Goal: Transaction & Acquisition: Book appointment/travel/reservation

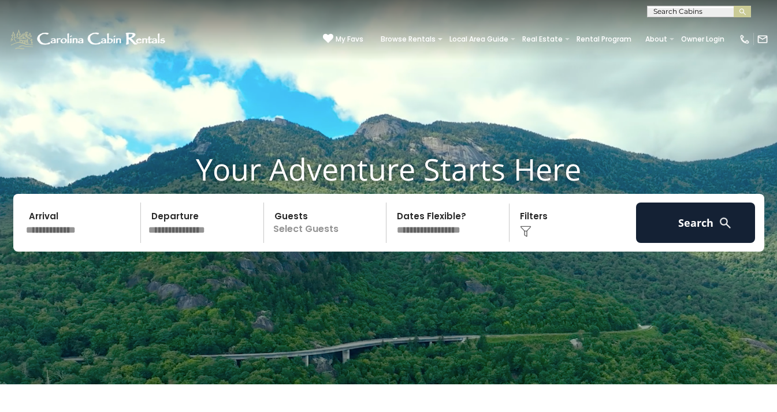
scroll to position [5, 0]
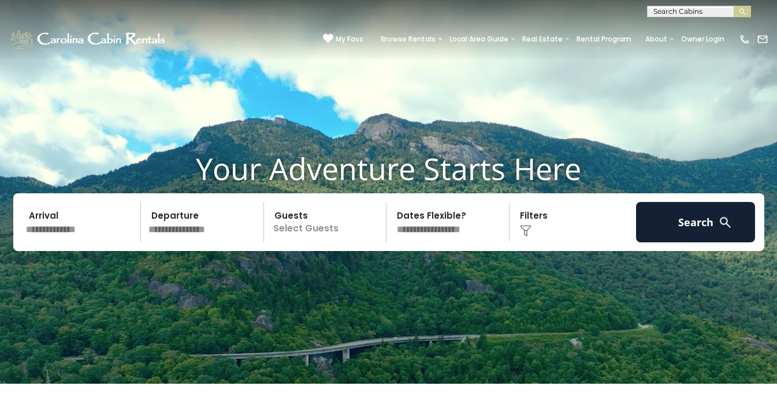
click at [62, 233] on input "text" at bounding box center [82, 222] width 120 height 40
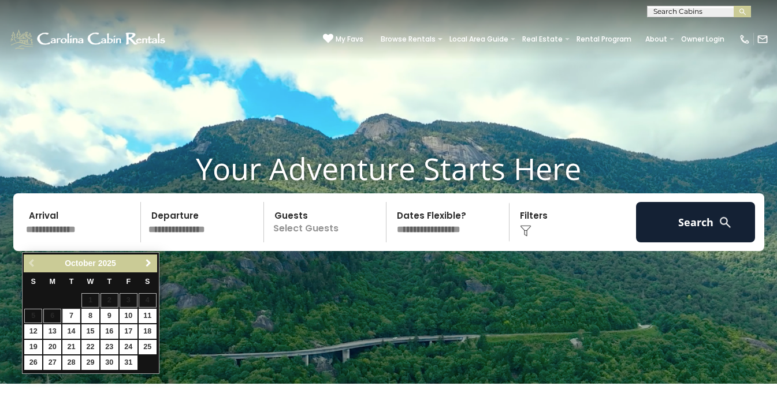
click at [146, 262] on span "Next" at bounding box center [148, 263] width 9 height 9
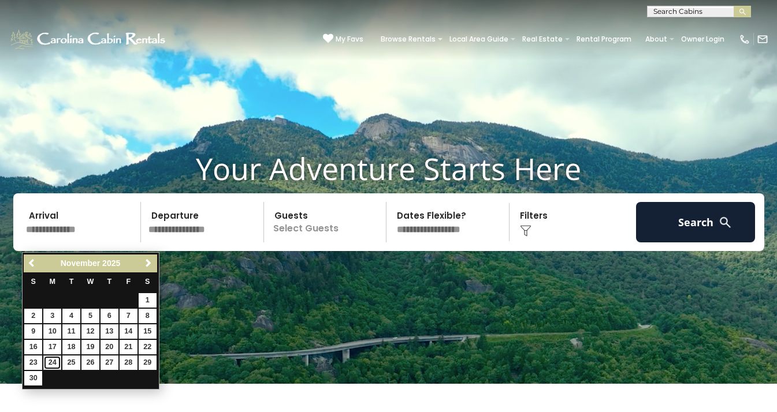
click at [51, 360] on link "24" at bounding box center [52, 363] width 18 height 14
type input "********"
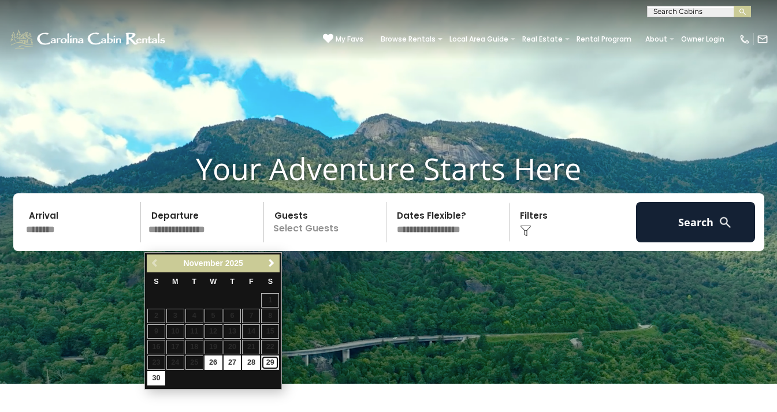
click at [276, 366] on link "29" at bounding box center [270, 363] width 18 height 14
type input "********"
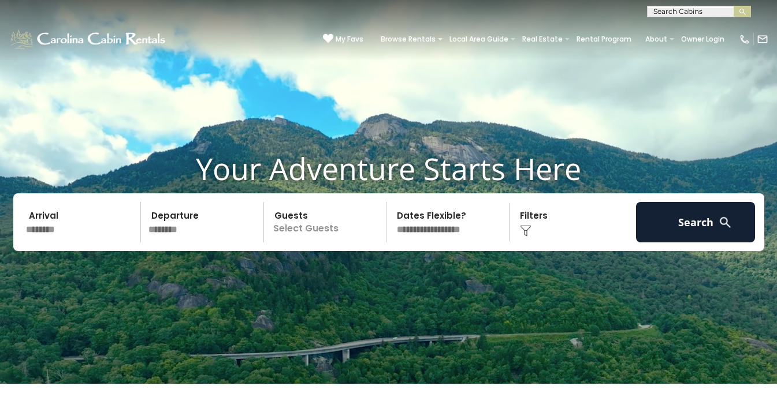
click at [314, 232] on p "Select Guests" at bounding box center [326, 222] width 119 height 40
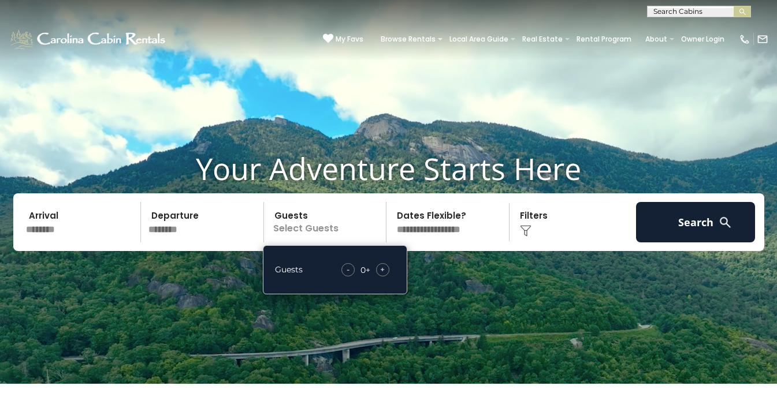
click at [386, 277] on div "+" at bounding box center [382, 269] width 13 height 13
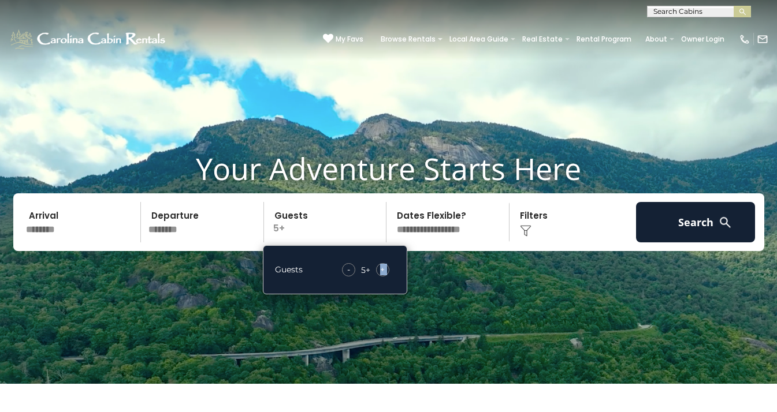
click at [386, 277] on div "+" at bounding box center [382, 269] width 13 height 13
click at [549, 233] on div "Click to Choose" at bounding box center [573, 222] width 120 height 40
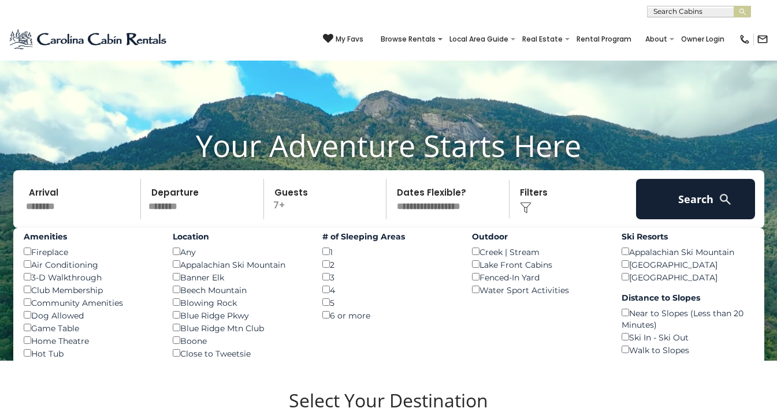
scroll to position [14, 0]
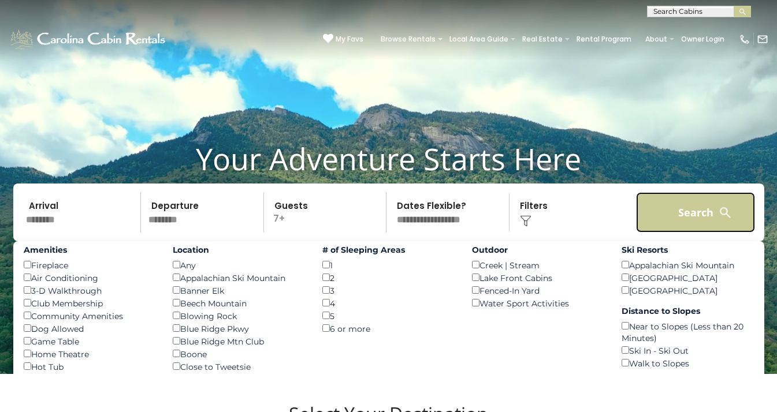
click at [689, 228] on button "Search" at bounding box center [696, 212] width 120 height 40
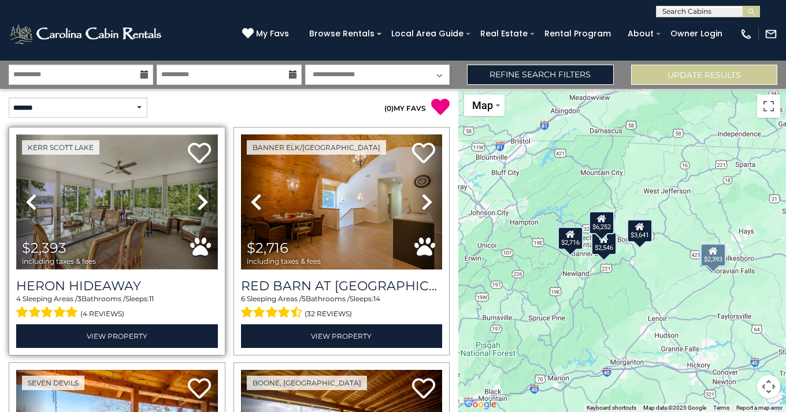
click at [130, 179] on img at bounding box center [117, 202] width 202 height 135
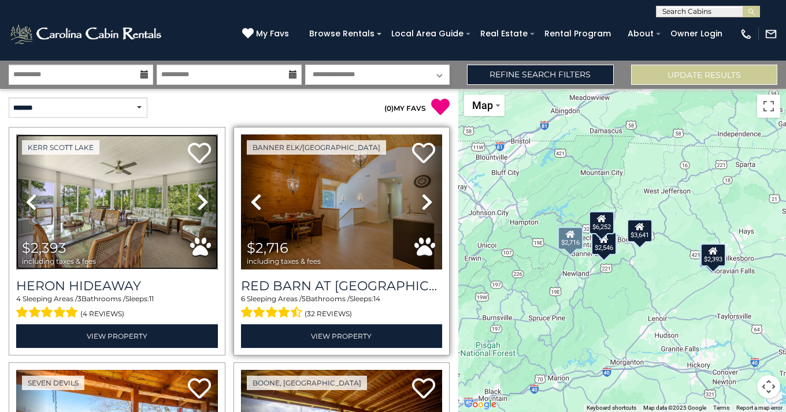
scroll to position [2, 0]
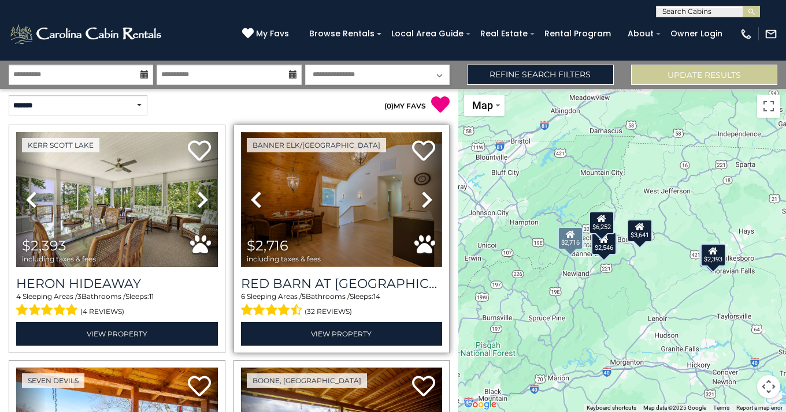
click at [358, 215] on img at bounding box center [342, 199] width 202 height 135
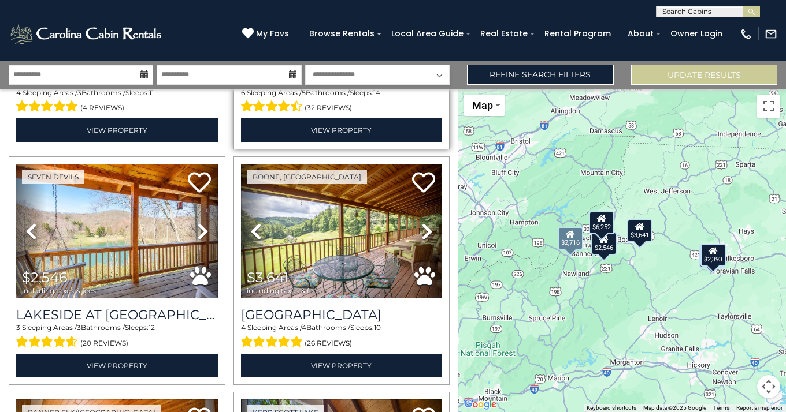
scroll to position [209, 0]
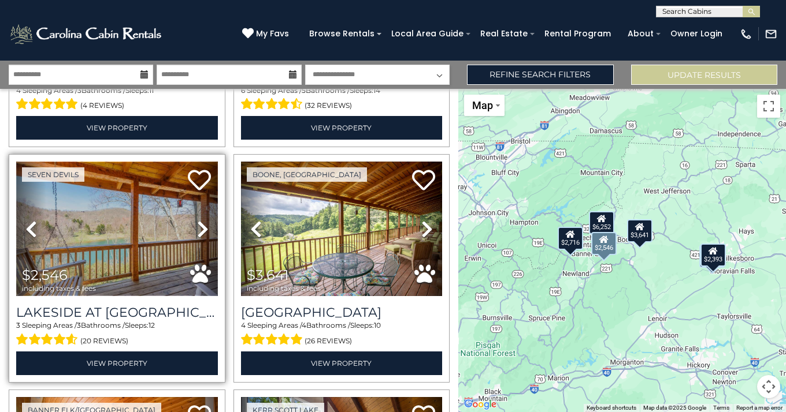
click at [120, 221] on img at bounding box center [117, 229] width 202 height 135
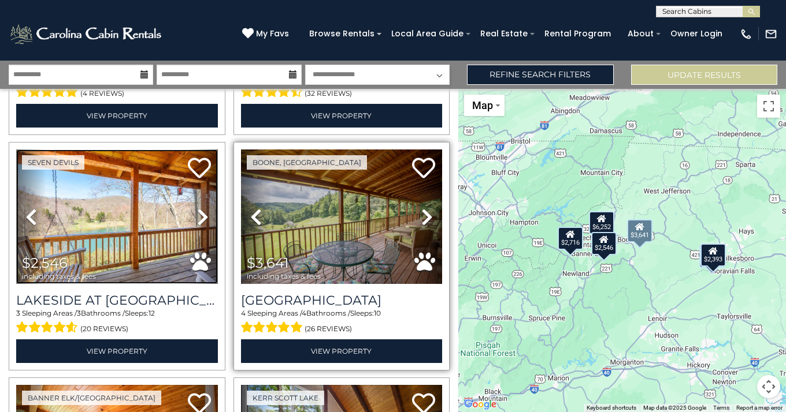
scroll to position [222, 0]
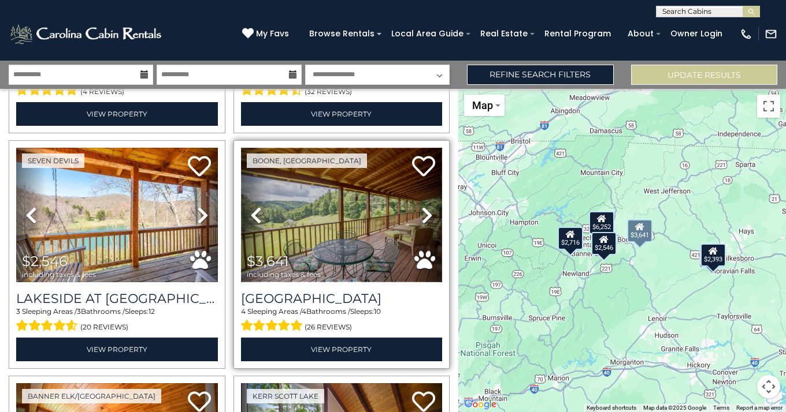
click at [319, 216] on img at bounding box center [342, 215] width 202 height 135
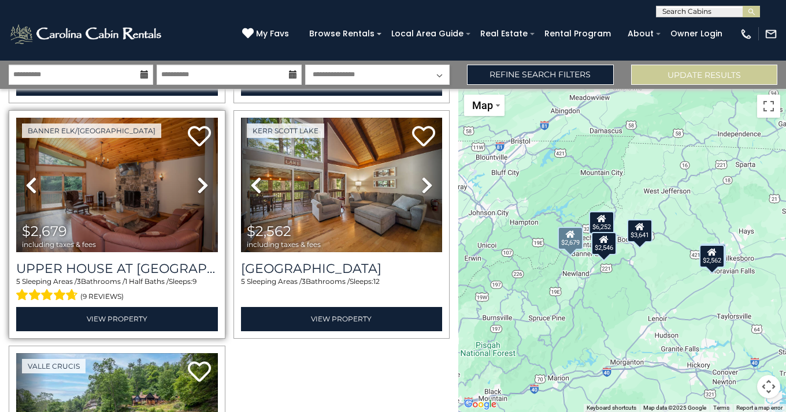
scroll to position [489, 0]
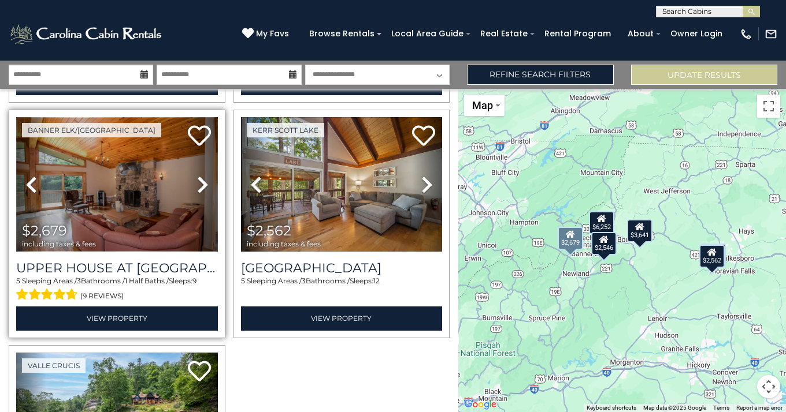
click at [136, 183] on img at bounding box center [117, 184] width 202 height 135
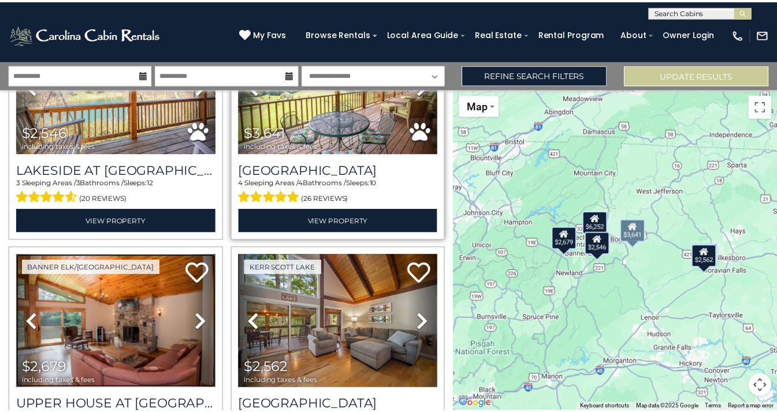
scroll to position [341, 0]
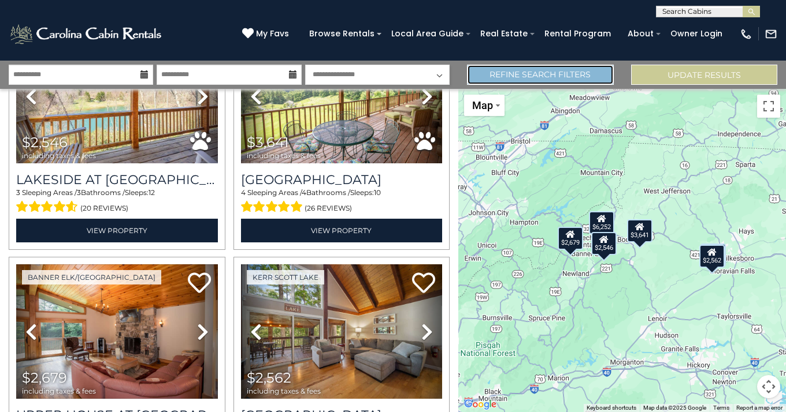
click at [532, 75] on link "Refine Search Filters" at bounding box center [540, 75] width 146 height 20
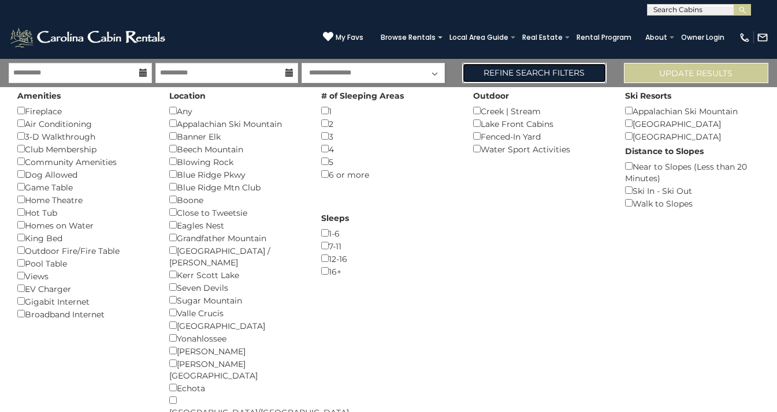
scroll to position [2, 0]
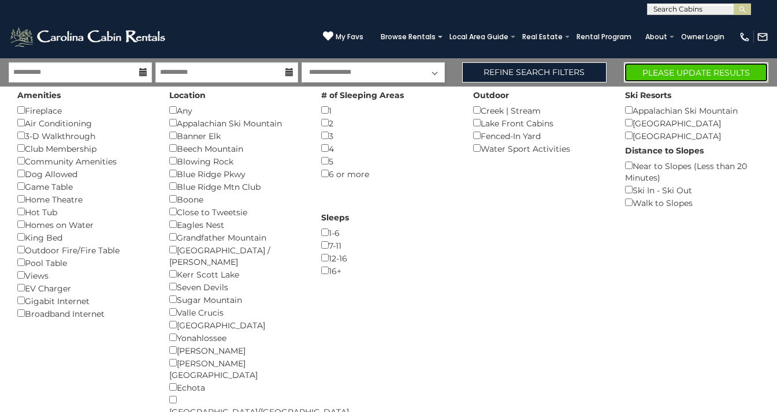
click at [671, 73] on button "Please Update Results" at bounding box center [696, 72] width 144 height 20
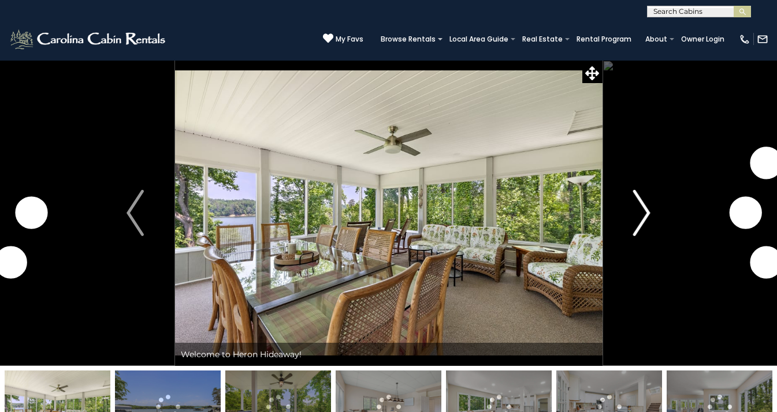
click at [647, 219] on img "Next" at bounding box center [641, 213] width 17 height 46
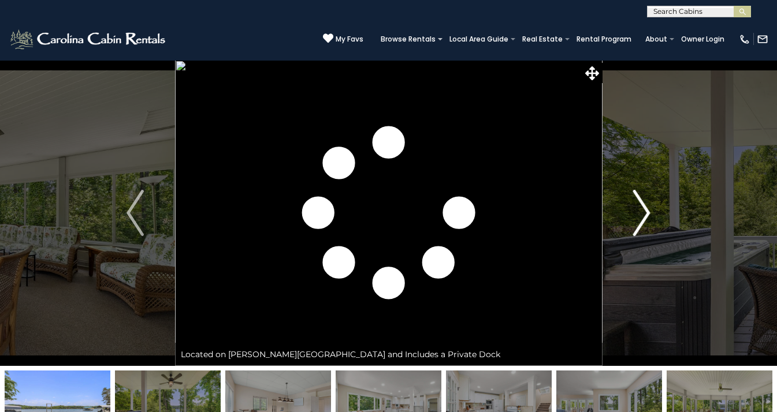
click at [646, 219] on img "Next" at bounding box center [641, 213] width 17 height 46
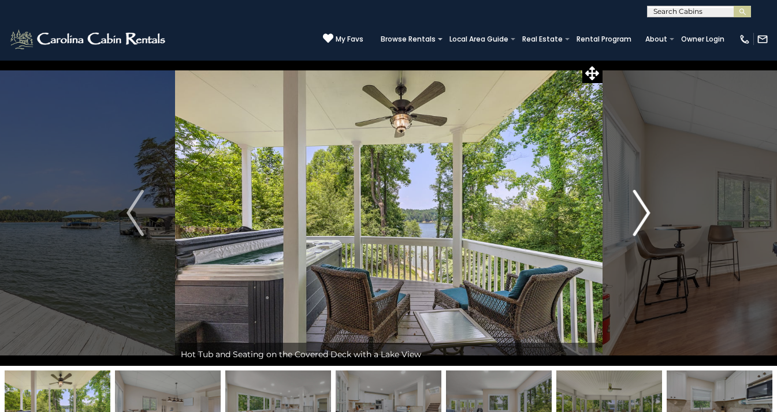
click at [646, 219] on img "Next" at bounding box center [641, 213] width 17 height 46
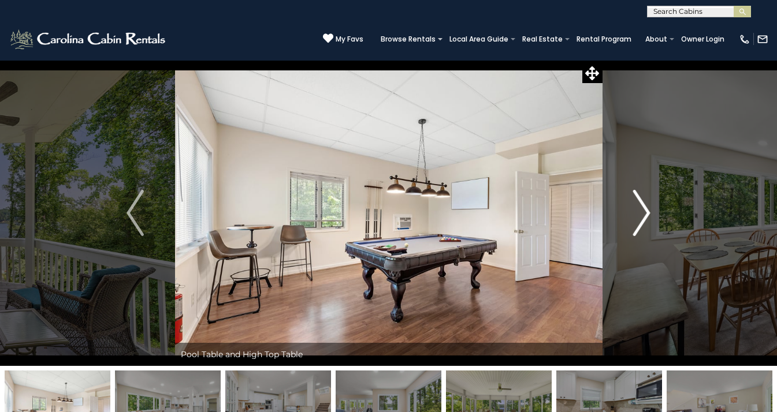
click at [646, 220] on img "Next" at bounding box center [641, 213] width 17 height 46
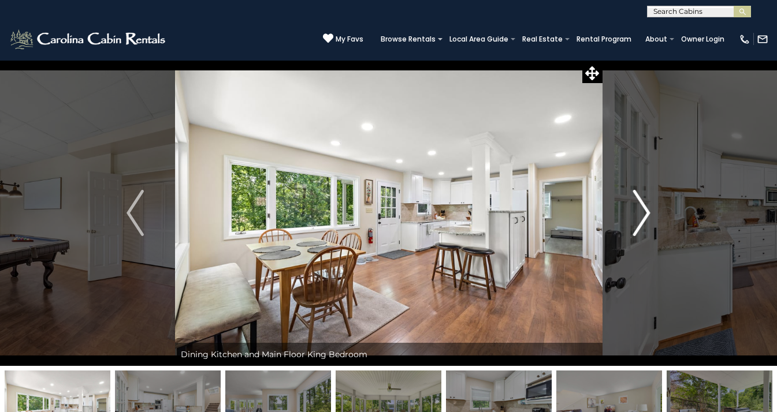
click at [646, 220] on img "Next" at bounding box center [641, 213] width 17 height 46
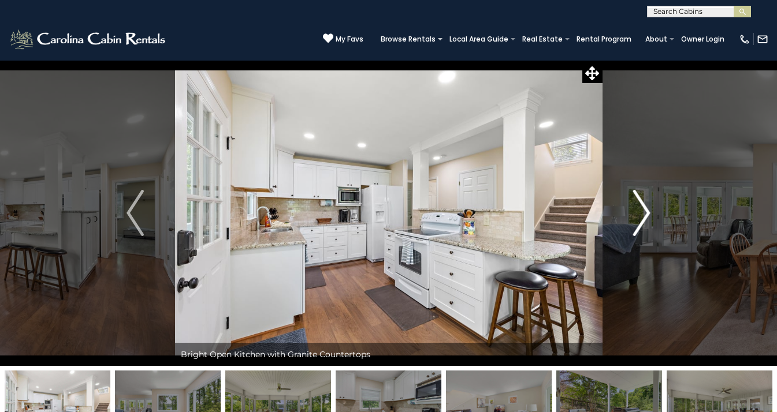
click at [646, 220] on img "Next" at bounding box center [641, 213] width 17 height 46
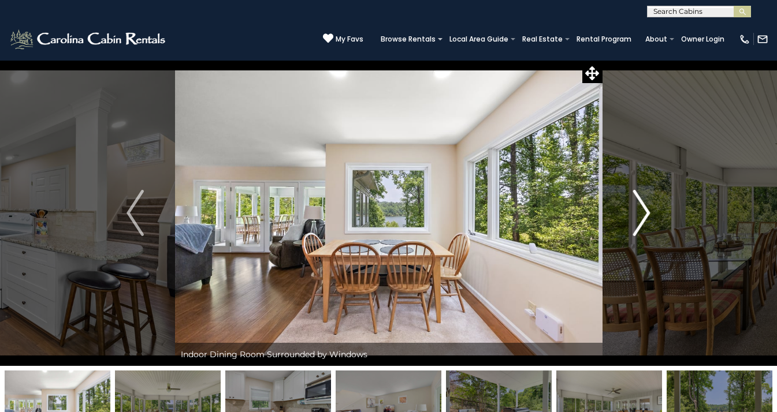
click at [646, 220] on img "Next" at bounding box center [641, 213] width 17 height 46
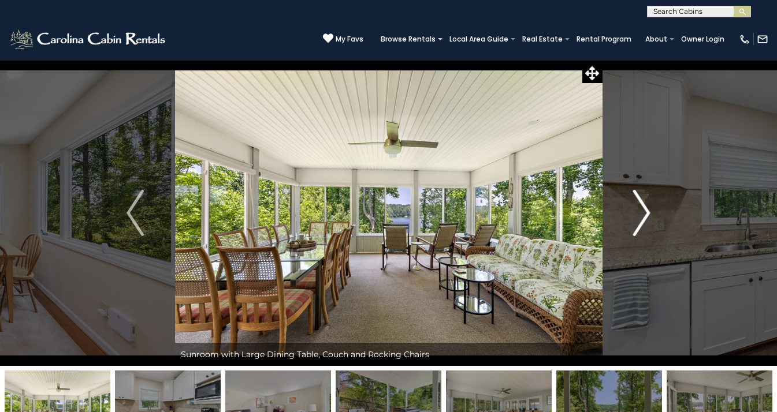
click at [646, 220] on img "Next" at bounding box center [641, 213] width 17 height 46
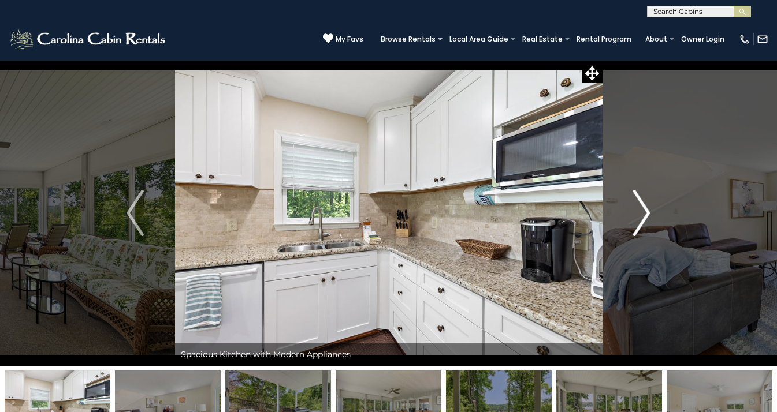
click at [646, 220] on img "Next" at bounding box center [641, 213] width 17 height 46
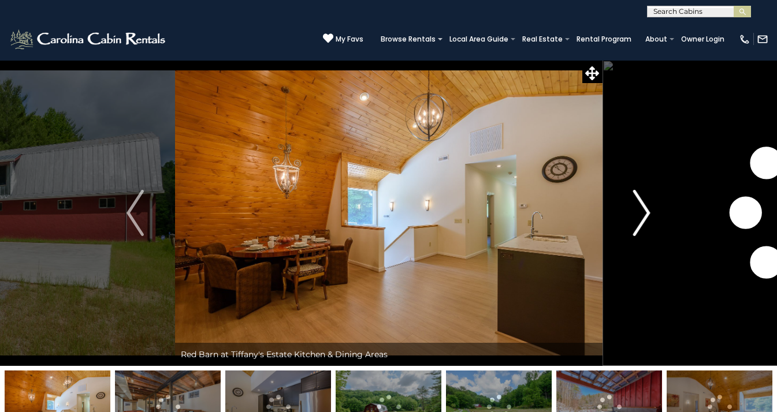
click at [645, 211] on img "Next" at bounding box center [641, 213] width 17 height 46
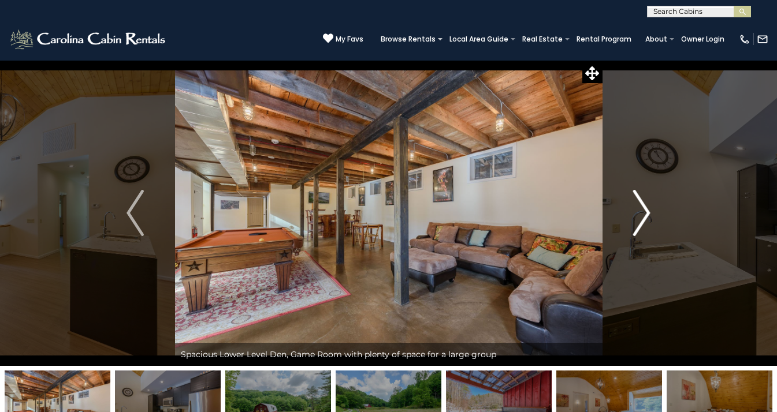
click at [645, 212] on img "Next" at bounding box center [641, 213] width 17 height 46
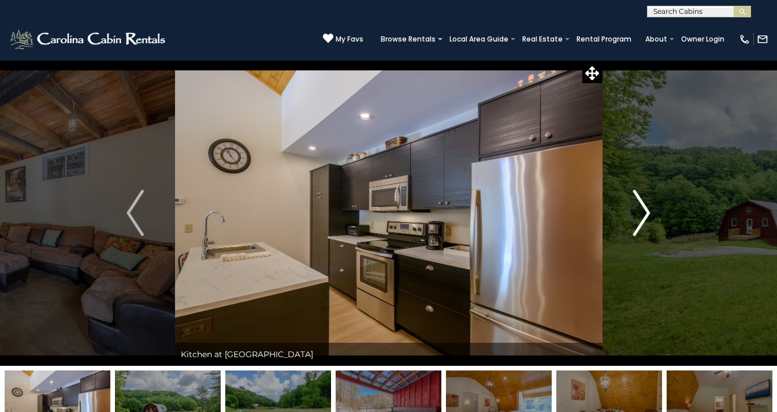
click at [645, 212] on img "Next" at bounding box center [641, 213] width 17 height 46
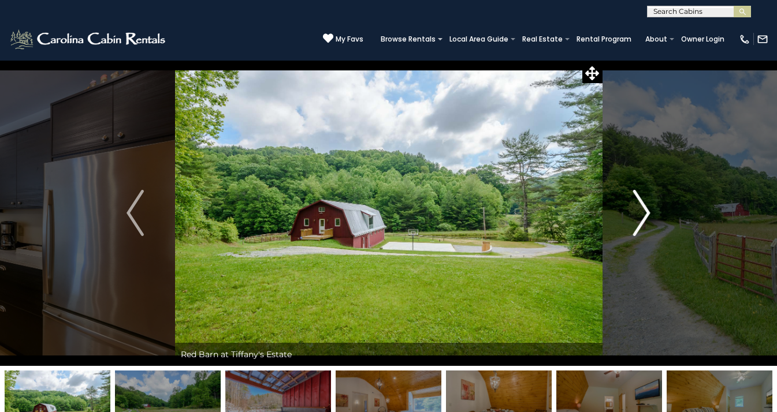
click at [645, 212] on img "Next" at bounding box center [641, 213] width 17 height 46
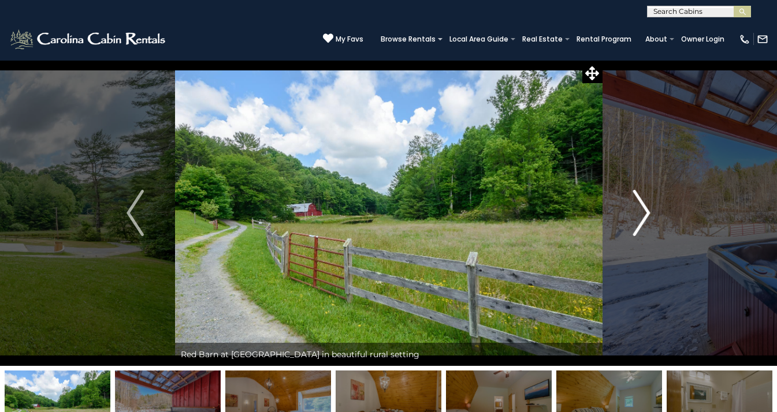
click at [644, 212] on img "Next" at bounding box center [641, 213] width 17 height 46
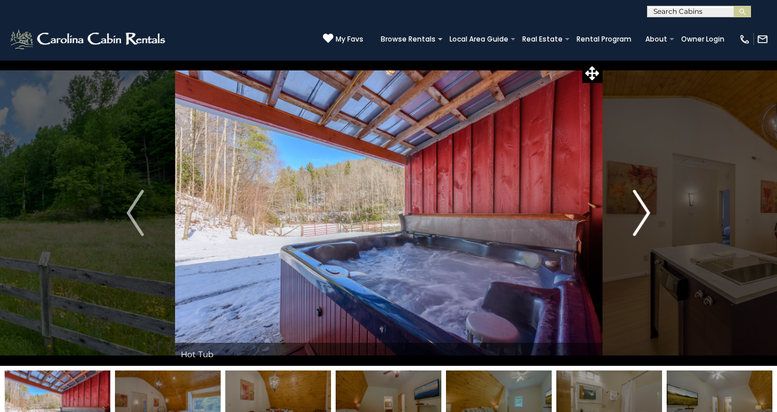
click at [644, 212] on img "Next" at bounding box center [641, 213] width 17 height 46
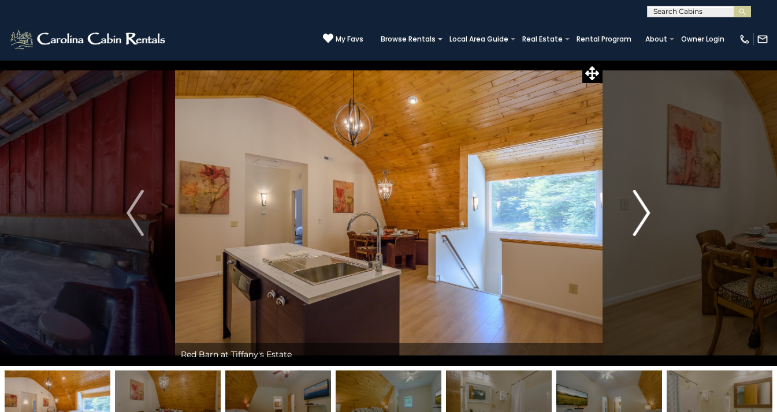
click at [644, 212] on img "Next" at bounding box center [641, 213] width 17 height 46
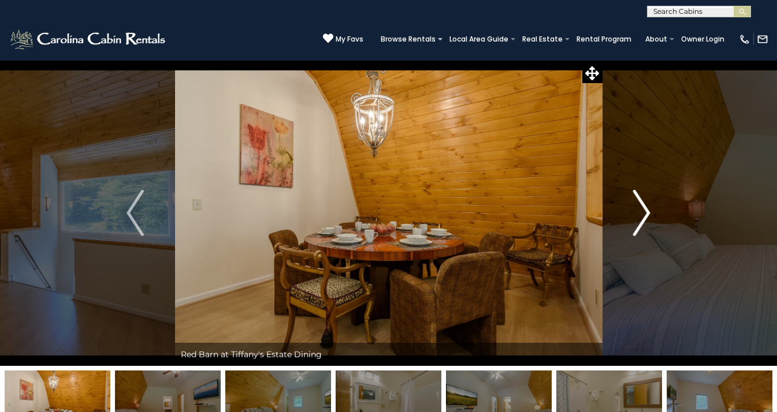
click at [644, 212] on img "Next" at bounding box center [641, 213] width 17 height 46
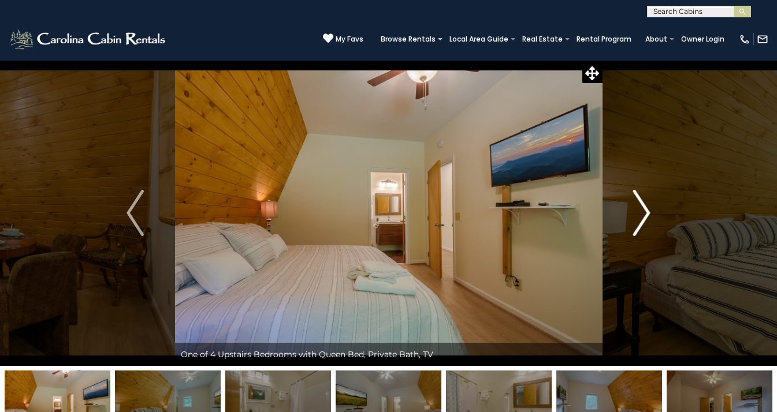
click at [644, 212] on img "Next" at bounding box center [641, 213] width 17 height 46
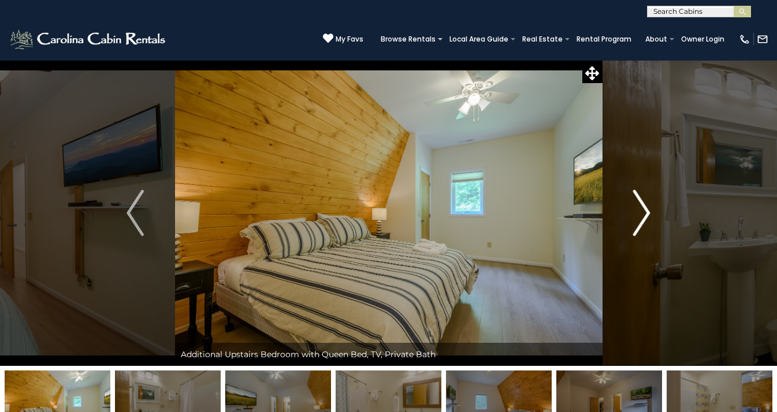
click at [644, 212] on img "Next" at bounding box center [641, 213] width 17 height 46
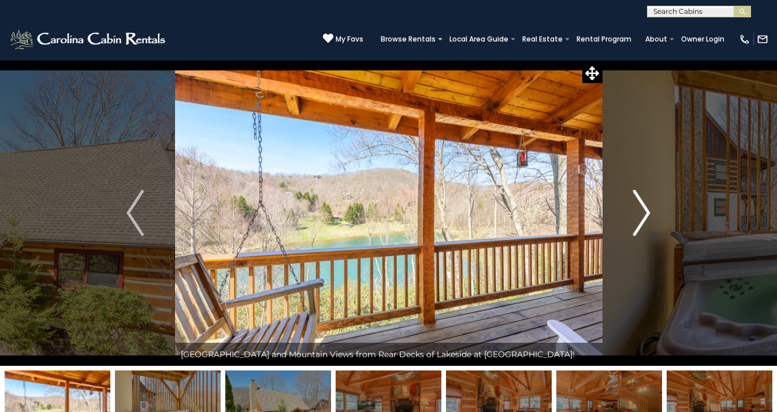
click at [649, 217] on img "Next" at bounding box center [641, 213] width 17 height 46
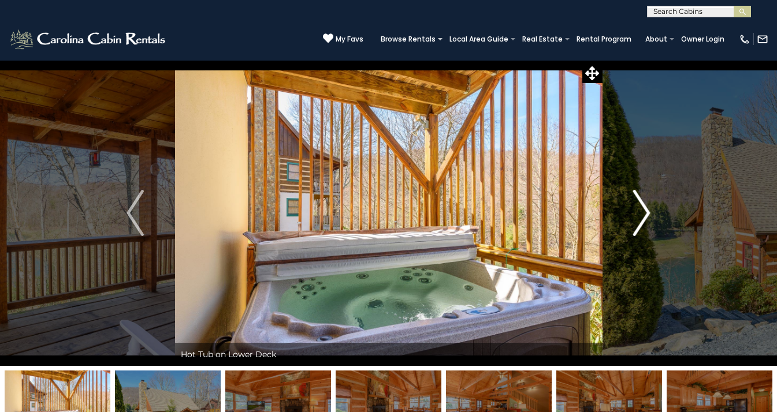
click at [649, 217] on img "Next" at bounding box center [641, 213] width 17 height 46
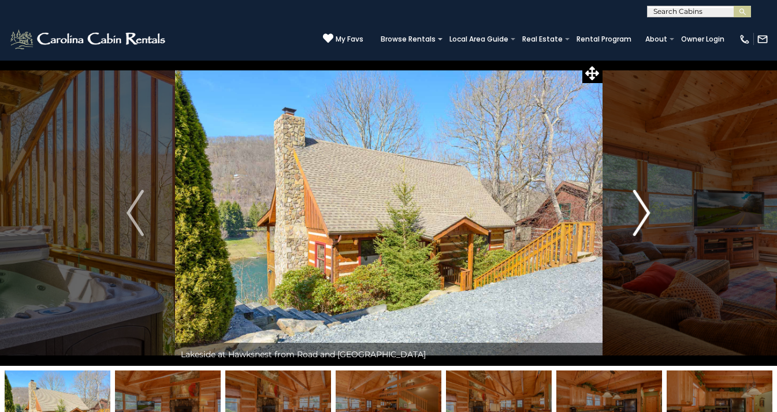
click at [649, 217] on img "Next" at bounding box center [641, 213] width 17 height 46
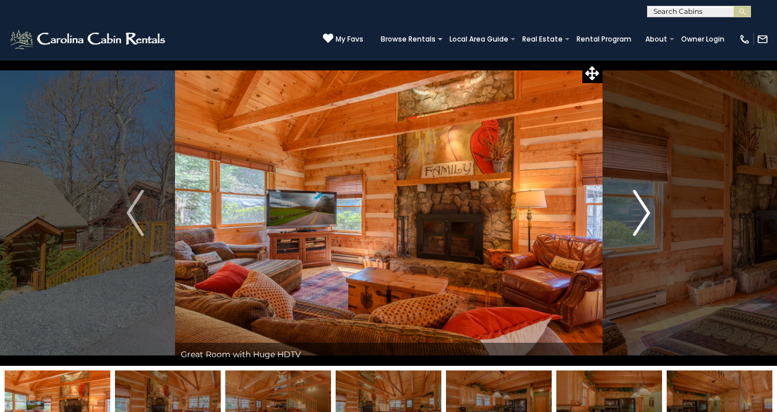
click at [648, 217] on img "Next" at bounding box center [641, 213] width 17 height 46
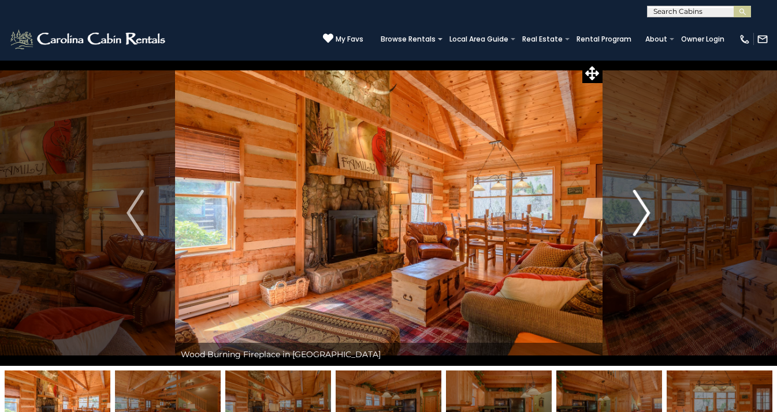
click at [647, 217] on img "Next" at bounding box center [641, 213] width 17 height 46
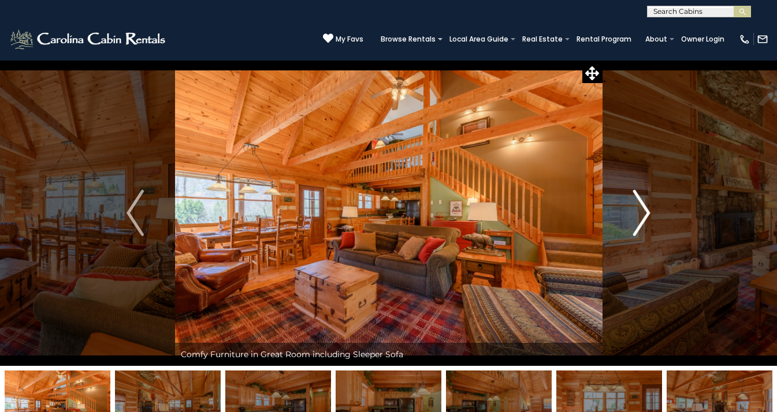
click at [647, 217] on img "Next" at bounding box center [641, 213] width 17 height 46
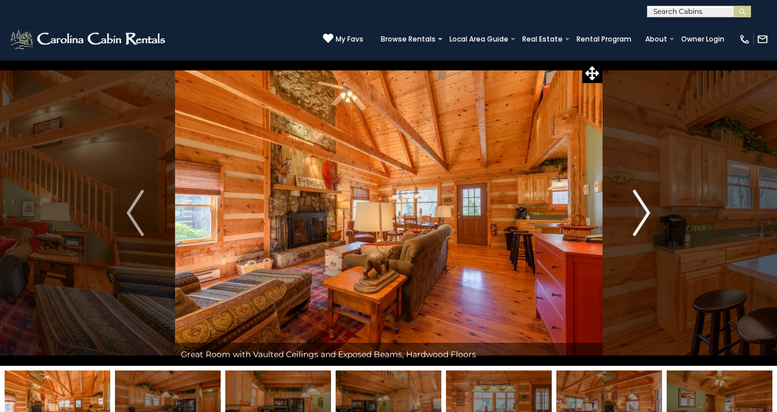
click at [647, 217] on img "Next" at bounding box center [641, 213] width 17 height 46
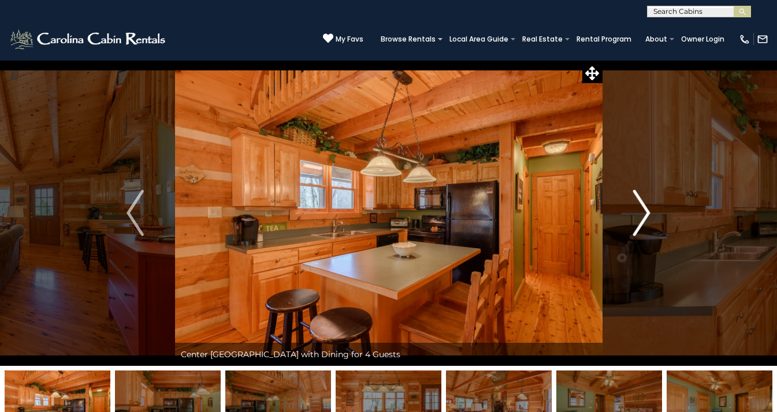
click at [647, 217] on img "Next" at bounding box center [641, 213] width 17 height 46
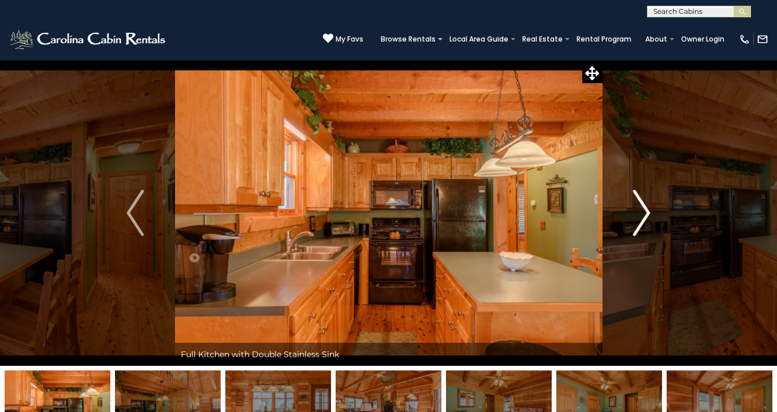
click at [647, 217] on img "Next" at bounding box center [641, 213] width 17 height 46
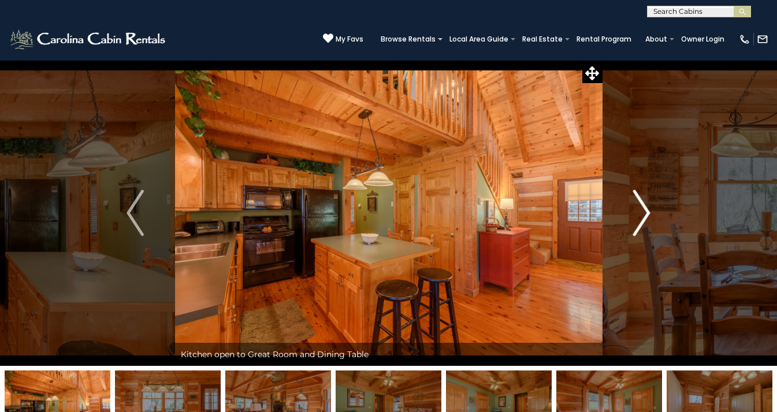
click at [647, 217] on img "Next" at bounding box center [641, 213] width 17 height 46
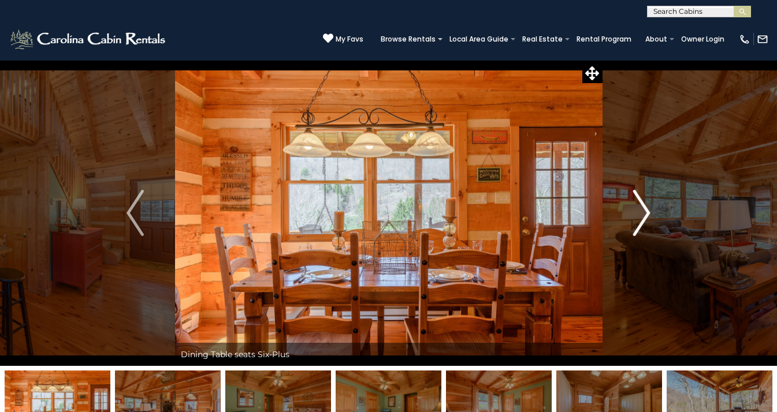
click at [647, 217] on img "Next" at bounding box center [641, 213] width 17 height 46
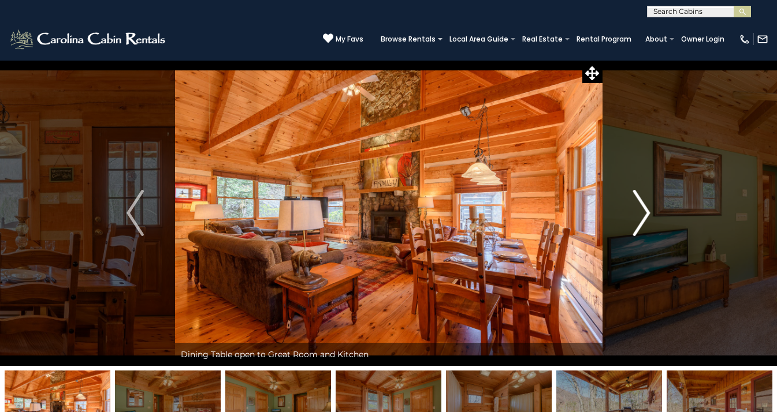
click at [647, 217] on img "Next" at bounding box center [641, 213] width 17 height 46
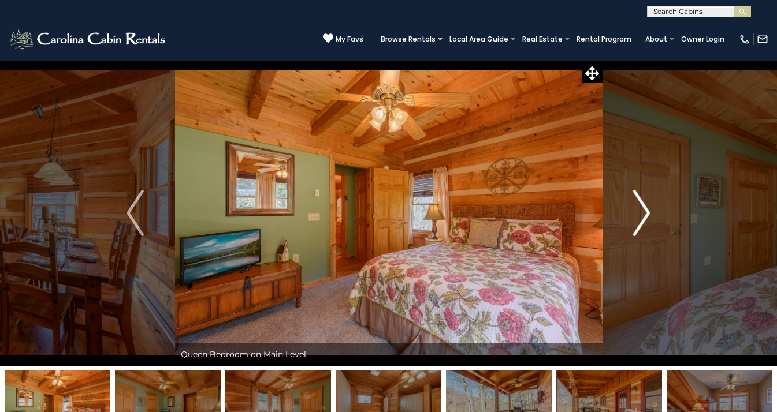
click at [647, 217] on img "Next" at bounding box center [641, 213] width 17 height 46
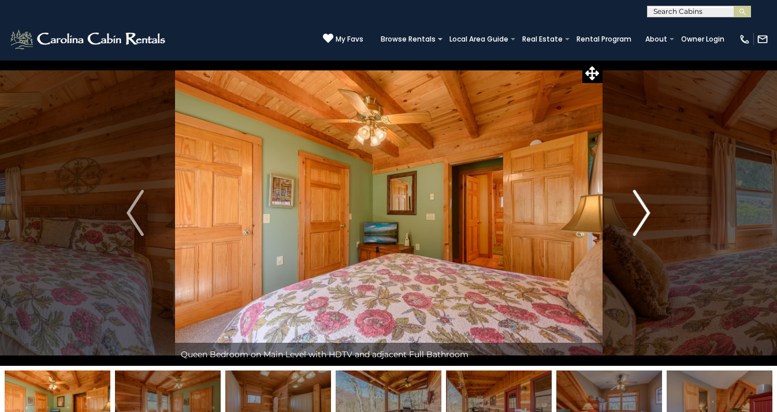
click at [647, 217] on img "Next" at bounding box center [641, 213] width 17 height 46
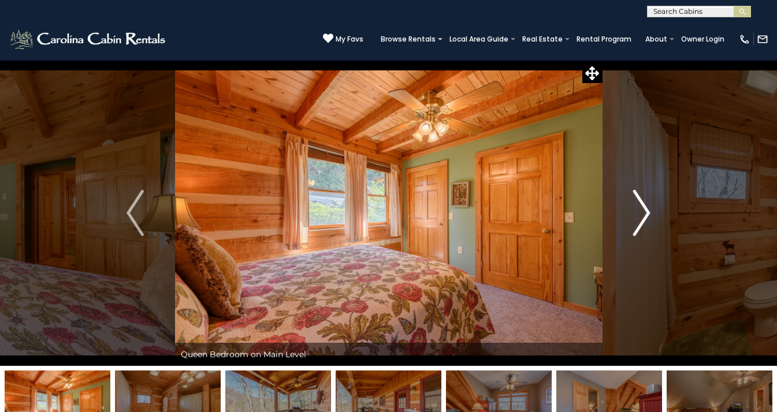
click at [647, 217] on img "Next" at bounding box center [641, 213] width 17 height 46
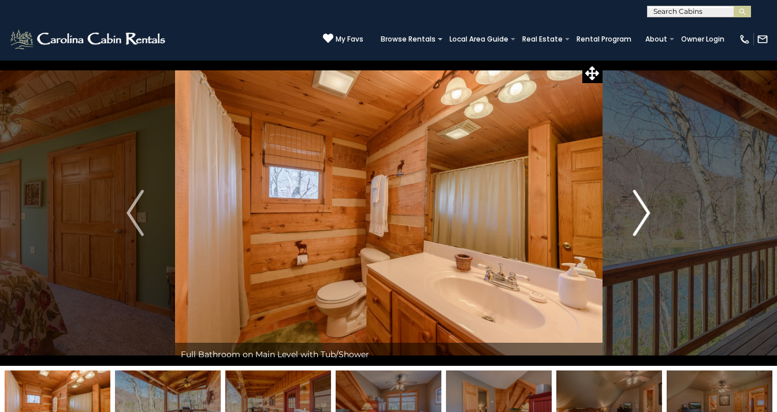
click at [647, 217] on img "Next" at bounding box center [641, 213] width 17 height 46
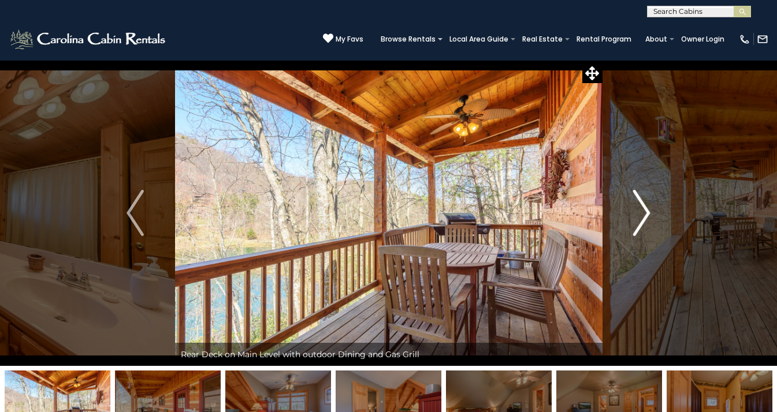
click at [647, 217] on img "Next" at bounding box center [641, 213] width 17 height 46
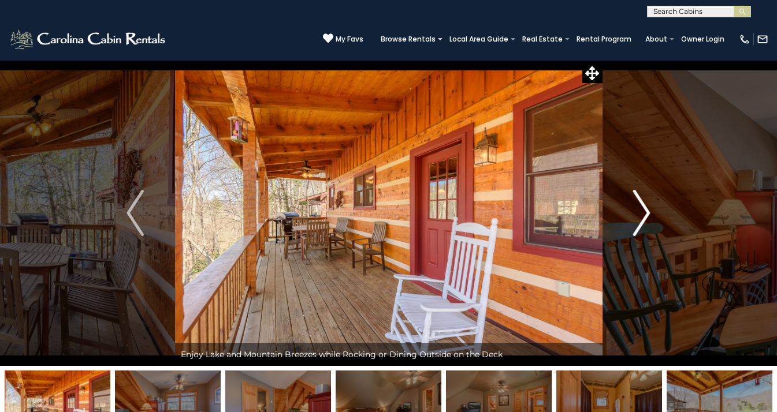
click at [647, 217] on img "Next" at bounding box center [641, 213] width 17 height 46
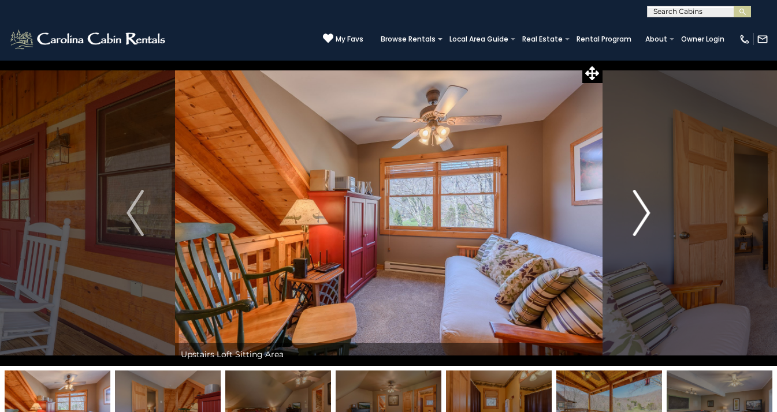
click at [647, 217] on img "Next" at bounding box center [641, 213] width 17 height 46
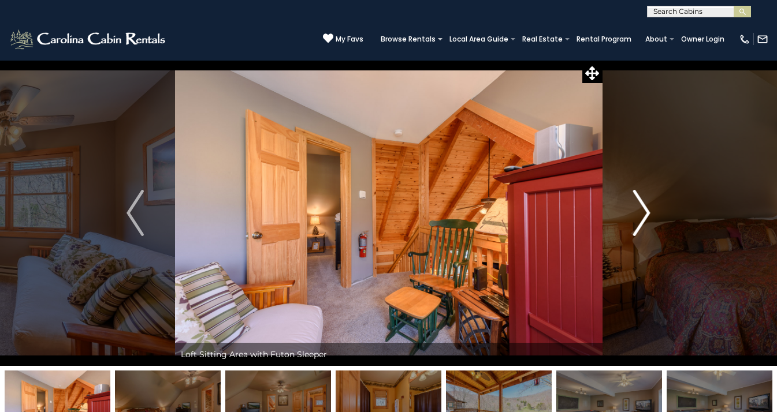
click at [647, 217] on img "Next" at bounding box center [641, 213] width 17 height 46
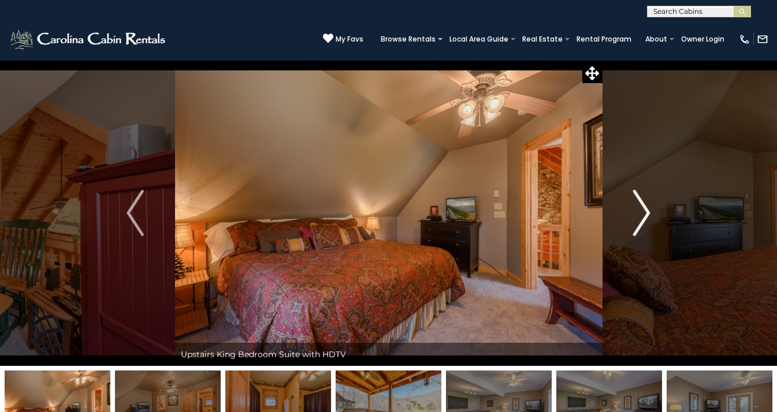
click at [647, 217] on img "Next" at bounding box center [641, 213] width 17 height 46
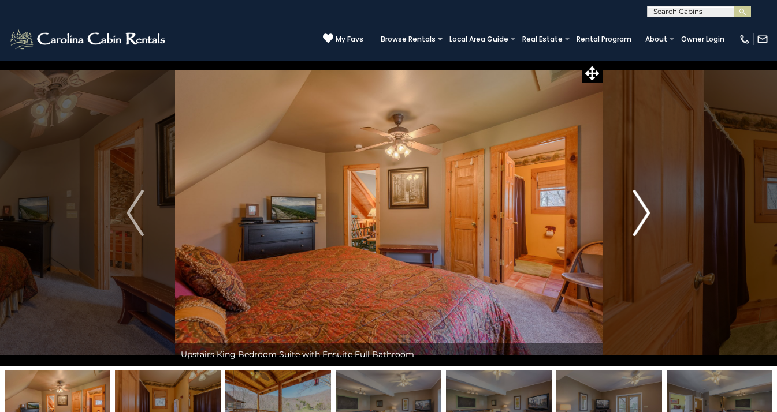
click at [647, 217] on img "Next" at bounding box center [641, 213] width 17 height 46
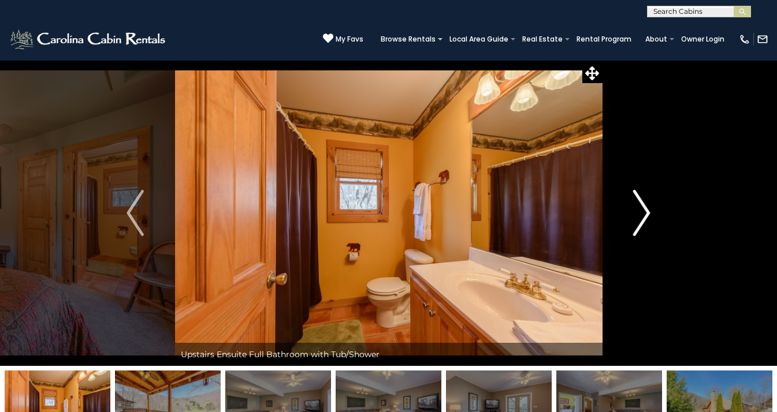
click at [647, 217] on img "Next" at bounding box center [641, 213] width 17 height 46
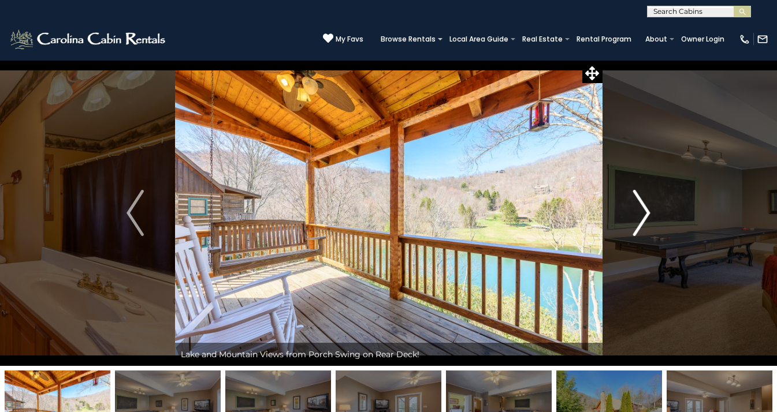
click at [647, 217] on img "Next" at bounding box center [641, 213] width 17 height 46
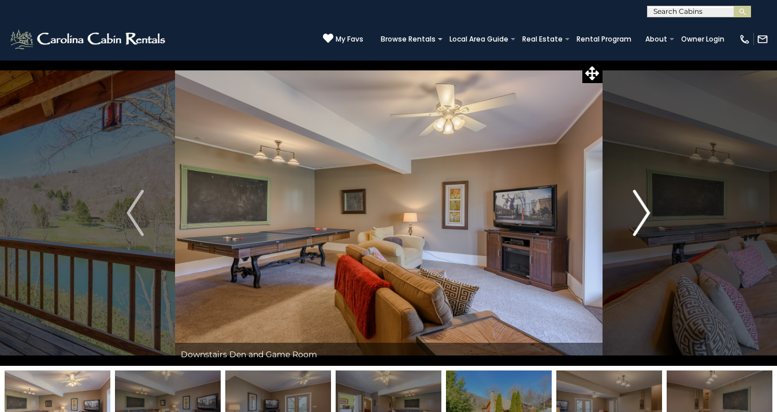
click at [647, 217] on img "Next" at bounding box center [641, 213] width 17 height 46
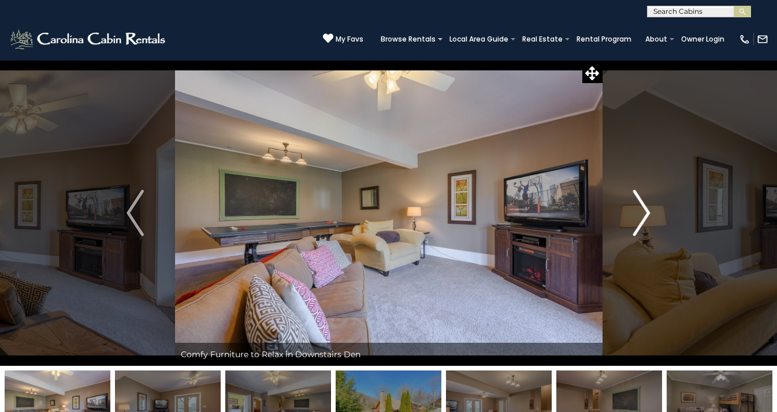
click at [647, 217] on img "Next" at bounding box center [641, 213] width 17 height 46
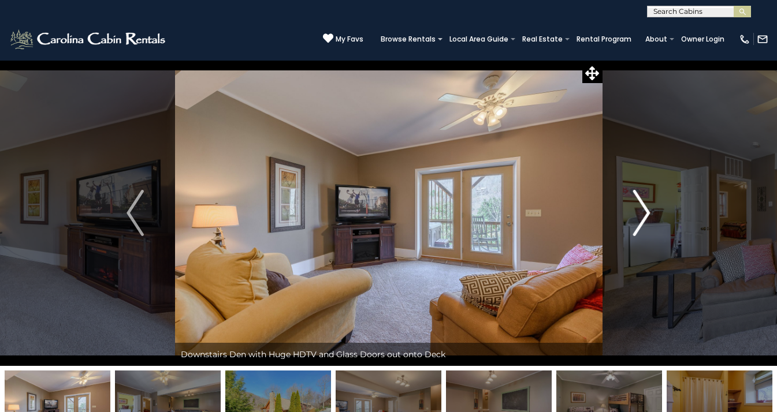
click at [647, 217] on img "Next" at bounding box center [641, 213] width 17 height 46
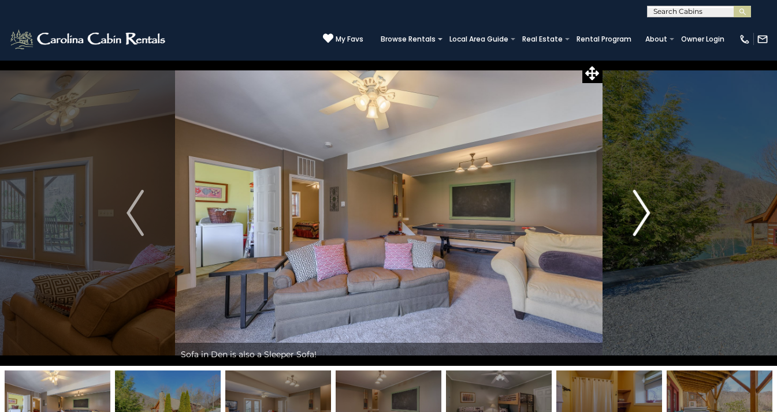
click at [647, 217] on img "Next" at bounding box center [641, 213] width 17 height 46
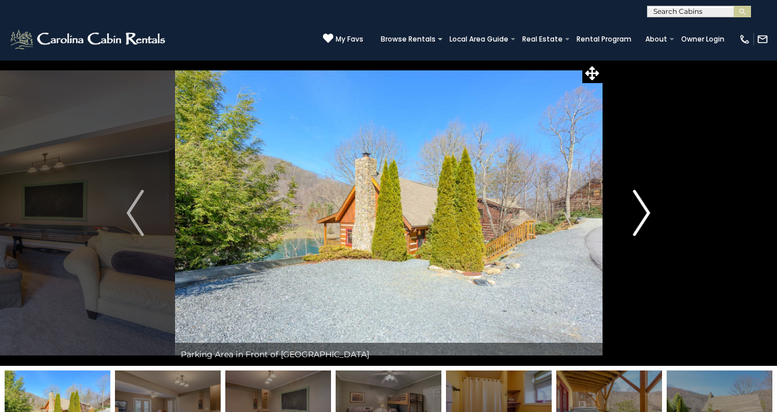
click at [647, 217] on img "Next" at bounding box center [641, 213] width 17 height 46
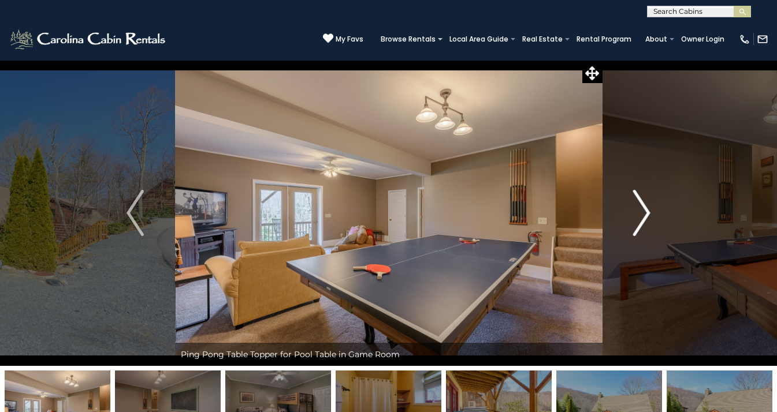
click at [647, 217] on img "Next" at bounding box center [641, 213] width 17 height 46
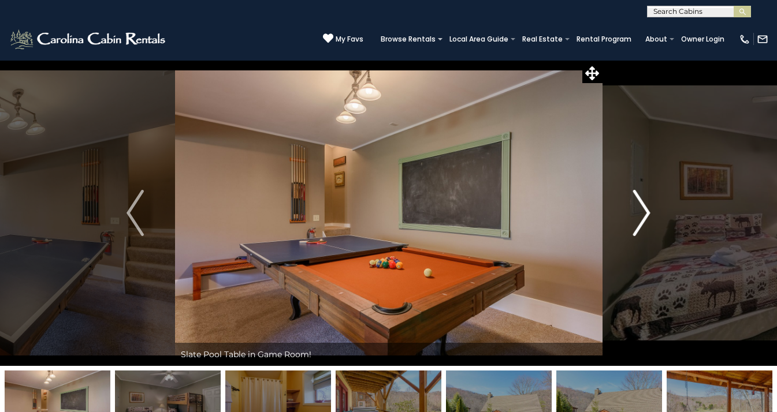
click at [647, 217] on img "Next" at bounding box center [641, 213] width 17 height 46
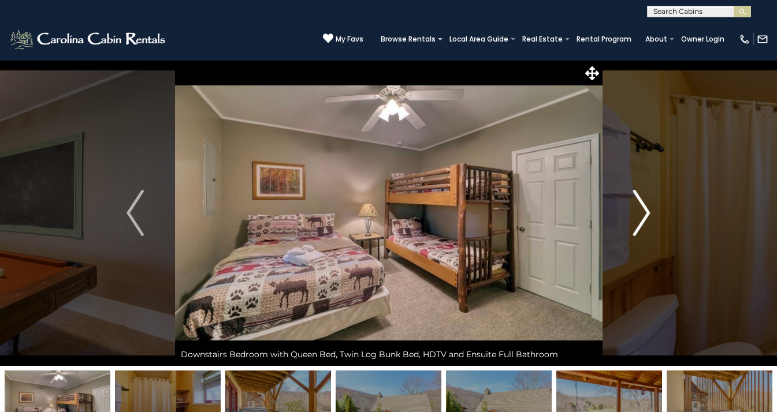
click at [647, 217] on img "Next" at bounding box center [641, 213] width 17 height 46
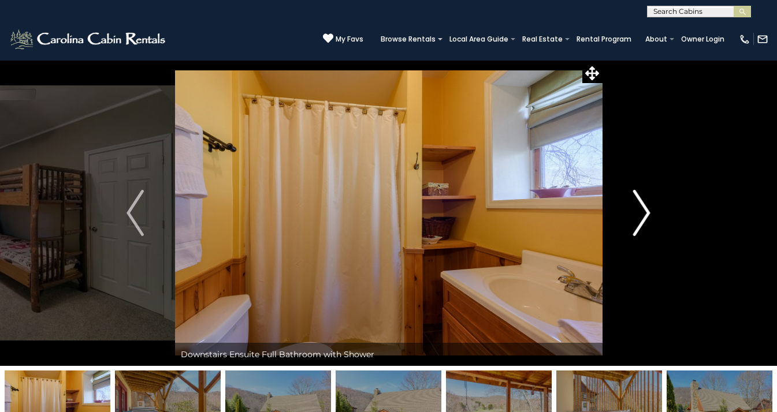
click at [647, 217] on img "Next" at bounding box center [641, 213] width 17 height 46
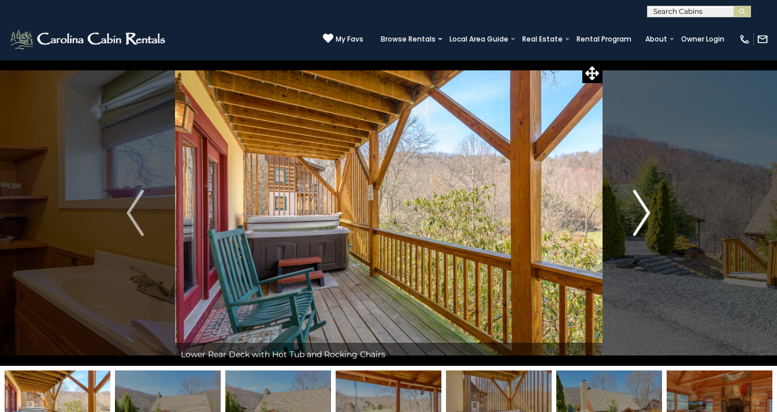
click at [647, 217] on img "Next" at bounding box center [641, 213] width 17 height 46
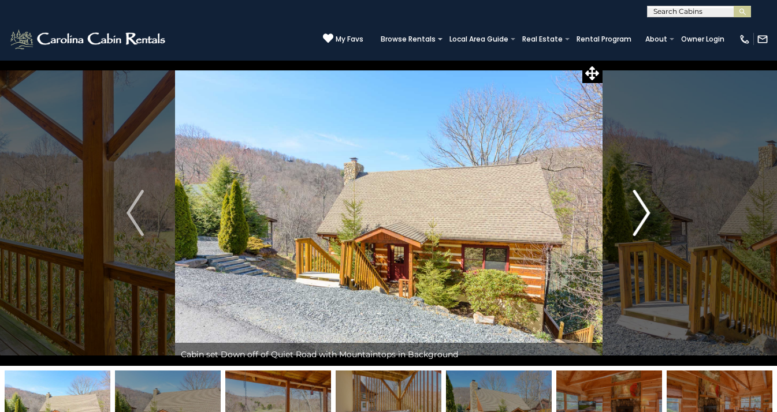
click at [647, 217] on img "Next" at bounding box center [641, 213] width 17 height 46
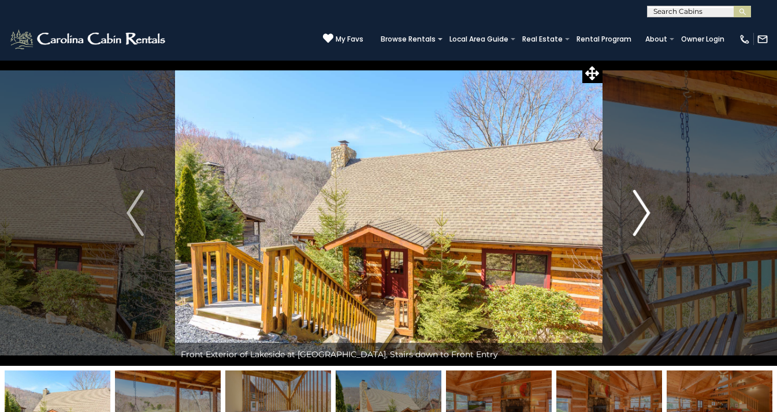
click at [647, 217] on img "Next" at bounding box center [641, 213] width 17 height 46
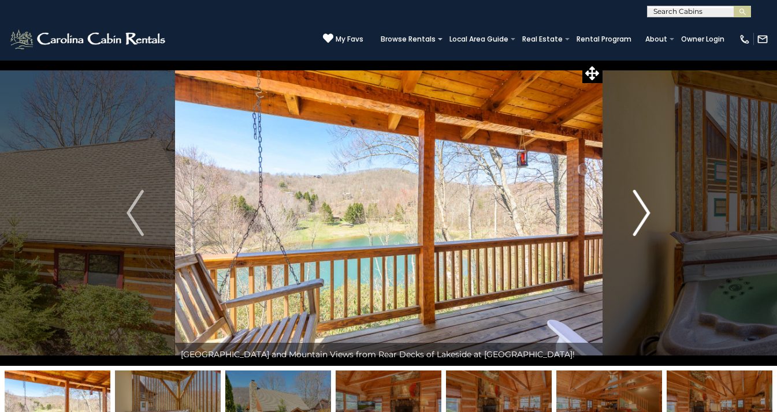
click at [647, 217] on img "Next" at bounding box center [641, 213] width 17 height 46
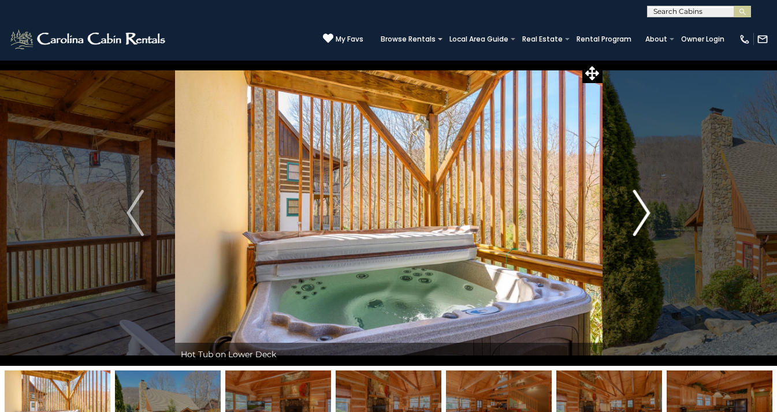
click at [647, 217] on img "Next" at bounding box center [641, 213] width 17 height 46
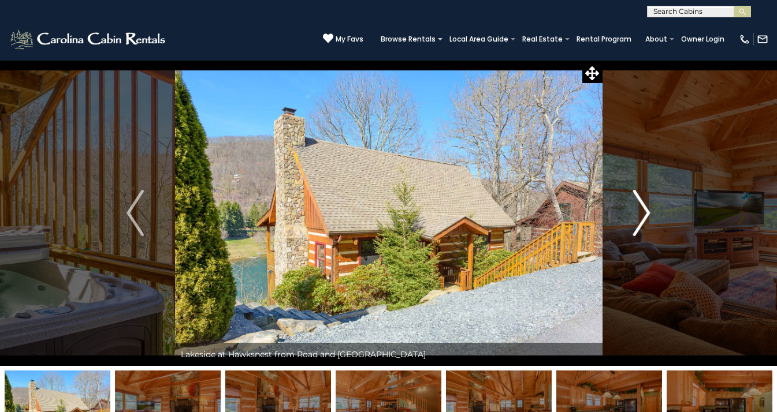
click at [647, 217] on img "Next" at bounding box center [641, 213] width 17 height 46
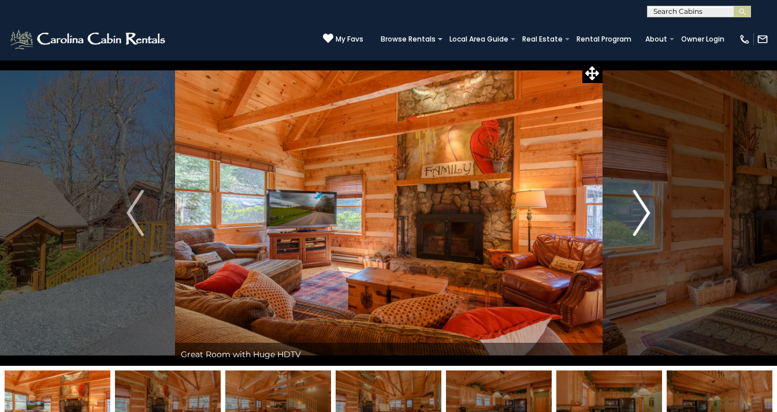
click at [647, 217] on img "Next" at bounding box center [641, 213] width 17 height 46
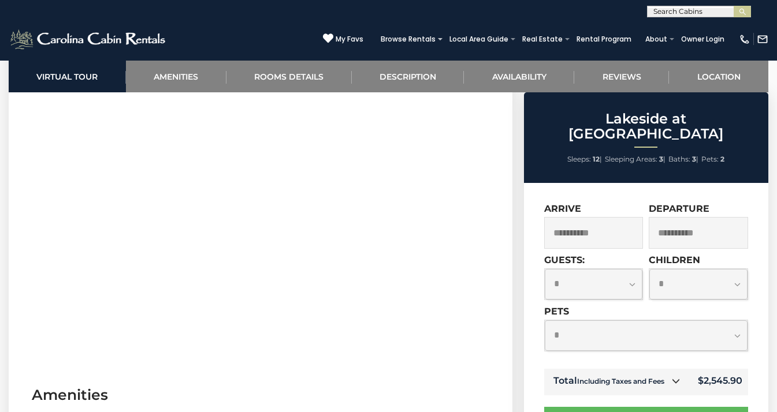
scroll to position [545, 0]
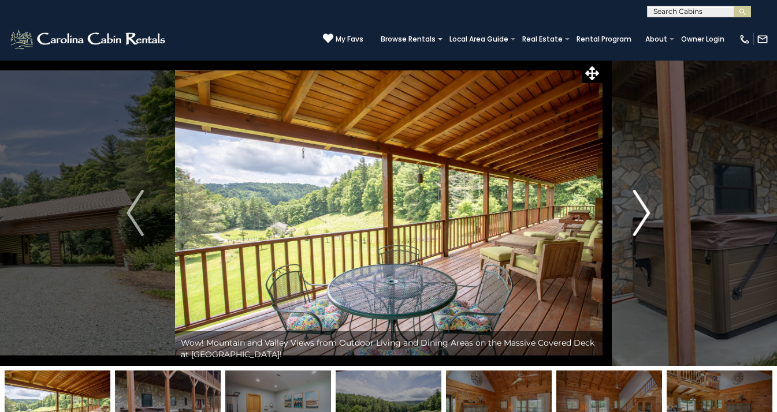
click at [638, 215] on img "Next" at bounding box center [641, 213] width 17 height 46
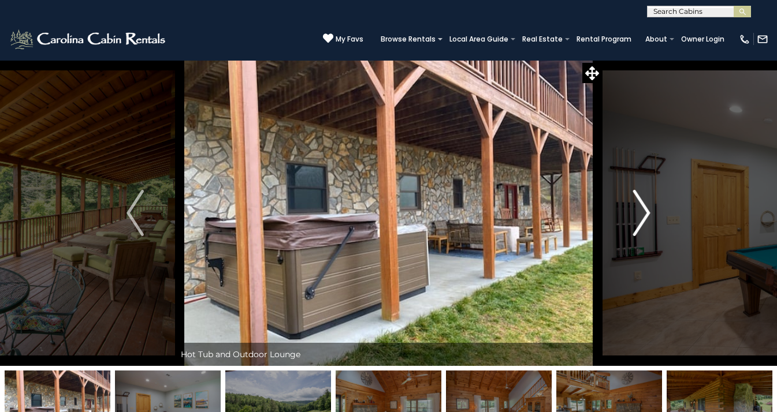
click at [638, 215] on img "Next" at bounding box center [641, 213] width 17 height 46
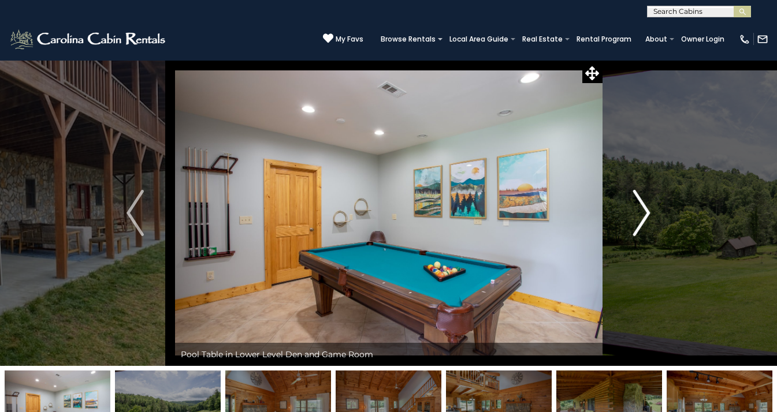
click at [638, 215] on img "Next" at bounding box center [641, 213] width 17 height 46
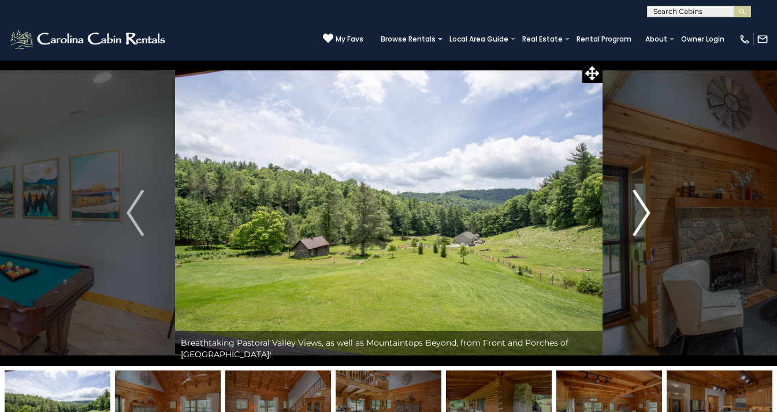
click at [638, 215] on img "Next" at bounding box center [641, 213] width 17 height 46
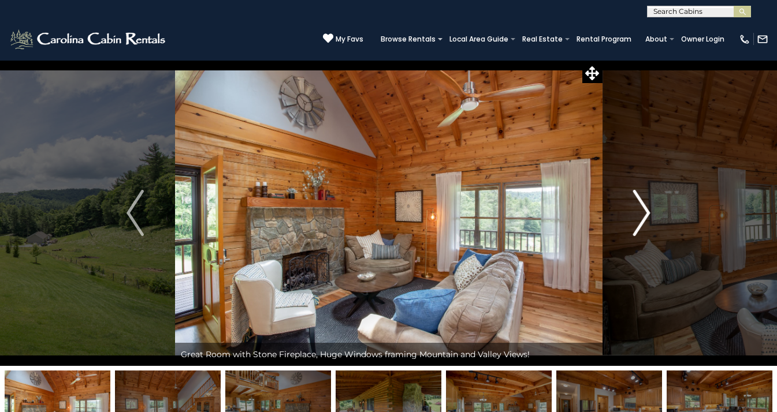
click at [638, 215] on img "Next" at bounding box center [641, 213] width 17 height 46
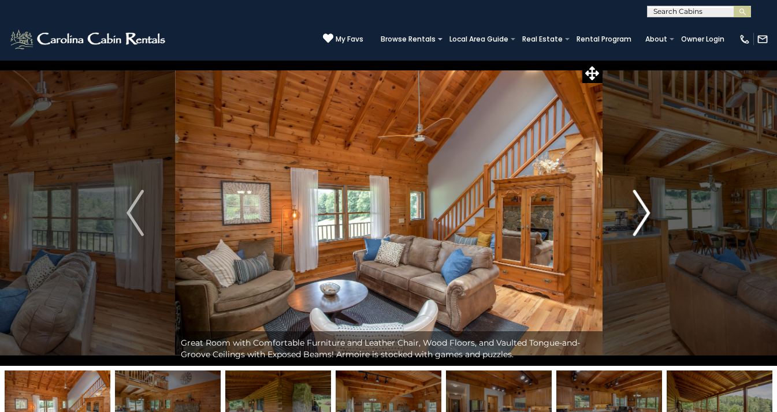
click at [638, 215] on img "Next" at bounding box center [641, 213] width 17 height 46
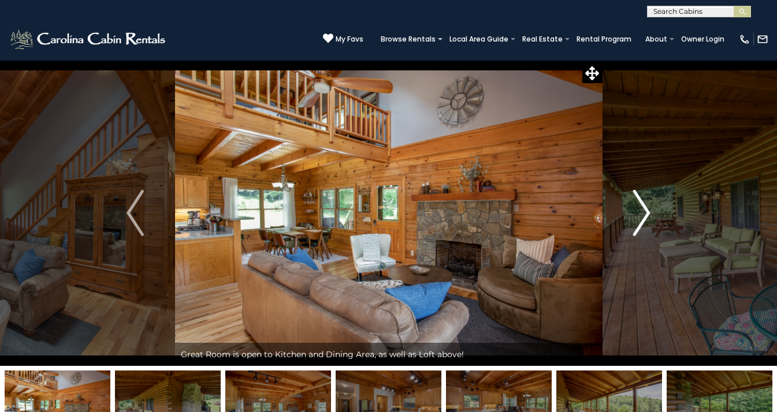
click at [638, 215] on img "Next" at bounding box center [641, 213] width 17 height 46
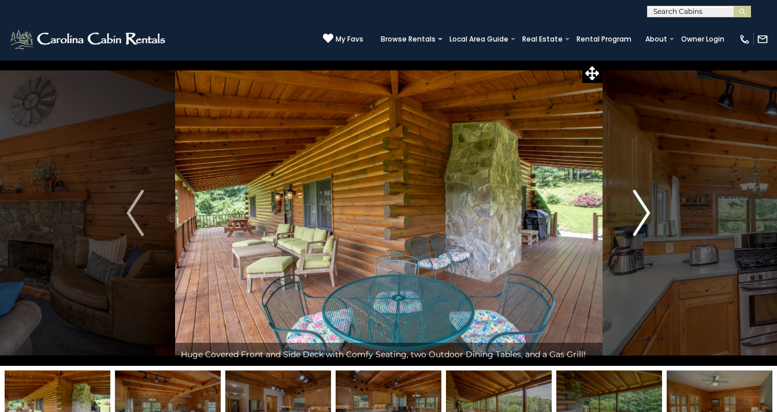
click at [638, 215] on img "Next" at bounding box center [641, 213] width 17 height 46
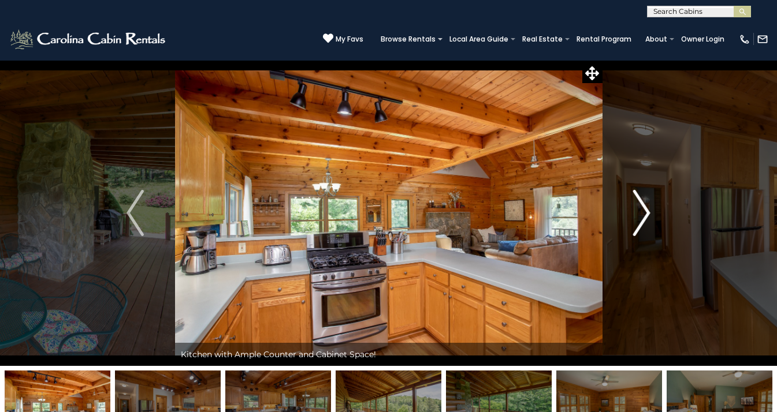
click at [645, 217] on img "Next" at bounding box center [641, 213] width 17 height 46
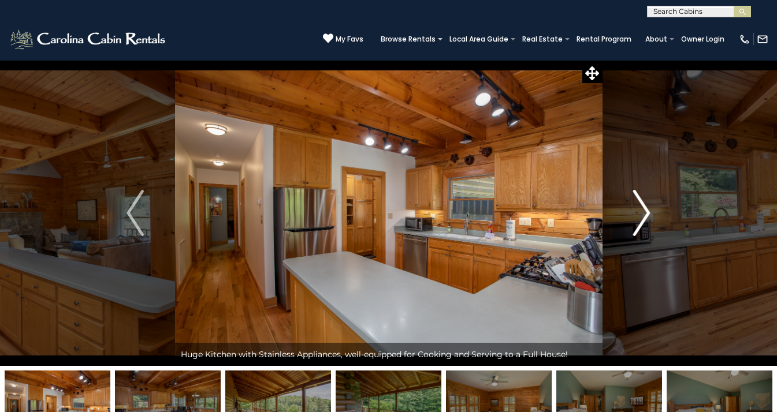
click at [645, 217] on img "Next" at bounding box center [641, 213] width 17 height 46
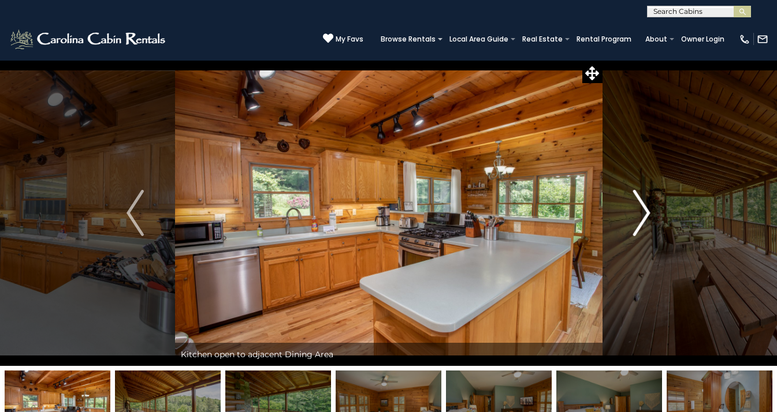
click at [645, 217] on img "Next" at bounding box center [641, 213] width 17 height 46
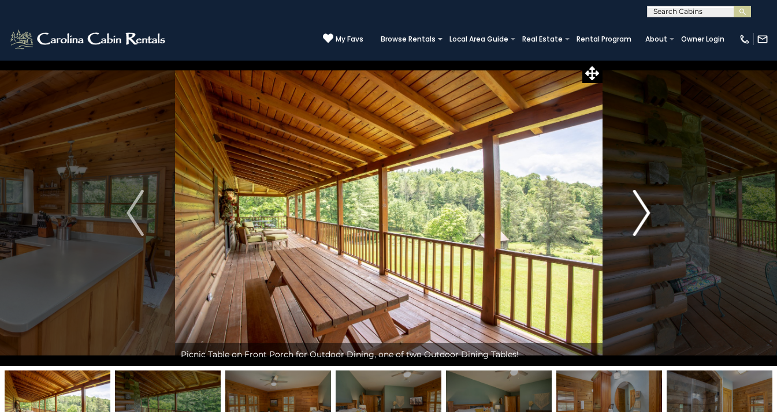
click at [645, 217] on img "Next" at bounding box center [641, 213] width 17 height 46
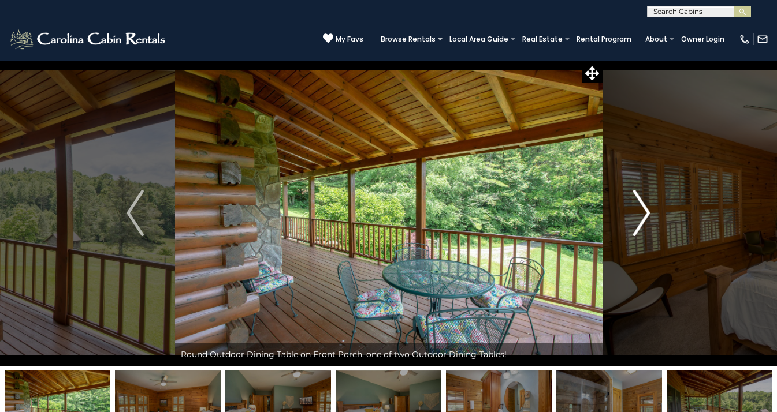
click at [645, 217] on img "Next" at bounding box center [641, 213] width 17 height 46
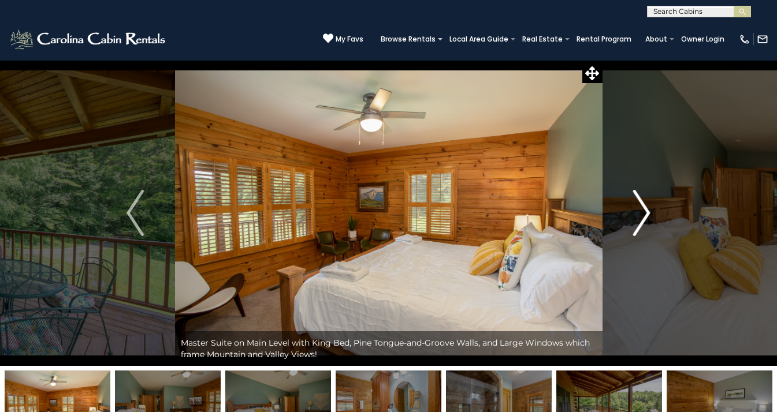
click at [645, 217] on img "Next" at bounding box center [641, 213] width 17 height 46
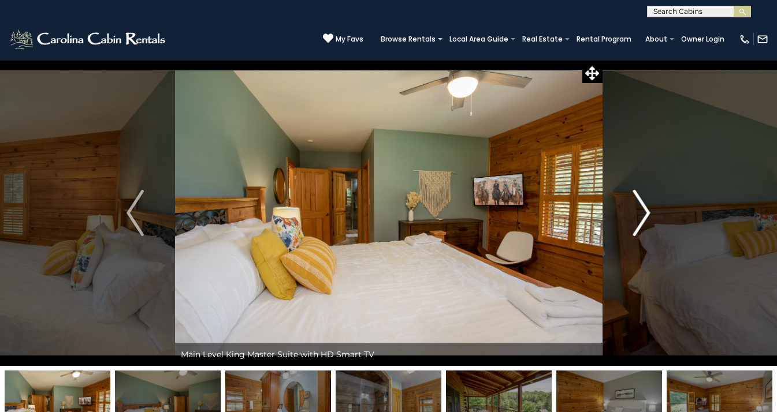
click at [645, 217] on img "Next" at bounding box center [641, 213] width 17 height 46
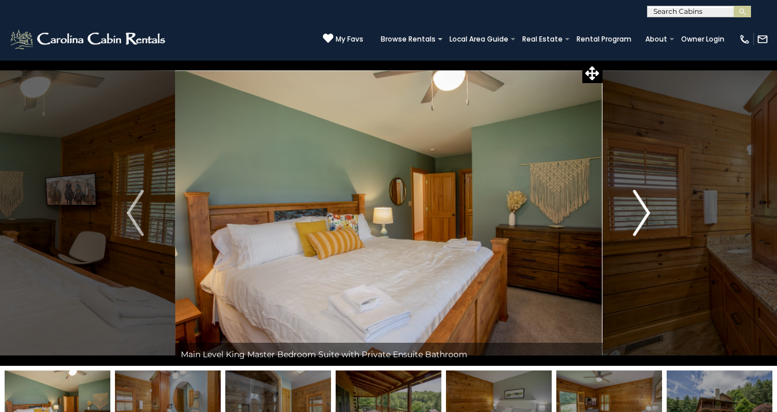
click at [645, 217] on img "Next" at bounding box center [641, 213] width 17 height 46
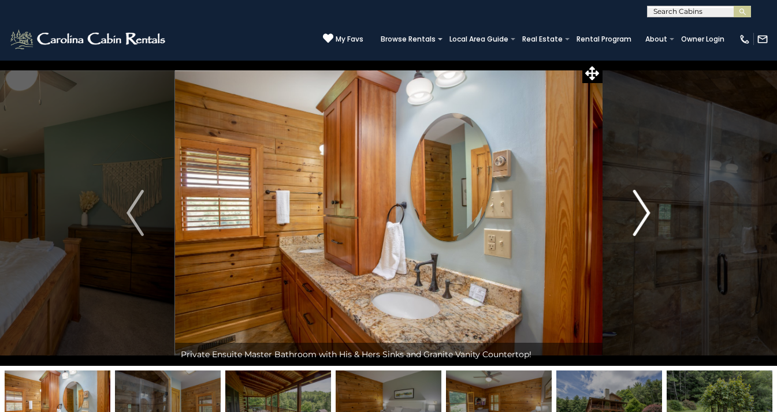
click at [645, 217] on img "Next" at bounding box center [641, 213] width 17 height 46
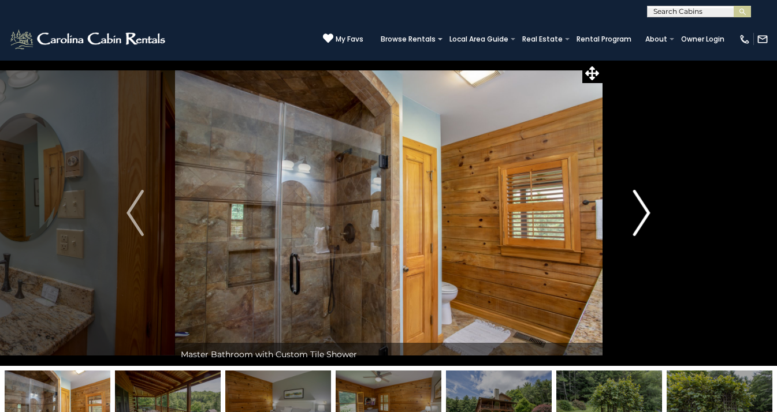
click at [645, 217] on img "Next" at bounding box center [641, 213] width 17 height 46
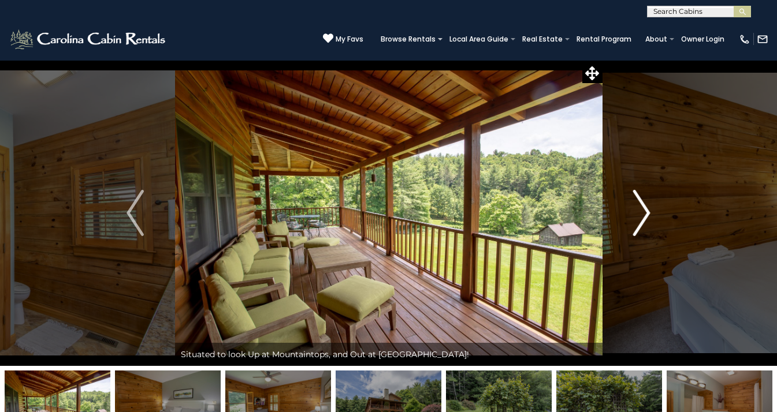
click at [645, 217] on img "Next" at bounding box center [641, 213] width 17 height 46
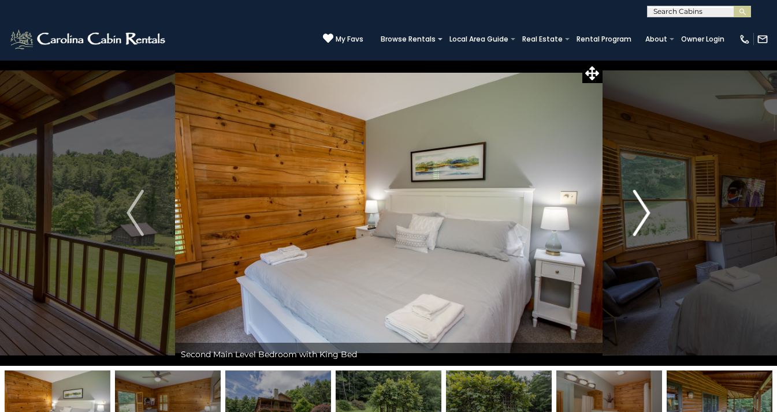
click at [645, 217] on img "Next" at bounding box center [641, 213] width 17 height 46
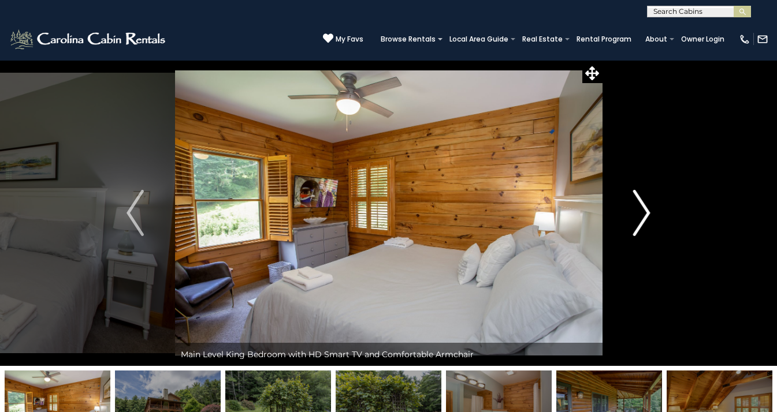
click at [645, 217] on img "Next" at bounding box center [641, 213] width 17 height 46
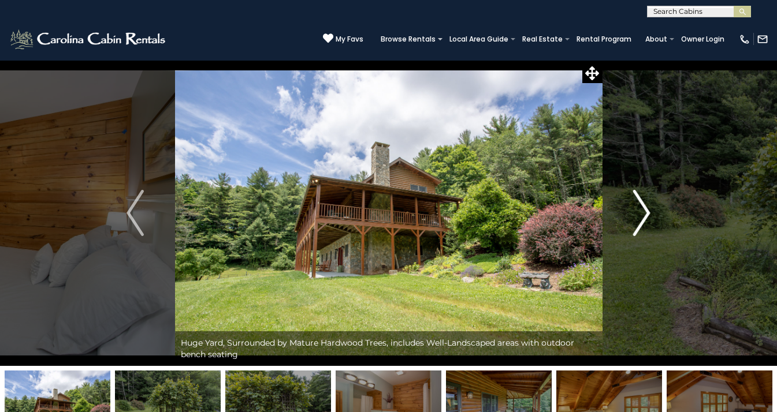
click at [645, 217] on img "Next" at bounding box center [641, 213] width 17 height 46
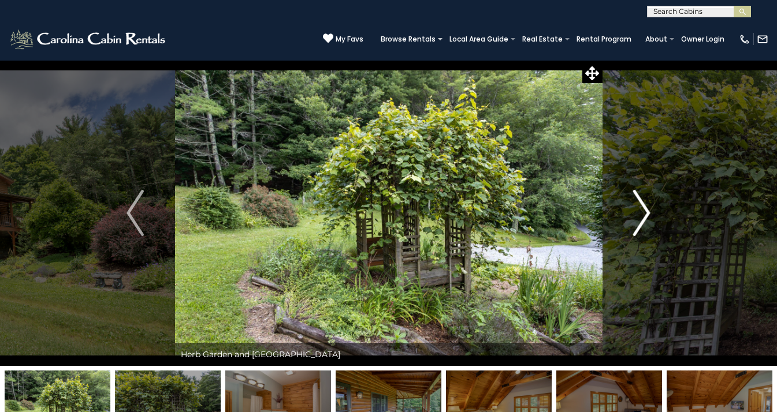
click at [645, 217] on img "Next" at bounding box center [641, 213] width 17 height 46
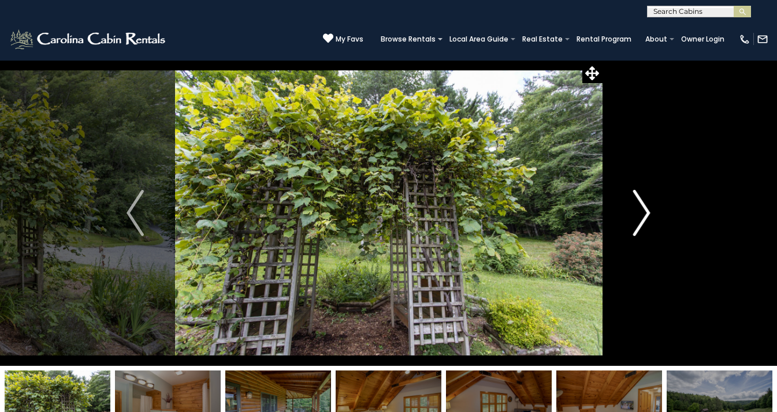
click at [645, 217] on img "Next" at bounding box center [641, 213] width 17 height 46
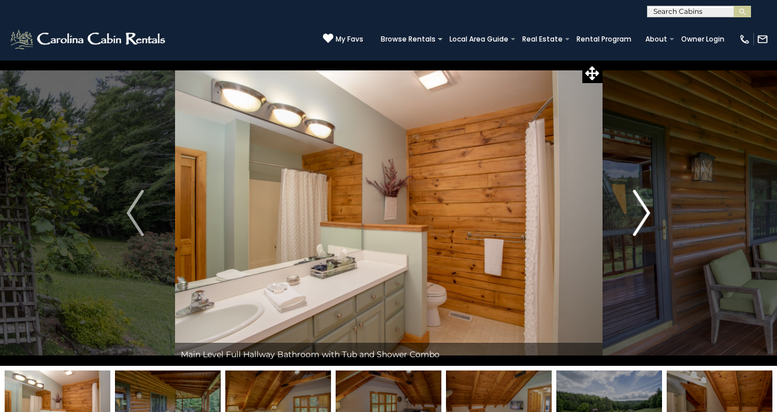
click at [645, 217] on img "Next" at bounding box center [641, 213] width 17 height 46
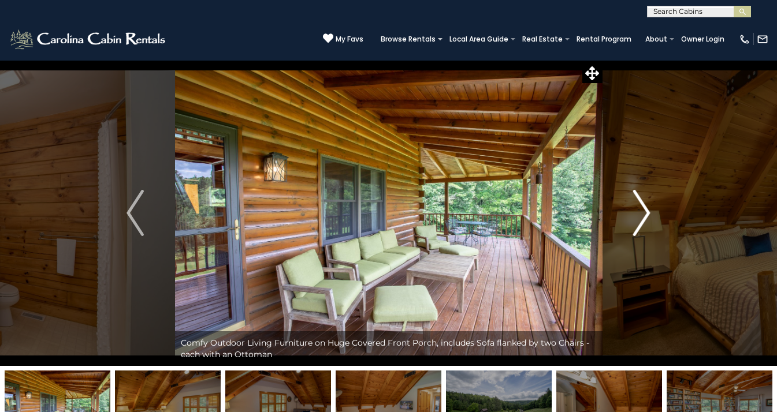
click at [645, 217] on img "Next" at bounding box center [641, 213] width 17 height 46
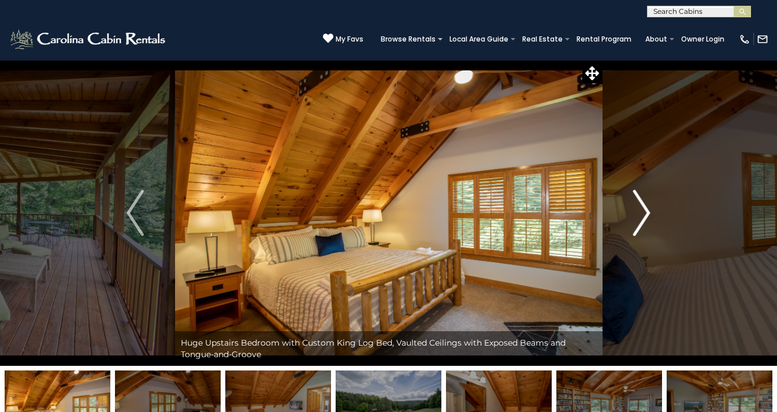
click at [645, 217] on img "Next" at bounding box center [641, 213] width 17 height 46
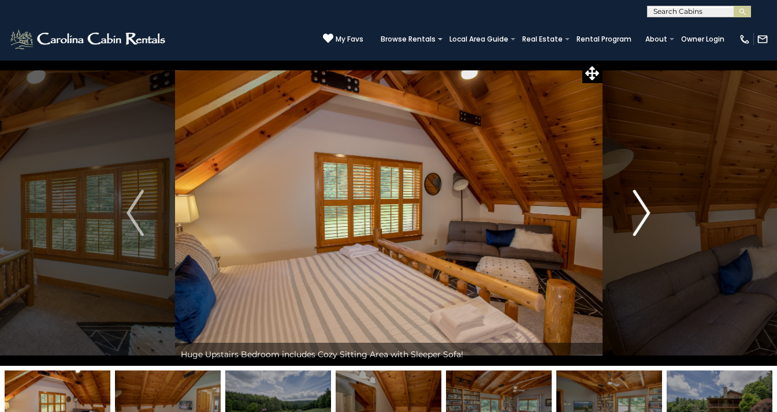
click at [645, 217] on img "Next" at bounding box center [641, 213] width 17 height 46
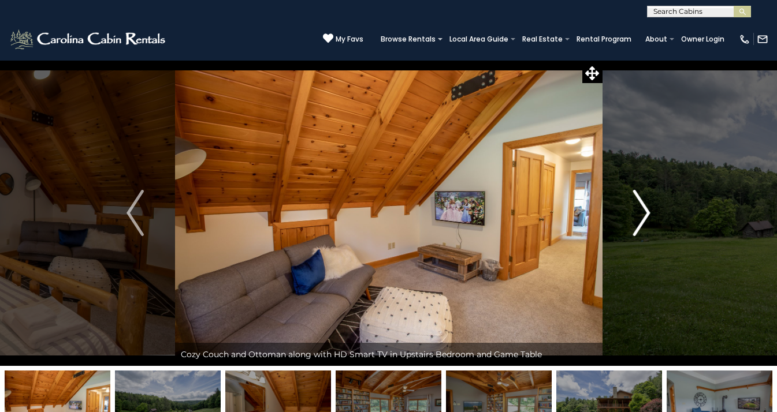
click at [645, 217] on img "Next" at bounding box center [641, 213] width 17 height 46
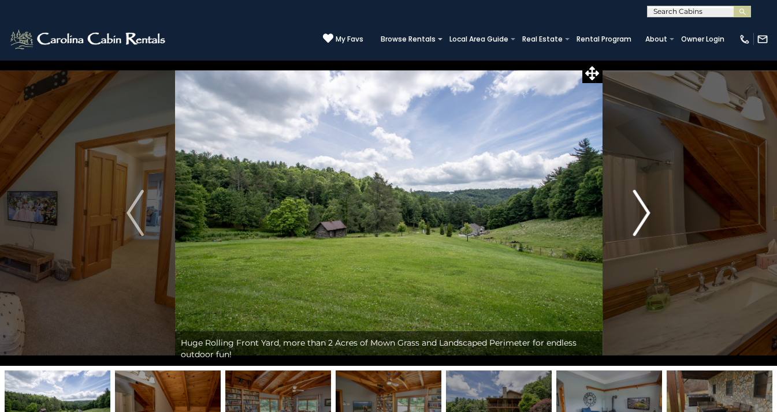
click at [645, 217] on img "Next" at bounding box center [641, 213] width 17 height 46
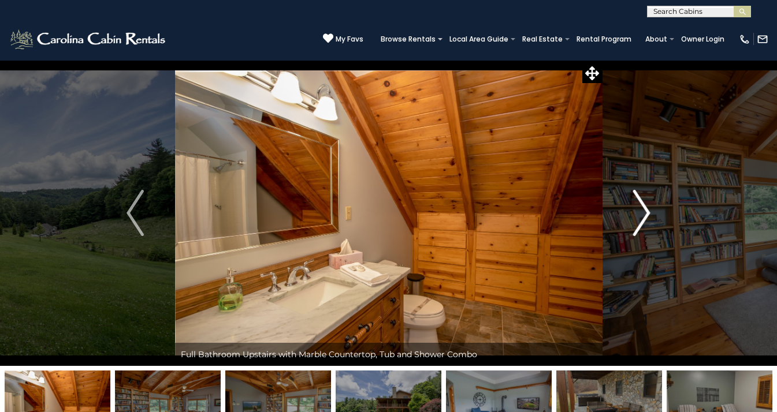
click at [645, 217] on img "Next" at bounding box center [641, 213] width 17 height 46
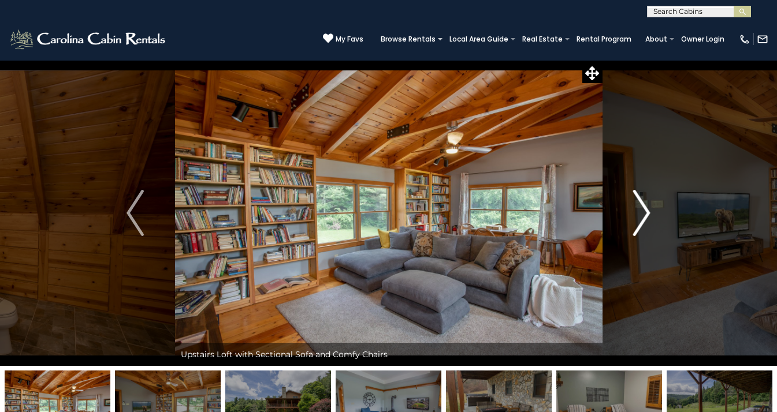
click at [645, 217] on img "Next" at bounding box center [641, 213] width 17 height 46
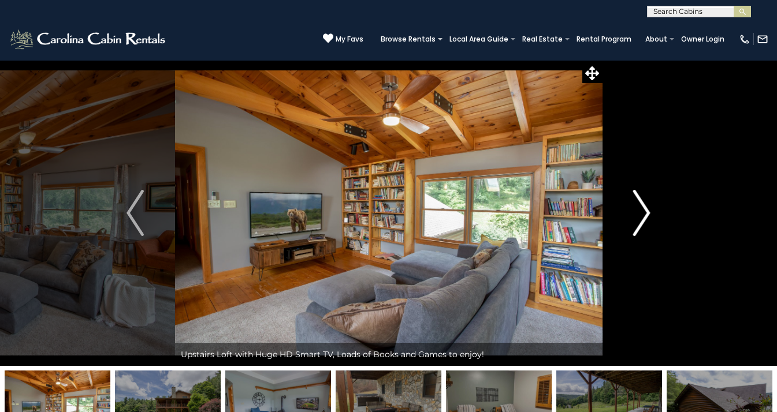
click at [645, 217] on img "Next" at bounding box center [641, 213] width 17 height 46
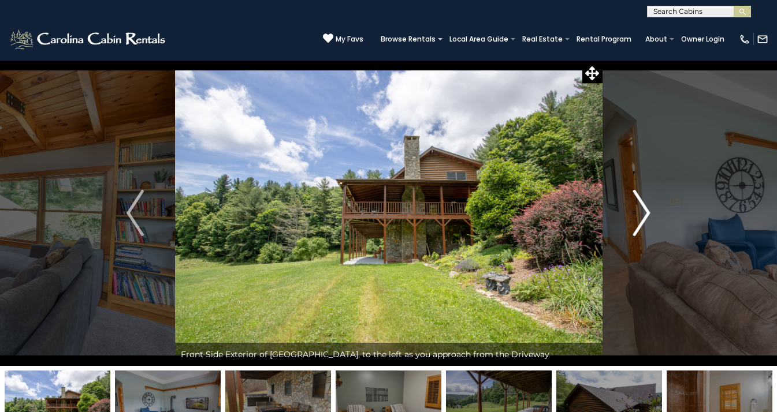
click at [645, 217] on img "Next" at bounding box center [641, 213] width 17 height 46
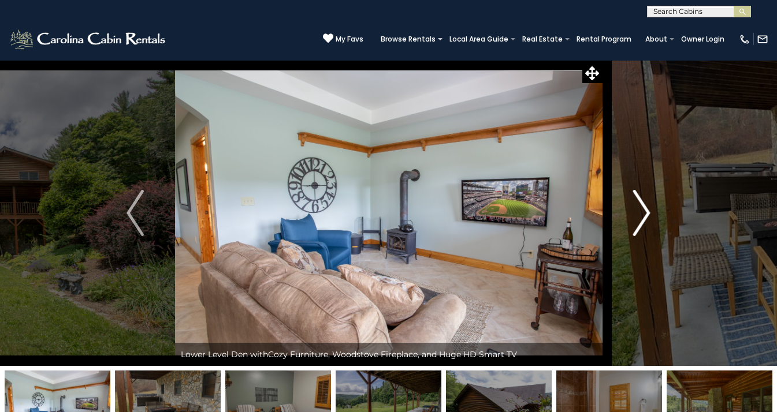
click at [645, 217] on img "Next" at bounding box center [641, 213] width 17 height 46
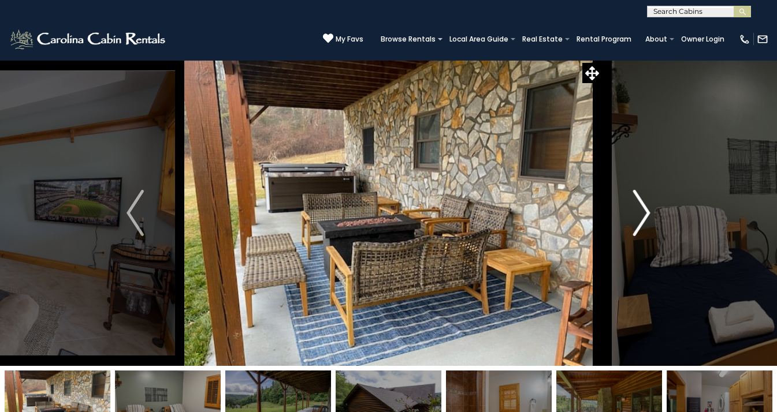
click at [645, 217] on img "Next" at bounding box center [641, 213] width 17 height 46
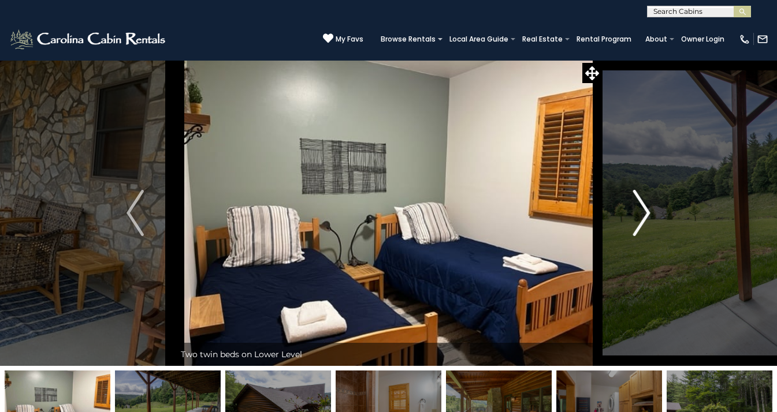
click at [645, 217] on img "Next" at bounding box center [641, 213] width 17 height 46
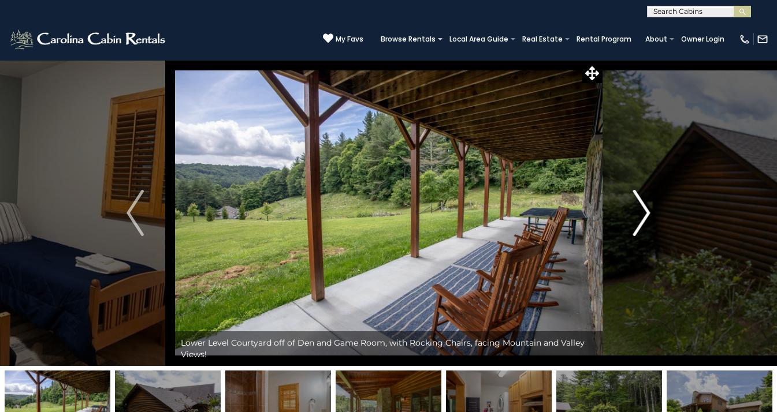
click at [645, 217] on img "Next" at bounding box center [641, 213] width 17 height 46
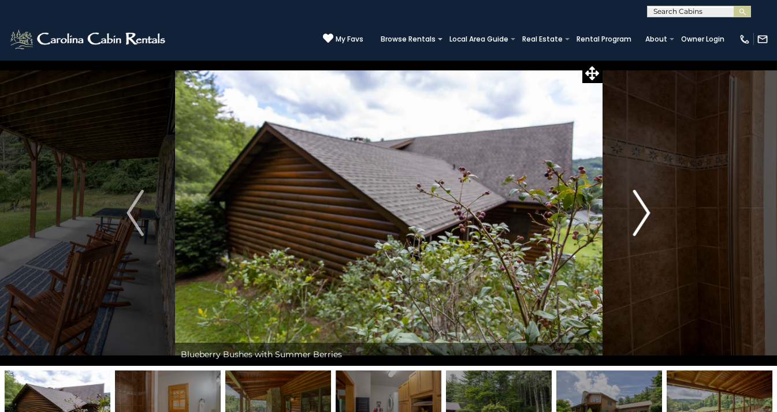
click at [645, 217] on img "Next" at bounding box center [641, 213] width 17 height 46
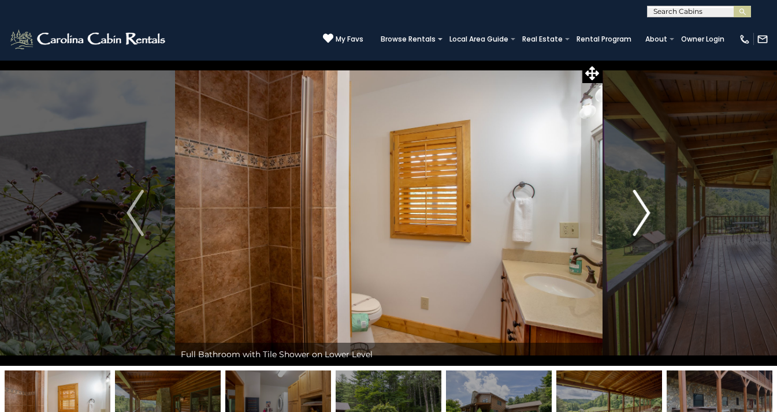
click at [645, 217] on img "Next" at bounding box center [641, 213] width 17 height 46
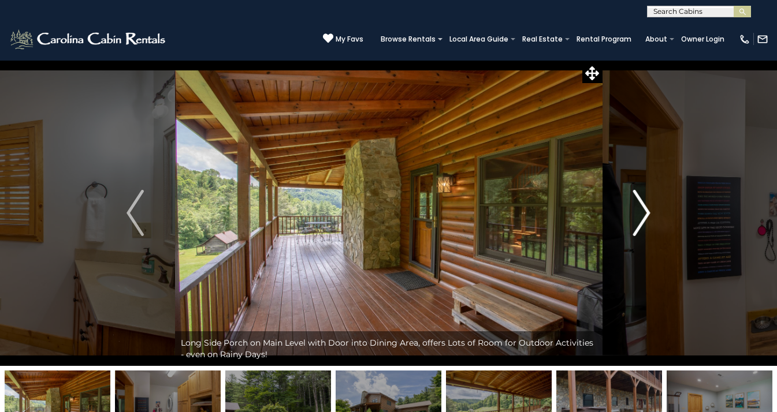
click at [645, 217] on img "Next" at bounding box center [641, 213] width 17 height 46
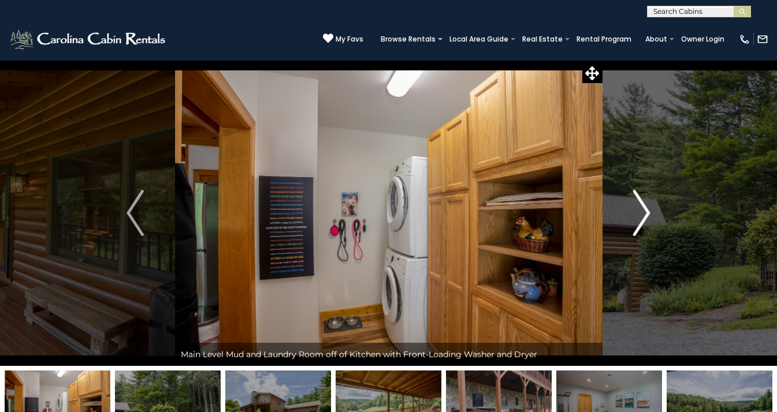
click at [645, 217] on img "Next" at bounding box center [641, 213] width 17 height 46
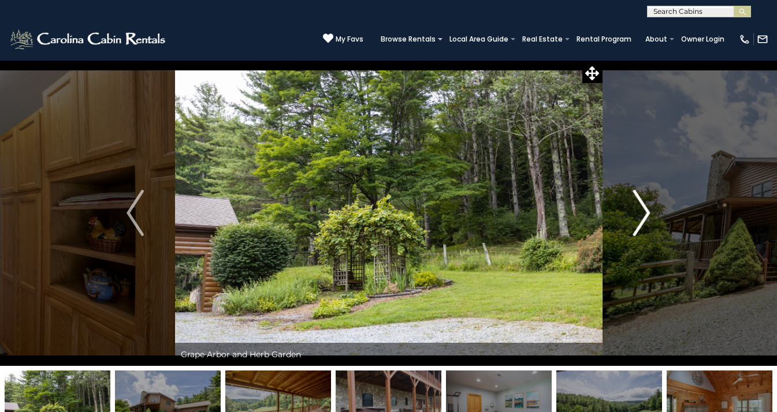
click at [645, 217] on img "Next" at bounding box center [641, 213] width 17 height 46
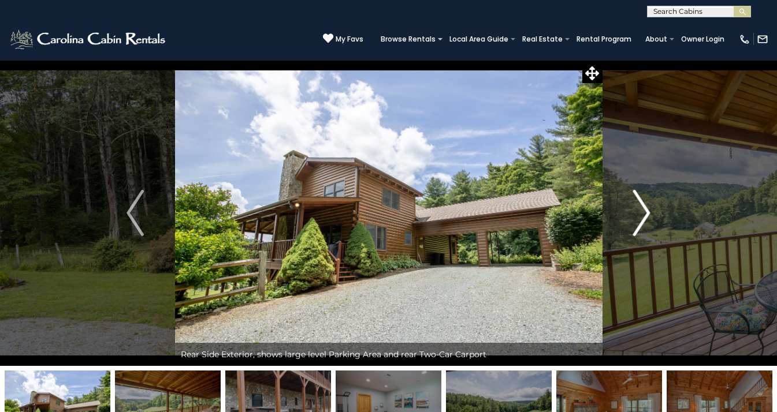
click at [645, 217] on img "Next" at bounding box center [641, 213] width 17 height 46
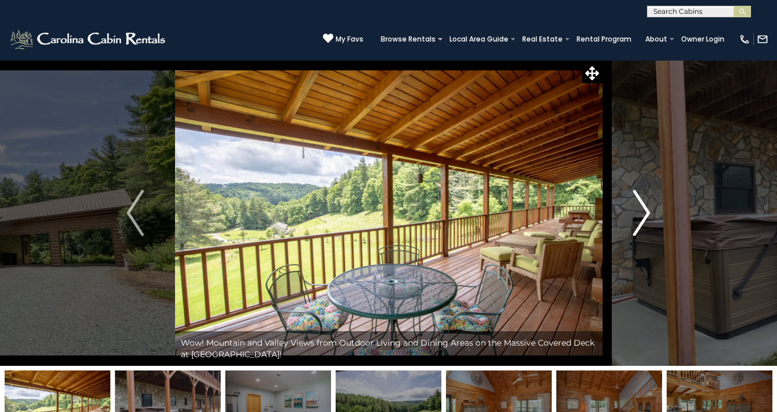
click at [645, 217] on img "Next" at bounding box center [641, 213] width 17 height 46
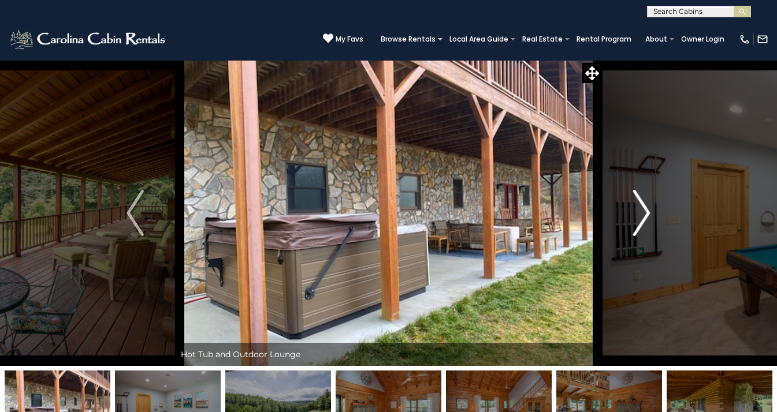
click at [645, 217] on img "Next" at bounding box center [641, 213] width 17 height 46
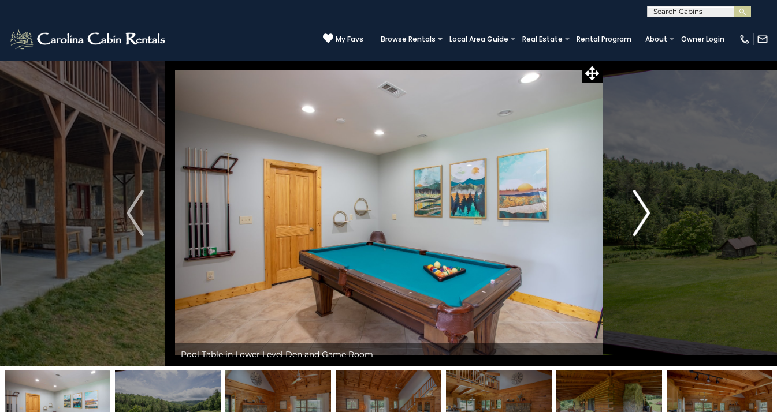
click at [645, 217] on img "Next" at bounding box center [641, 213] width 17 height 46
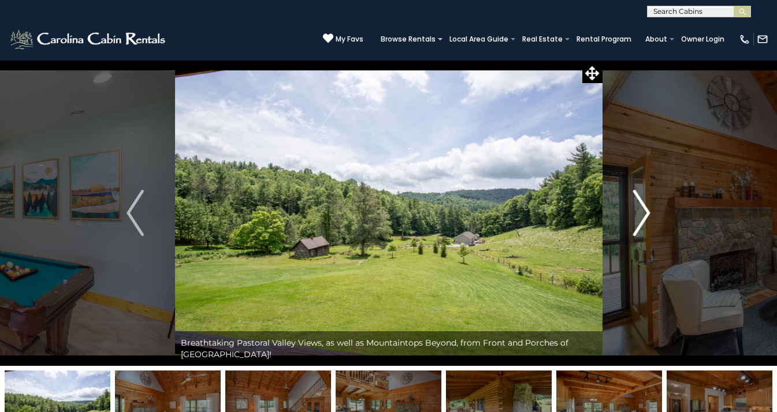
click at [645, 217] on img "Next" at bounding box center [641, 213] width 17 height 46
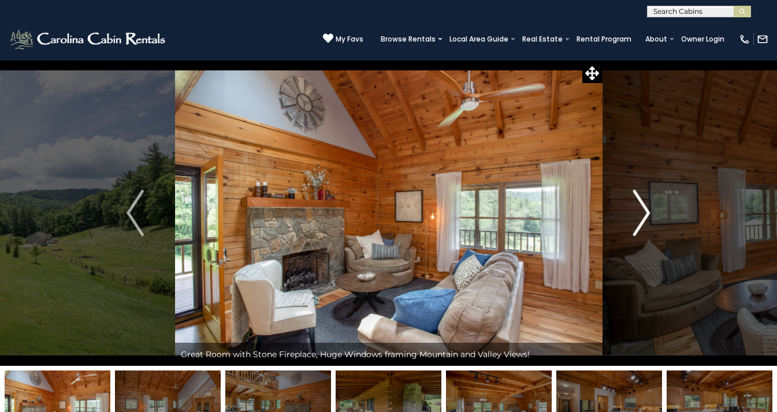
click at [645, 217] on img "Next" at bounding box center [641, 213] width 17 height 46
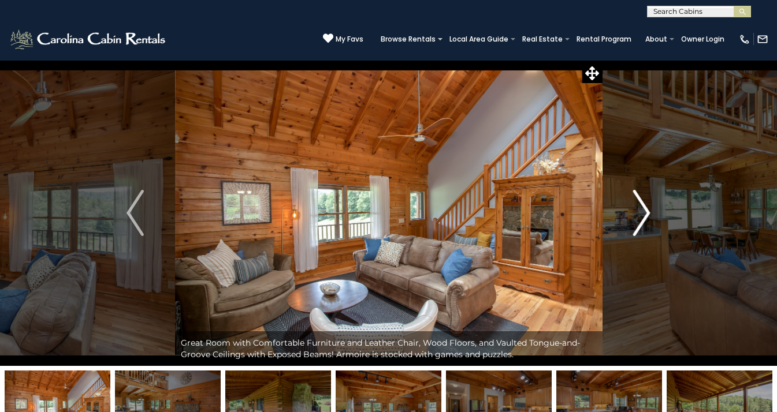
click at [645, 217] on img "Next" at bounding box center [641, 213] width 17 height 46
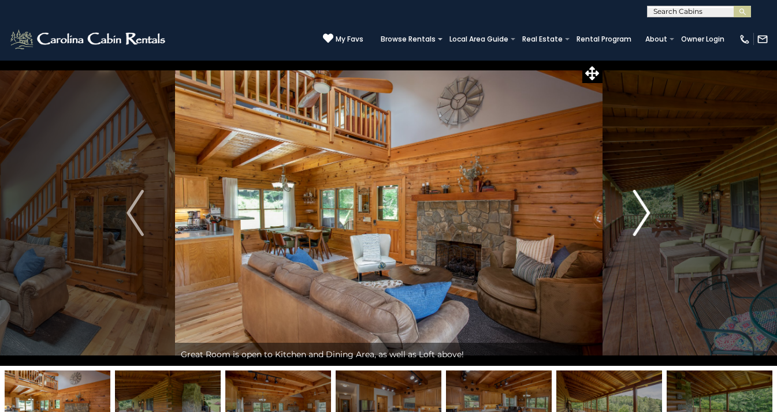
click at [645, 217] on img "Next" at bounding box center [641, 213] width 17 height 46
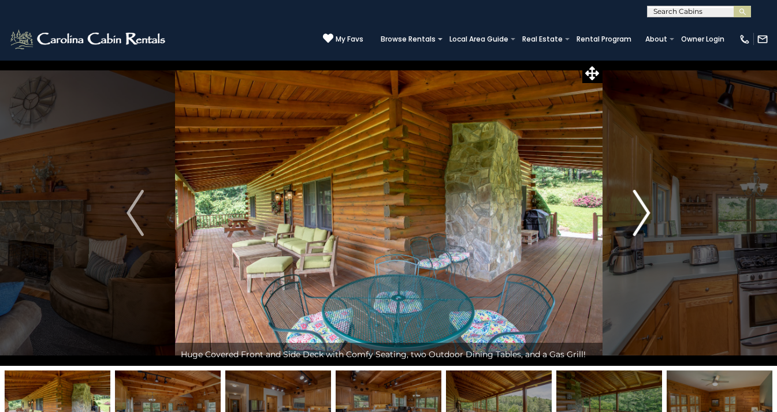
click at [645, 217] on img "Next" at bounding box center [641, 213] width 17 height 46
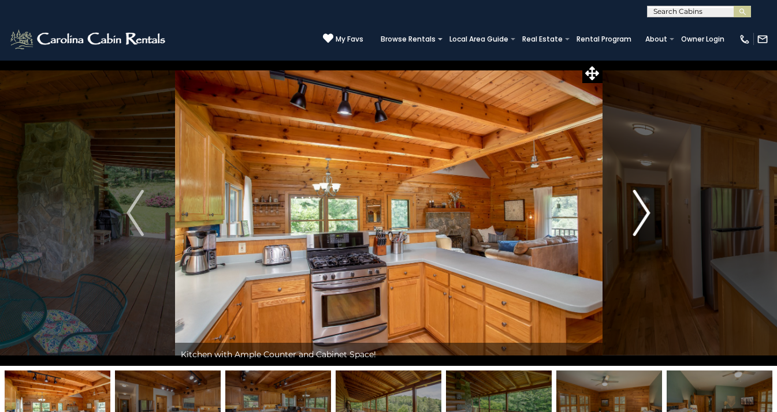
click at [645, 217] on img "Next" at bounding box center [641, 213] width 17 height 46
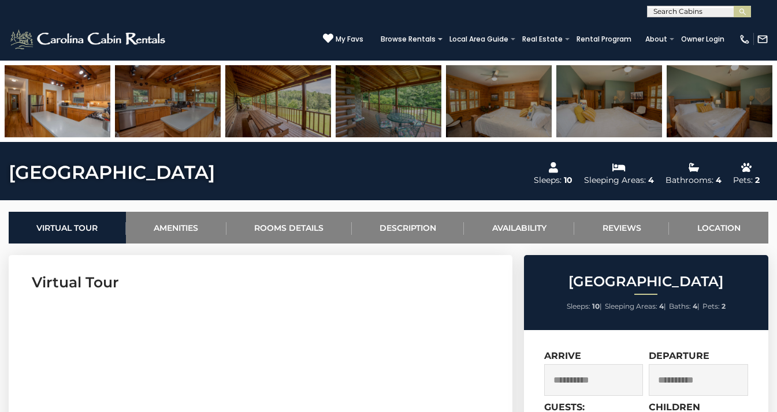
scroll to position [564, 0]
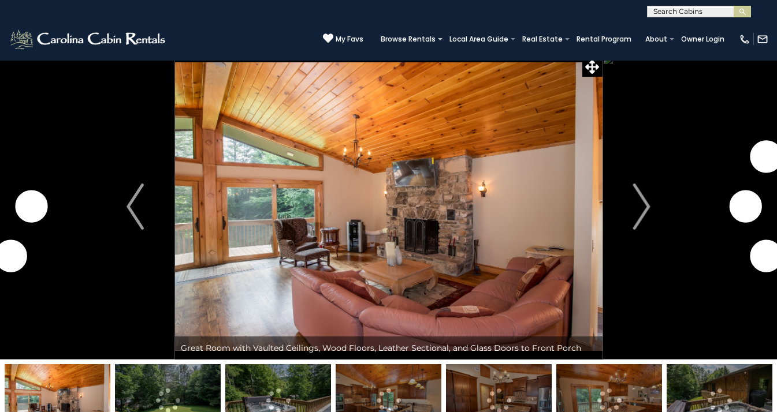
scroll to position [12, 0]
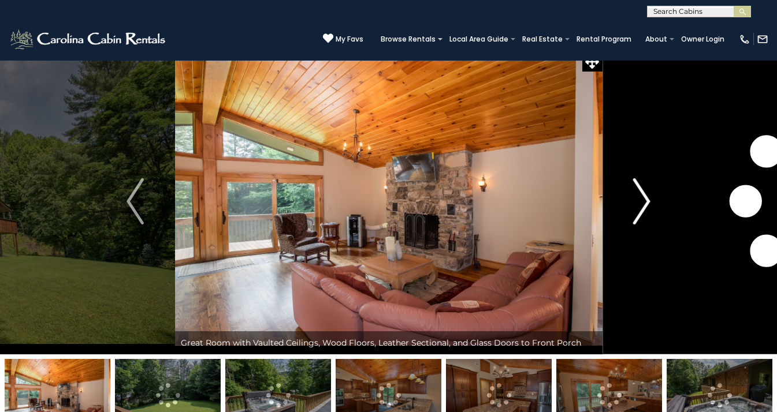
click at [640, 194] on img "Next" at bounding box center [641, 201] width 17 height 46
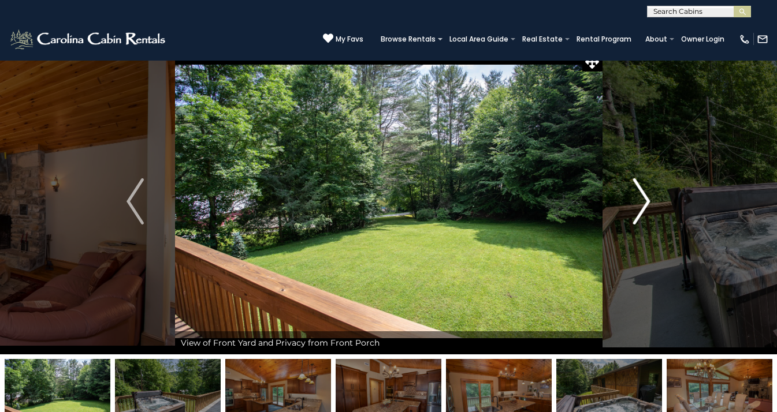
click at [646, 195] on img "Next" at bounding box center [641, 201] width 17 height 46
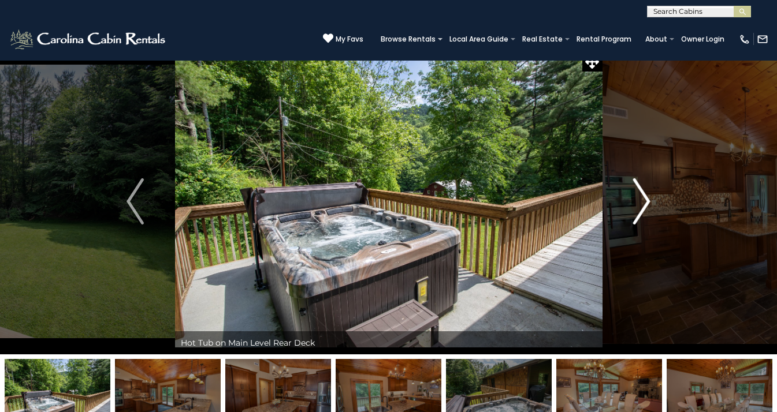
click at [645, 195] on img "Next" at bounding box center [641, 201] width 17 height 46
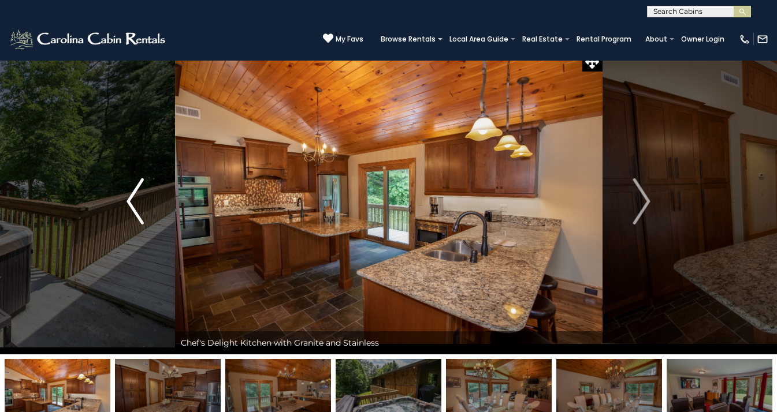
click at [137, 202] on img "Previous" at bounding box center [135, 201] width 17 height 46
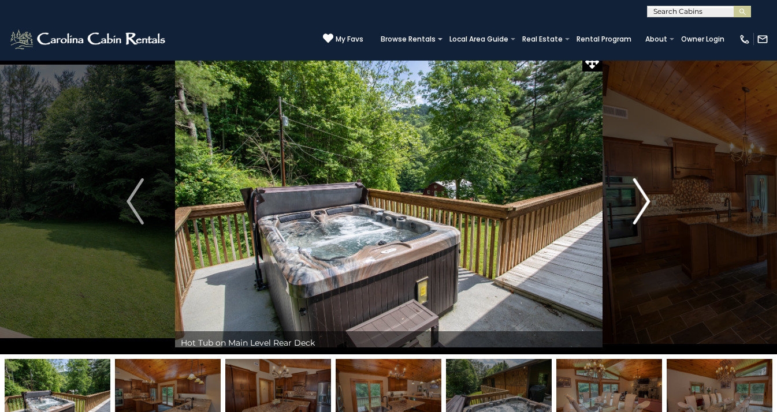
click at [644, 203] on img "Next" at bounding box center [641, 201] width 17 height 46
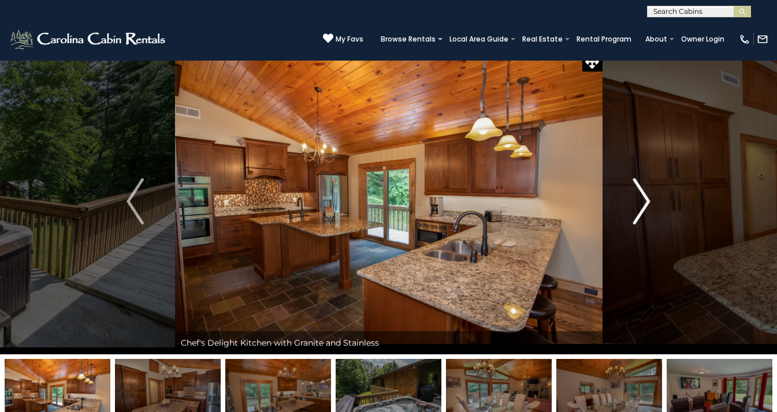
click at [639, 205] on img "Next" at bounding box center [641, 201] width 17 height 46
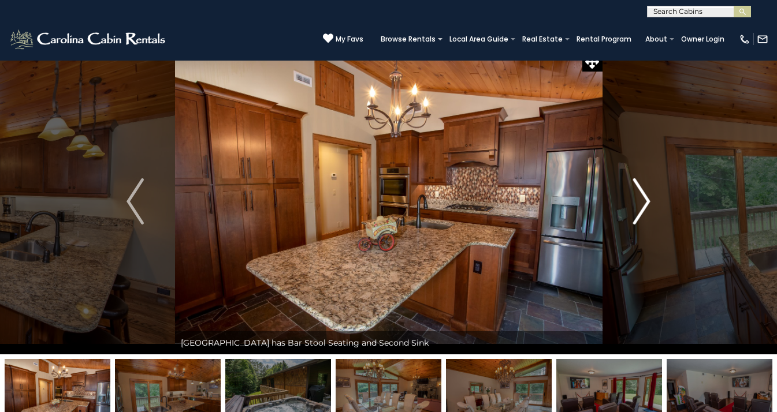
click at [639, 205] on img "Next" at bounding box center [641, 201] width 17 height 46
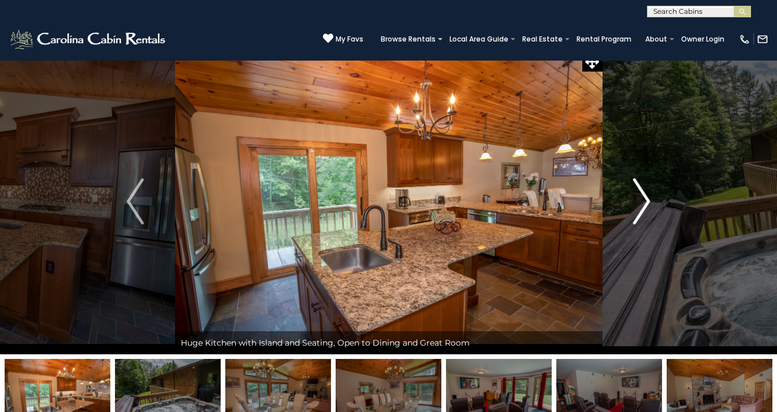
click at [639, 205] on img "Next" at bounding box center [641, 201] width 17 height 46
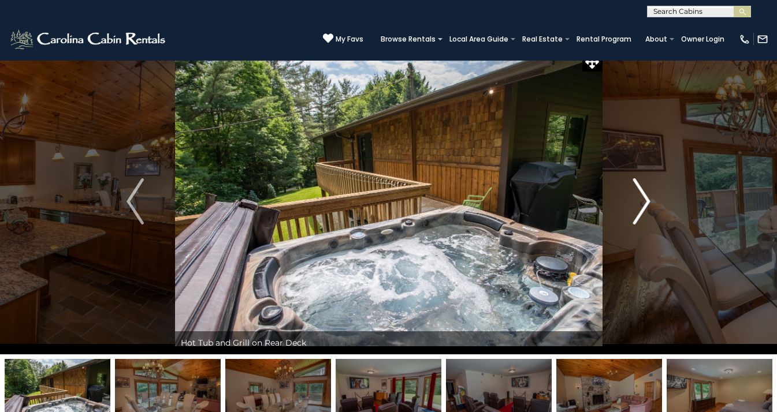
click at [639, 205] on img "Next" at bounding box center [641, 201] width 17 height 46
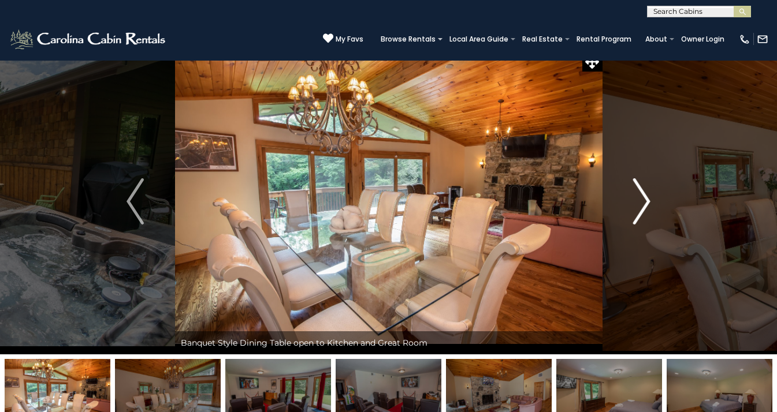
click at [639, 205] on img "Next" at bounding box center [641, 201] width 17 height 46
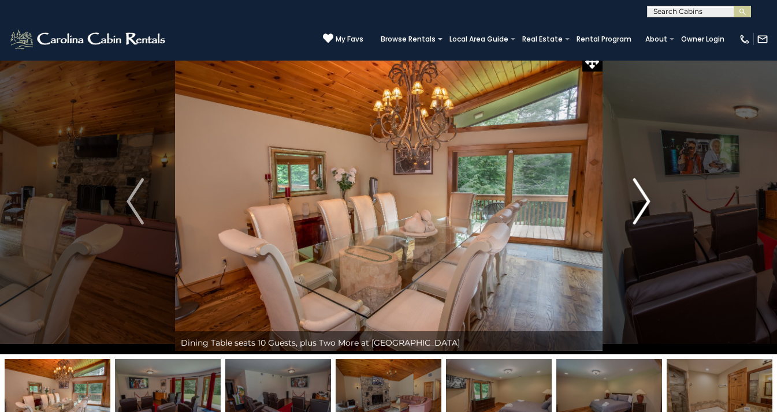
click at [639, 205] on img "Next" at bounding box center [641, 201] width 17 height 46
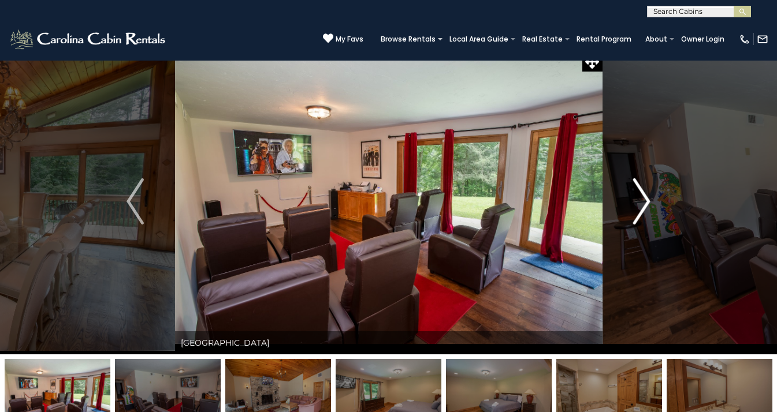
click at [639, 205] on img "Next" at bounding box center [641, 201] width 17 height 46
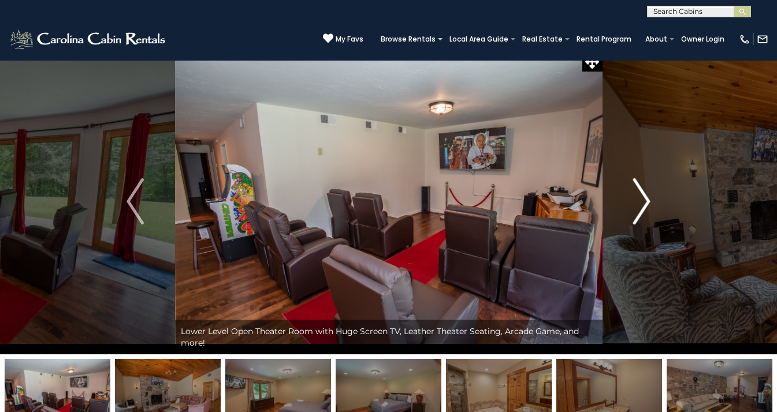
click at [639, 205] on img "Next" at bounding box center [641, 201] width 17 height 46
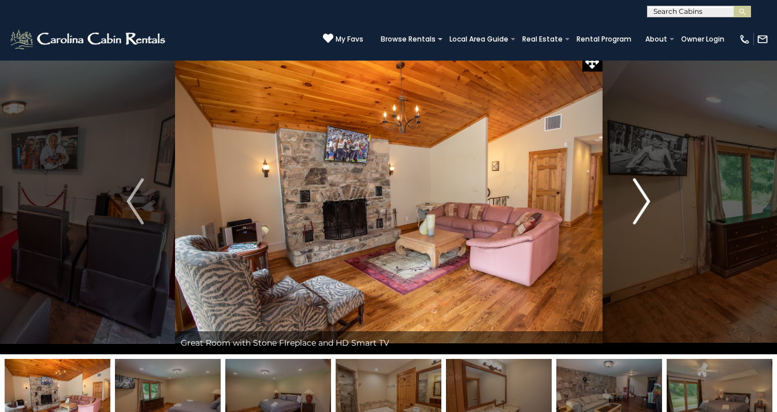
click at [639, 205] on img "Next" at bounding box center [641, 201] width 17 height 46
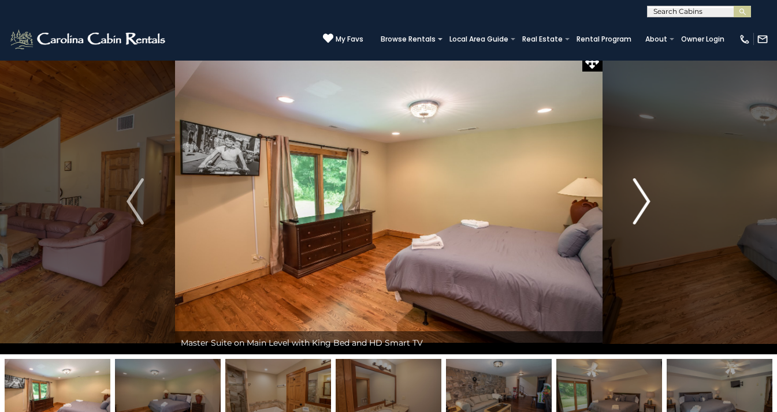
click at [639, 205] on img "Next" at bounding box center [641, 201] width 17 height 46
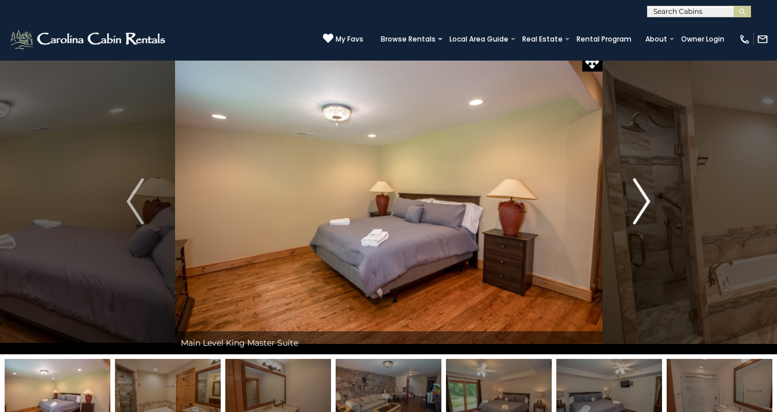
click at [639, 205] on img "Next" at bounding box center [641, 201] width 17 height 46
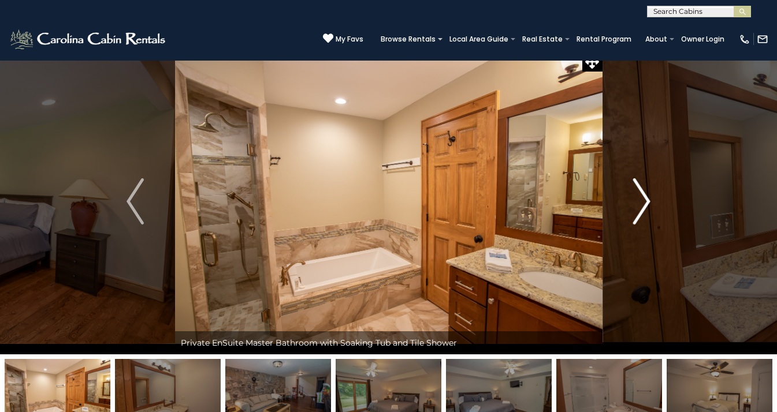
click at [639, 205] on img "Next" at bounding box center [641, 201] width 17 height 46
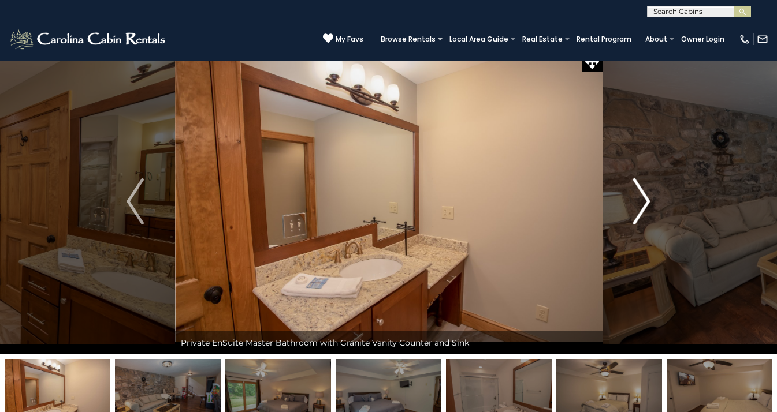
click at [639, 205] on img "Next" at bounding box center [641, 201] width 17 height 46
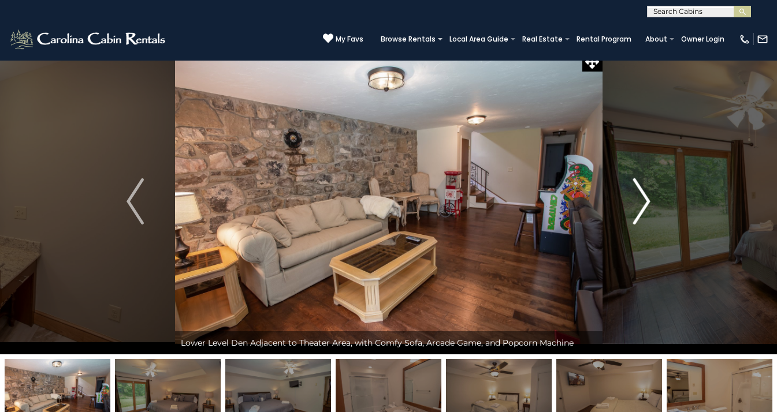
click at [639, 205] on img "Next" at bounding box center [641, 201] width 17 height 46
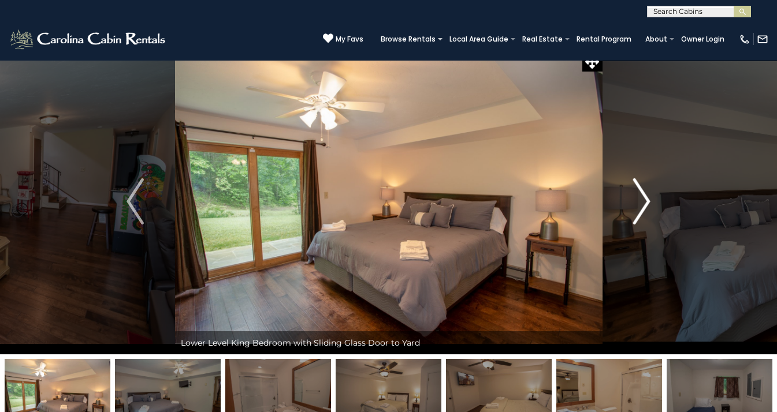
click at [639, 205] on img "Next" at bounding box center [641, 201] width 17 height 46
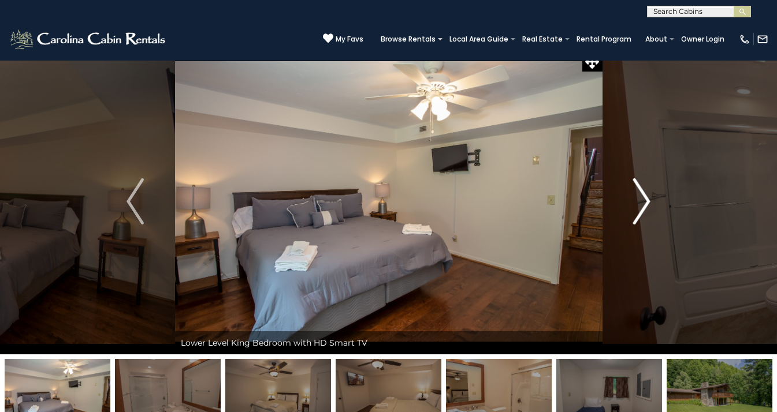
click at [638, 205] on img "Next" at bounding box center [641, 201] width 17 height 46
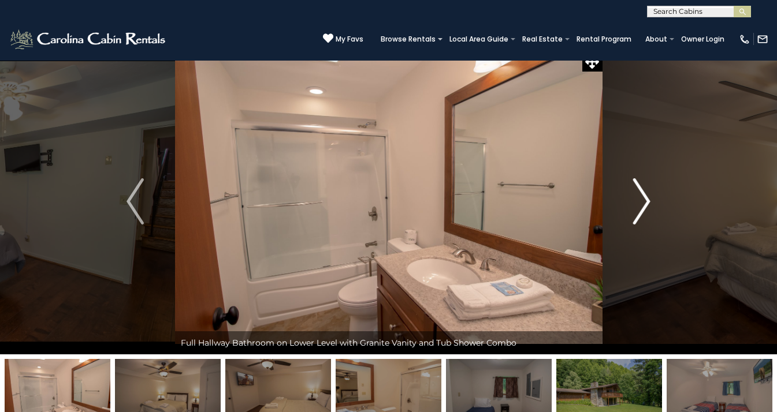
click at [638, 205] on img "Next" at bounding box center [641, 201] width 17 height 46
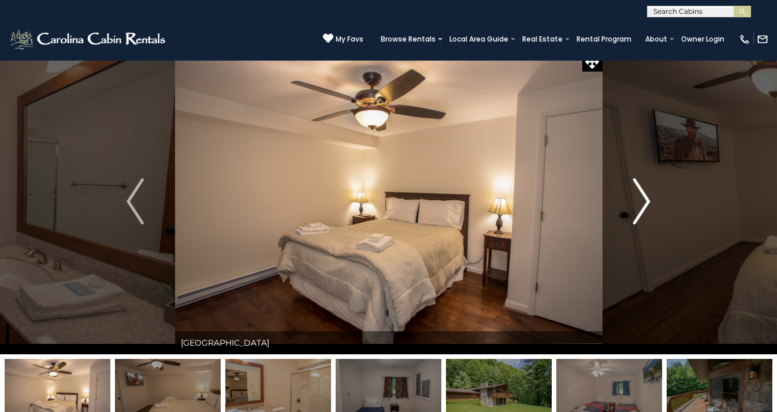
click at [638, 205] on img "Next" at bounding box center [641, 201] width 17 height 46
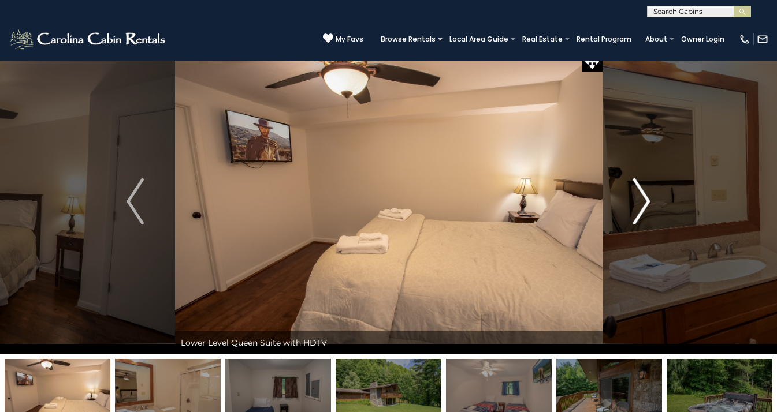
click at [638, 205] on img "Next" at bounding box center [641, 201] width 17 height 46
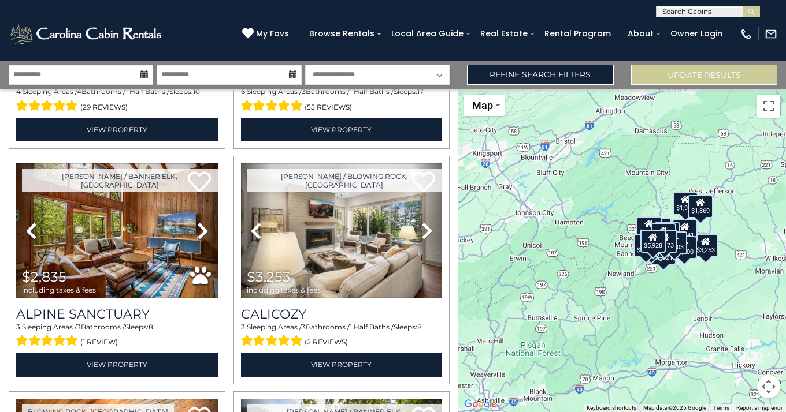
scroll to position [446, 0]
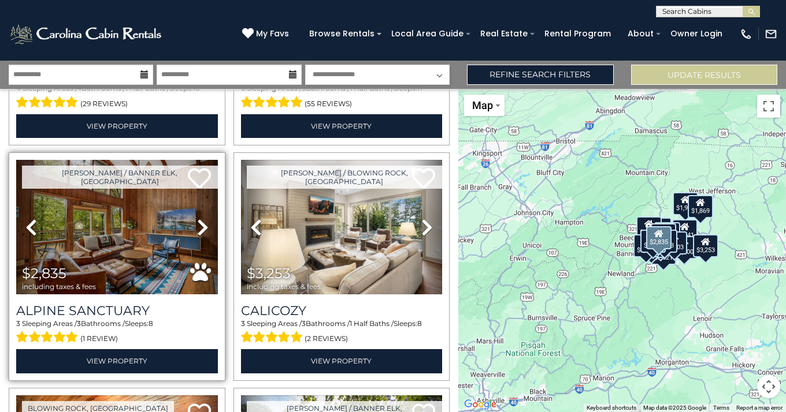
click at [211, 217] on link "Next" at bounding box center [202, 227] width 30 height 135
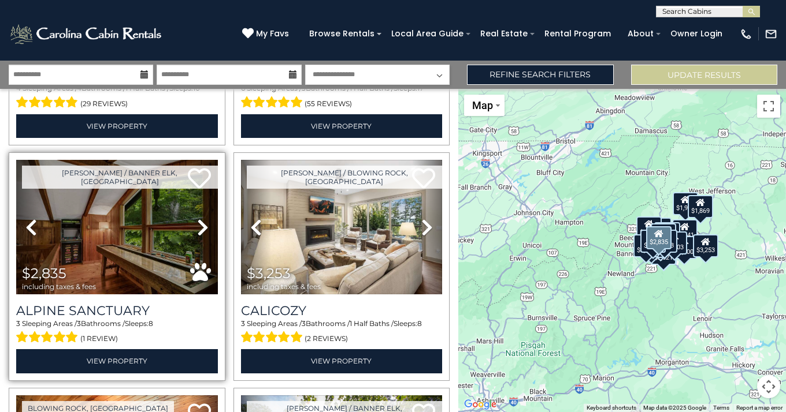
click at [202, 220] on icon at bounding box center [203, 227] width 12 height 18
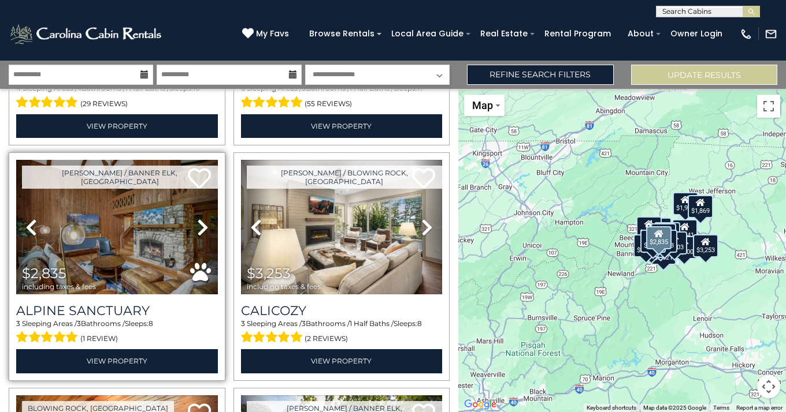
click at [199, 221] on icon at bounding box center [203, 227] width 12 height 18
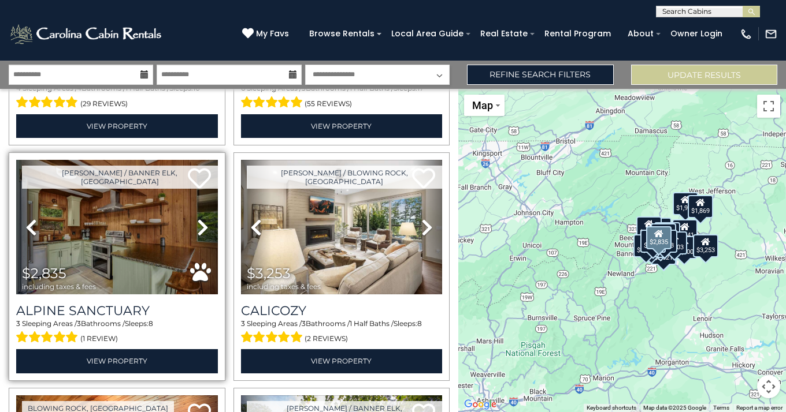
click at [199, 221] on icon at bounding box center [203, 227] width 12 height 18
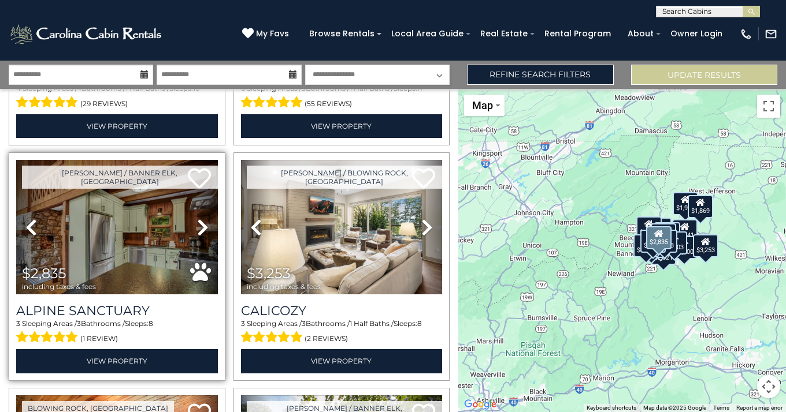
click at [199, 222] on icon at bounding box center [203, 227] width 12 height 18
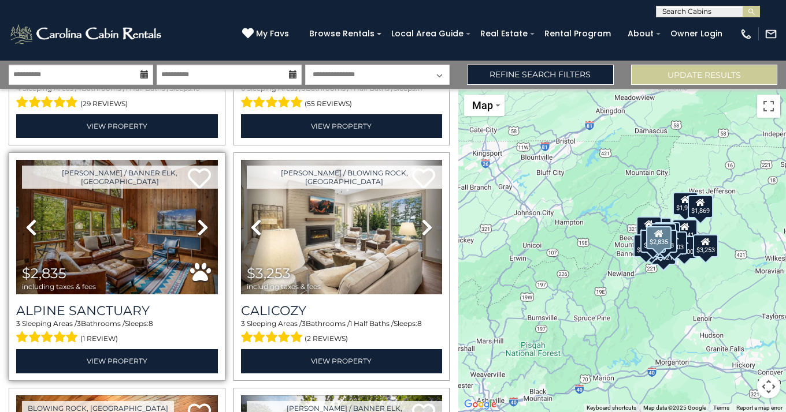
click at [199, 222] on icon at bounding box center [203, 227] width 12 height 18
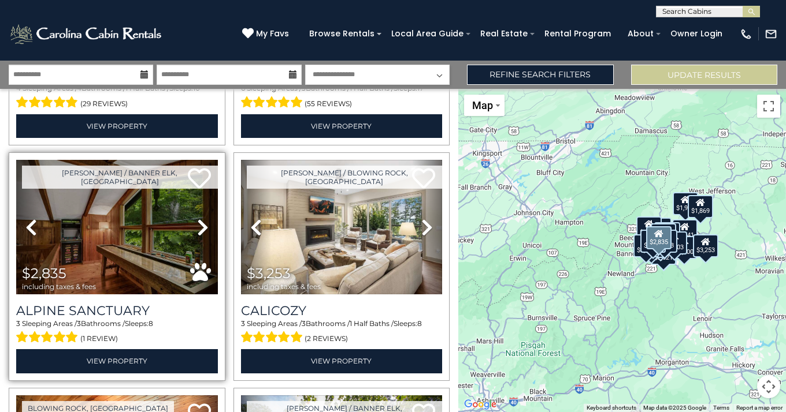
click at [199, 222] on icon at bounding box center [203, 227] width 12 height 18
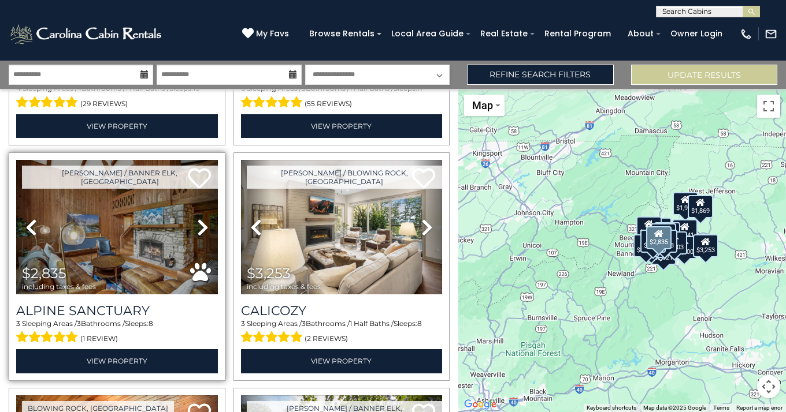
click at [199, 222] on icon at bounding box center [203, 227] width 12 height 18
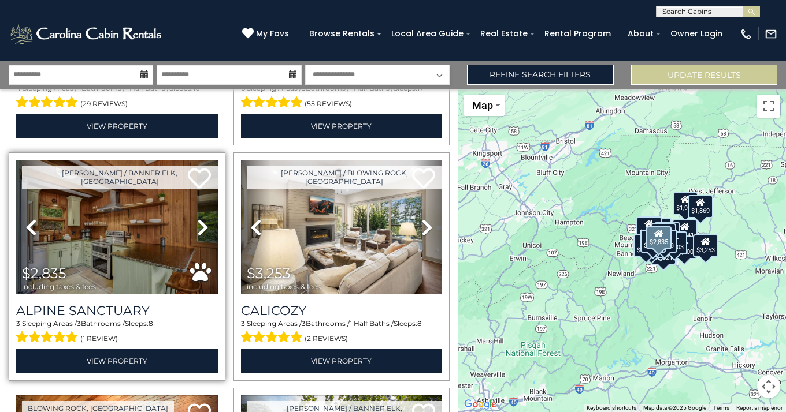
click at [199, 222] on icon at bounding box center [203, 227] width 12 height 18
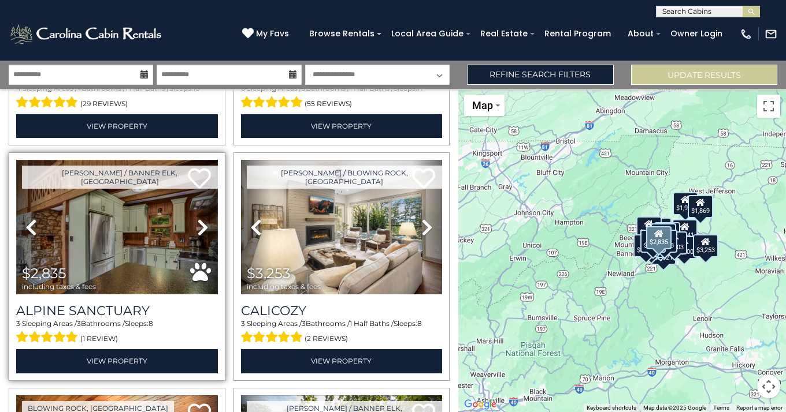
click at [126, 217] on img at bounding box center [117, 227] width 202 height 135
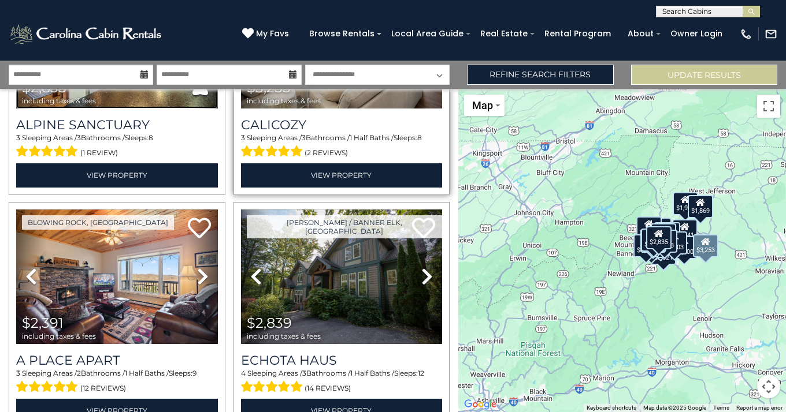
scroll to position [634, 0]
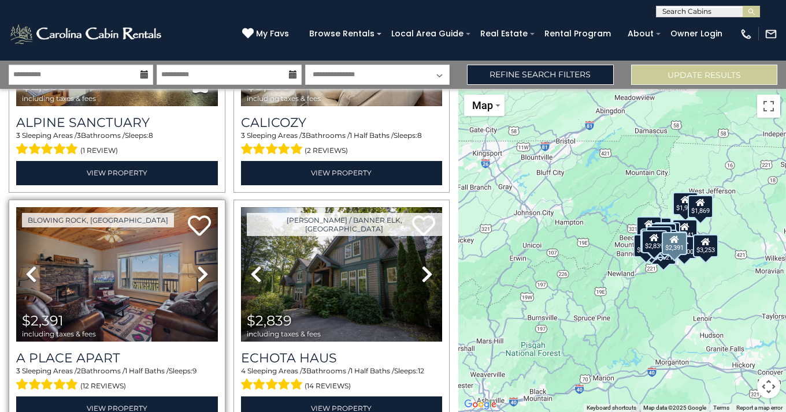
click at [199, 266] on icon at bounding box center [203, 274] width 12 height 18
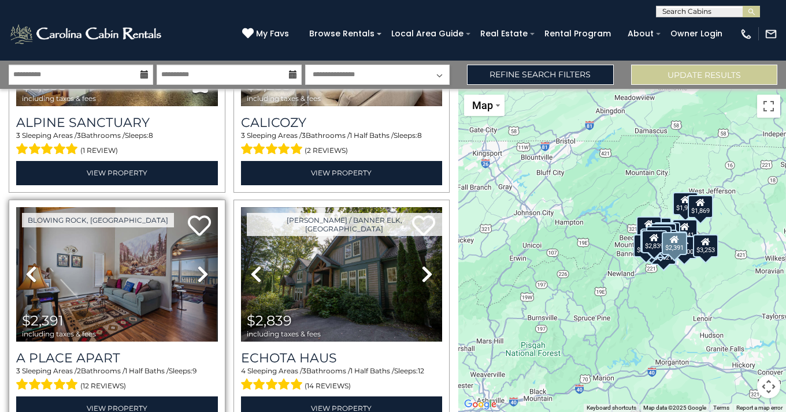
click at [199, 266] on icon at bounding box center [203, 274] width 12 height 18
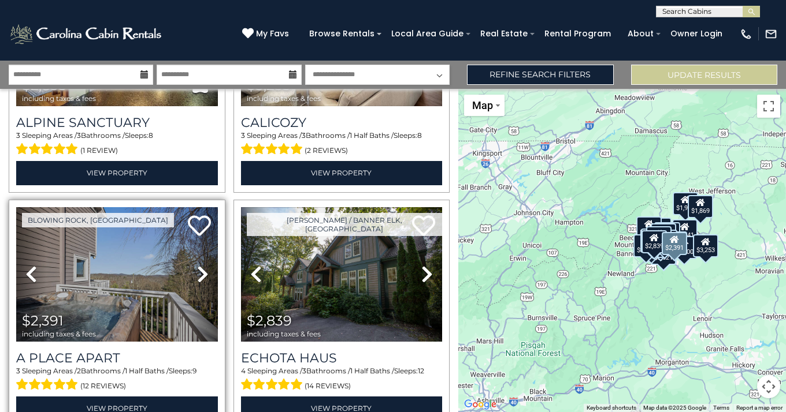
click at [200, 266] on icon at bounding box center [203, 274] width 12 height 18
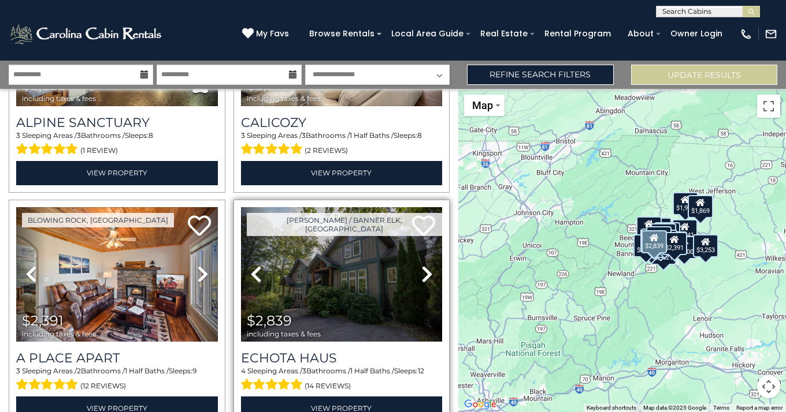
click at [421, 265] on icon at bounding box center [427, 274] width 12 height 18
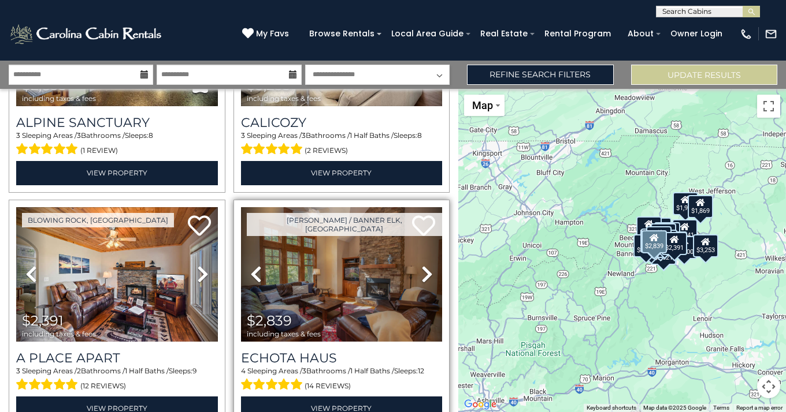
click at [421, 265] on icon at bounding box center [427, 274] width 12 height 18
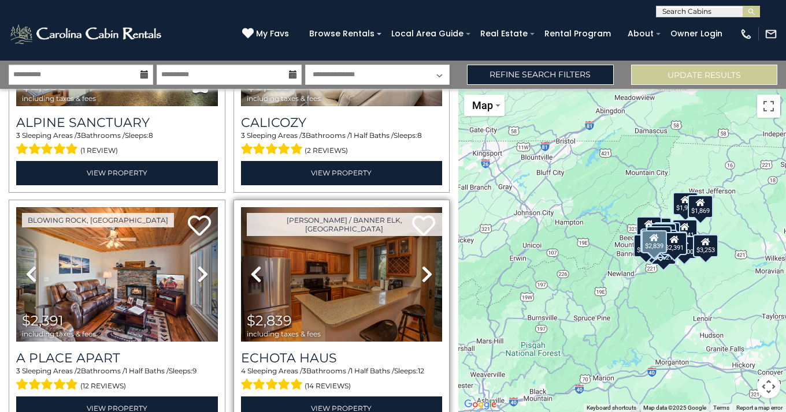
click at [421, 265] on icon at bounding box center [427, 274] width 12 height 18
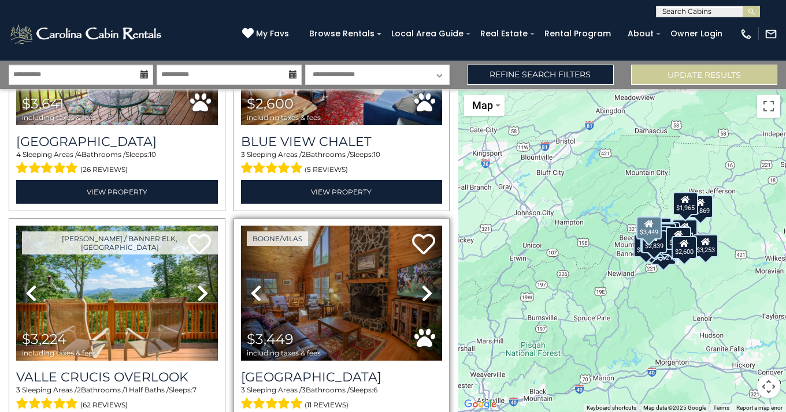
scroll to position [1560, 0]
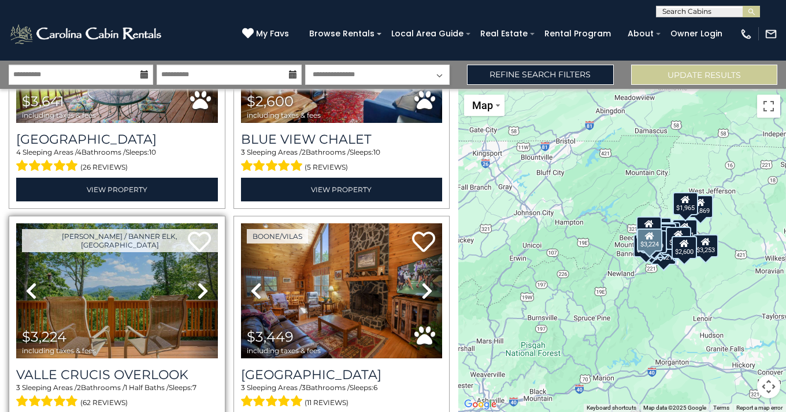
click at [200, 282] on icon at bounding box center [203, 291] width 12 height 18
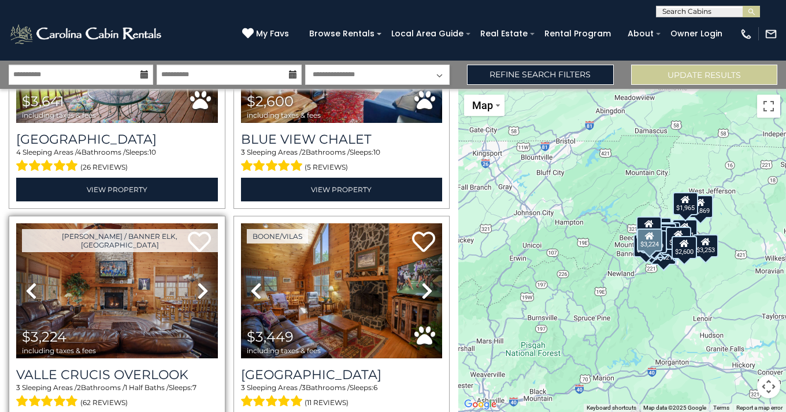
click at [199, 282] on icon at bounding box center [203, 291] width 12 height 18
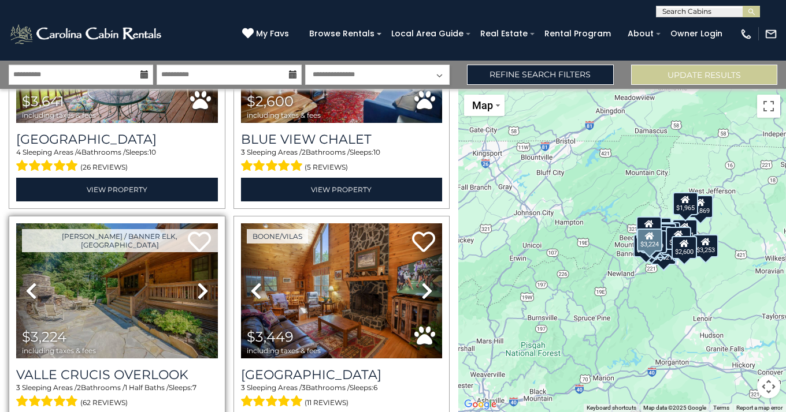
click at [199, 282] on icon at bounding box center [203, 291] width 12 height 18
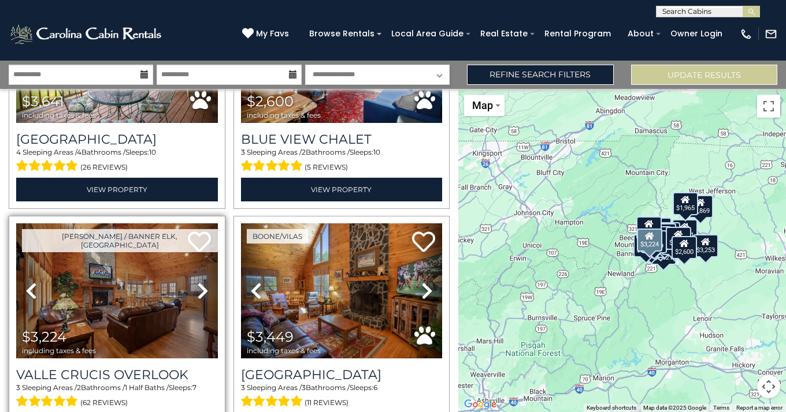
click at [199, 282] on icon at bounding box center [203, 291] width 12 height 18
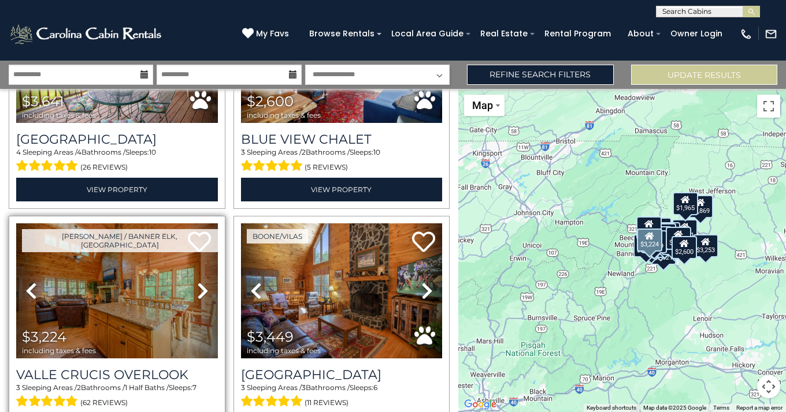
click at [199, 282] on icon at bounding box center [203, 291] width 12 height 18
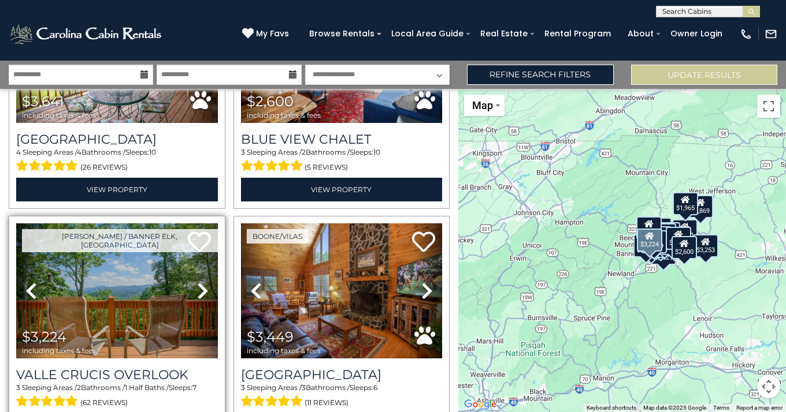
click at [199, 282] on icon at bounding box center [203, 291] width 12 height 18
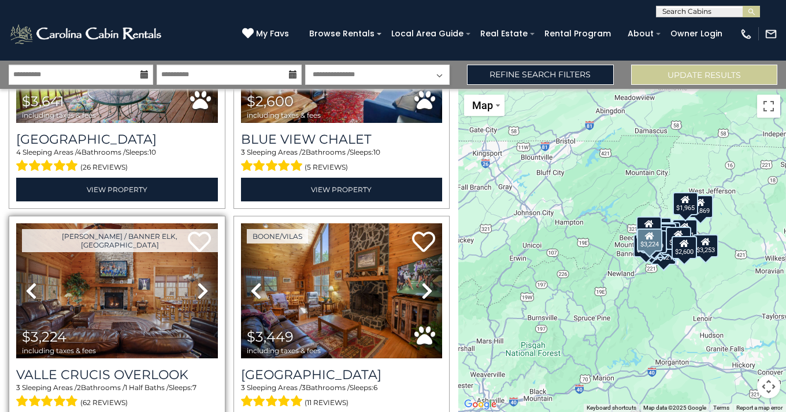
click at [199, 282] on icon at bounding box center [203, 291] width 12 height 18
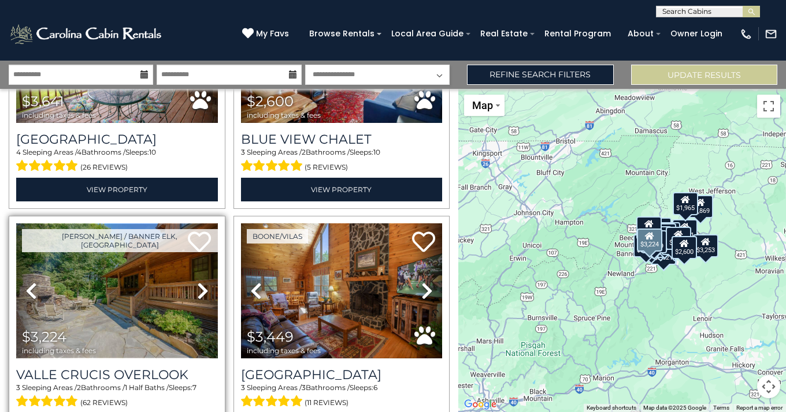
click at [143, 278] on img at bounding box center [117, 291] width 202 height 135
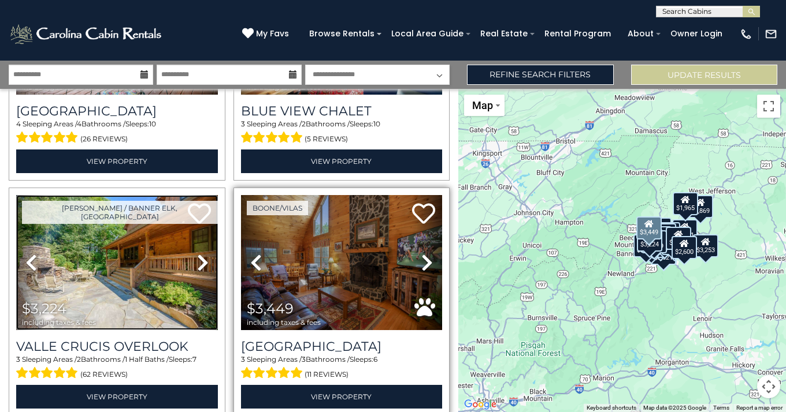
scroll to position [1586, 0]
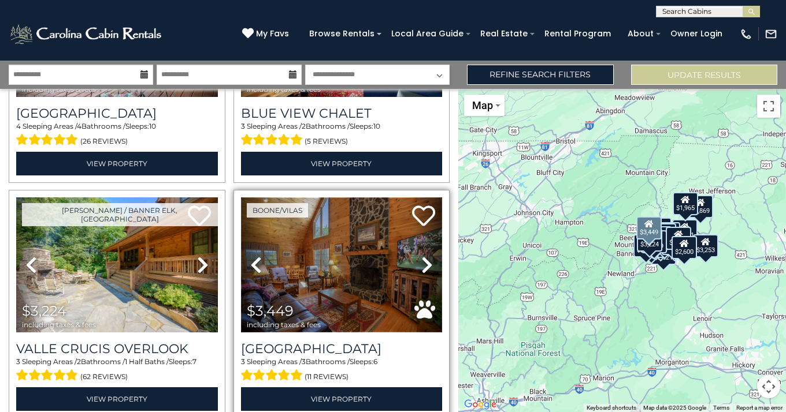
click at [356, 264] on img at bounding box center [342, 265] width 202 height 135
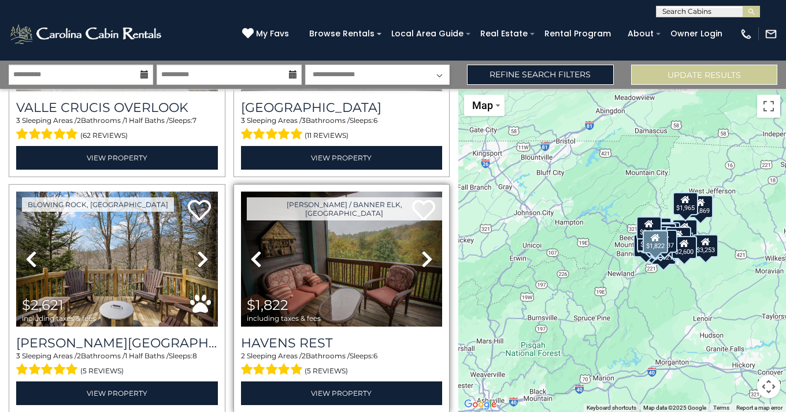
scroll to position [1828, 0]
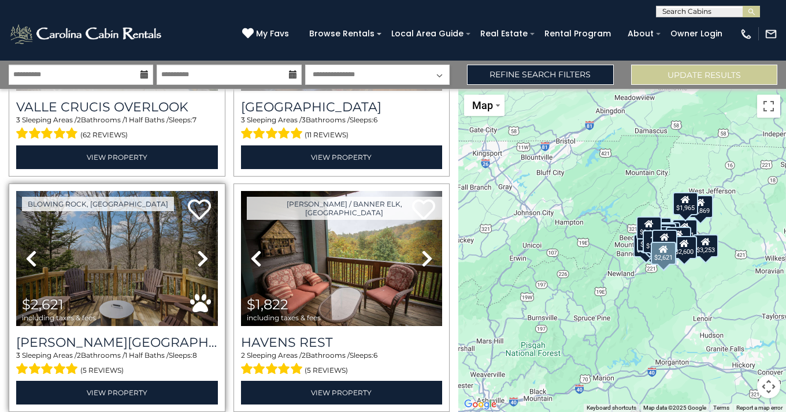
click at [198, 250] on icon at bounding box center [203, 259] width 12 height 18
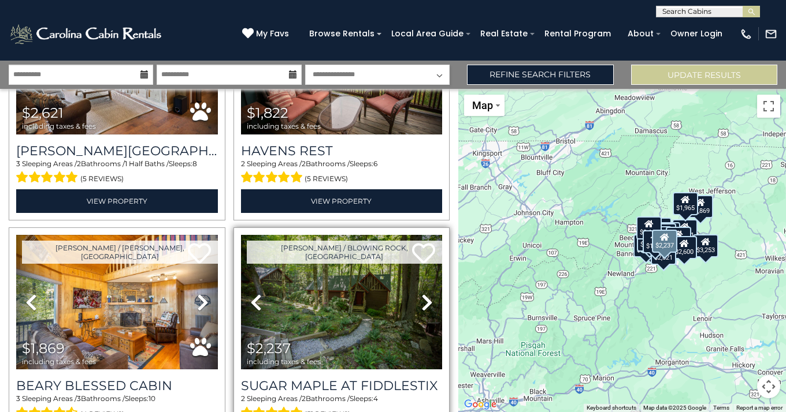
scroll to position [2023, 0]
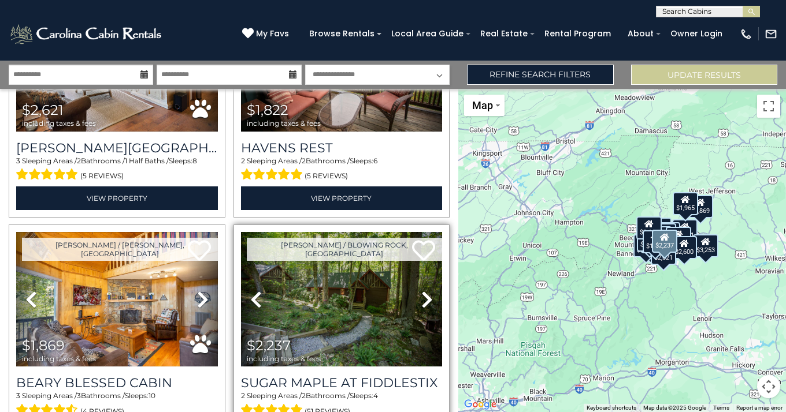
click at [421, 291] on icon at bounding box center [427, 300] width 12 height 18
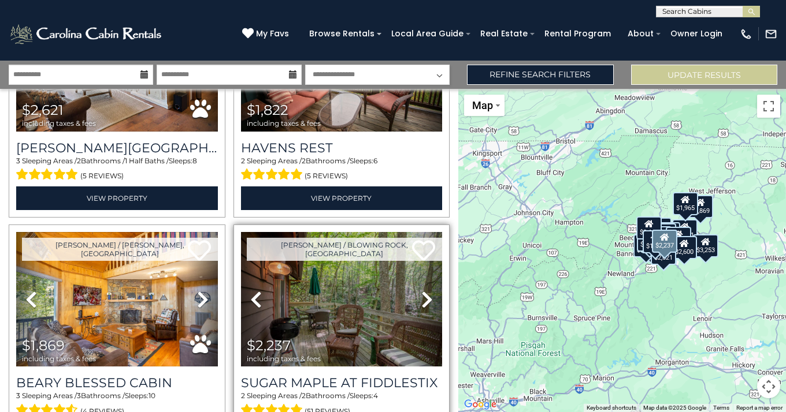
click at [421, 291] on icon at bounding box center [427, 300] width 12 height 18
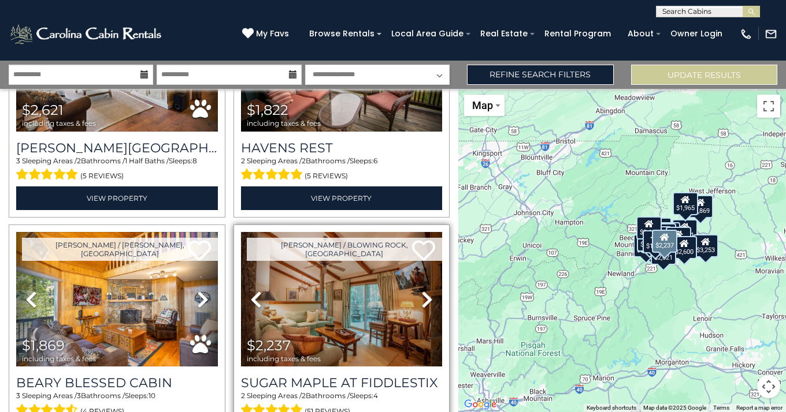
click at [421, 291] on icon at bounding box center [427, 300] width 12 height 18
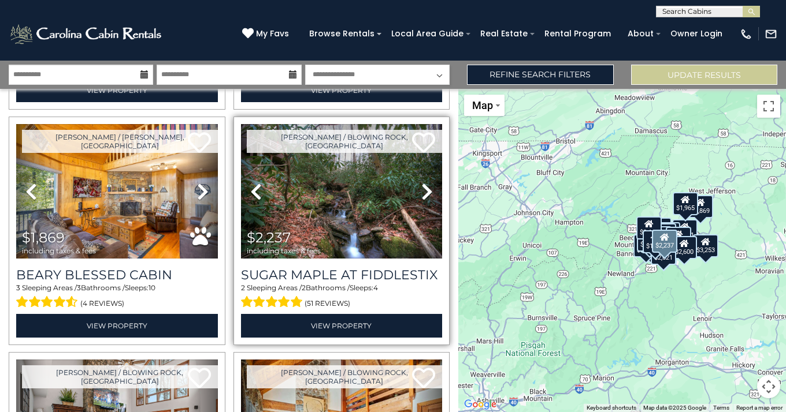
scroll to position [2131, 0]
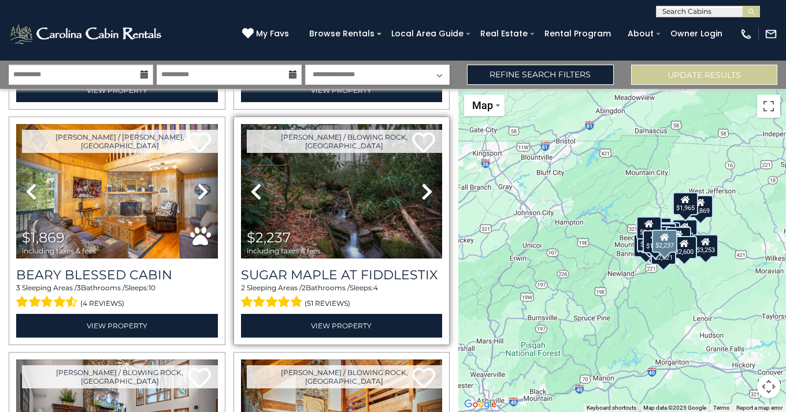
click at [423, 183] on icon at bounding box center [427, 192] width 12 height 18
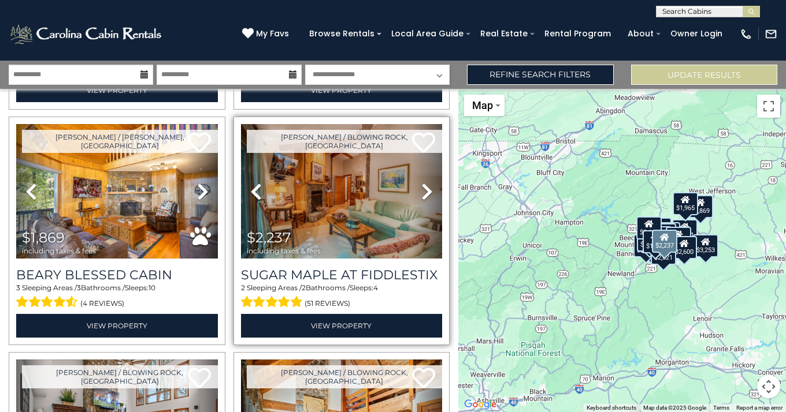
click at [423, 183] on icon at bounding box center [427, 192] width 12 height 18
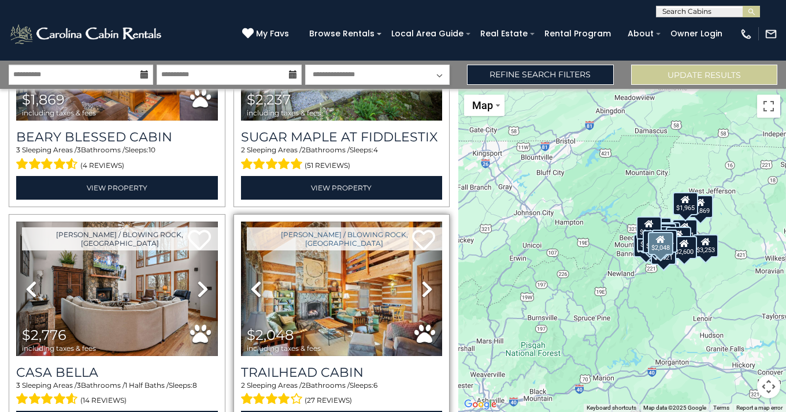
scroll to position [2270, 0]
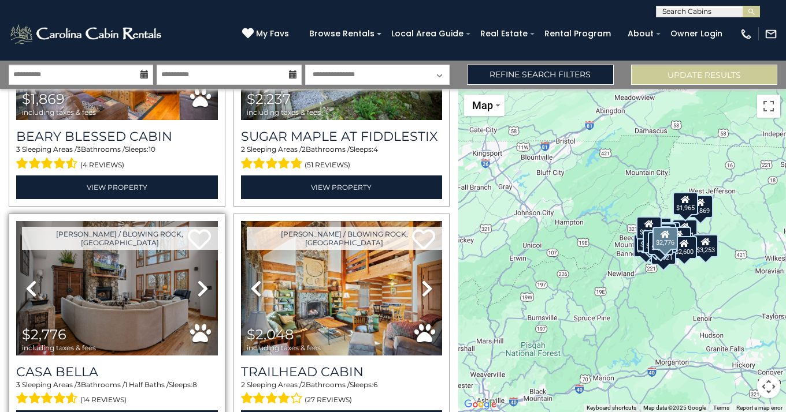
click at [190, 264] on link "Next" at bounding box center [202, 288] width 30 height 135
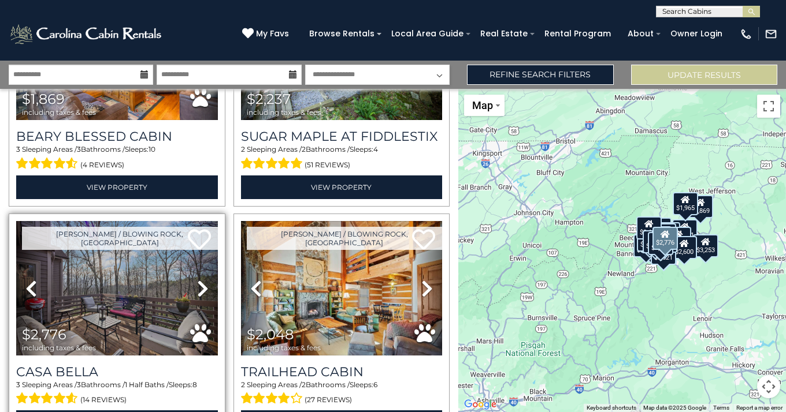
click at [203, 280] on icon at bounding box center [203, 289] width 12 height 18
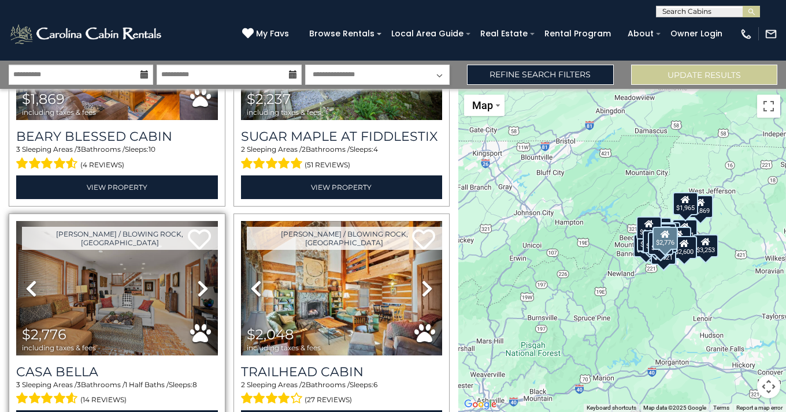
click at [204, 280] on icon at bounding box center [203, 289] width 12 height 18
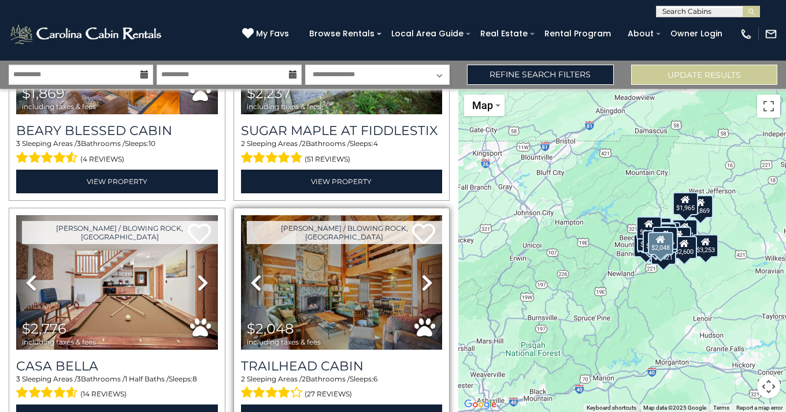
scroll to position [2277, 0]
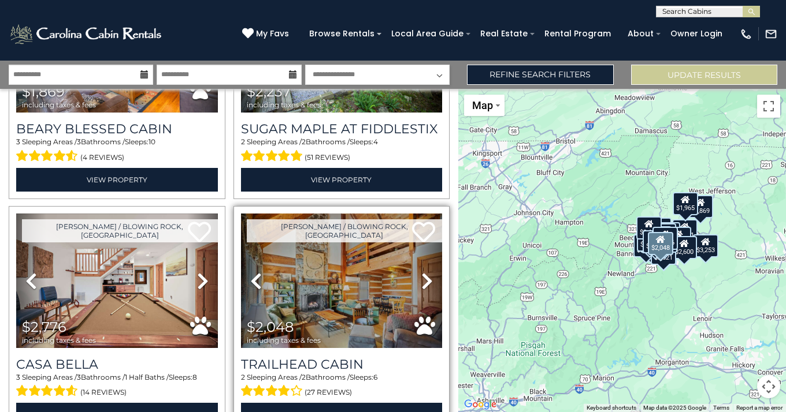
click at [423, 272] on icon at bounding box center [427, 281] width 12 height 18
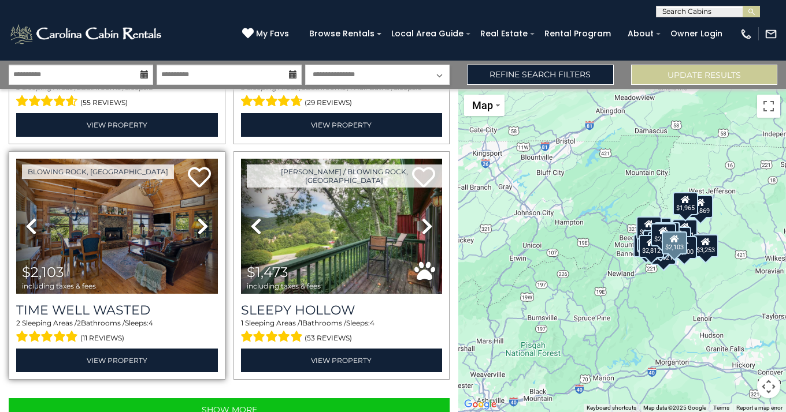
scroll to position [3281, 0]
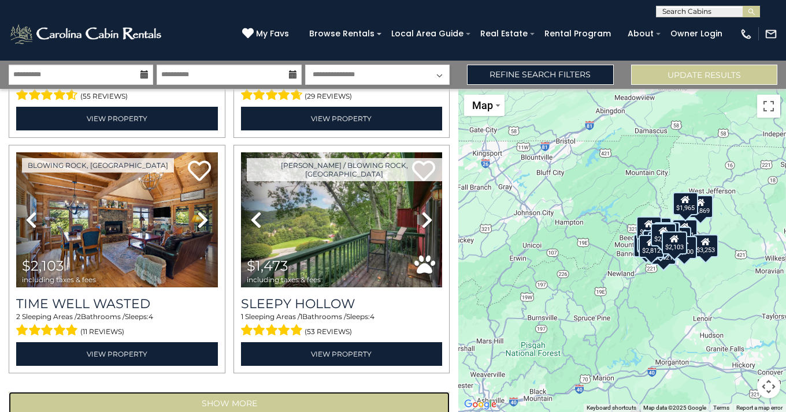
click at [215, 392] on button "Show More" at bounding box center [229, 403] width 441 height 23
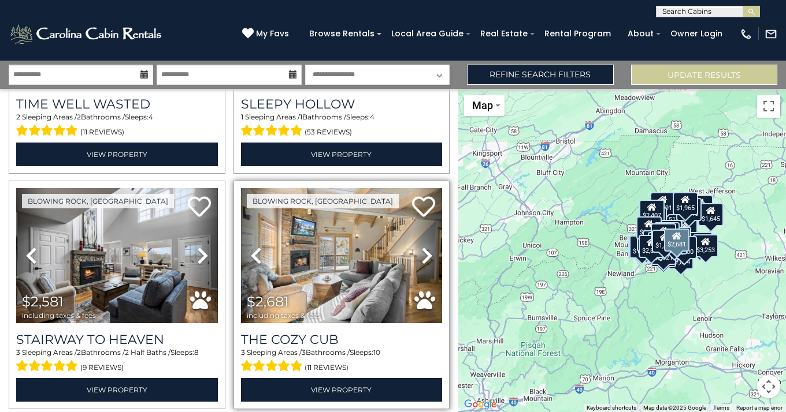
scroll to position [3483, 0]
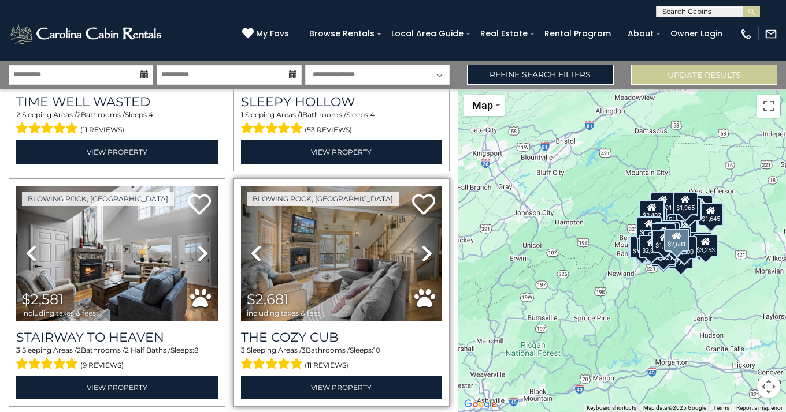
click at [423, 244] on icon at bounding box center [427, 253] width 12 height 18
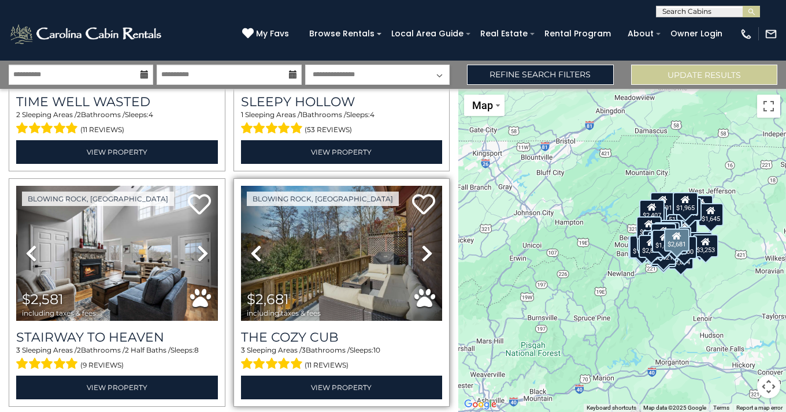
click at [424, 244] on icon at bounding box center [427, 253] width 12 height 18
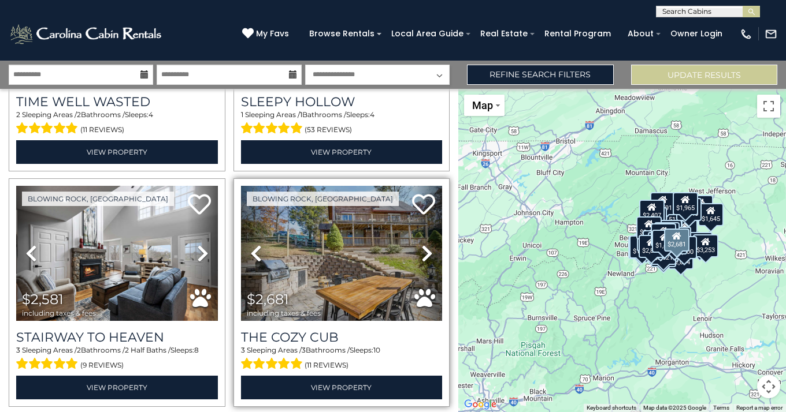
click at [424, 244] on icon at bounding box center [427, 253] width 12 height 18
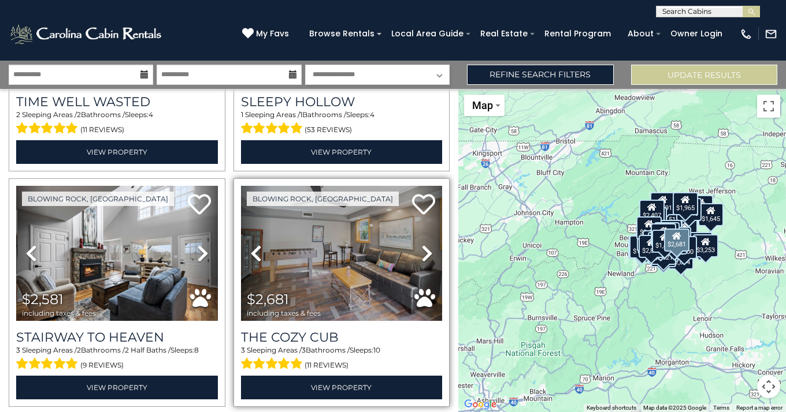
click at [424, 244] on icon at bounding box center [427, 253] width 12 height 18
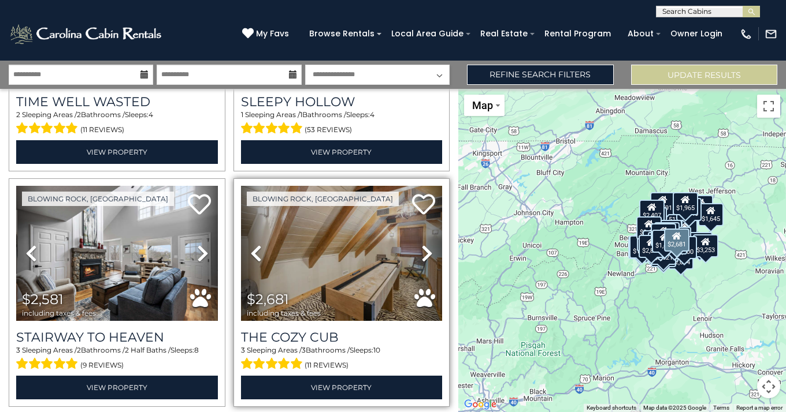
click at [423, 244] on icon at bounding box center [427, 253] width 12 height 18
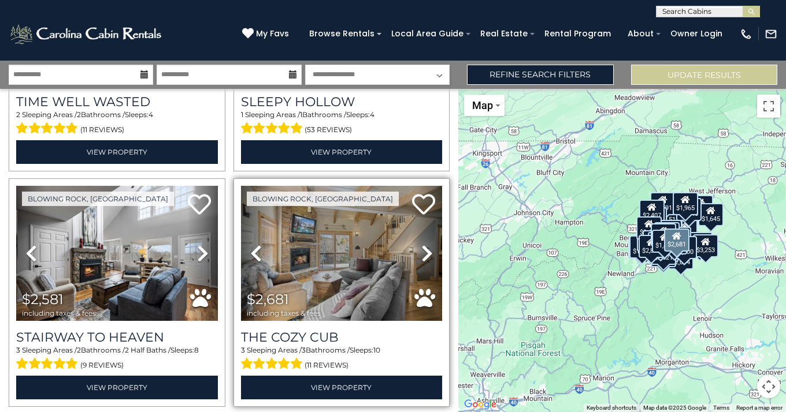
click at [423, 244] on icon at bounding box center [427, 253] width 12 height 18
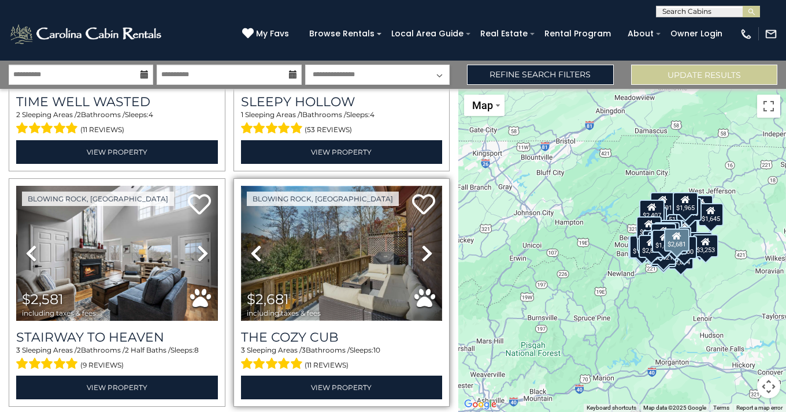
click at [379, 215] on img at bounding box center [342, 253] width 202 height 135
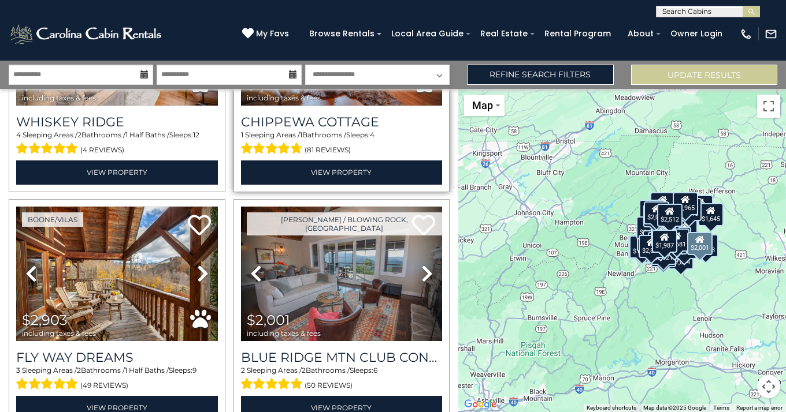
scroll to position [4423, 0]
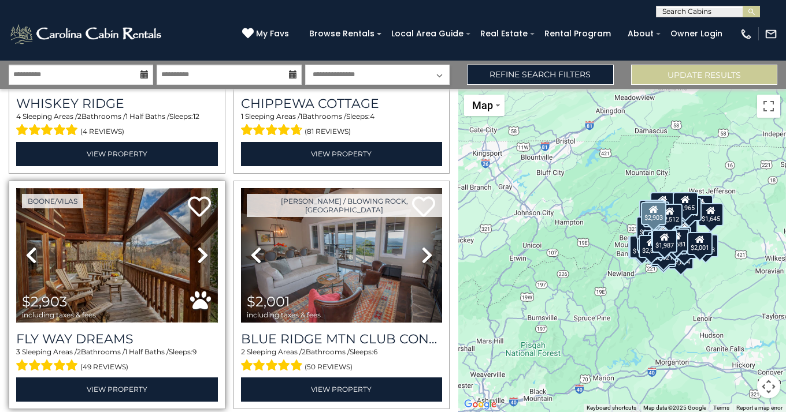
click at [160, 223] on img at bounding box center [117, 255] width 202 height 135
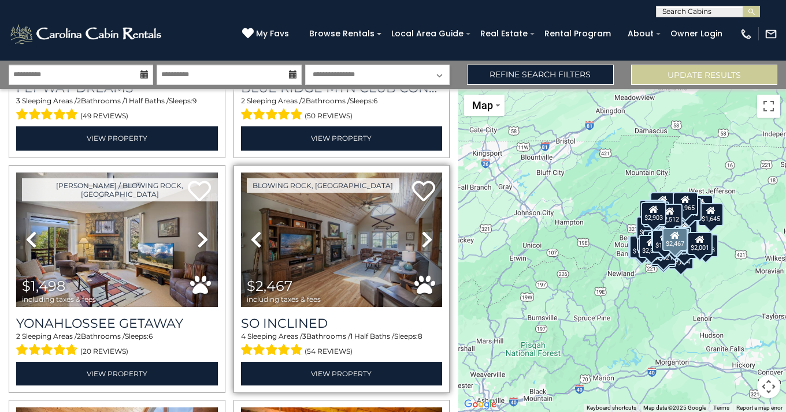
scroll to position [4681, 0]
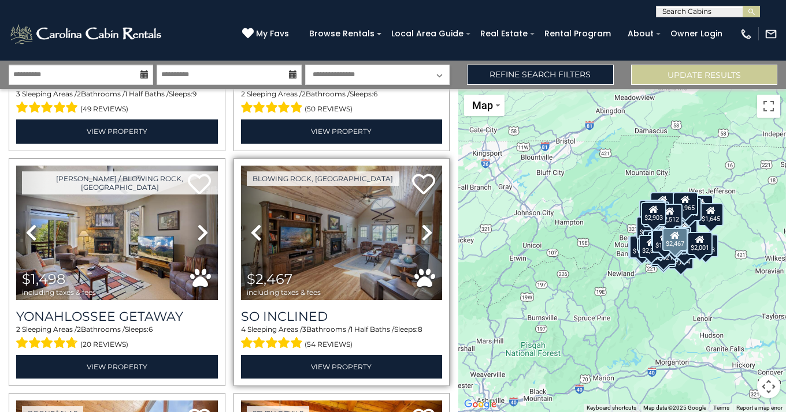
click at [421, 224] on icon at bounding box center [427, 233] width 12 height 18
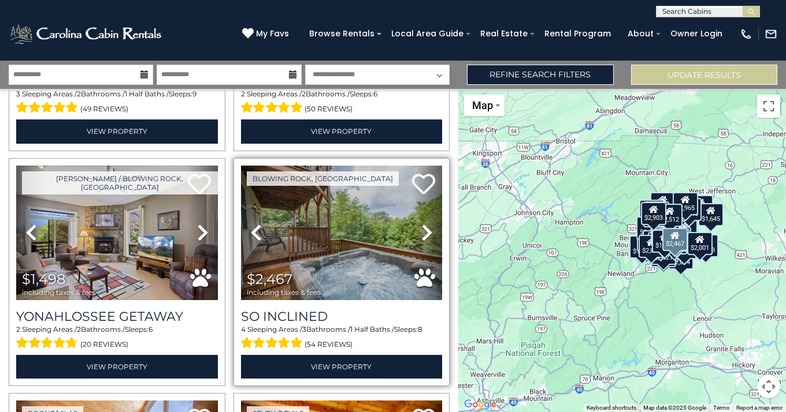
click at [421, 224] on icon at bounding box center [427, 233] width 12 height 18
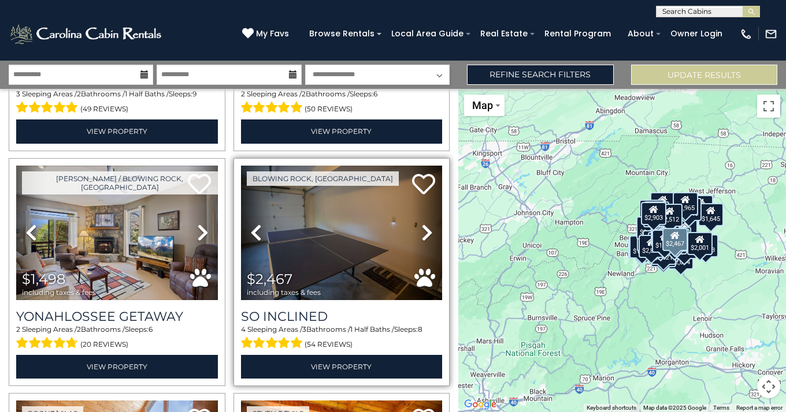
click at [421, 224] on icon at bounding box center [427, 233] width 12 height 18
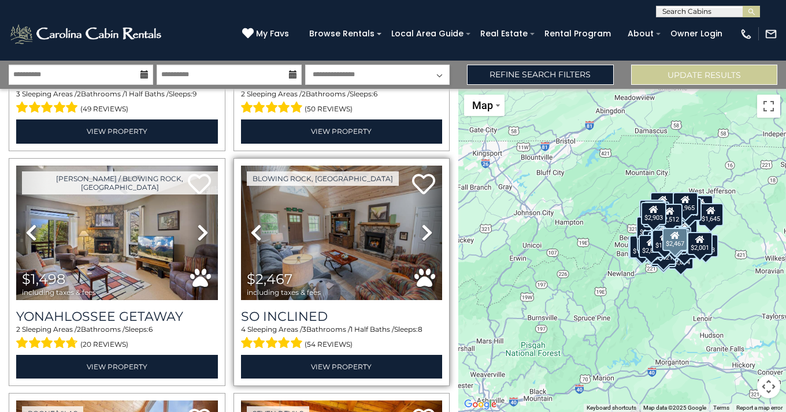
click at [421, 224] on icon at bounding box center [427, 233] width 12 height 18
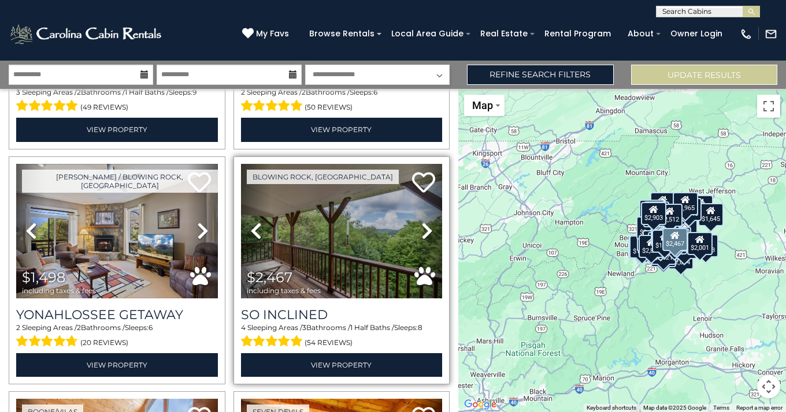
scroll to position [4684, 0]
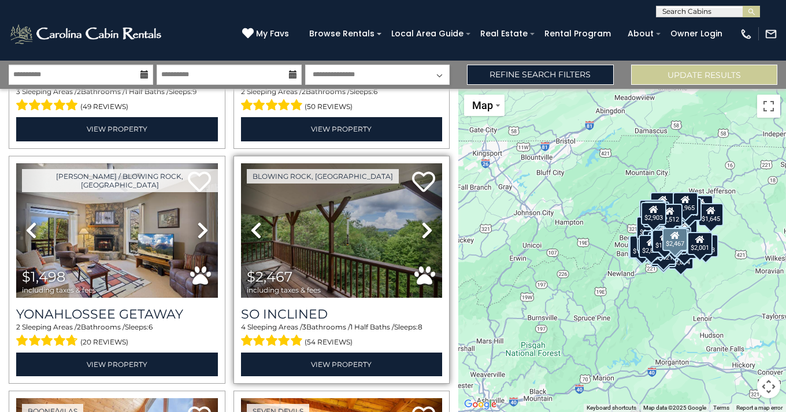
click at [421, 221] on icon at bounding box center [427, 230] width 12 height 18
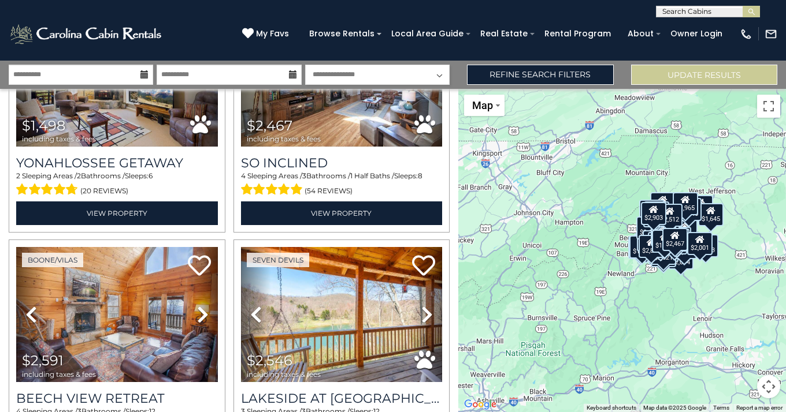
scroll to position [4835, 0]
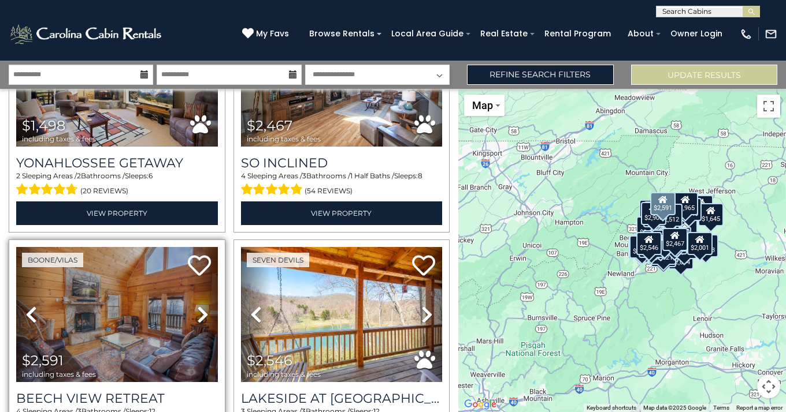
click at [197, 306] on icon at bounding box center [203, 315] width 12 height 18
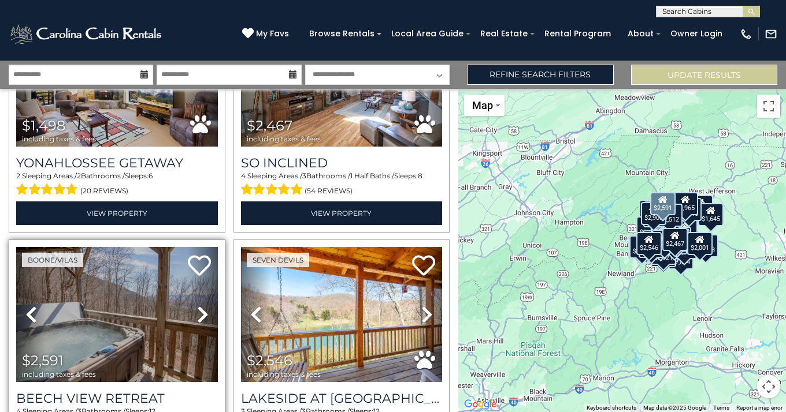
click at [198, 306] on icon at bounding box center [203, 315] width 12 height 18
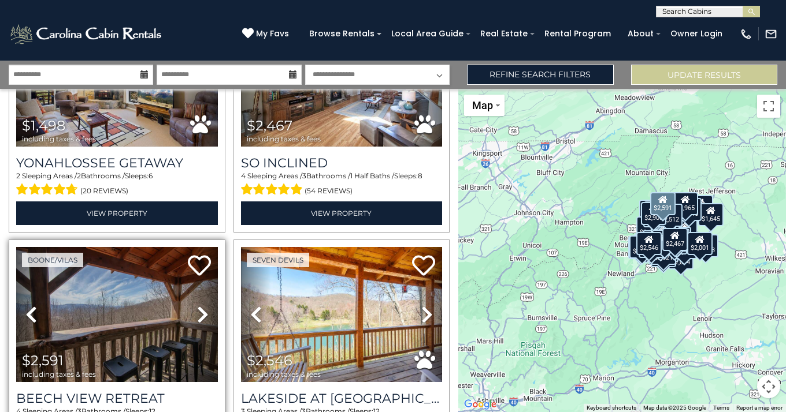
click at [198, 306] on icon at bounding box center [203, 315] width 12 height 18
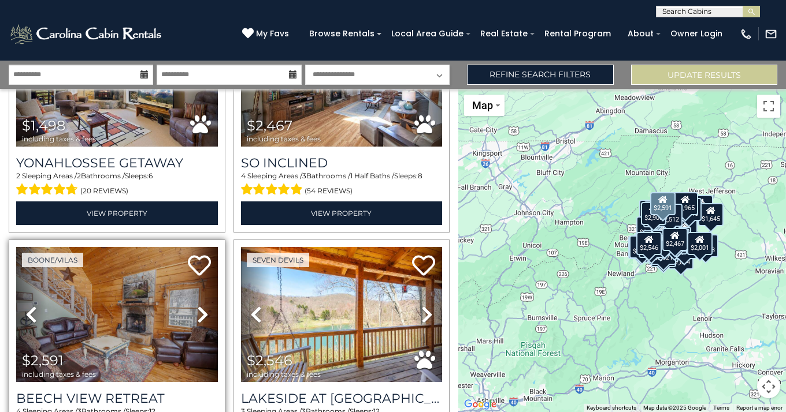
click at [200, 306] on icon at bounding box center [203, 315] width 12 height 18
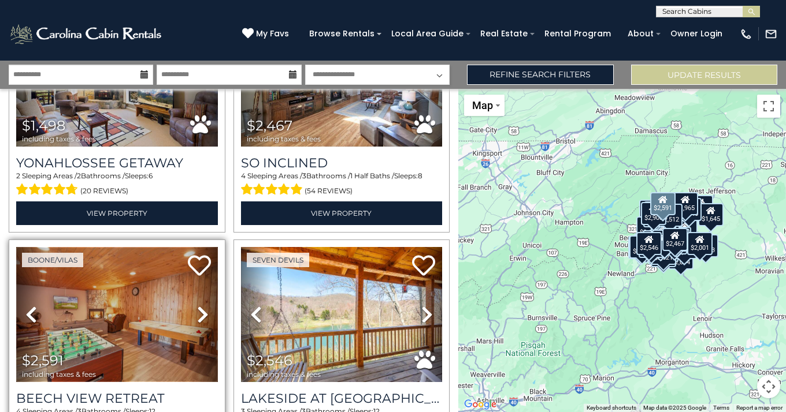
click at [149, 265] on img at bounding box center [117, 314] width 202 height 135
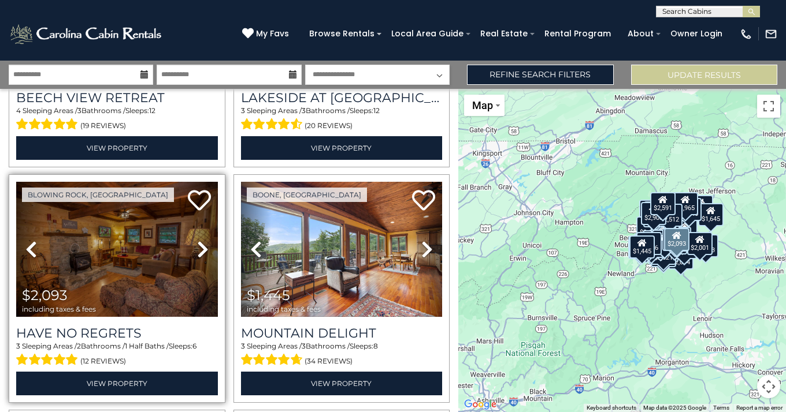
scroll to position [5138, 0]
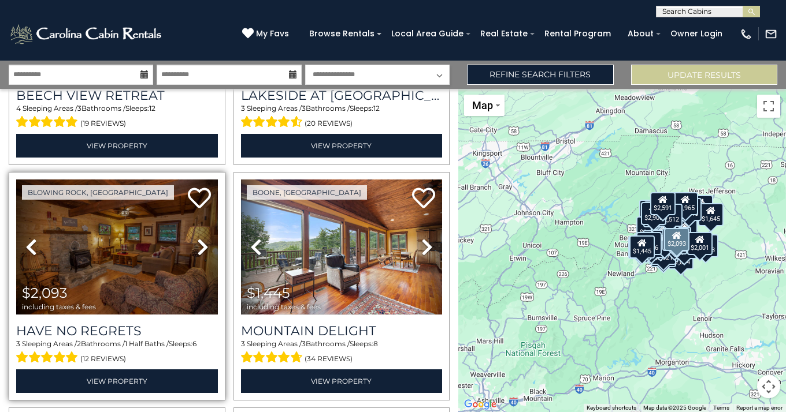
click at [199, 238] on icon at bounding box center [203, 247] width 12 height 18
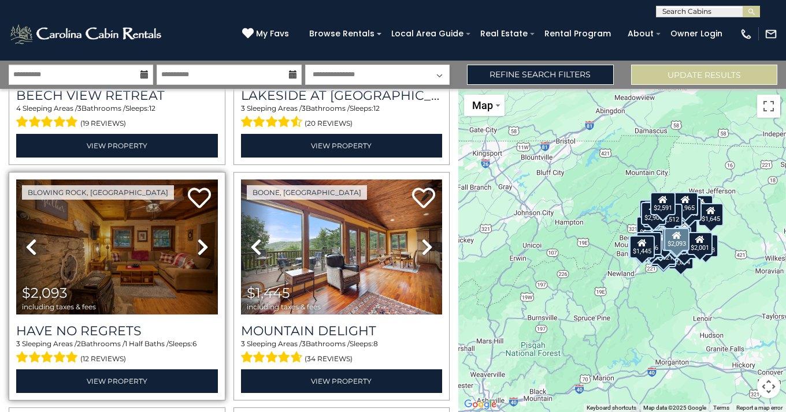
click at [199, 238] on icon at bounding box center [203, 247] width 12 height 18
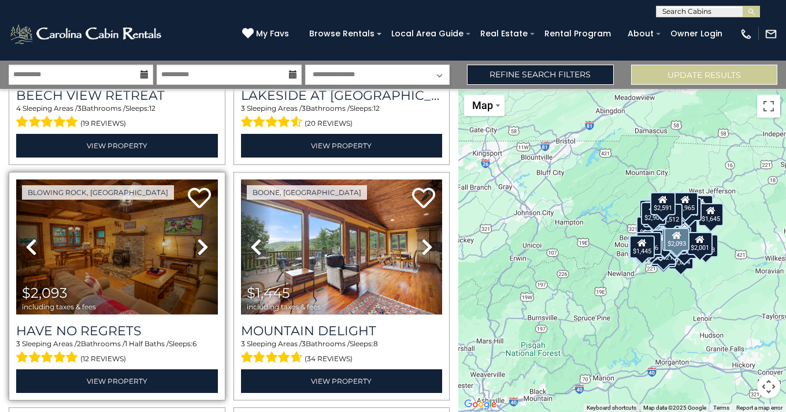
click at [199, 238] on icon at bounding box center [203, 247] width 12 height 18
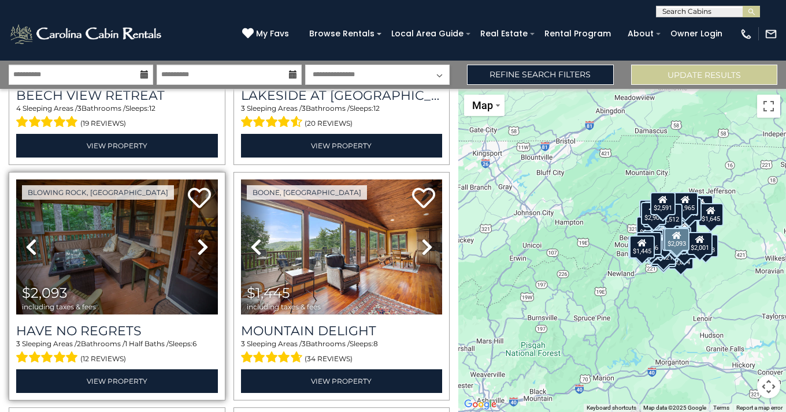
click at [201, 238] on icon at bounding box center [203, 247] width 12 height 18
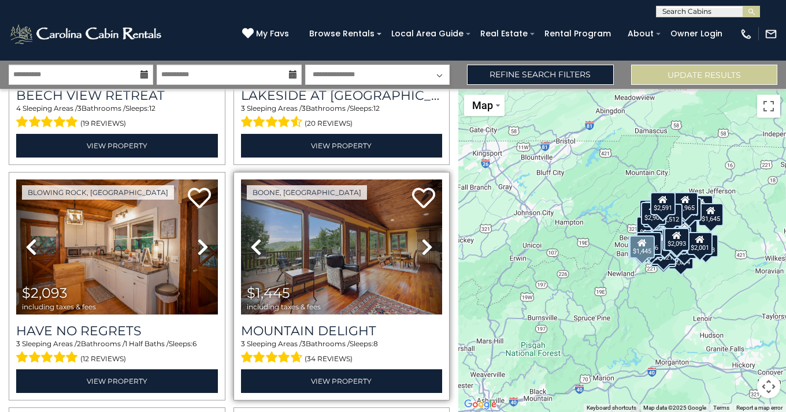
click at [422, 238] on icon at bounding box center [427, 247] width 12 height 18
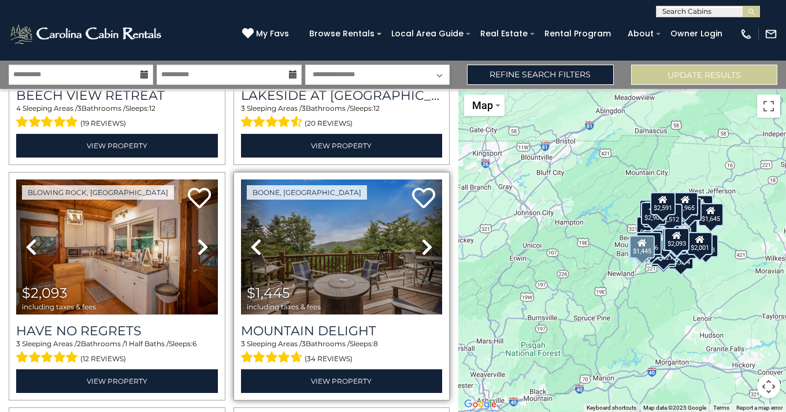
click at [421, 238] on icon at bounding box center [427, 247] width 12 height 18
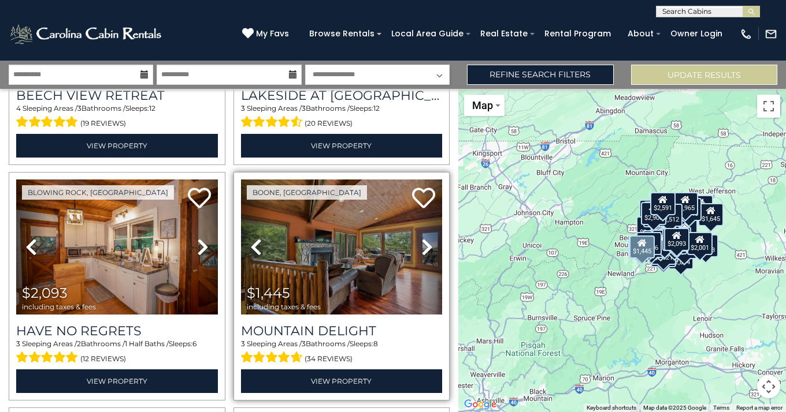
click at [421, 238] on icon at bounding box center [427, 247] width 12 height 18
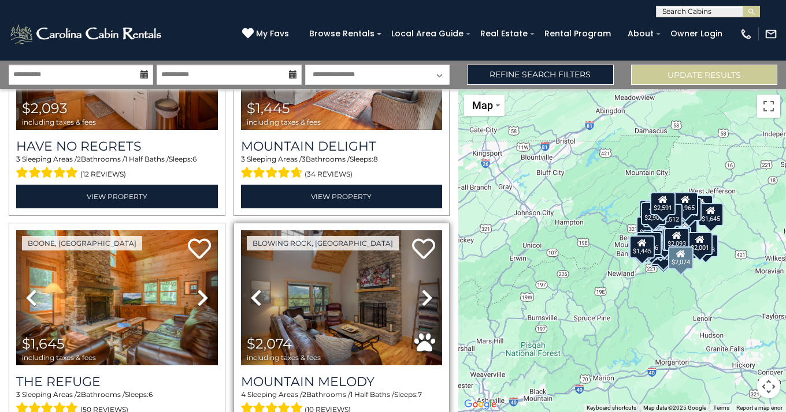
scroll to position [5323, 0]
click at [421, 289] on icon at bounding box center [427, 298] width 12 height 18
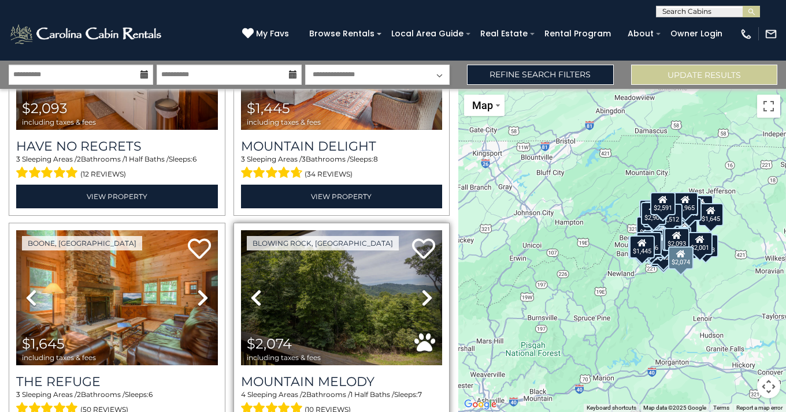
click at [421, 289] on icon at bounding box center [427, 298] width 12 height 18
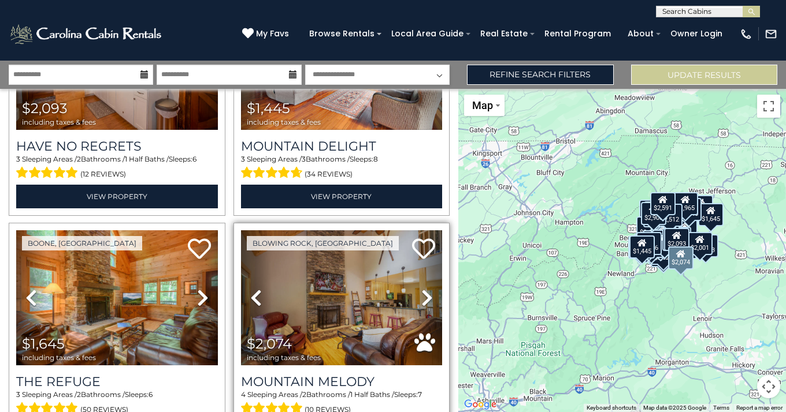
click at [421, 289] on icon at bounding box center [427, 298] width 12 height 18
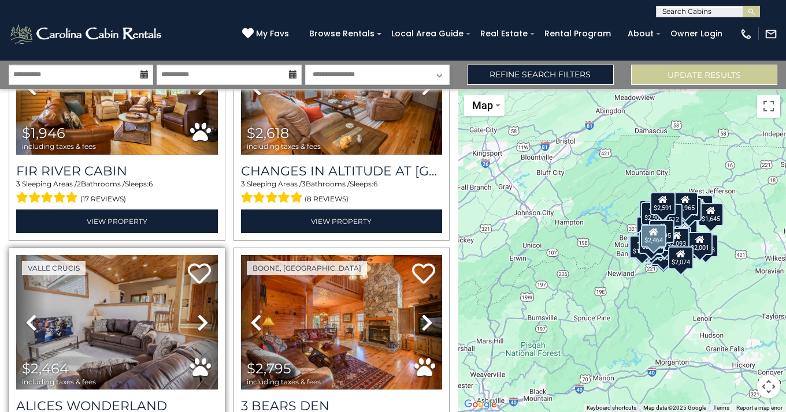
scroll to position [5770, 0]
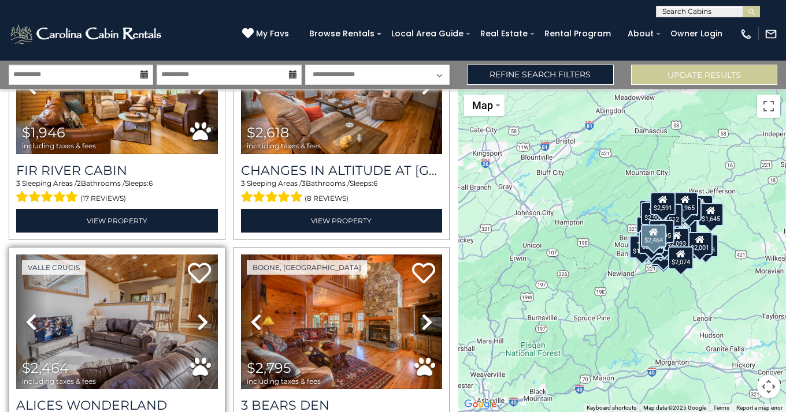
click at [199, 313] on icon at bounding box center [203, 322] width 12 height 18
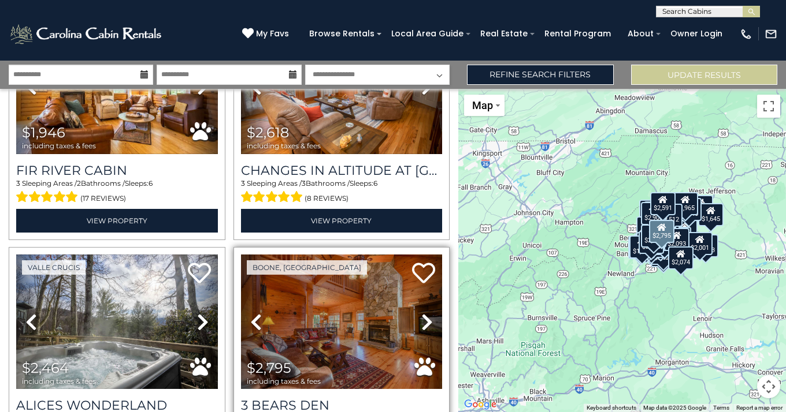
click at [422, 313] on icon at bounding box center [427, 322] width 12 height 18
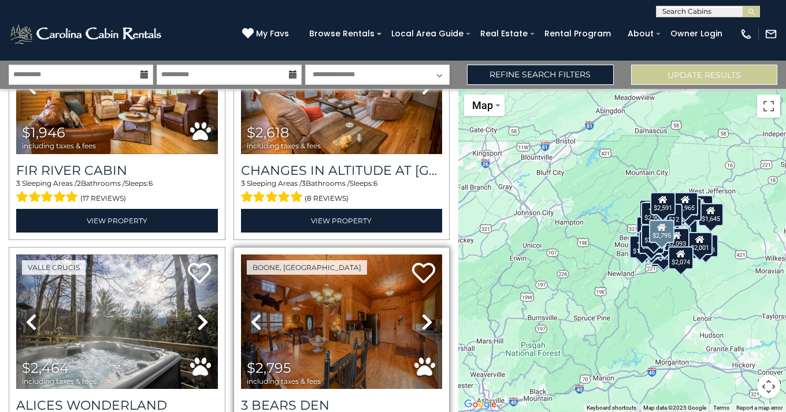
click at [422, 313] on icon at bounding box center [427, 322] width 12 height 18
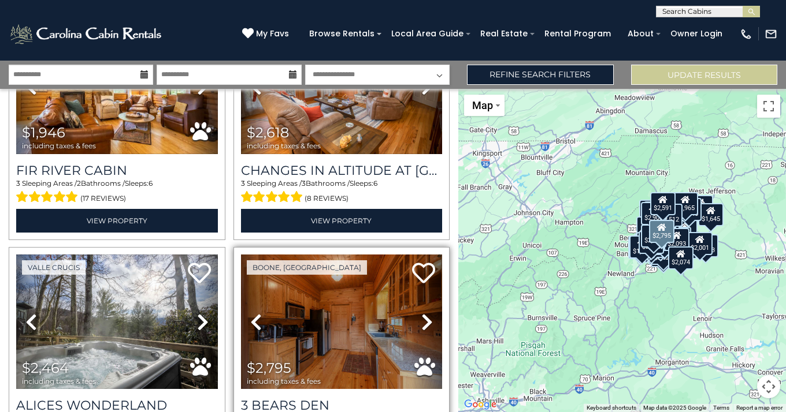
click at [422, 313] on icon at bounding box center [427, 322] width 12 height 18
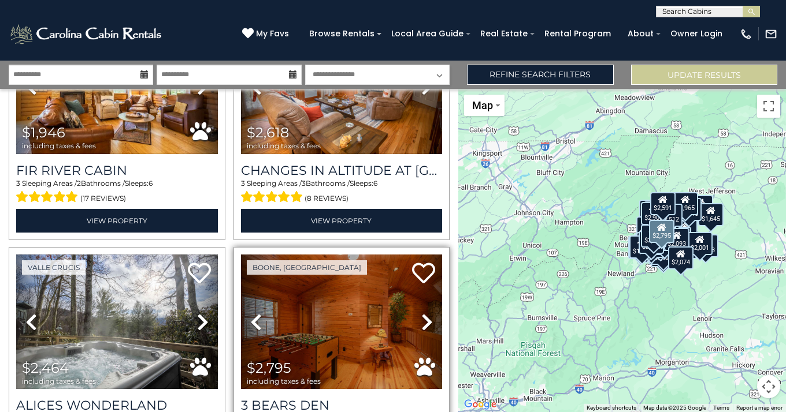
click at [422, 313] on icon at bounding box center [427, 322] width 12 height 18
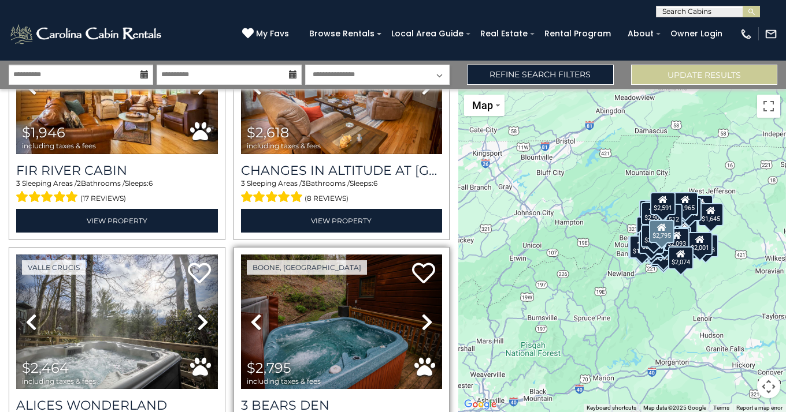
click at [422, 313] on icon at bounding box center [427, 322] width 12 height 18
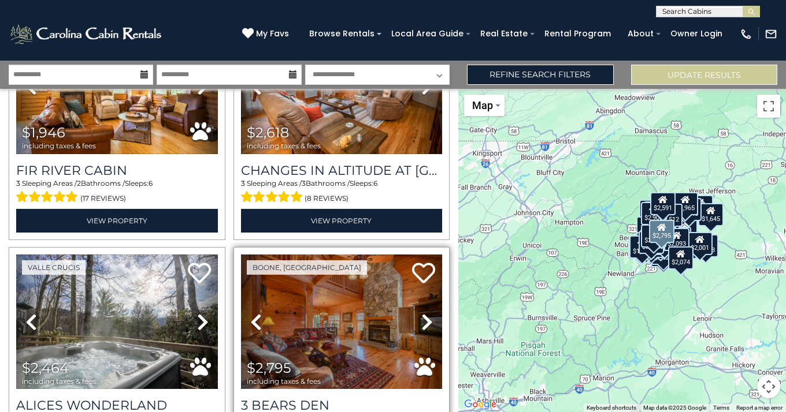
click at [422, 313] on icon at bounding box center [427, 322] width 12 height 18
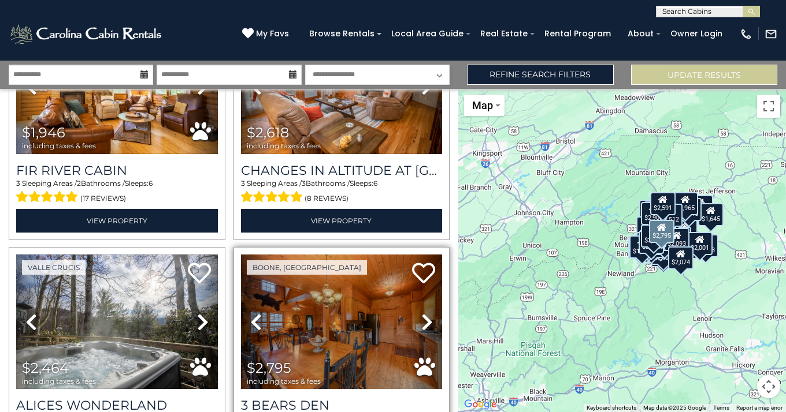
click at [422, 313] on icon at bounding box center [427, 322] width 12 height 18
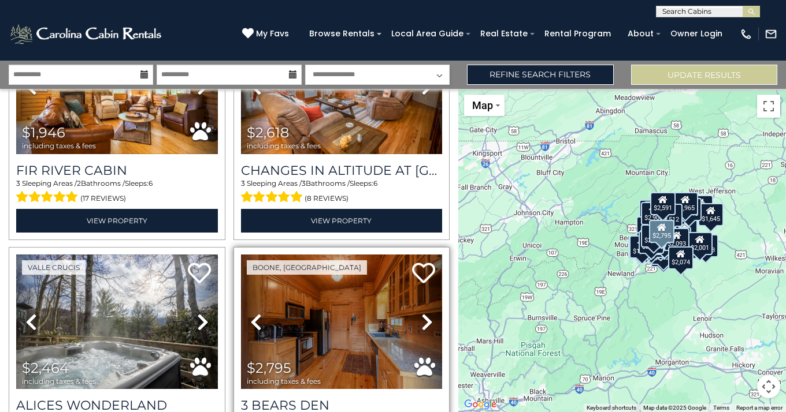
click at [422, 313] on icon at bounding box center [427, 322] width 12 height 18
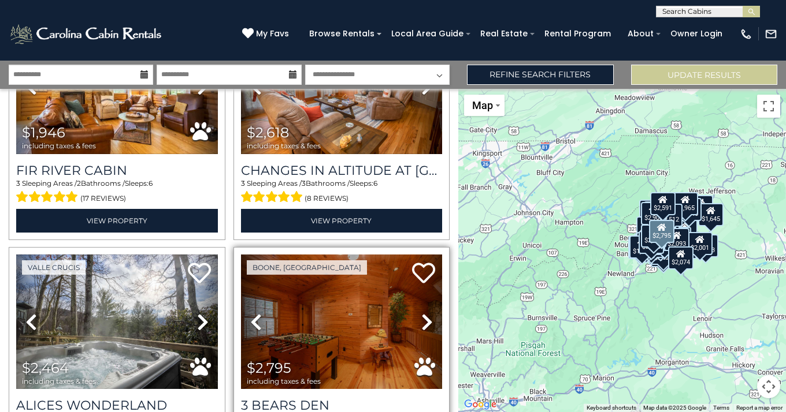
click at [422, 313] on icon at bounding box center [427, 322] width 12 height 18
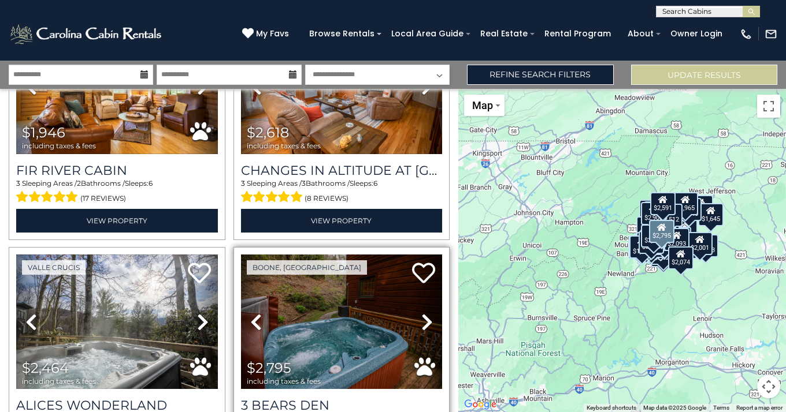
click at [421, 313] on icon at bounding box center [427, 322] width 12 height 18
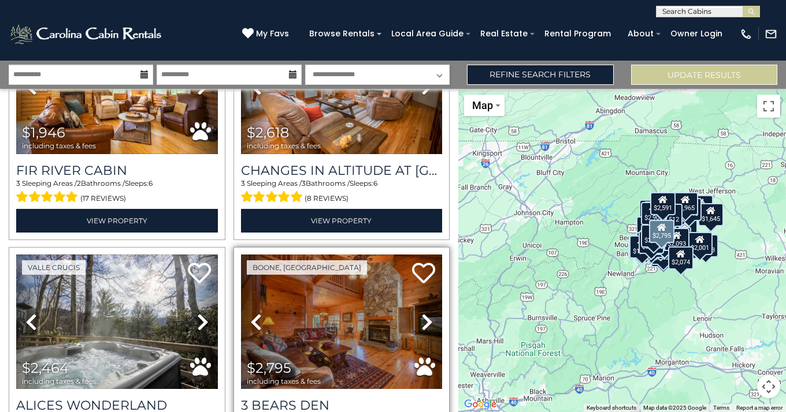
click at [421, 313] on icon at bounding box center [427, 322] width 12 height 18
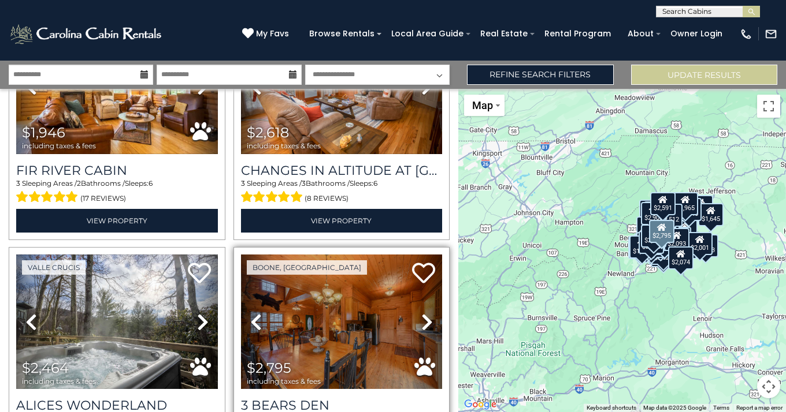
click at [421, 313] on icon at bounding box center [427, 322] width 12 height 18
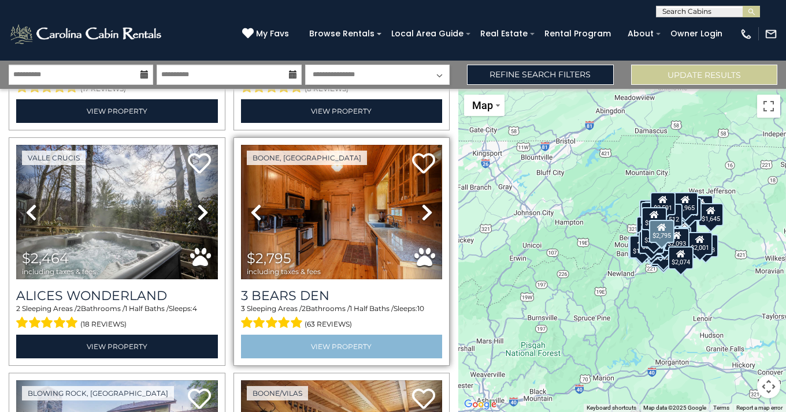
scroll to position [5879, 0]
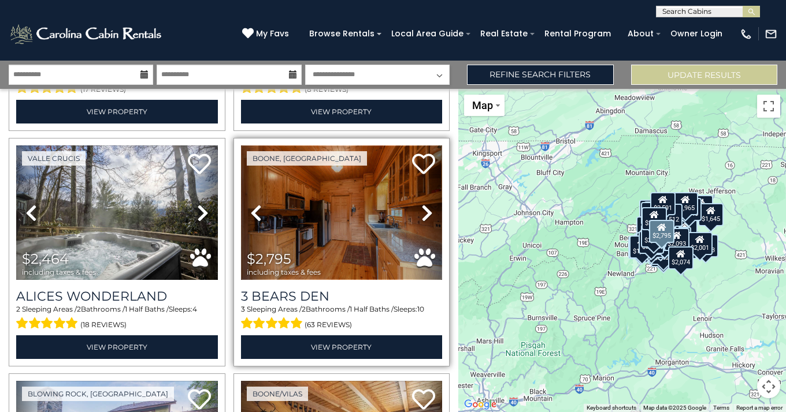
click at [361, 183] on img at bounding box center [342, 213] width 202 height 135
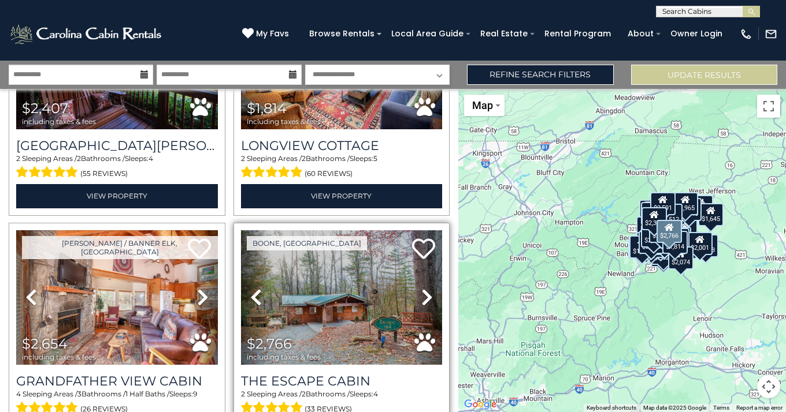
scroll to position [6504, 0]
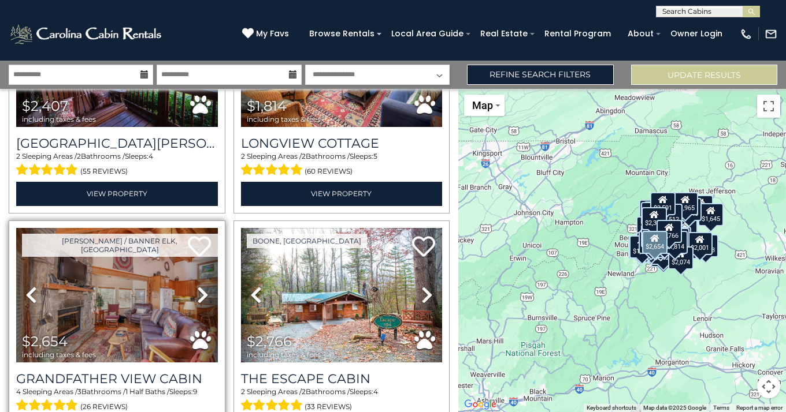
click at [201, 286] on icon at bounding box center [203, 295] width 12 height 18
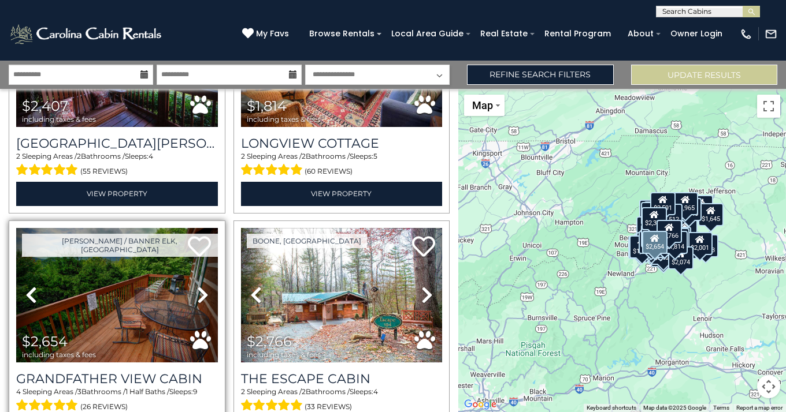
click at [200, 286] on icon at bounding box center [203, 295] width 12 height 18
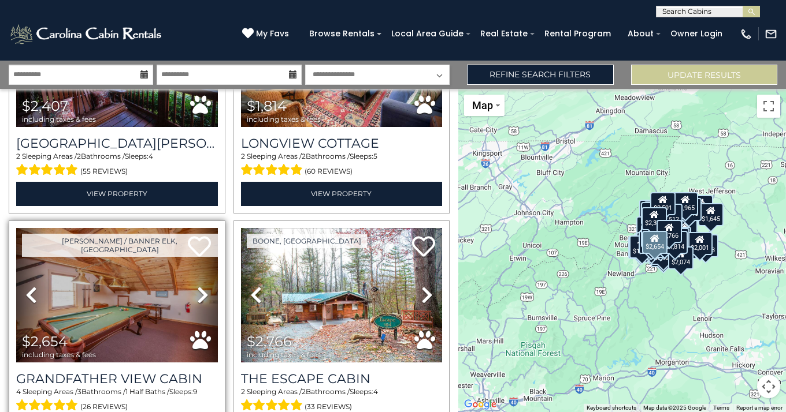
click at [200, 286] on icon at bounding box center [203, 295] width 12 height 18
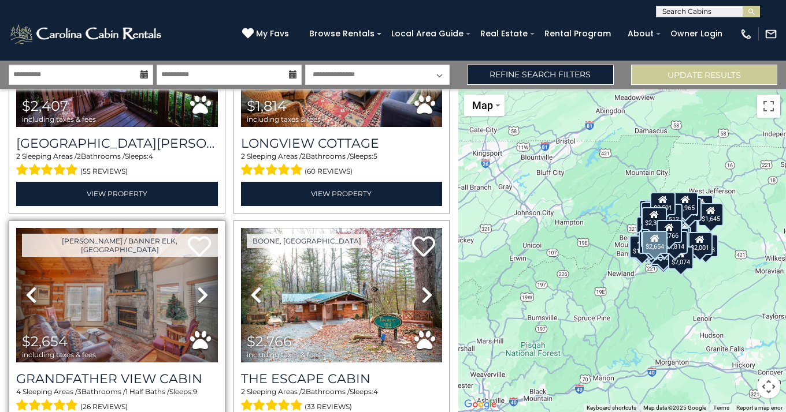
click at [200, 286] on icon at bounding box center [203, 295] width 12 height 18
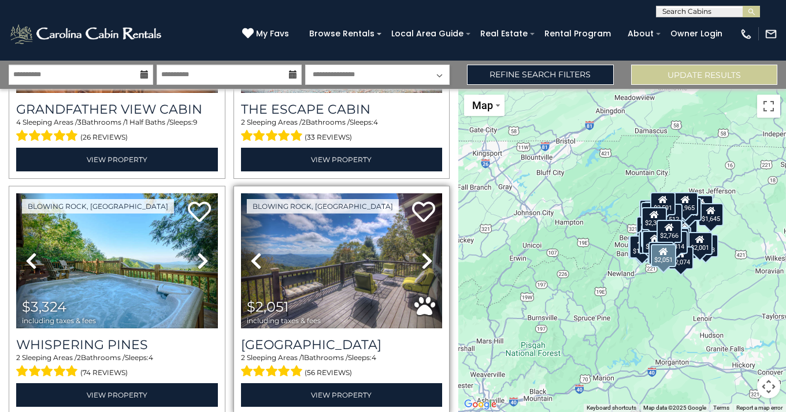
scroll to position [6783, 0]
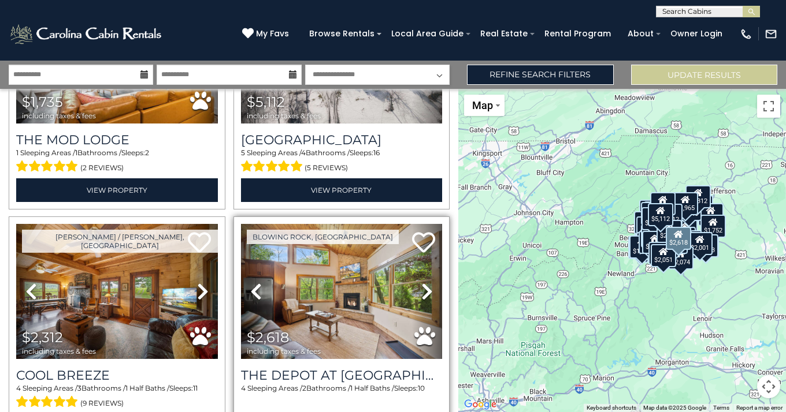
scroll to position [7214, 0]
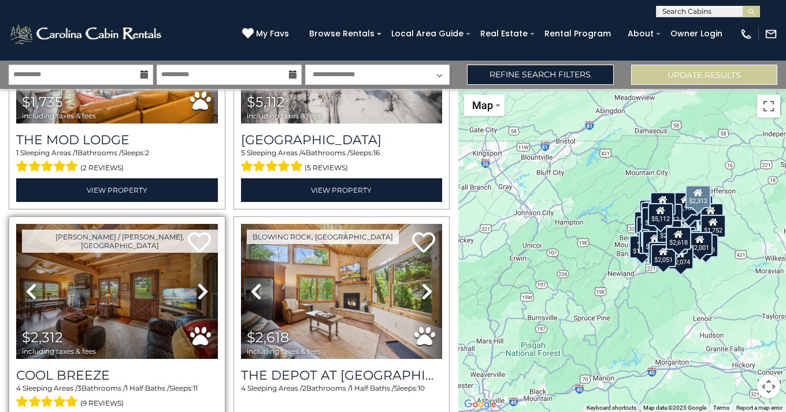
click at [198, 282] on icon at bounding box center [203, 291] width 12 height 18
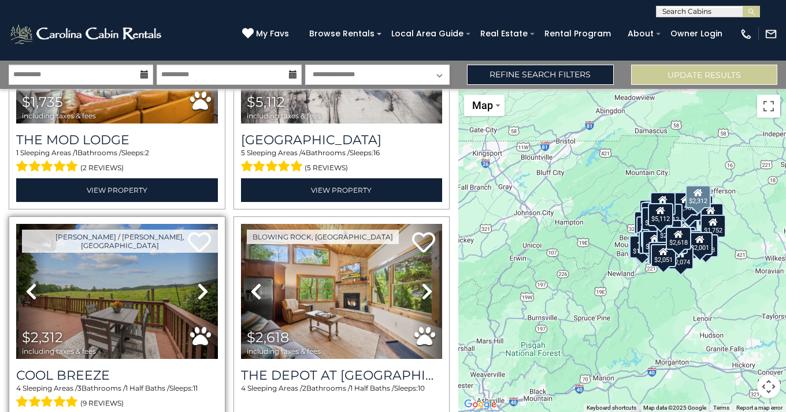
click at [197, 282] on icon at bounding box center [203, 291] width 12 height 18
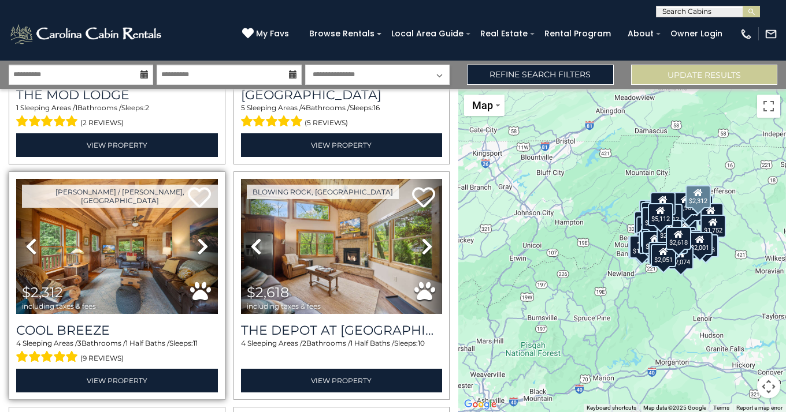
scroll to position [7266, 0]
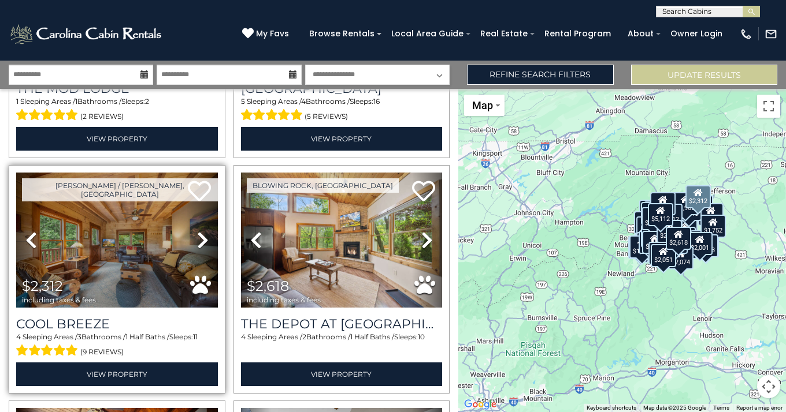
click at [200, 231] on icon at bounding box center [203, 240] width 12 height 18
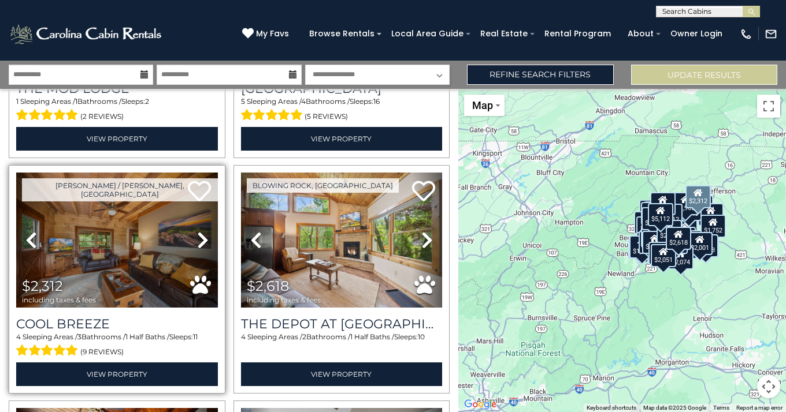
click at [200, 231] on icon at bounding box center [203, 240] width 12 height 18
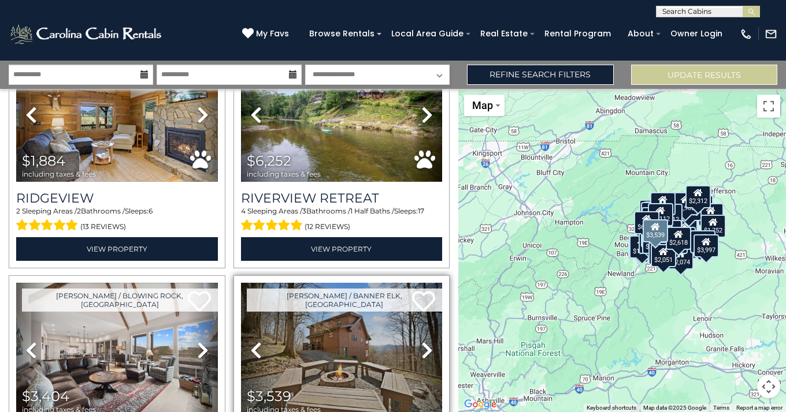
scroll to position [7863, 0]
click at [421, 341] on icon at bounding box center [427, 350] width 12 height 18
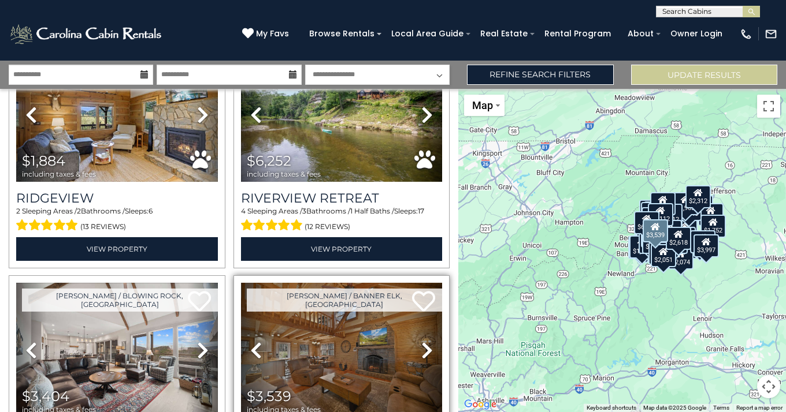
click at [421, 341] on icon at bounding box center [427, 350] width 12 height 18
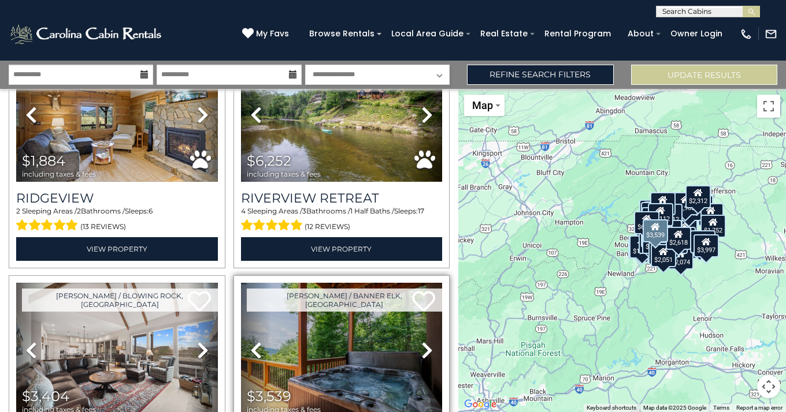
click at [421, 341] on icon at bounding box center [427, 350] width 12 height 18
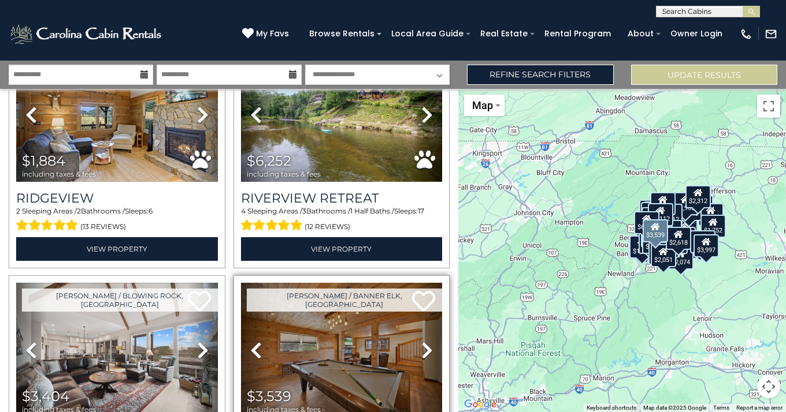
click at [421, 341] on icon at bounding box center [427, 350] width 12 height 18
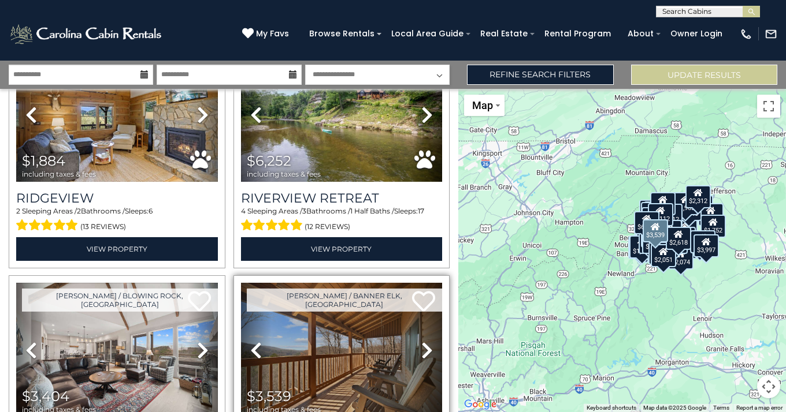
click at [421, 341] on icon at bounding box center [427, 350] width 12 height 18
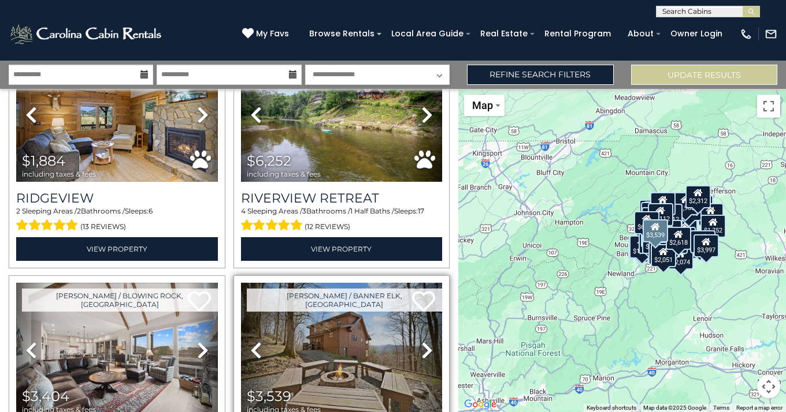
click at [421, 341] on icon at bounding box center [427, 350] width 12 height 18
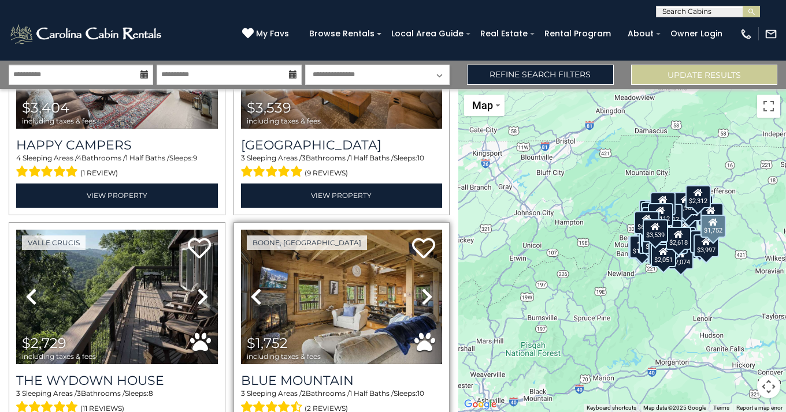
scroll to position [8155, 0]
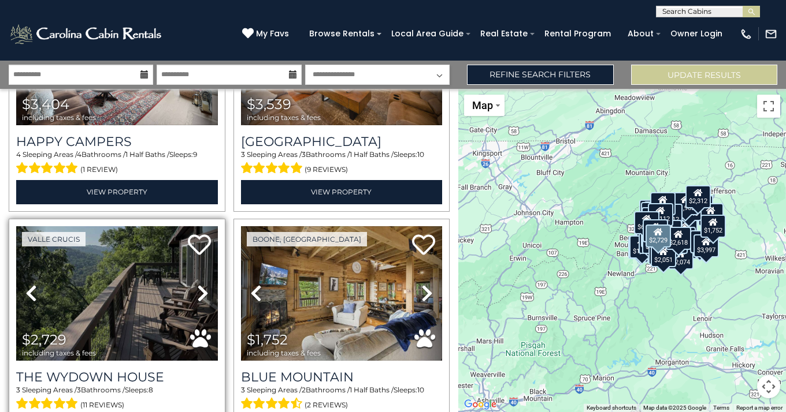
click at [200, 284] on icon at bounding box center [203, 293] width 12 height 18
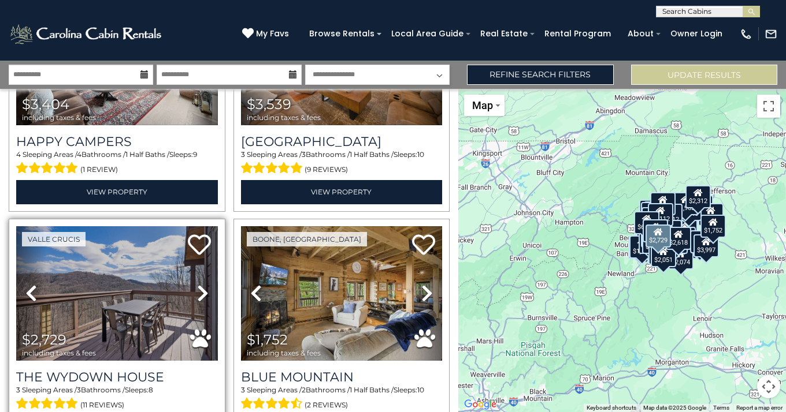
click at [200, 284] on icon at bounding box center [203, 293] width 12 height 18
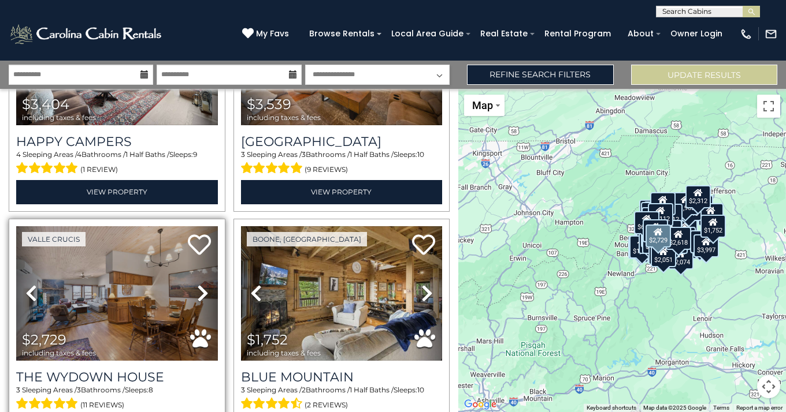
click at [199, 284] on icon at bounding box center [203, 293] width 12 height 18
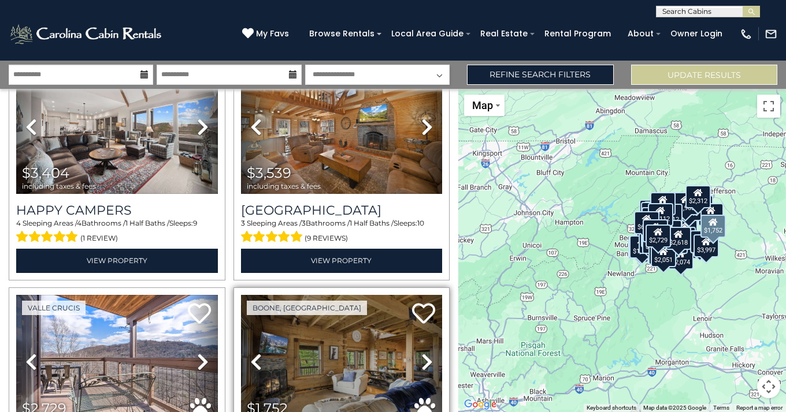
scroll to position [7987, 0]
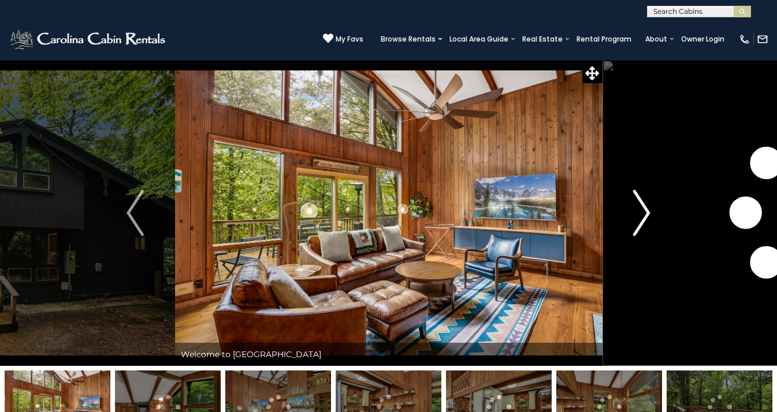
click at [644, 215] on img "Next" at bounding box center [641, 213] width 17 height 46
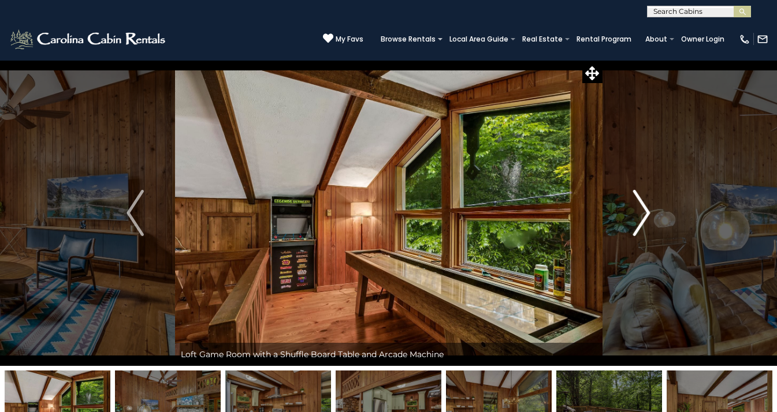
click at [644, 215] on img "Next" at bounding box center [641, 213] width 17 height 46
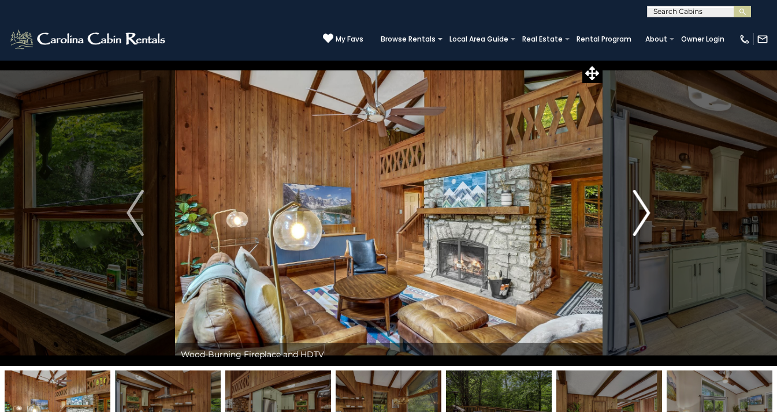
click at [644, 215] on img "Next" at bounding box center [641, 213] width 17 height 46
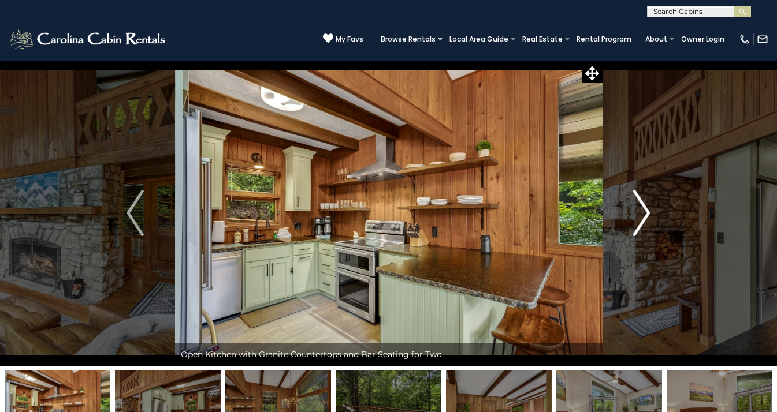
click at [644, 215] on img "Next" at bounding box center [641, 213] width 17 height 46
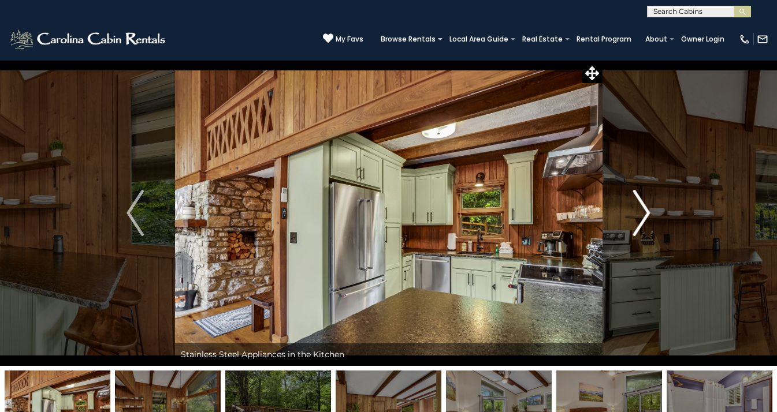
click at [644, 215] on img "Next" at bounding box center [641, 213] width 17 height 46
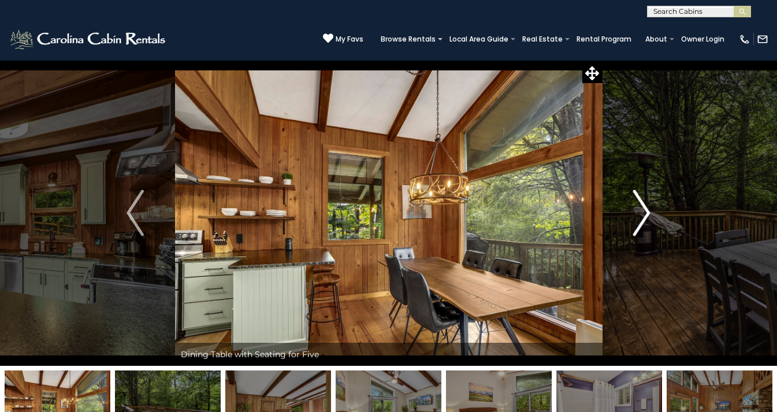
click at [644, 215] on img "Next" at bounding box center [641, 213] width 17 height 46
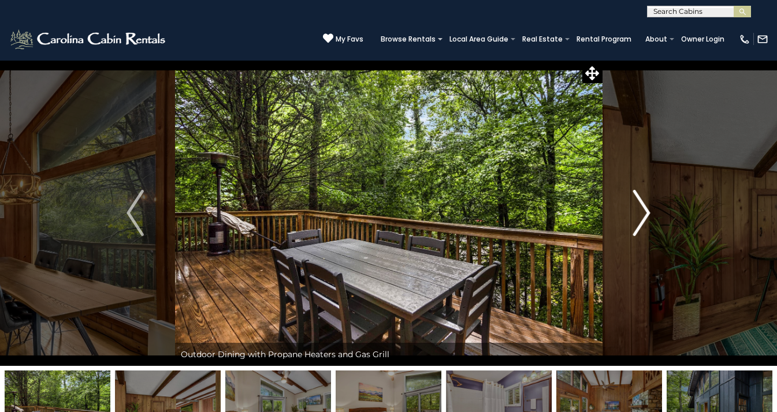
click at [644, 215] on img "Next" at bounding box center [641, 213] width 17 height 46
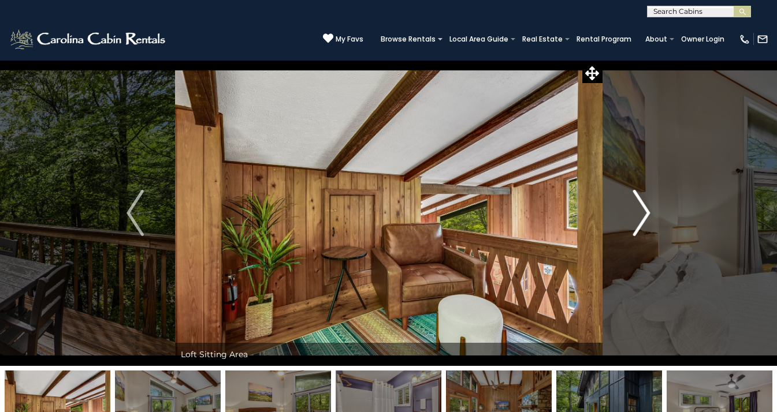
click at [644, 215] on img "Next" at bounding box center [641, 213] width 17 height 46
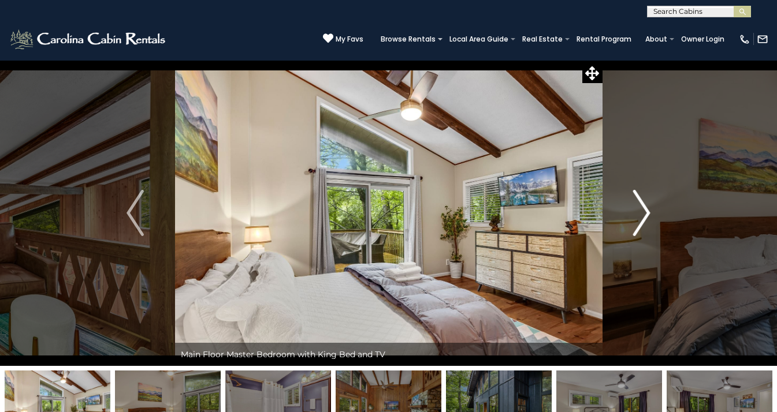
click at [644, 215] on img "Next" at bounding box center [641, 213] width 17 height 46
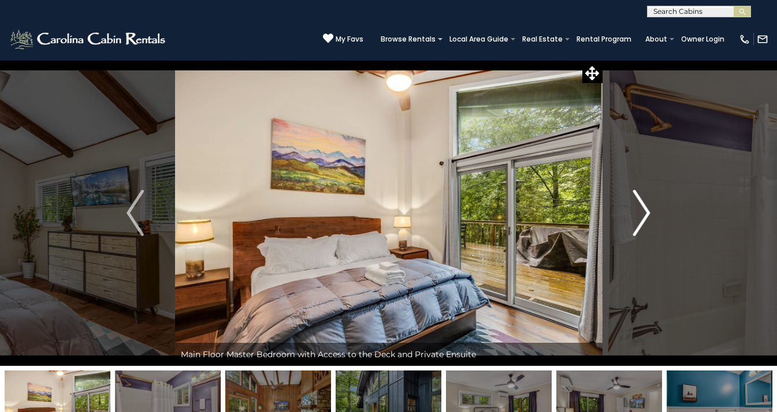
click at [644, 215] on img "Next" at bounding box center [641, 213] width 17 height 46
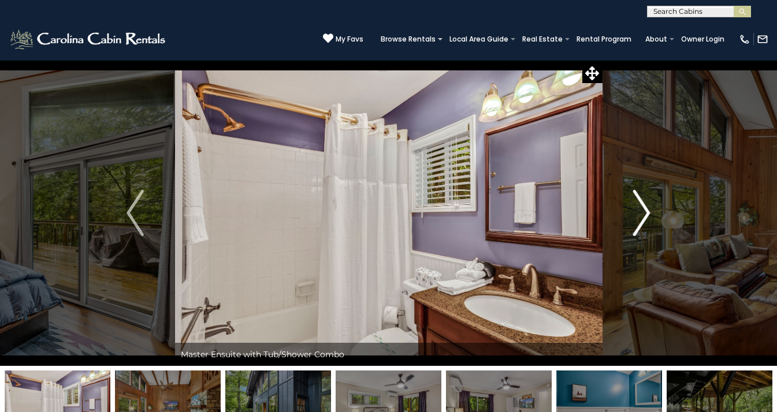
click at [644, 215] on img "Next" at bounding box center [641, 213] width 17 height 46
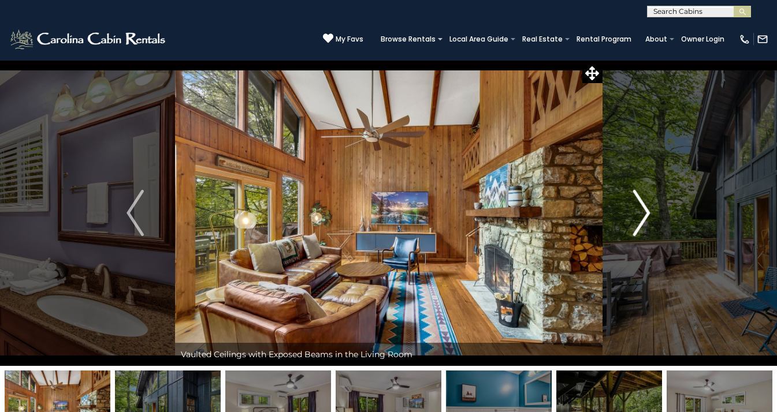
click at [644, 215] on img "Next" at bounding box center [641, 213] width 17 height 46
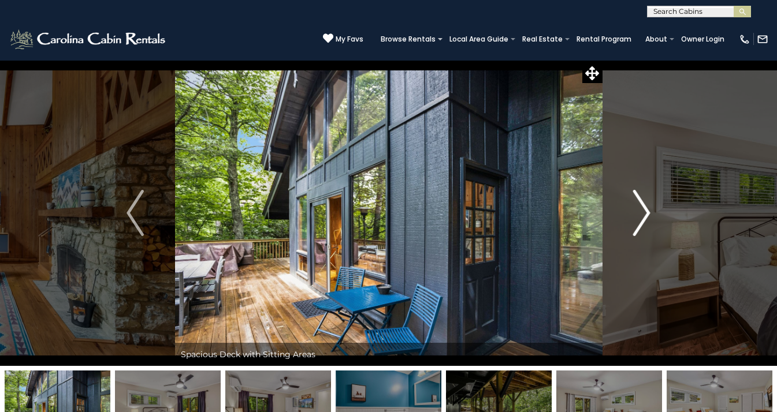
click at [644, 215] on img "Next" at bounding box center [641, 213] width 17 height 46
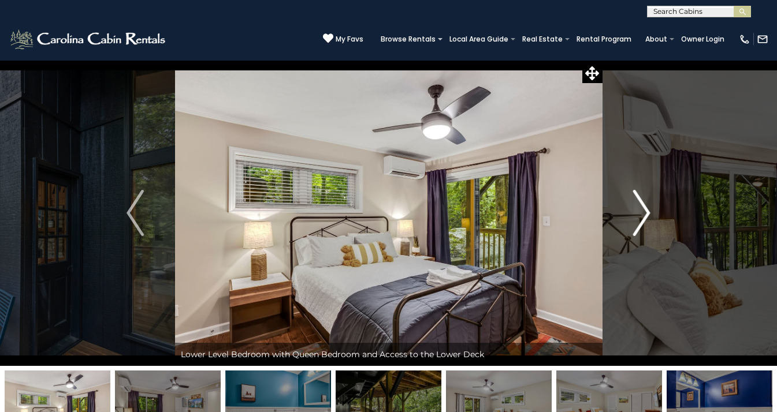
click at [644, 215] on img "Next" at bounding box center [641, 213] width 17 height 46
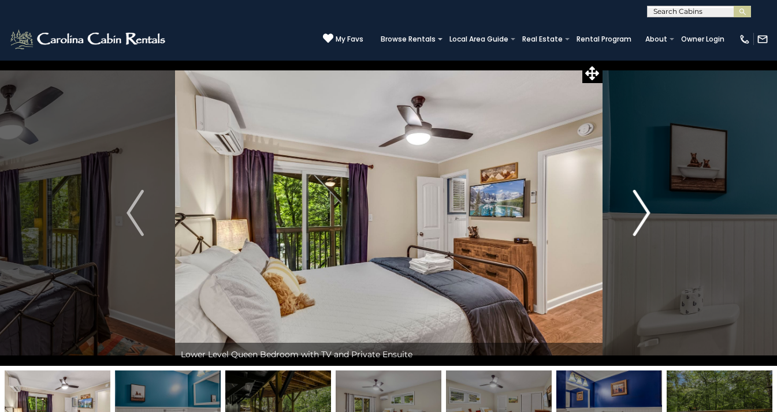
click at [644, 215] on img "Next" at bounding box center [641, 213] width 17 height 46
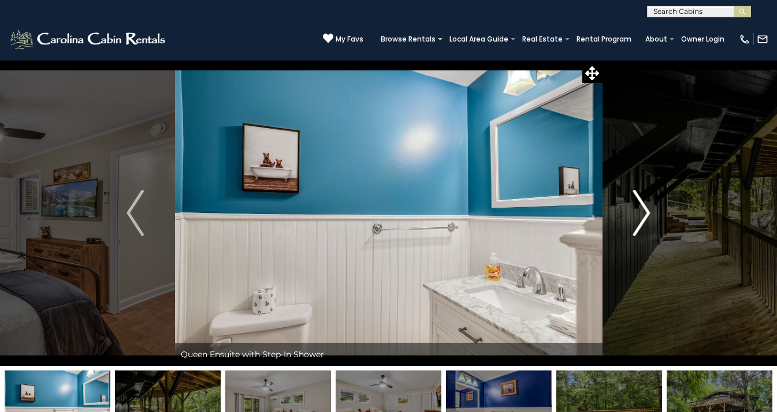
click at [644, 215] on img "Next" at bounding box center [641, 213] width 17 height 46
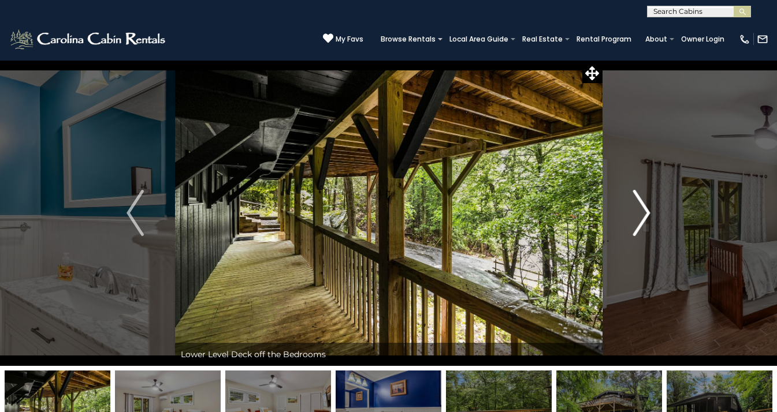
click at [644, 215] on img "Next" at bounding box center [641, 213] width 17 height 46
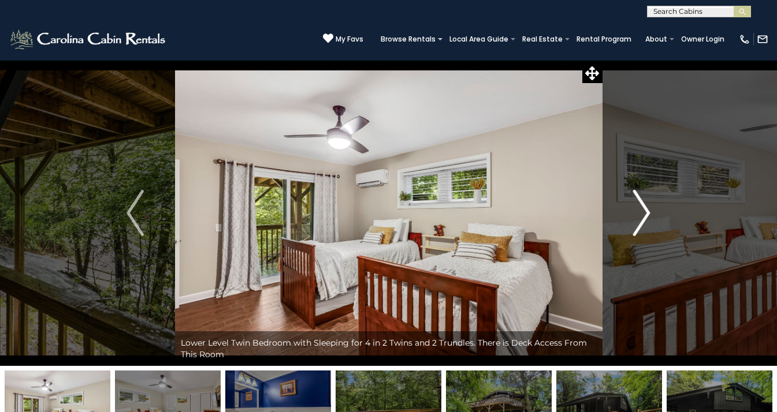
click at [644, 215] on img "Next" at bounding box center [641, 213] width 17 height 46
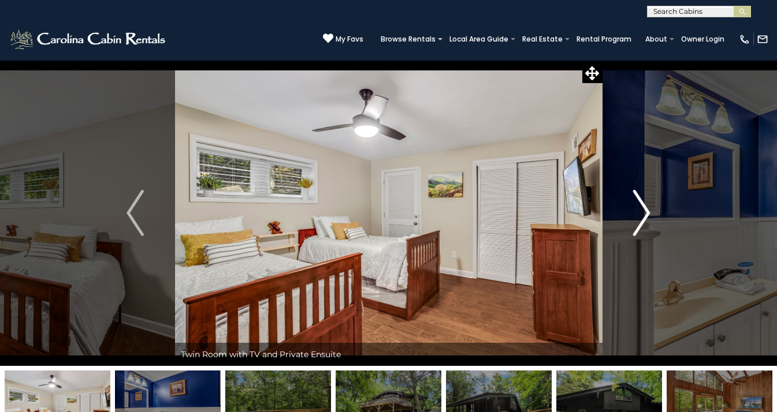
click at [644, 215] on img "Next" at bounding box center [641, 213] width 17 height 46
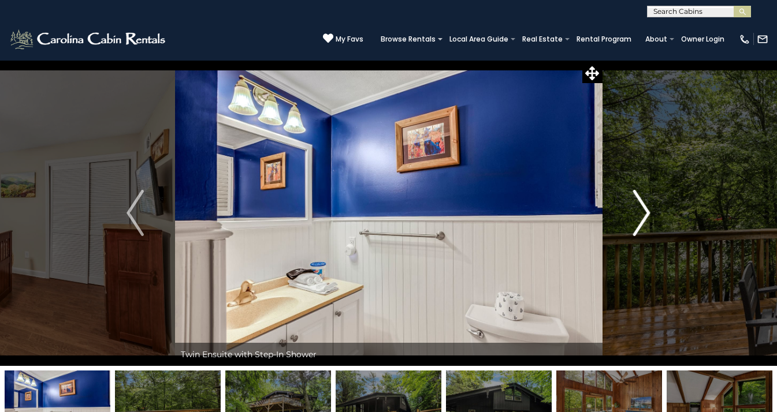
click at [644, 215] on img "Next" at bounding box center [641, 213] width 17 height 46
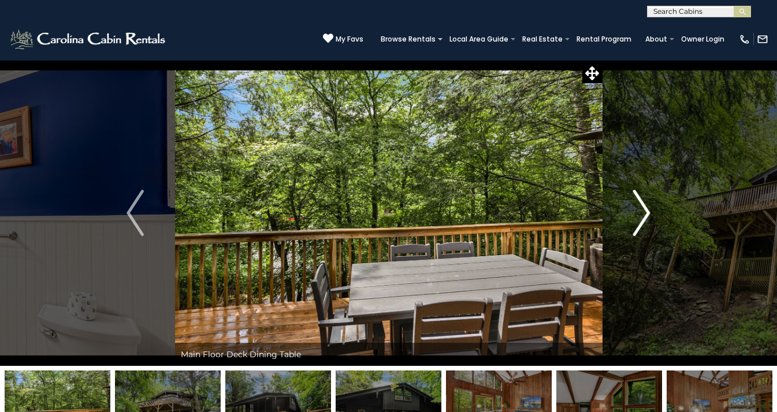
click at [644, 215] on img "Next" at bounding box center [641, 213] width 17 height 46
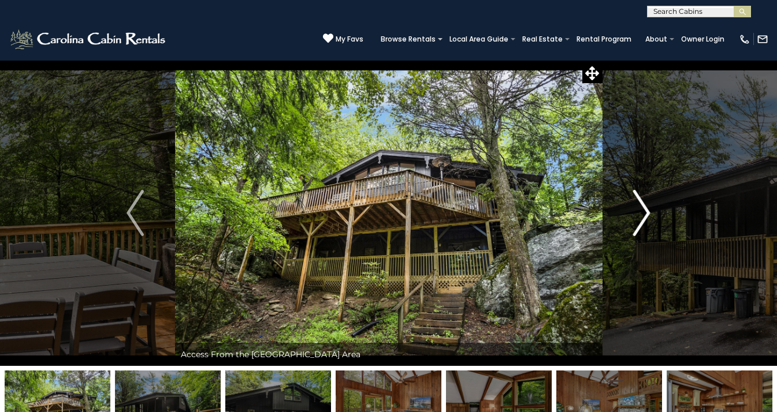
click at [644, 215] on img "Next" at bounding box center [641, 213] width 17 height 46
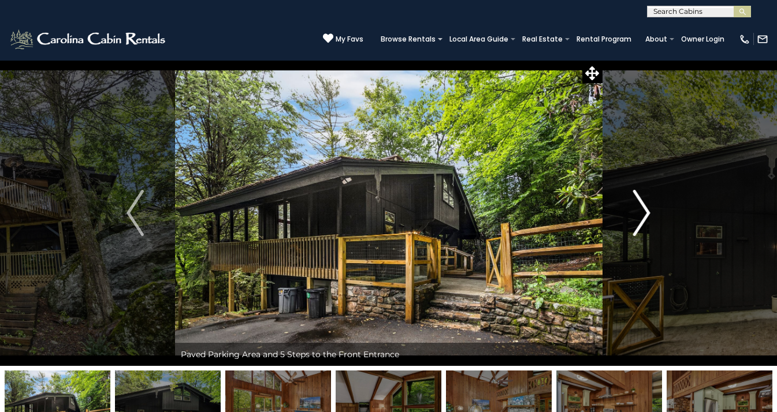
click at [644, 215] on img "Next" at bounding box center [641, 213] width 17 height 46
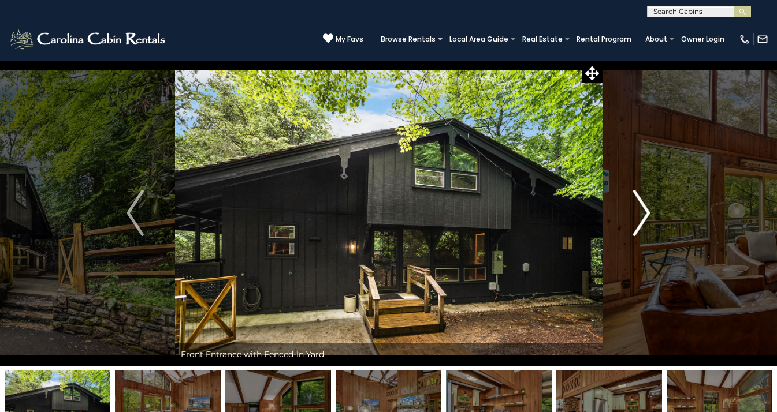
click at [644, 215] on img "Next" at bounding box center [641, 213] width 17 height 46
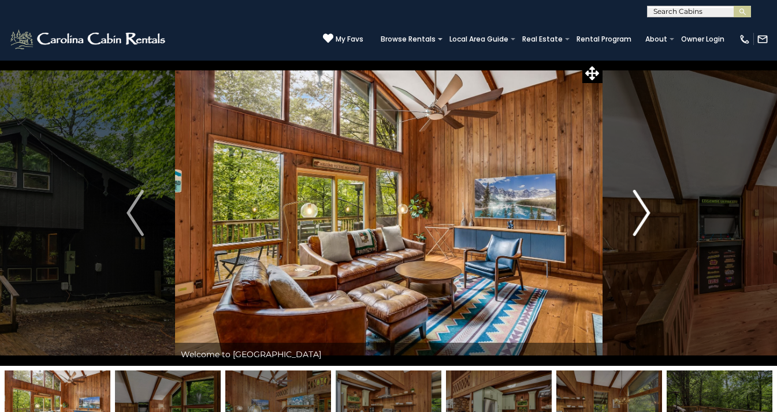
click at [644, 215] on img "Next" at bounding box center [641, 213] width 17 height 46
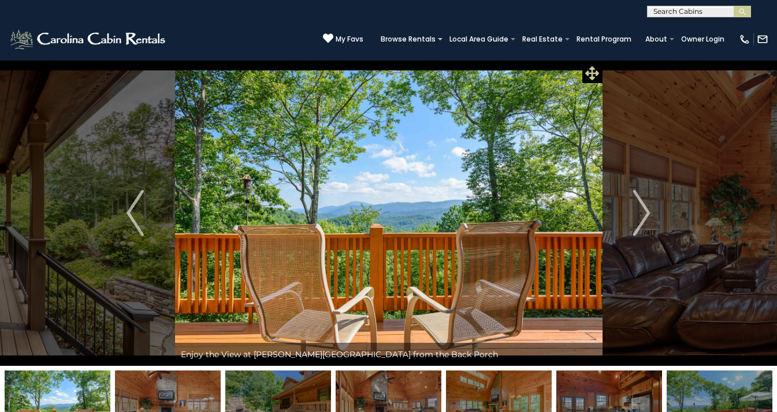
click at [597, 76] on icon at bounding box center [592, 73] width 14 height 14
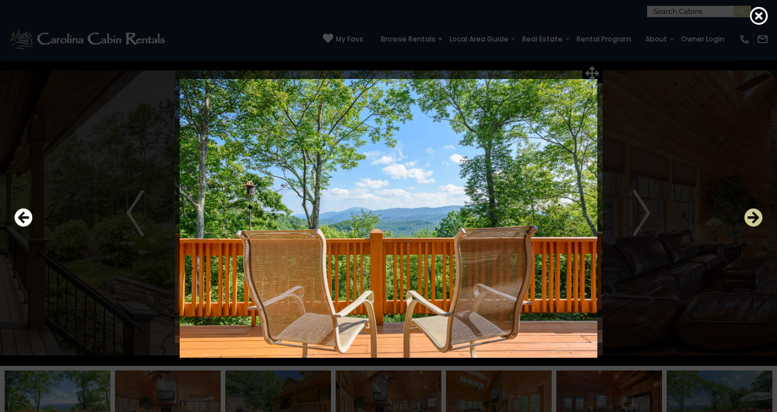
click at [759, 218] on icon "Next" at bounding box center [753, 218] width 18 height 18
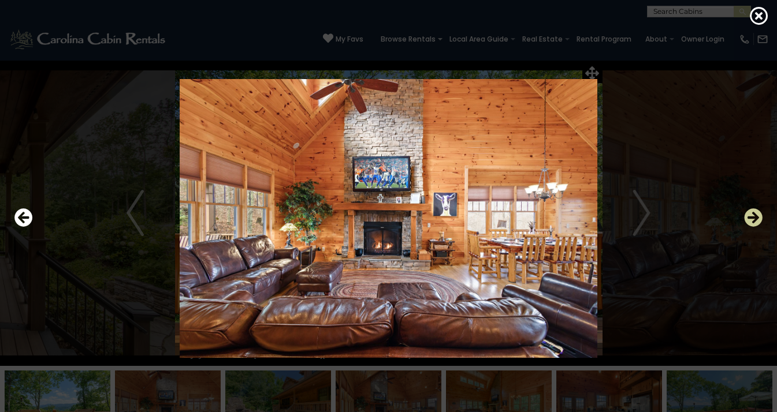
click at [758, 218] on icon "Next" at bounding box center [753, 218] width 18 height 18
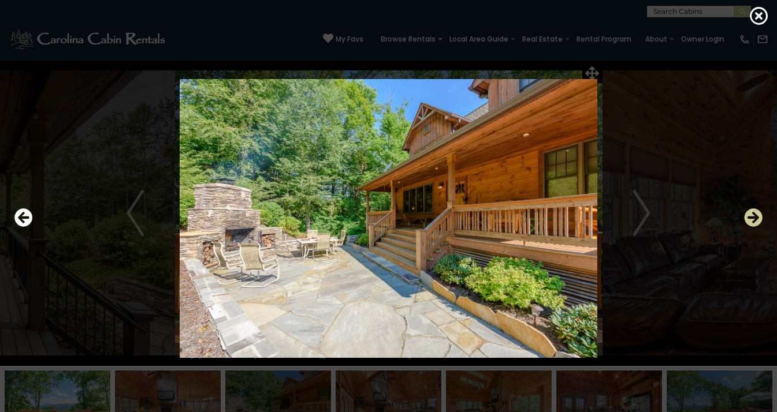
click at [758, 218] on icon "Next" at bounding box center [753, 218] width 18 height 18
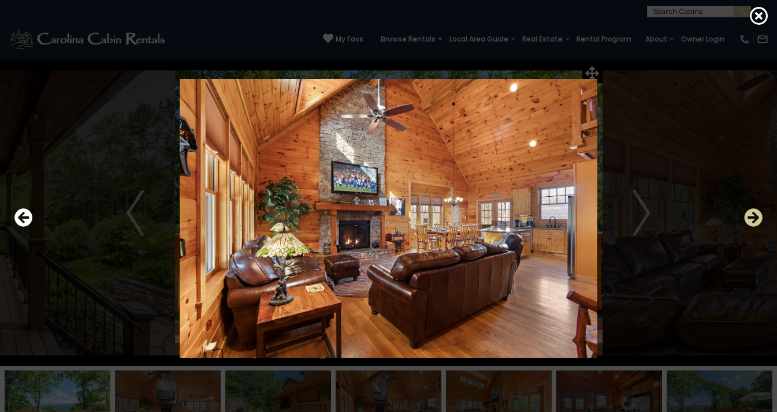
click at [758, 218] on icon "Next" at bounding box center [753, 218] width 18 height 18
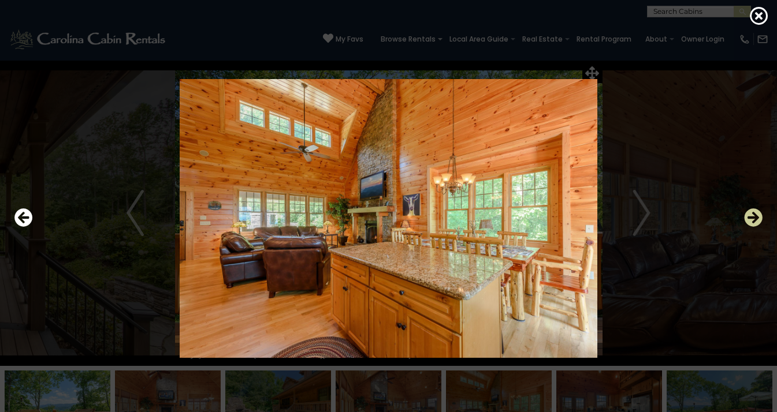
click at [758, 218] on icon "Next" at bounding box center [753, 218] width 18 height 18
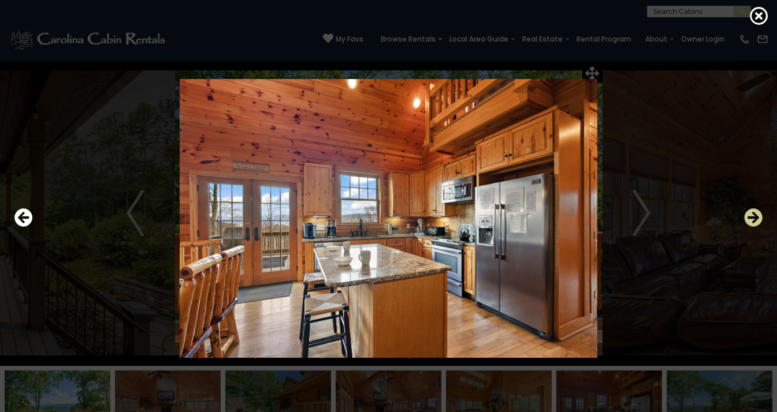
click at [758, 218] on icon "Next" at bounding box center [753, 218] width 18 height 18
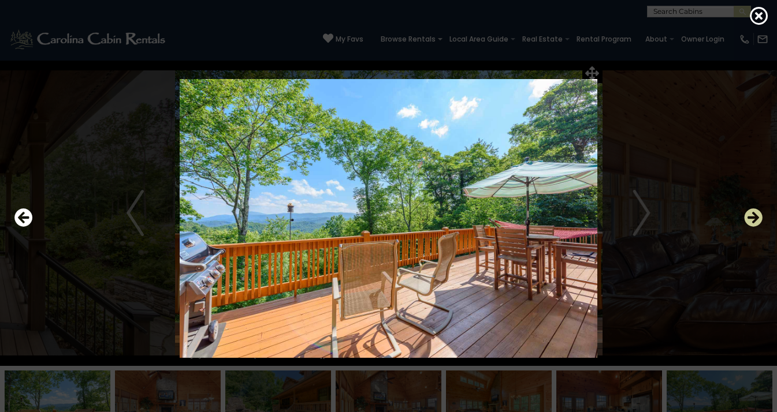
click at [758, 218] on icon "Next" at bounding box center [753, 218] width 18 height 18
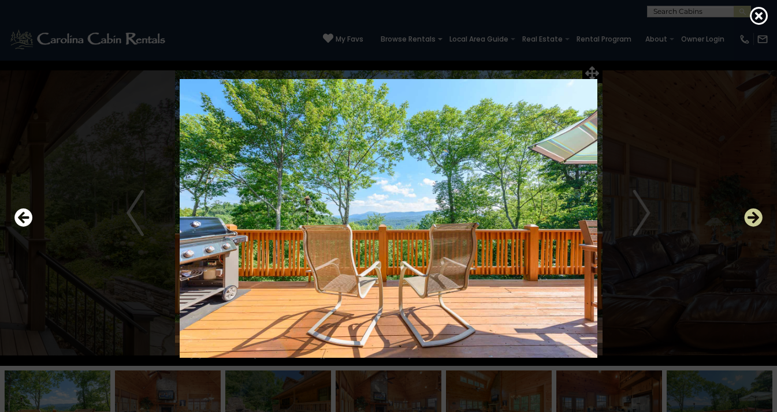
click at [758, 218] on icon "Next" at bounding box center [753, 218] width 18 height 18
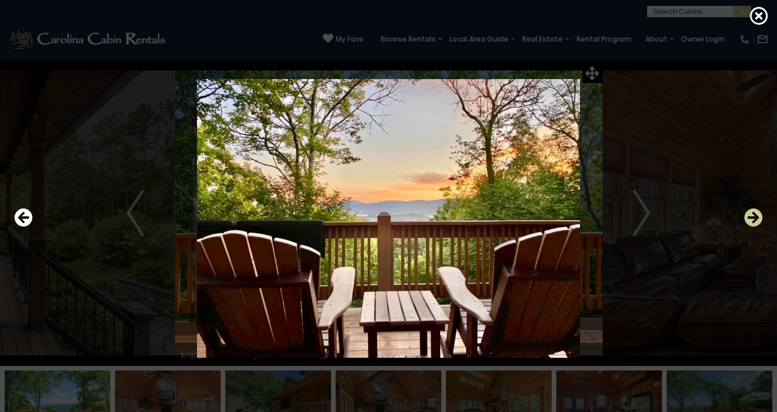
click at [758, 218] on icon "Next" at bounding box center [753, 218] width 18 height 18
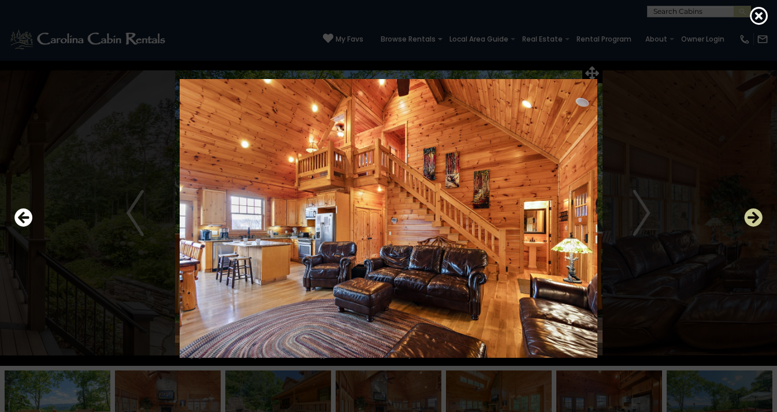
click at [758, 218] on icon "Next" at bounding box center [753, 218] width 18 height 18
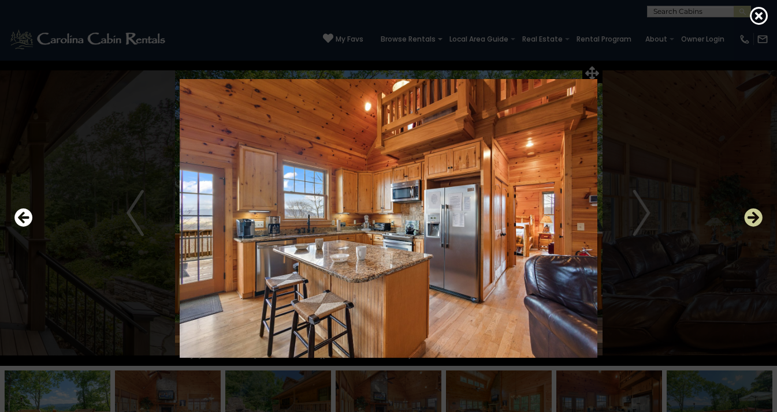
click at [758, 218] on icon "Next" at bounding box center [753, 218] width 18 height 18
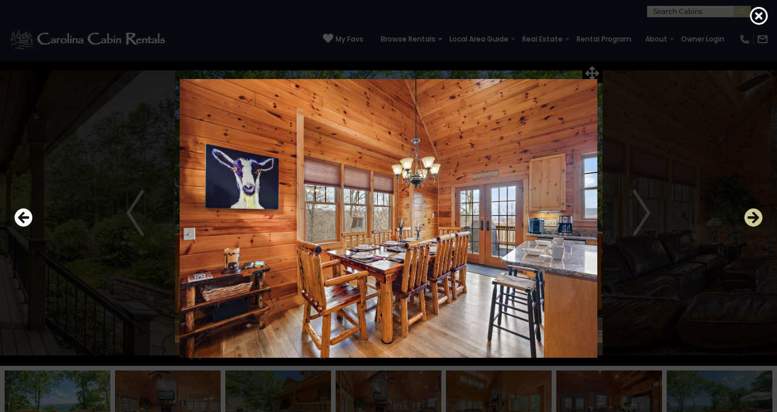
click at [758, 218] on icon "Next" at bounding box center [753, 218] width 18 height 18
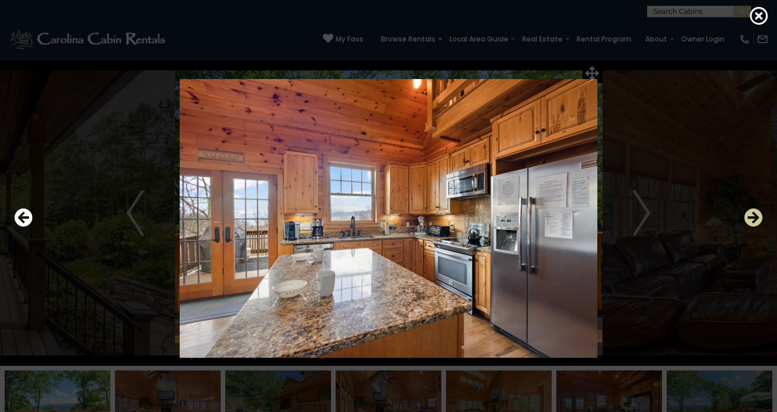
click at [758, 218] on icon "Next" at bounding box center [753, 218] width 18 height 18
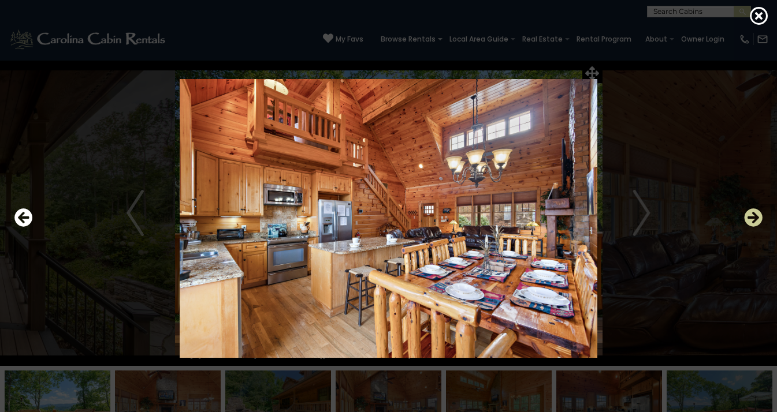
click at [758, 218] on icon "Next" at bounding box center [753, 218] width 18 height 18
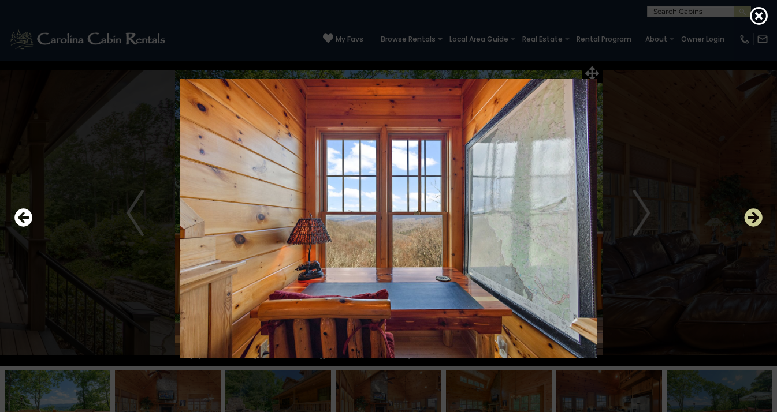
click at [758, 218] on icon "Next" at bounding box center [753, 218] width 18 height 18
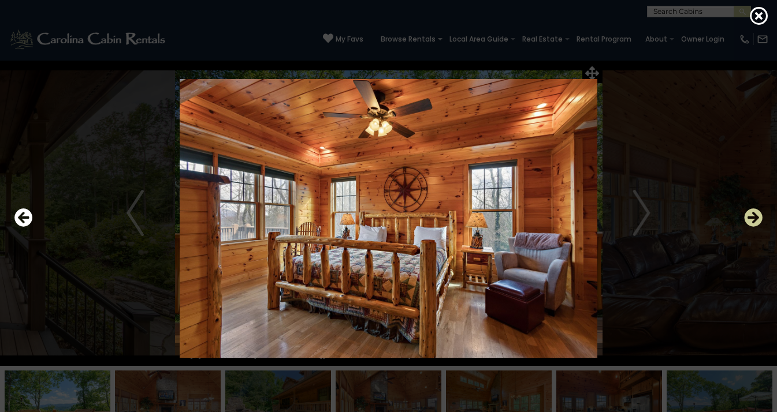
click at [758, 218] on icon "Next" at bounding box center [753, 218] width 18 height 18
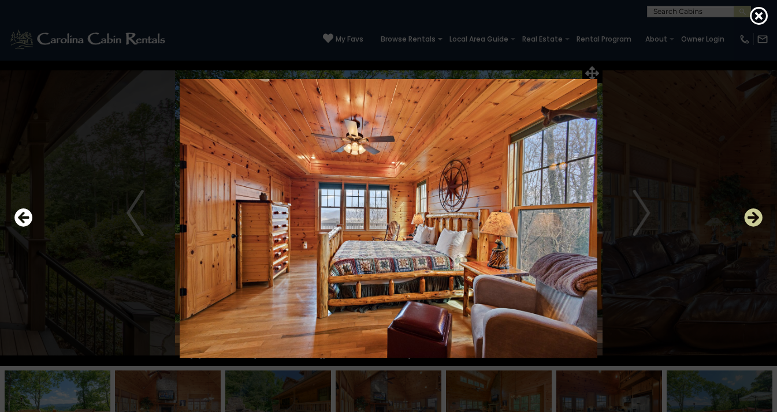
click at [758, 218] on icon "Next" at bounding box center [753, 218] width 18 height 18
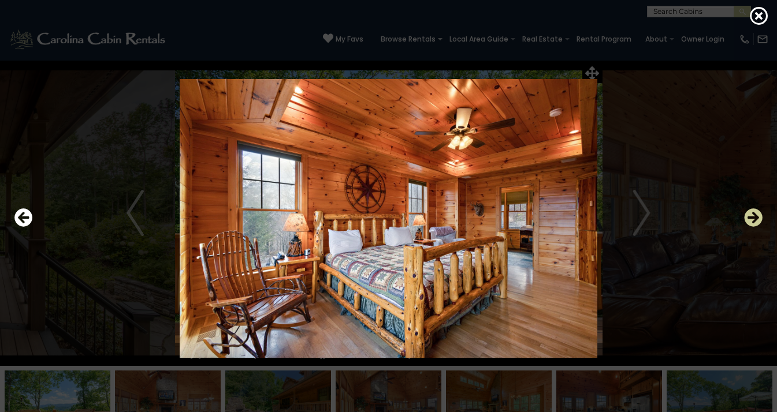
click at [758, 218] on icon "Next" at bounding box center [753, 218] width 18 height 18
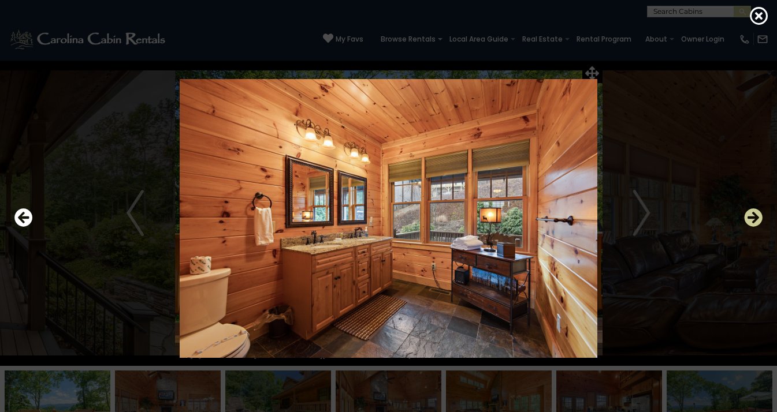
click at [758, 218] on icon "Next" at bounding box center [753, 218] width 18 height 18
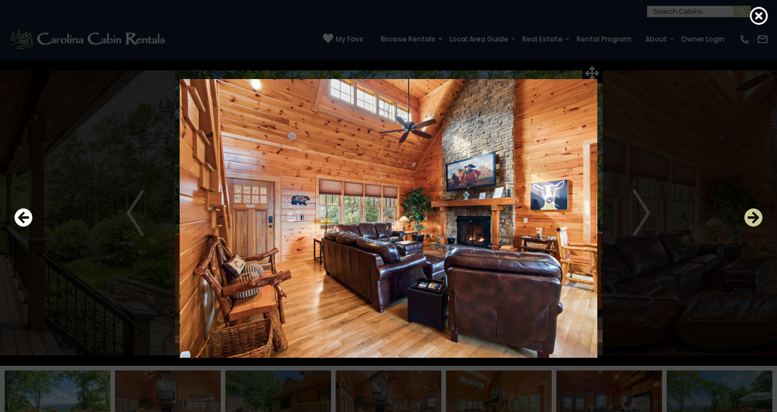
click at [758, 218] on icon "Next" at bounding box center [753, 218] width 18 height 18
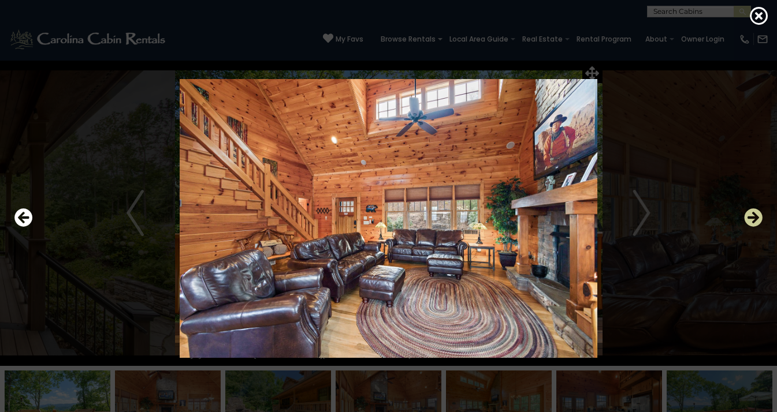
click at [758, 218] on icon "Next" at bounding box center [753, 218] width 18 height 18
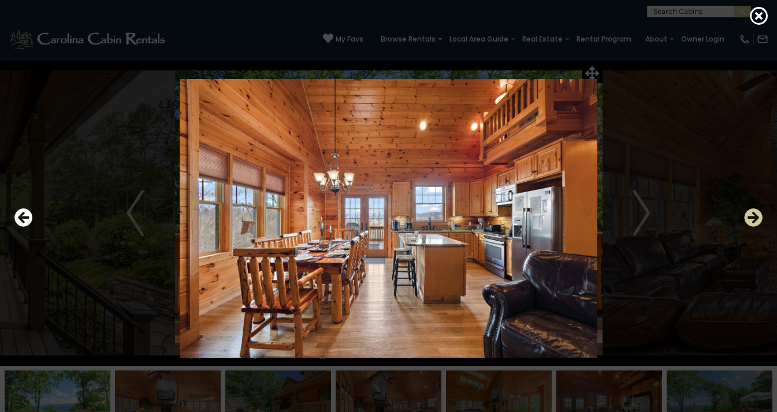
click at [758, 218] on icon "Next" at bounding box center [753, 218] width 18 height 18
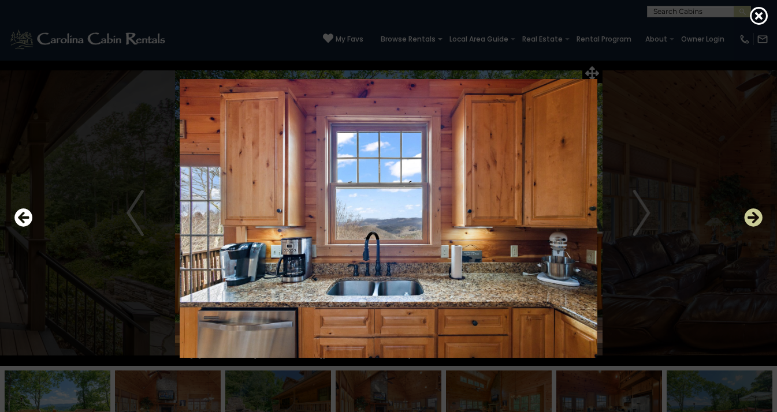
click at [756, 216] on icon "Next" at bounding box center [753, 218] width 18 height 18
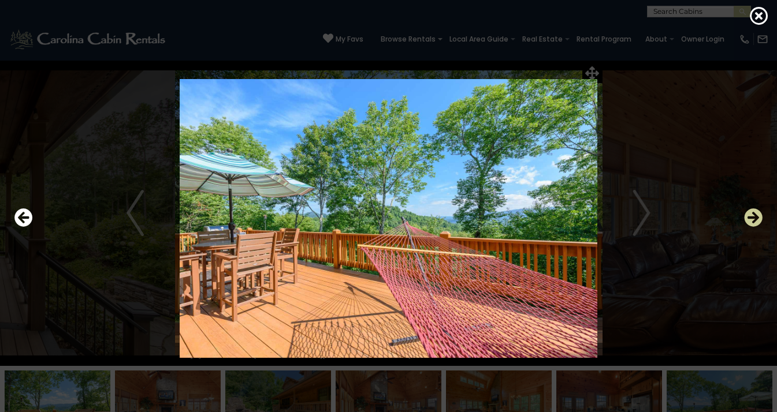
click at [756, 216] on icon "Next" at bounding box center [753, 218] width 18 height 18
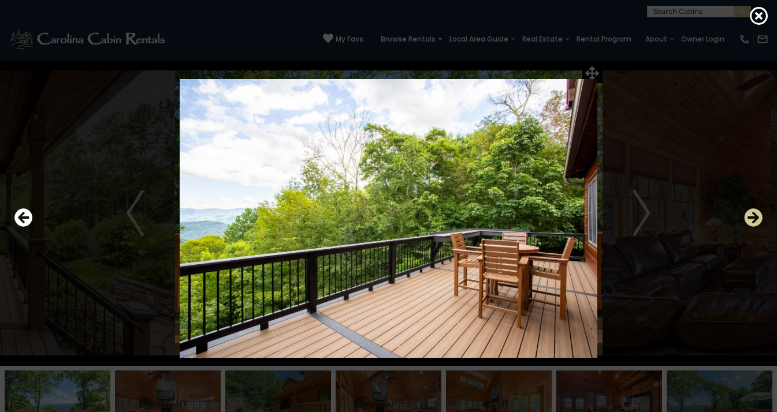
click at [756, 215] on icon "Next" at bounding box center [753, 218] width 18 height 18
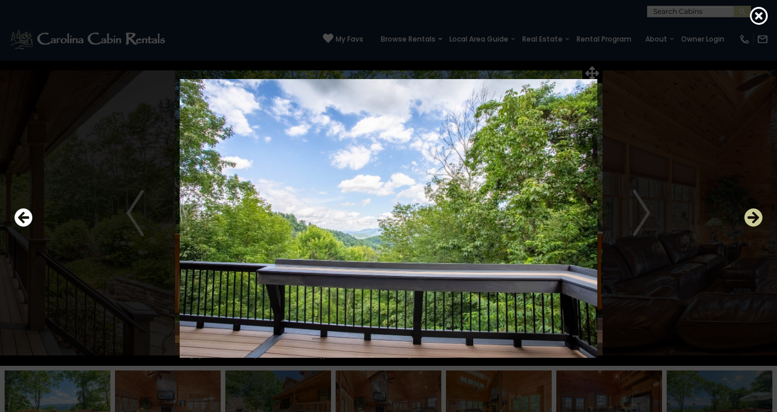
click at [756, 215] on icon "Next" at bounding box center [753, 218] width 18 height 18
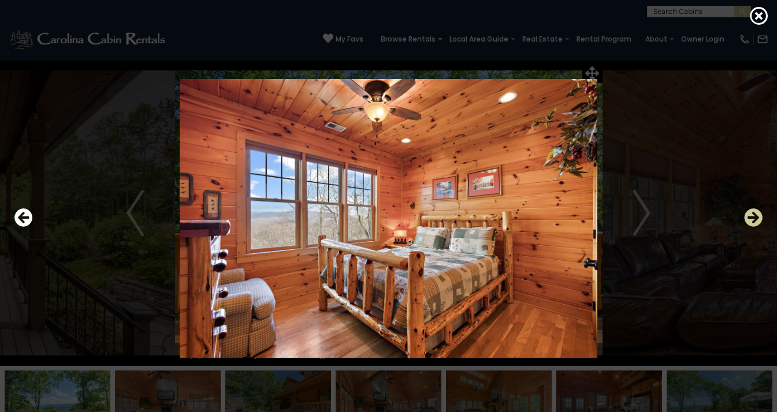
click at [756, 215] on icon "Next" at bounding box center [753, 218] width 18 height 18
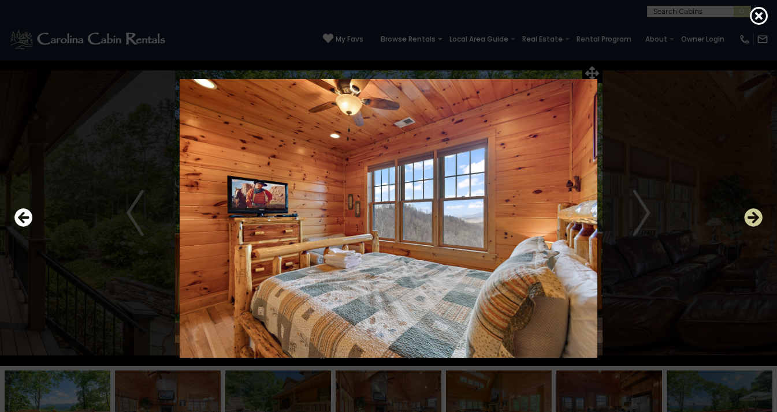
click at [756, 215] on icon "Next" at bounding box center [753, 218] width 18 height 18
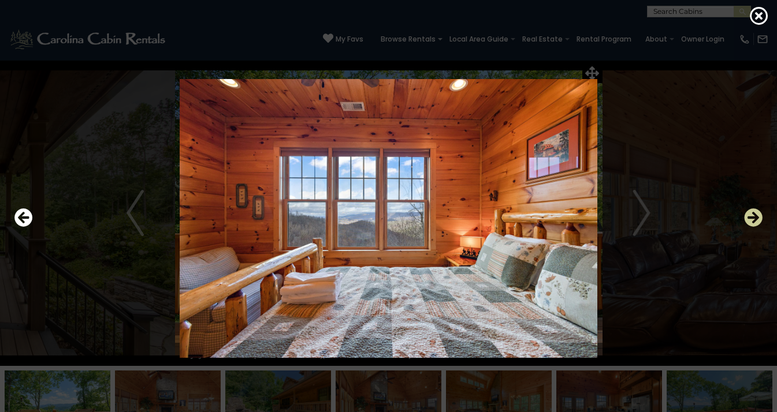
click at [750, 213] on icon "Next" at bounding box center [753, 218] width 18 height 18
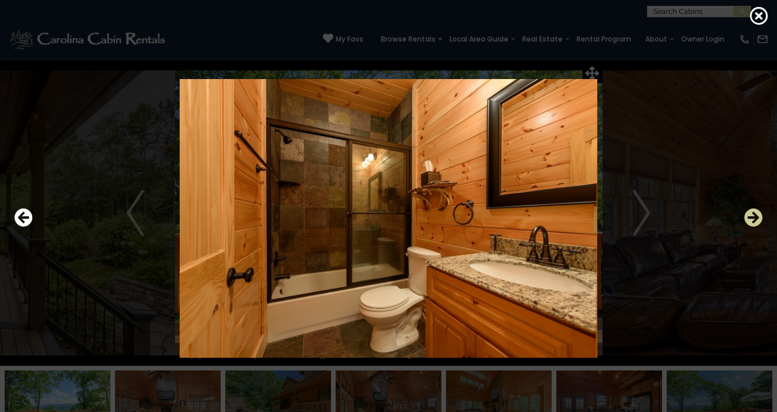
click at [750, 213] on icon "Next" at bounding box center [753, 218] width 18 height 18
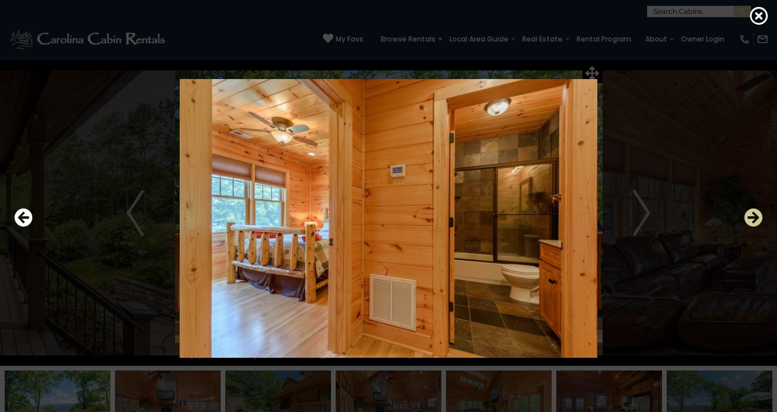
click at [750, 213] on icon "Next" at bounding box center [753, 218] width 18 height 18
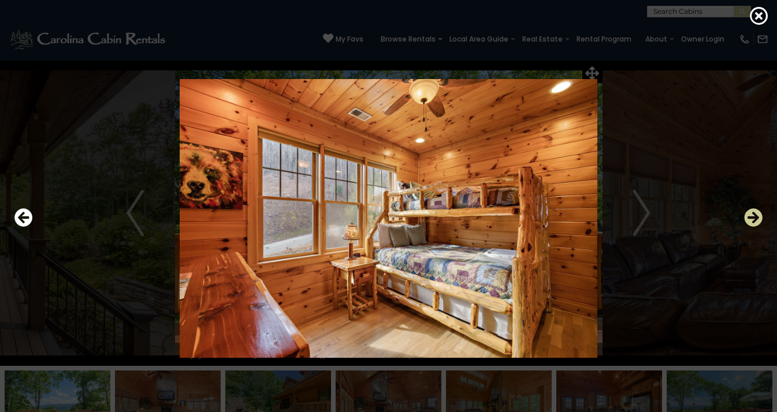
click at [750, 213] on icon "Next" at bounding box center [753, 218] width 18 height 18
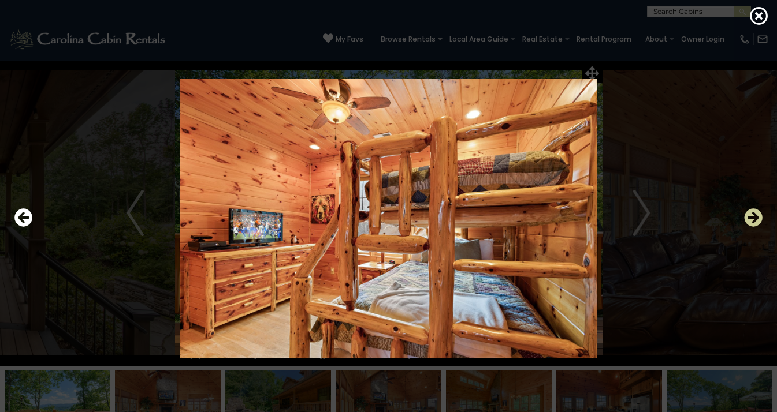
click at [750, 213] on icon "Next" at bounding box center [753, 218] width 18 height 18
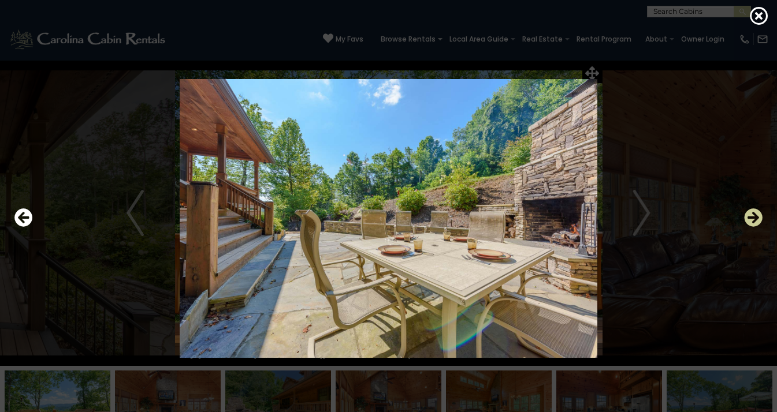
click at [750, 213] on icon "Next" at bounding box center [753, 218] width 18 height 18
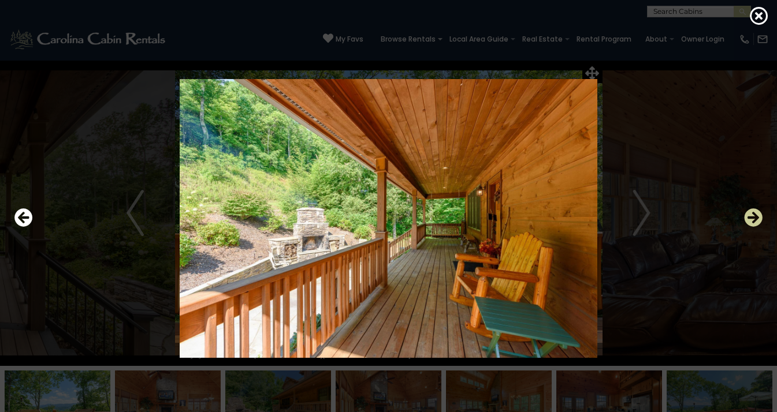
click at [750, 213] on icon "Next" at bounding box center [753, 218] width 18 height 18
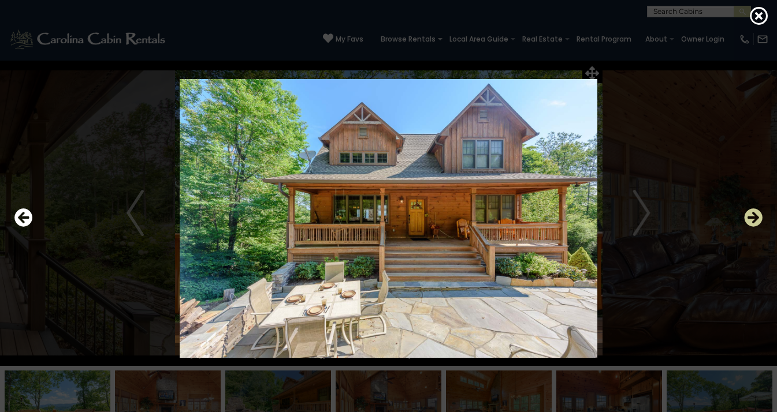
click at [750, 213] on icon "Next" at bounding box center [753, 218] width 18 height 18
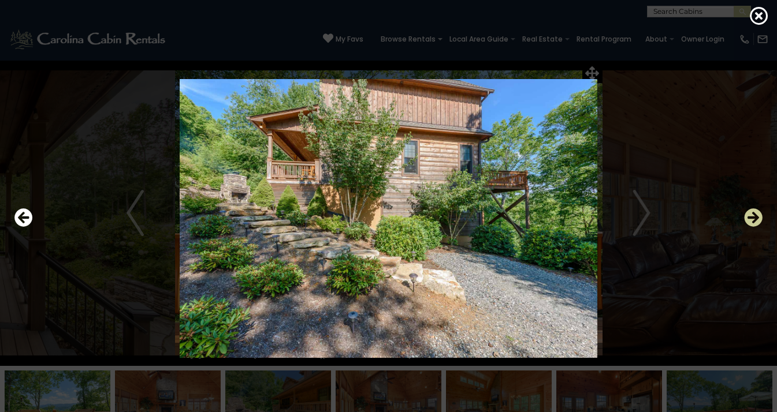
click at [750, 213] on icon "Next" at bounding box center [753, 218] width 18 height 18
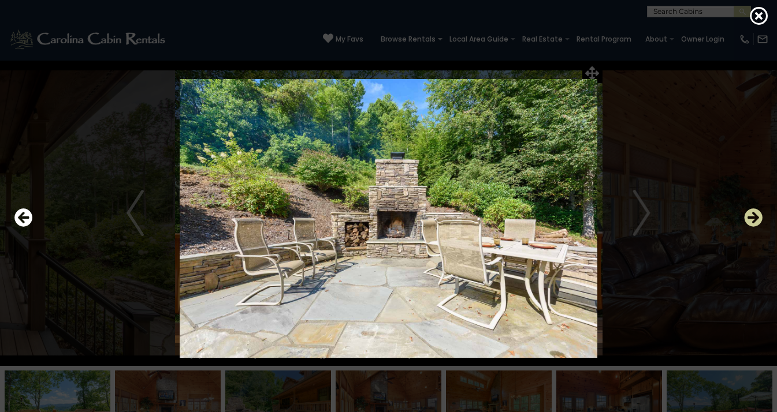
click at [750, 213] on icon "Next" at bounding box center [753, 218] width 18 height 18
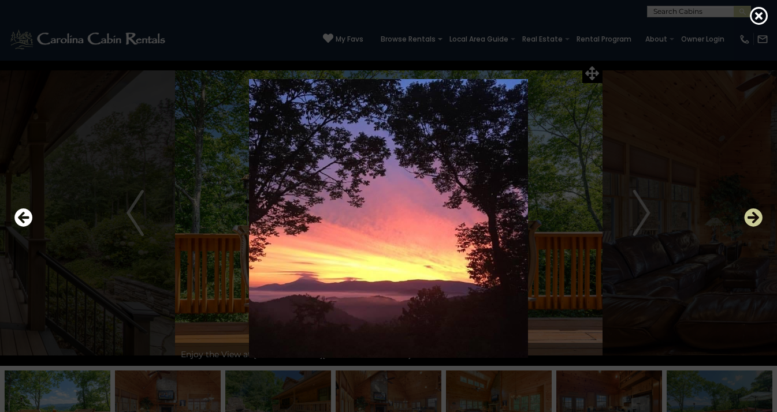
click at [750, 213] on icon "Next" at bounding box center [753, 218] width 18 height 18
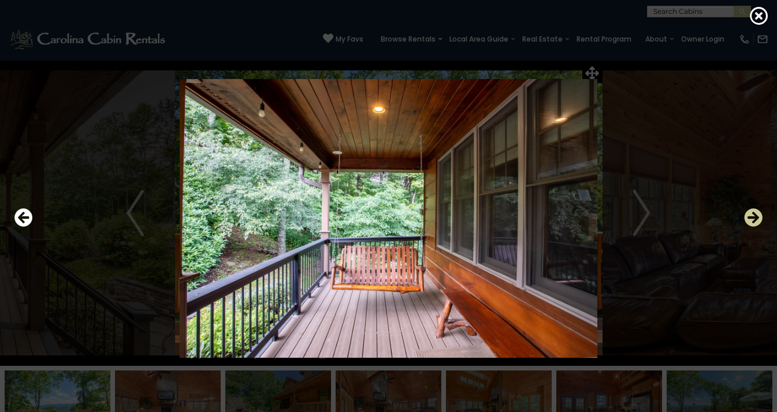
click at [751, 213] on icon "Next" at bounding box center [753, 218] width 18 height 18
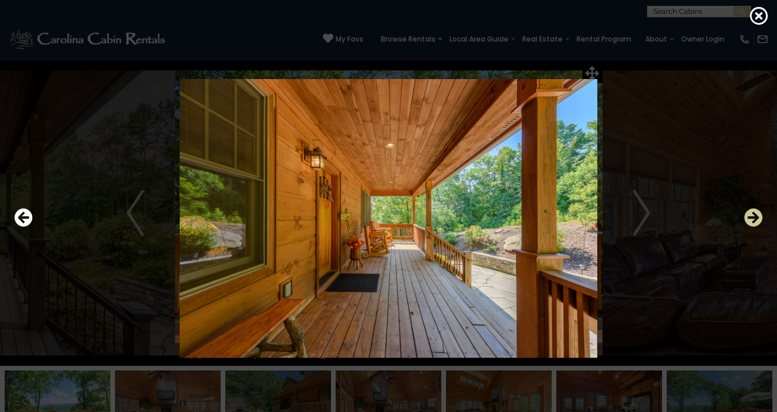
click at [751, 213] on icon "Next" at bounding box center [753, 218] width 18 height 18
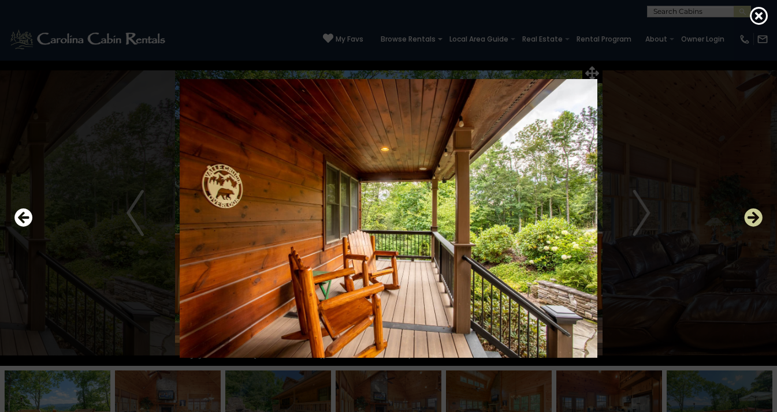
click at [751, 213] on icon "Next" at bounding box center [753, 218] width 18 height 18
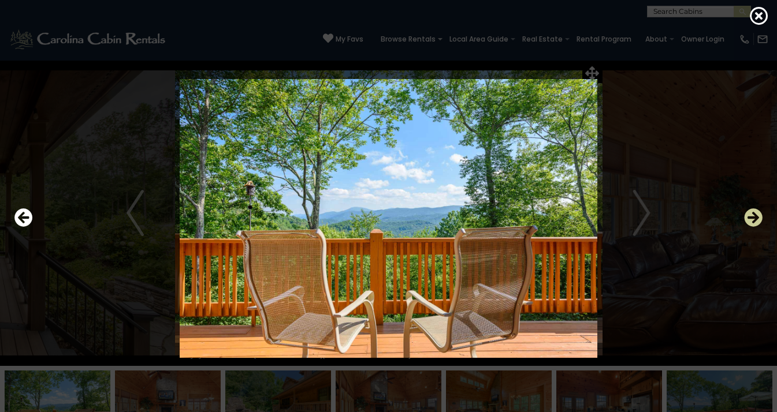
click at [751, 213] on icon "Next" at bounding box center [753, 218] width 18 height 18
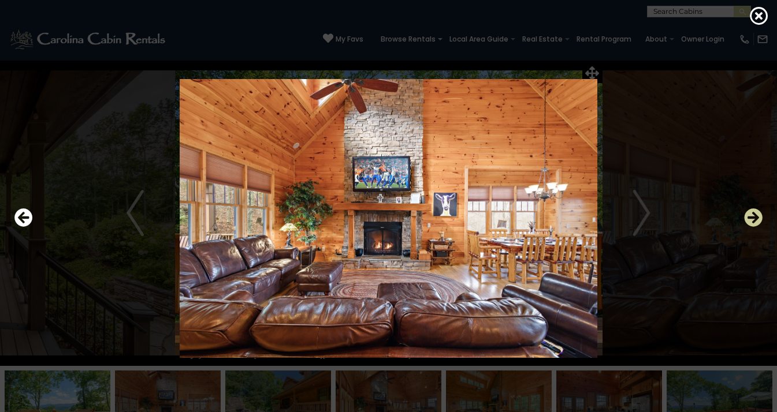
click at [751, 213] on icon "Next" at bounding box center [753, 218] width 18 height 18
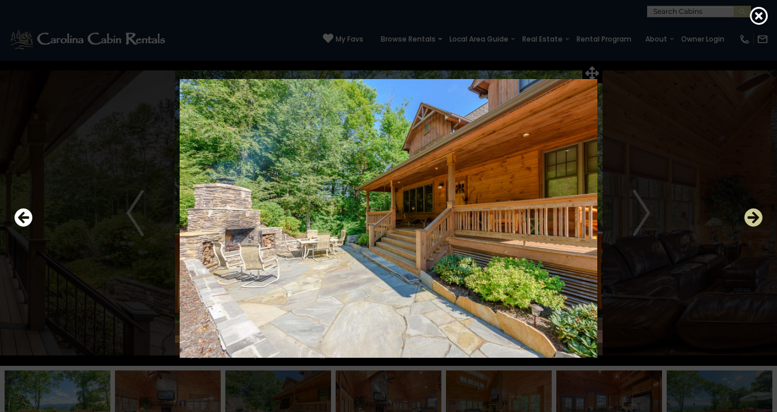
click at [751, 213] on icon "Next" at bounding box center [753, 218] width 18 height 18
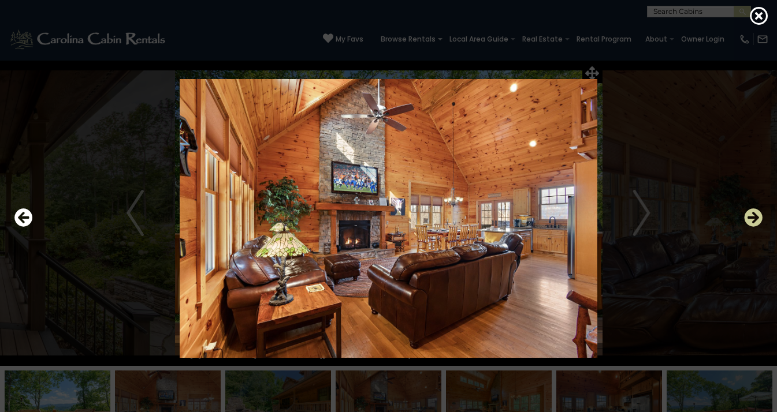
click at [751, 213] on icon "Next" at bounding box center [753, 218] width 18 height 18
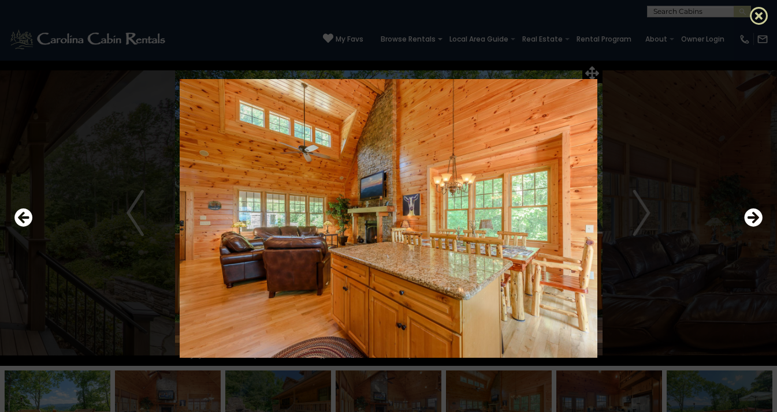
click at [757, 16] on icon at bounding box center [759, 15] width 18 height 18
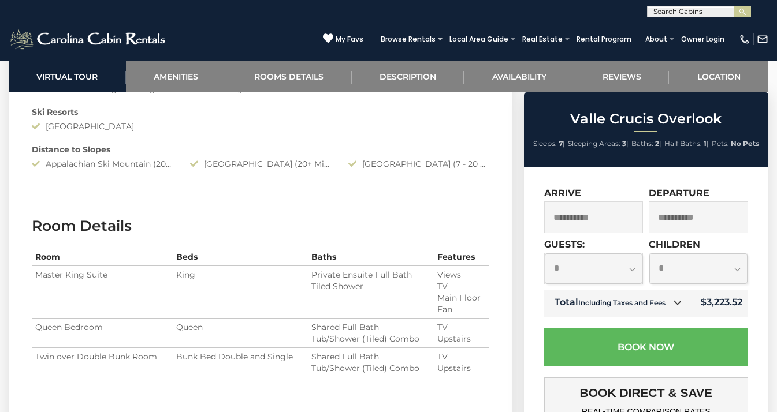
scroll to position [1135, 0]
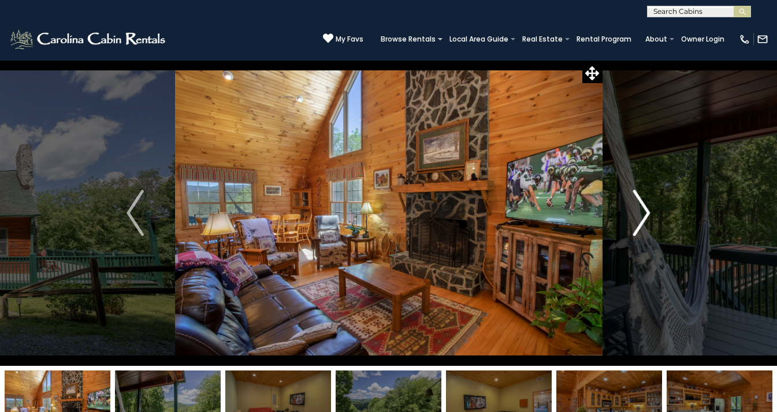
click at [645, 224] on img "Next" at bounding box center [641, 213] width 17 height 46
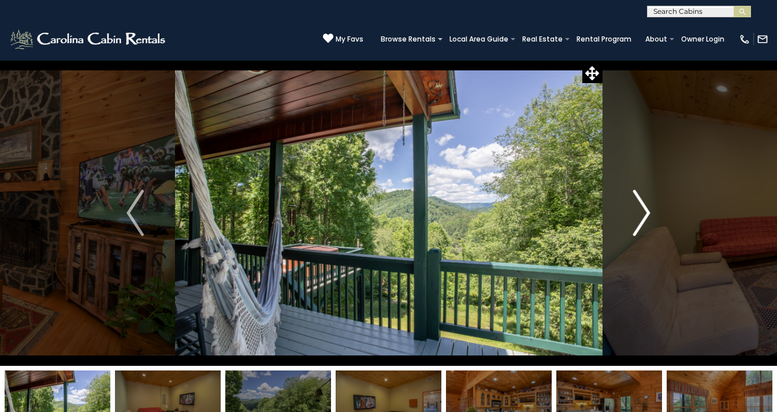
click at [645, 224] on img "Next" at bounding box center [641, 213] width 17 height 46
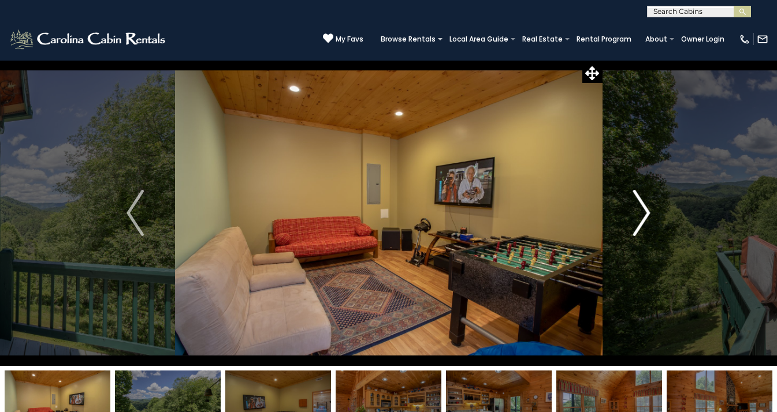
click at [645, 224] on img "Next" at bounding box center [641, 213] width 17 height 46
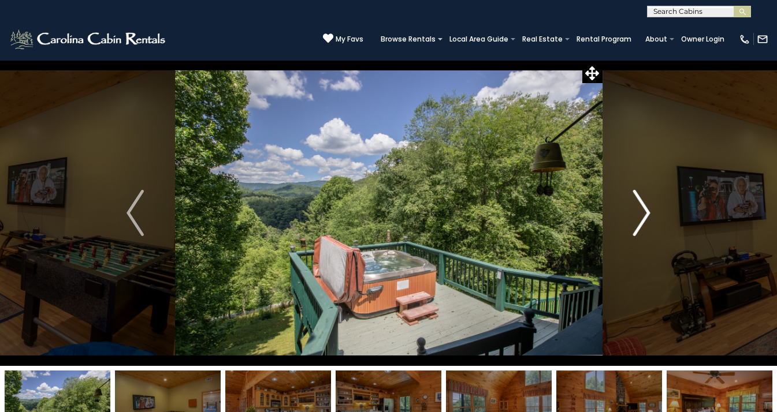
click at [645, 224] on img "Next" at bounding box center [641, 213] width 17 height 46
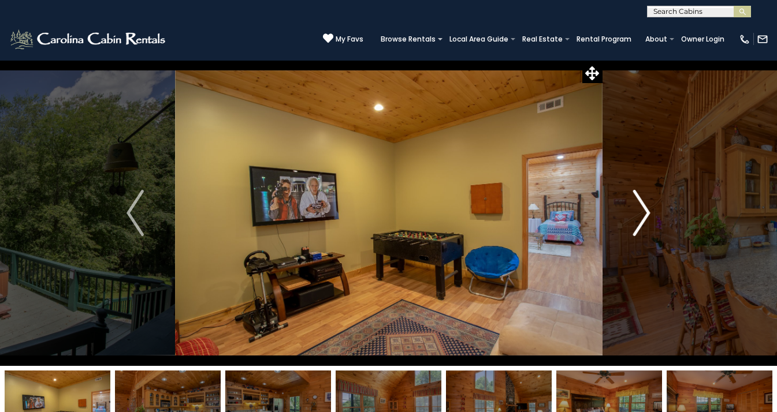
click at [645, 224] on img "Next" at bounding box center [641, 213] width 17 height 46
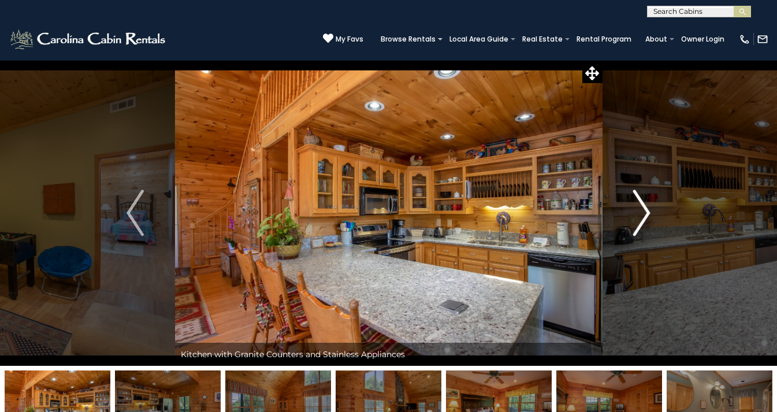
click at [644, 223] on img "Next" at bounding box center [641, 213] width 17 height 46
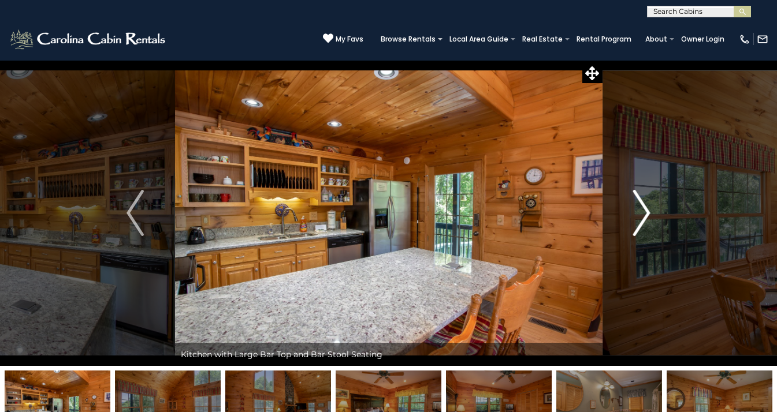
click at [644, 223] on img "Next" at bounding box center [641, 213] width 17 height 46
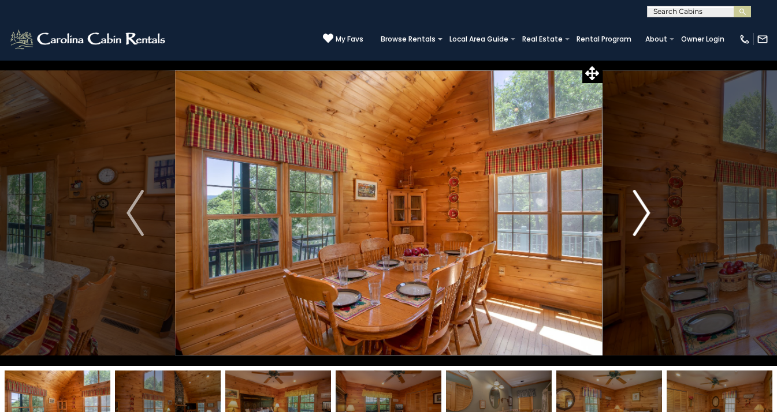
click at [644, 223] on img "Next" at bounding box center [641, 213] width 17 height 46
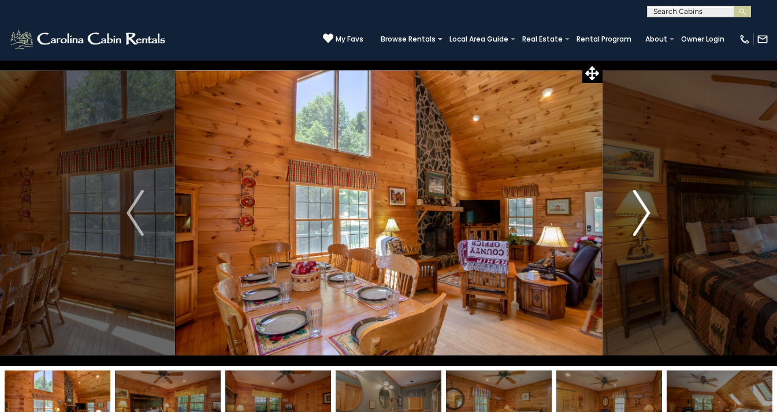
click at [644, 223] on img "Next" at bounding box center [641, 213] width 17 height 46
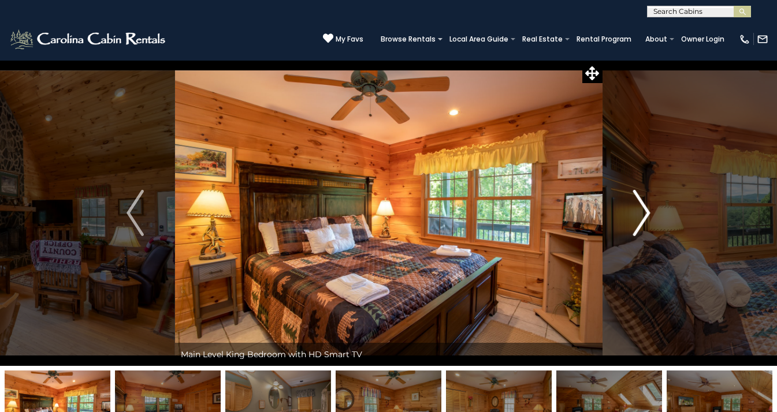
click at [643, 223] on img "Next" at bounding box center [641, 213] width 17 height 46
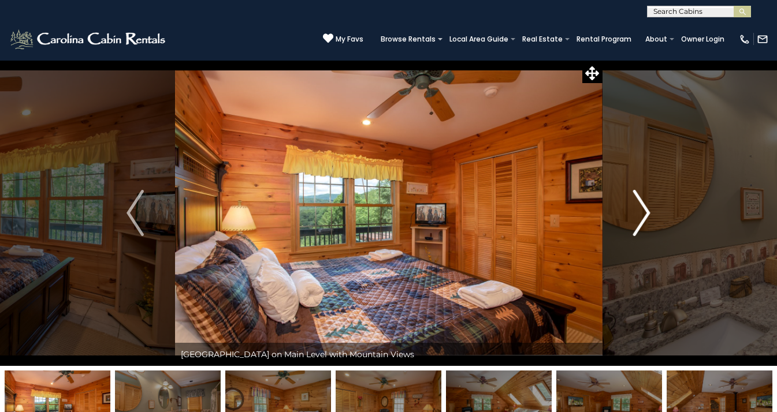
click at [643, 223] on img "Next" at bounding box center [641, 213] width 17 height 46
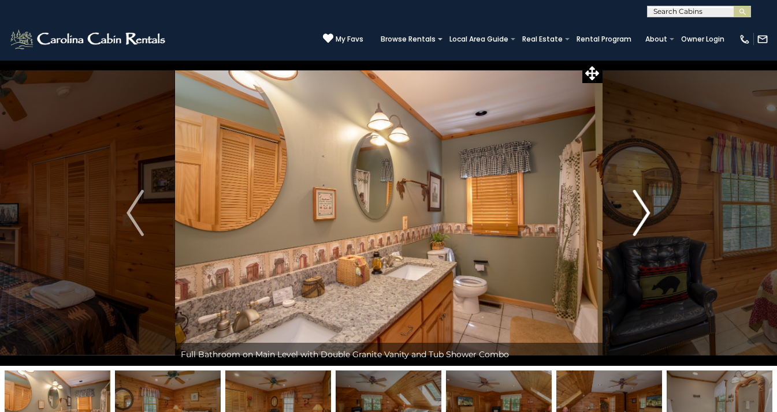
click at [643, 223] on img "Next" at bounding box center [641, 213] width 17 height 46
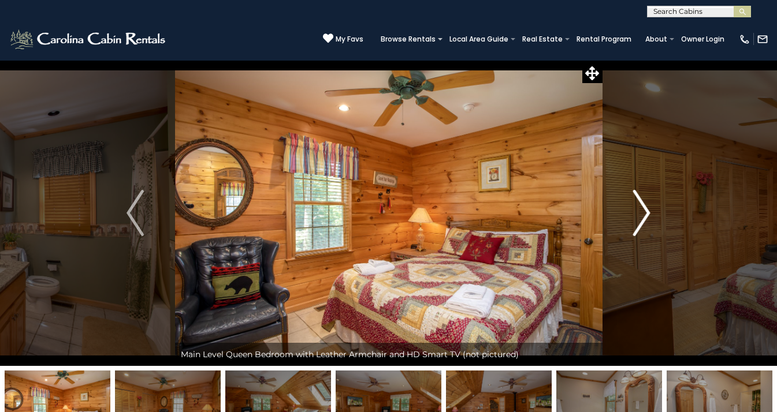
click at [643, 223] on img "Next" at bounding box center [641, 213] width 17 height 46
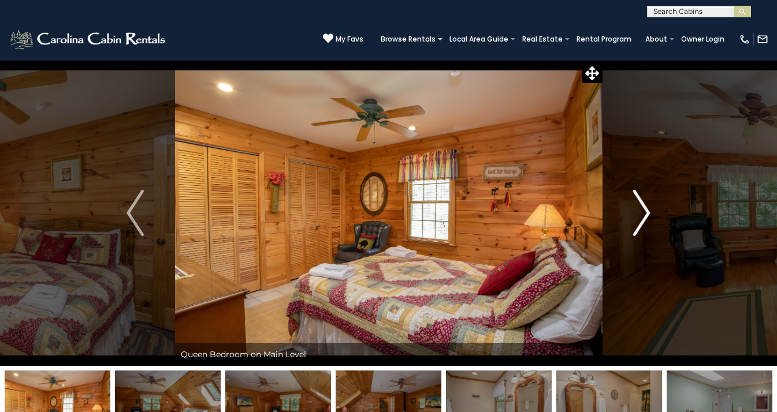
click at [643, 223] on img "Next" at bounding box center [641, 213] width 17 height 46
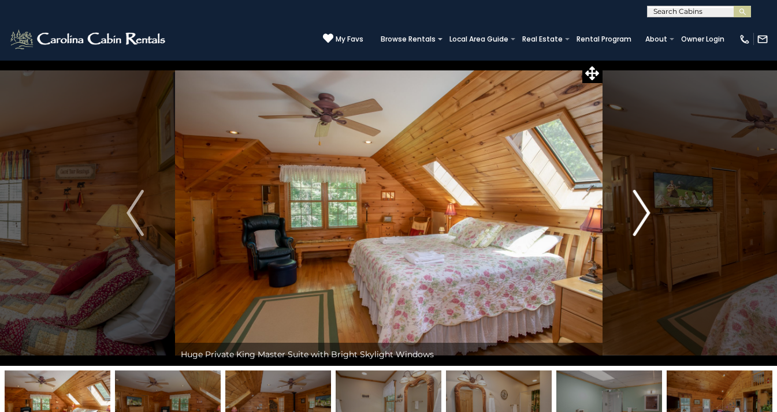
click at [643, 223] on img "Next" at bounding box center [641, 213] width 17 height 46
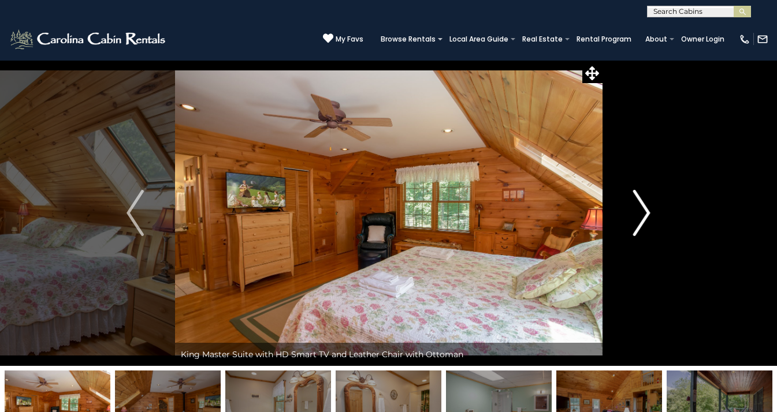
click at [643, 223] on img "Next" at bounding box center [641, 213] width 17 height 46
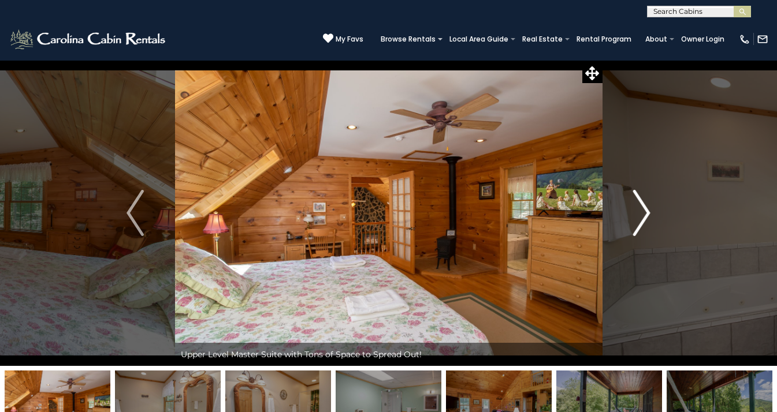
click at [643, 222] on img "Next" at bounding box center [641, 213] width 17 height 46
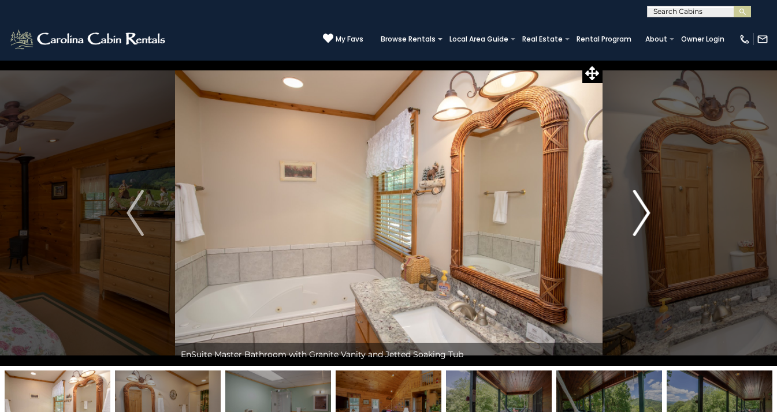
click at [643, 222] on img "Next" at bounding box center [641, 213] width 17 height 46
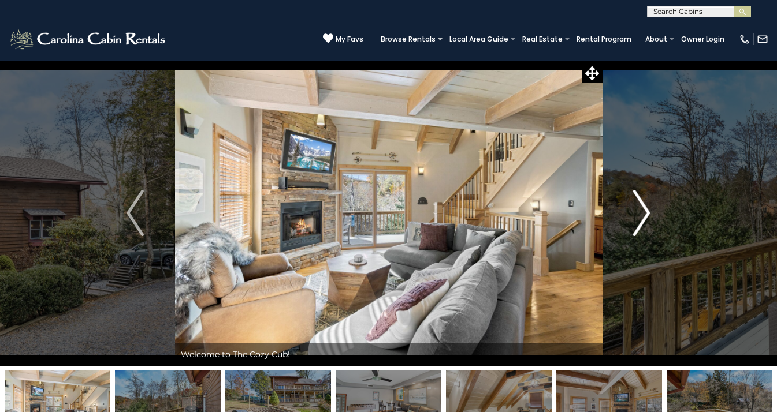
click at [644, 214] on img "Next" at bounding box center [641, 213] width 17 height 46
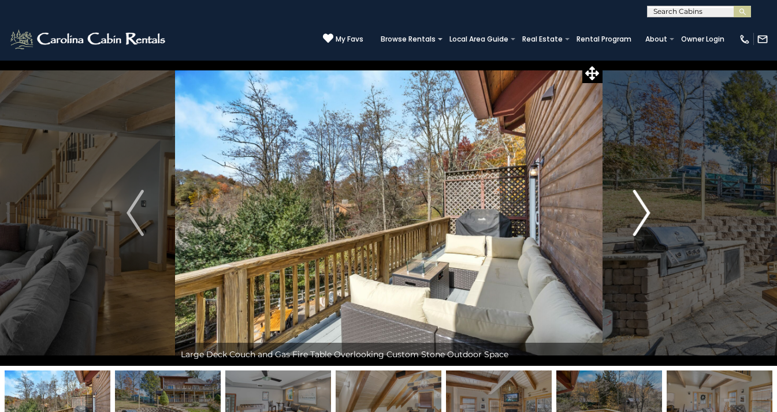
click at [644, 214] on img "Next" at bounding box center [641, 213] width 17 height 46
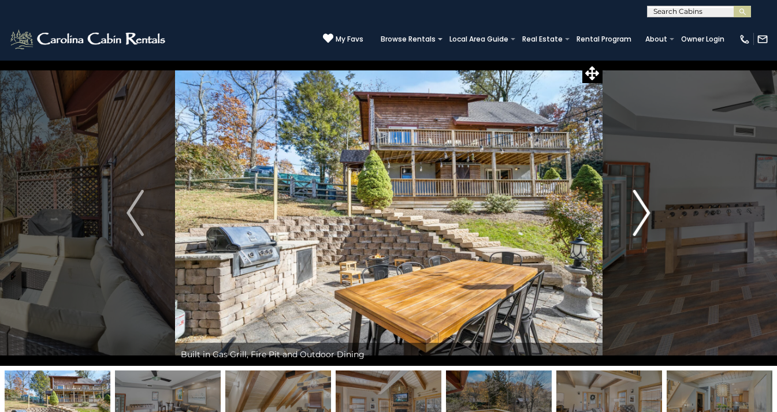
click at [644, 214] on img "Next" at bounding box center [641, 213] width 17 height 46
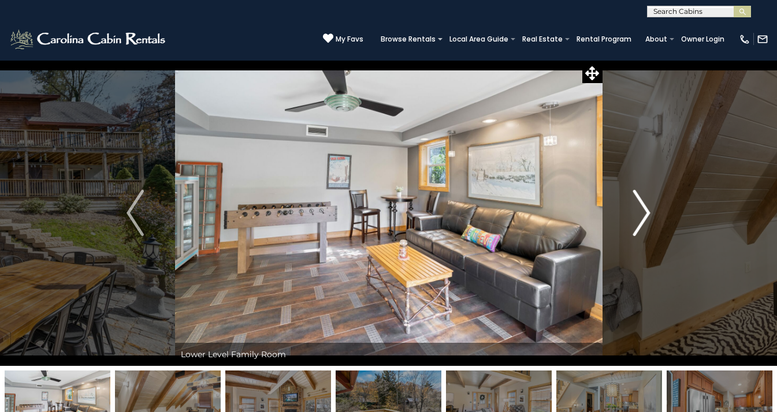
click at [643, 214] on img "Next" at bounding box center [641, 213] width 17 height 46
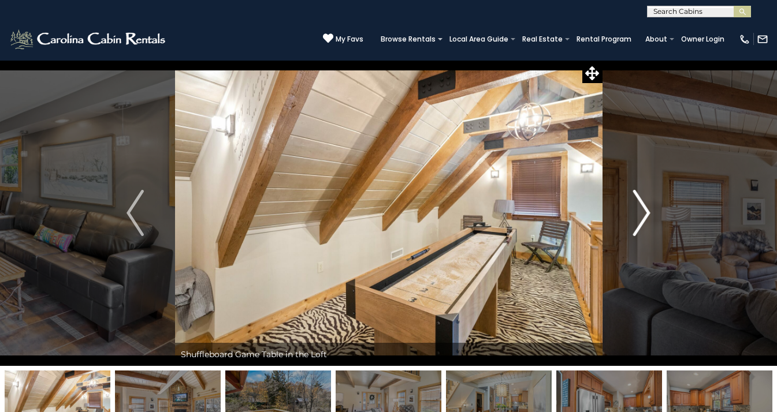
click at [645, 214] on img "Next" at bounding box center [641, 213] width 17 height 46
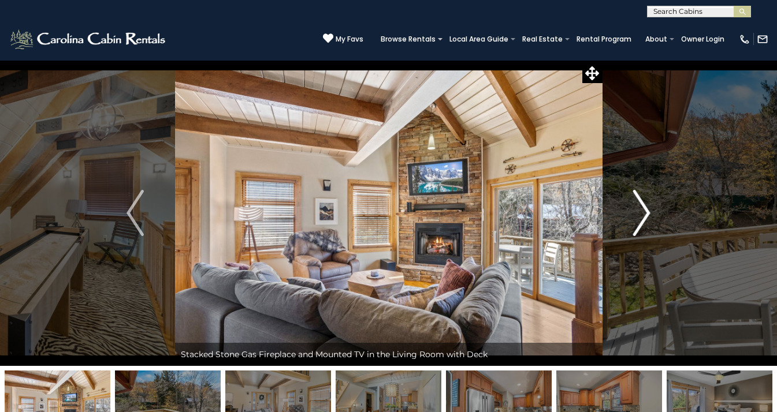
click at [645, 213] on img "Next" at bounding box center [641, 213] width 17 height 46
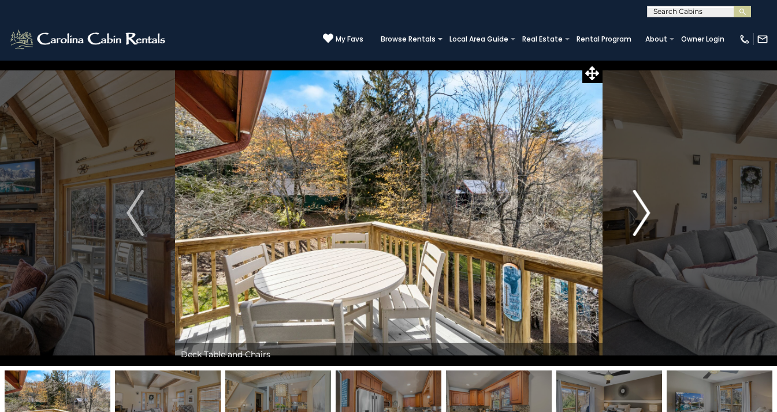
click at [645, 213] on img "Next" at bounding box center [641, 213] width 17 height 46
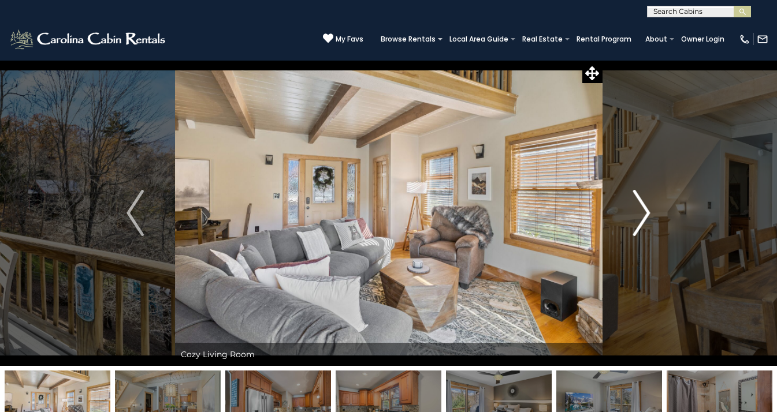
click at [645, 213] on img "Next" at bounding box center [641, 213] width 17 height 46
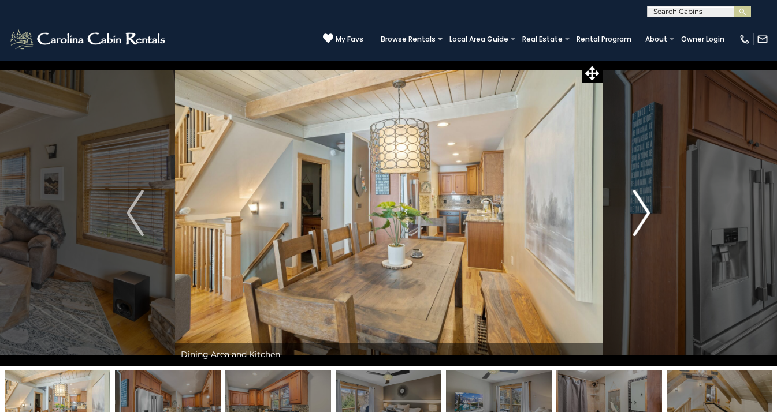
click at [645, 213] on img "Next" at bounding box center [641, 213] width 17 height 46
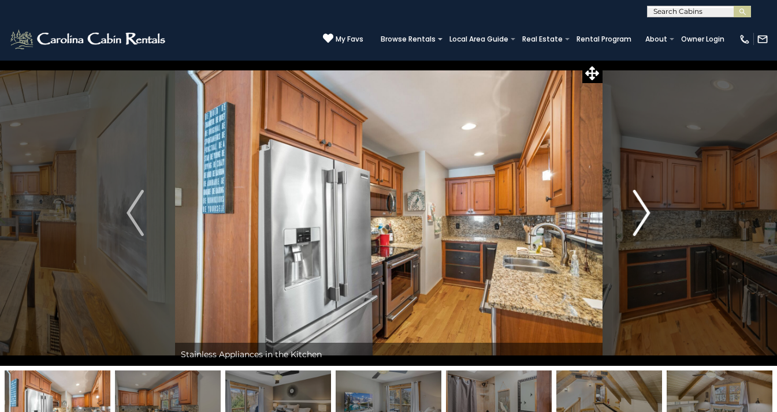
click at [645, 213] on img "Next" at bounding box center [641, 213] width 17 height 46
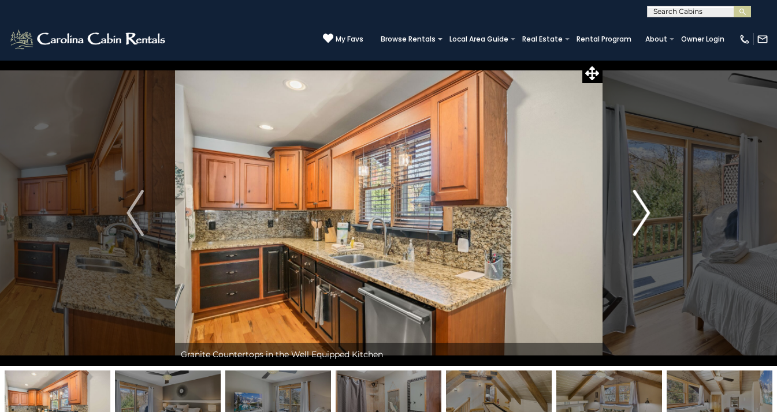
click at [645, 213] on img "Next" at bounding box center [641, 213] width 17 height 46
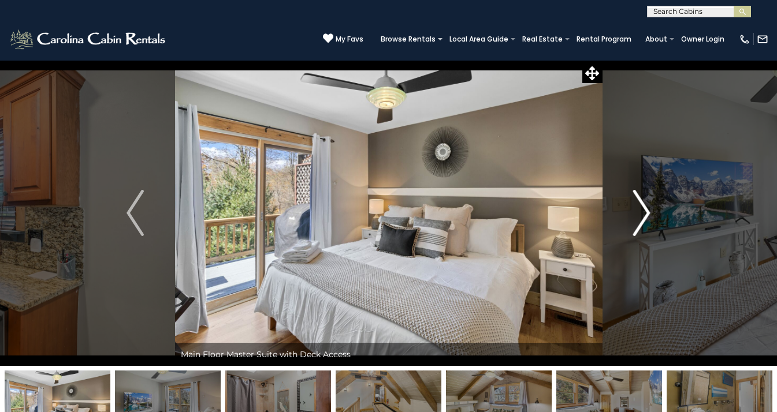
click at [645, 213] on img "Next" at bounding box center [641, 213] width 17 height 46
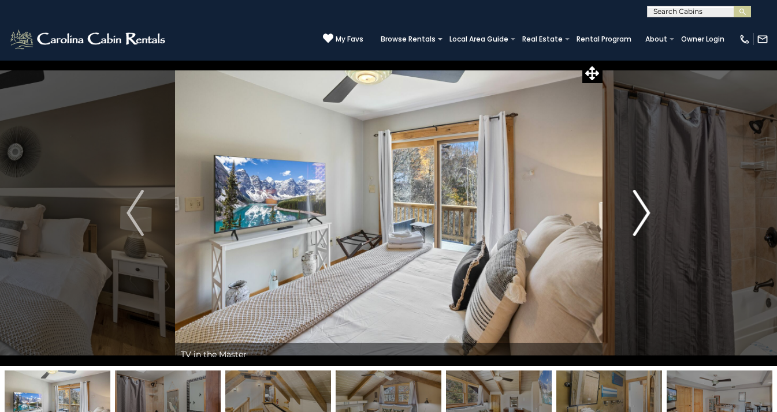
click at [645, 213] on img "Next" at bounding box center [641, 213] width 17 height 46
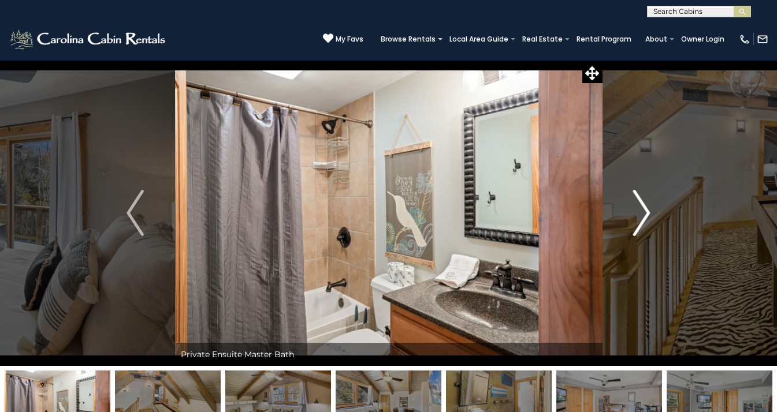
click at [645, 213] on img "Next" at bounding box center [641, 213] width 17 height 46
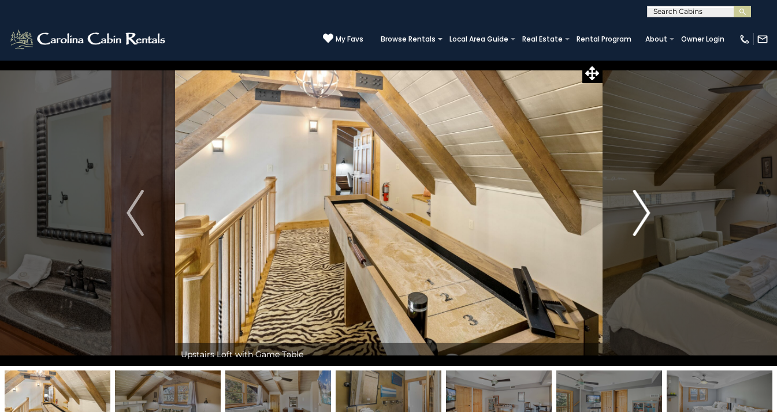
click at [645, 213] on img "Next" at bounding box center [641, 213] width 17 height 46
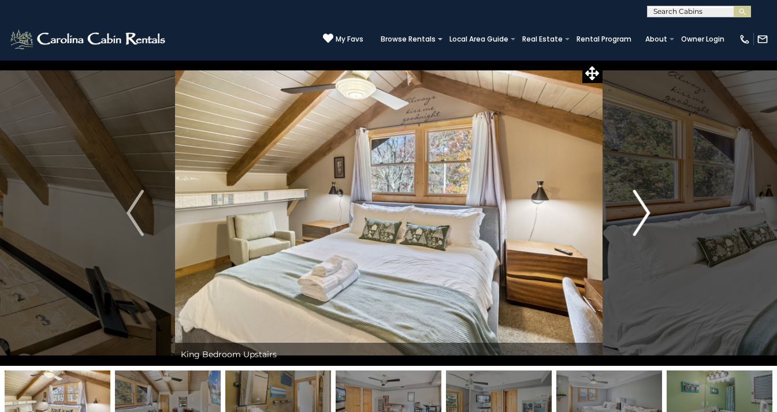
click at [645, 213] on img "Next" at bounding box center [641, 213] width 17 height 46
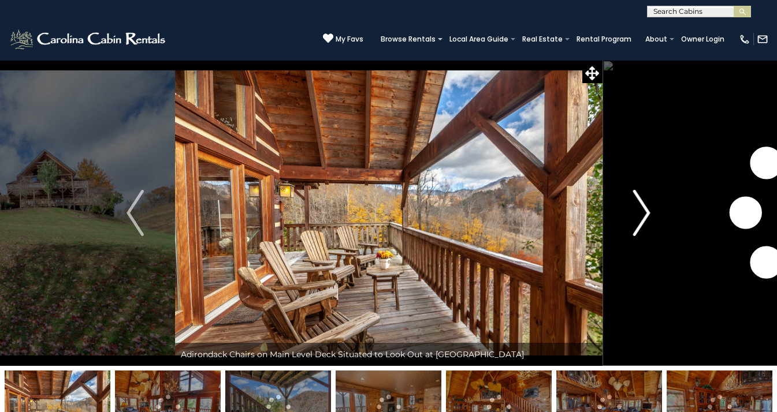
click at [641, 222] on img "Next" at bounding box center [641, 213] width 17 height 46
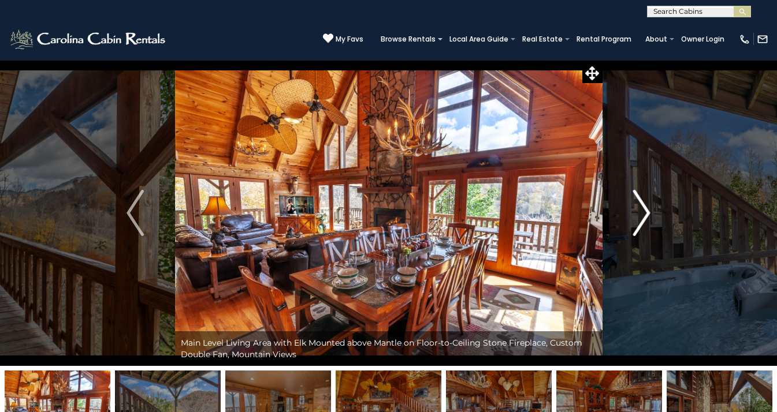
click at [641, 222] on img "Next" at bounding box center [641, 213] width 17 height 46
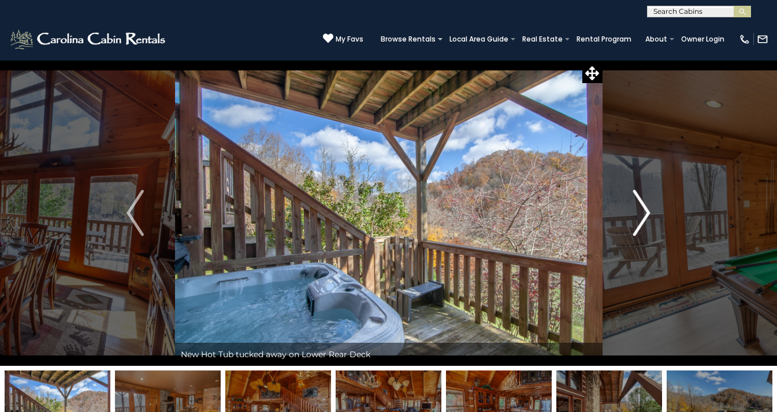
click at [641, 222] on img "Next" at bounding box center [641, 213] width 17 height 46
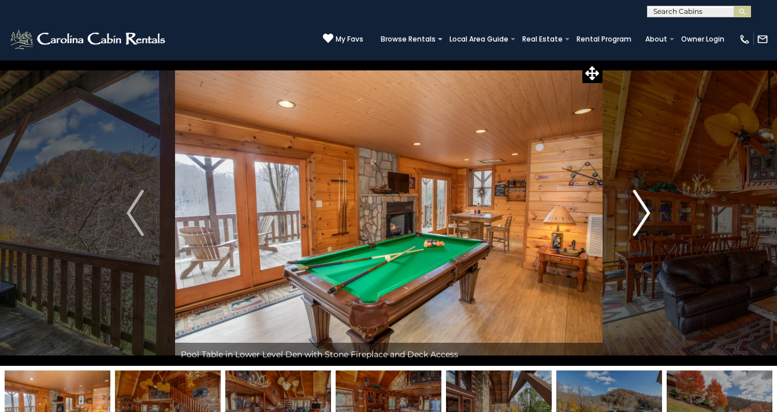
click at [641, 222] on img "Next" at bounding box center [641, 213] width 17 height 46
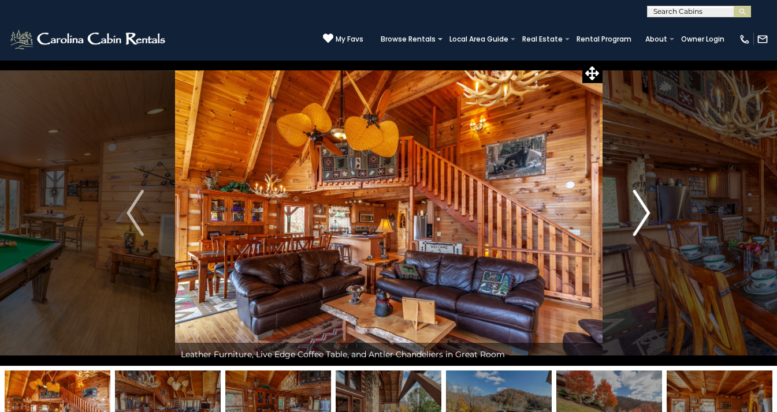
click at [641, 222] on img "Next" at bounding box center [641, 213] width 17 height 46
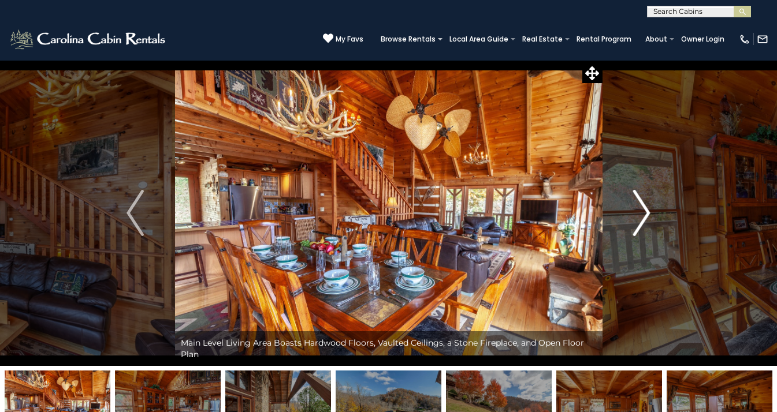
click at [640, 222] on img "Next" at bounding box center [641, 213] width 17 height 46
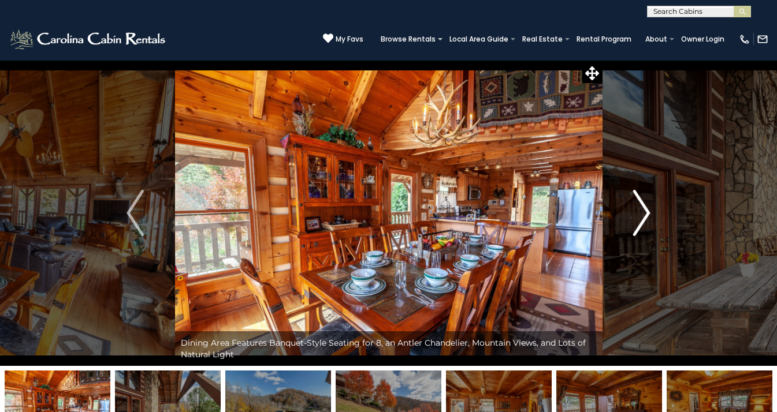
click at [640, 222] on img "Next" at bounding box center [641, 213] width 17 height 46
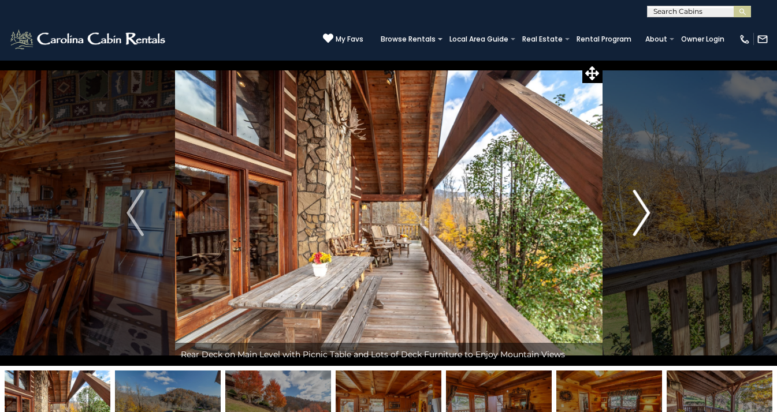
click at [640, 221] on img "Next" at bounding box center [641, 213] width 17 height 46
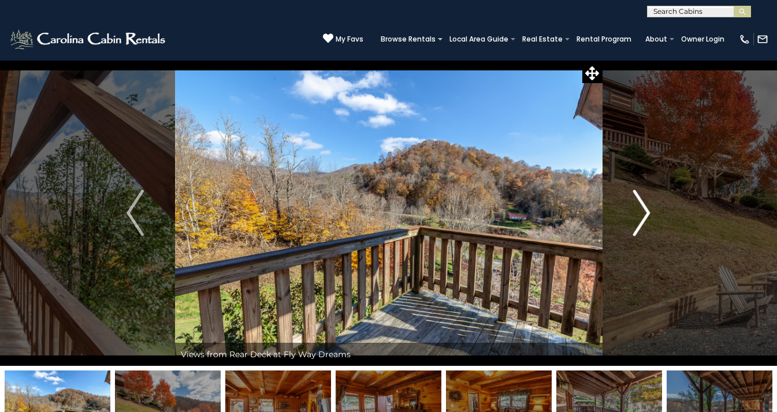
click at [639, 221] on img "Next" at bounding box center [641, 213] width 17 height 46
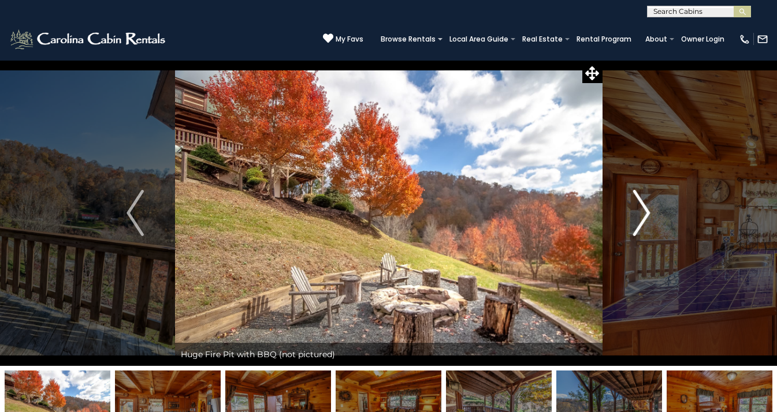
click at [639, 221] on img "Next" at bounding box center [641, 213] width 17 height 46
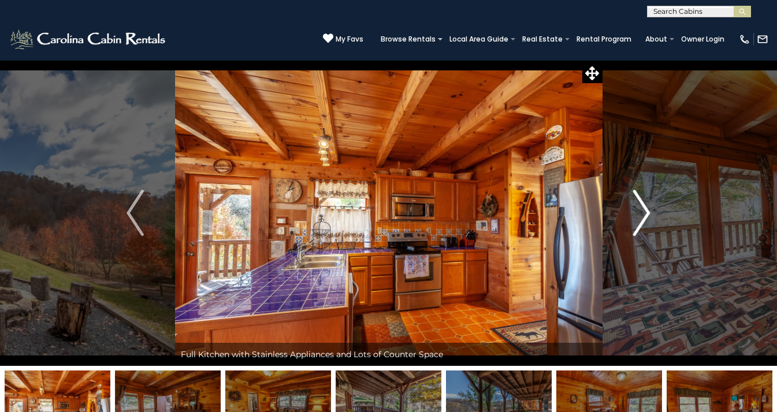
click at [639, 221] on img "Next" at bounding box center [641, 213] width 17 height 46
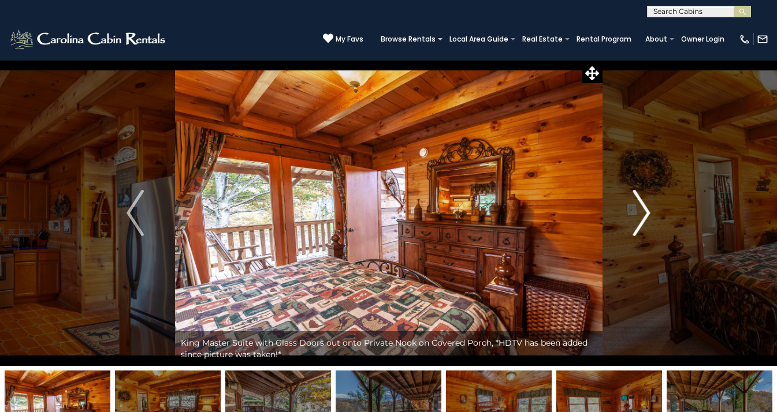
click at [639, 221] on img "Next" at bounding box center [641, 213] width 17 height 46
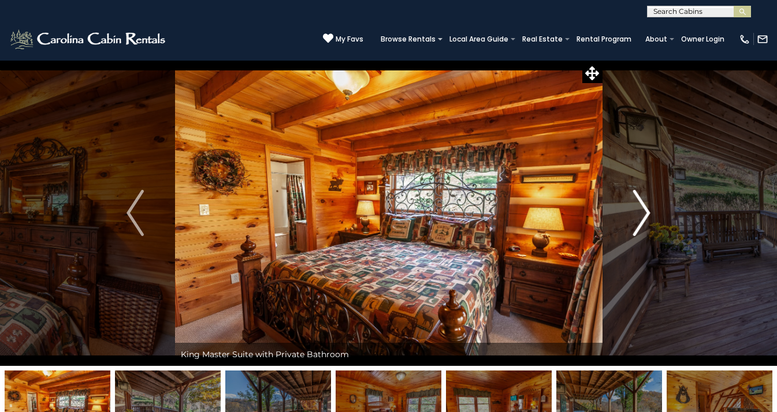
click at [639, 221] on img "Next" at bounding box center [641, 213] width 17 height 46
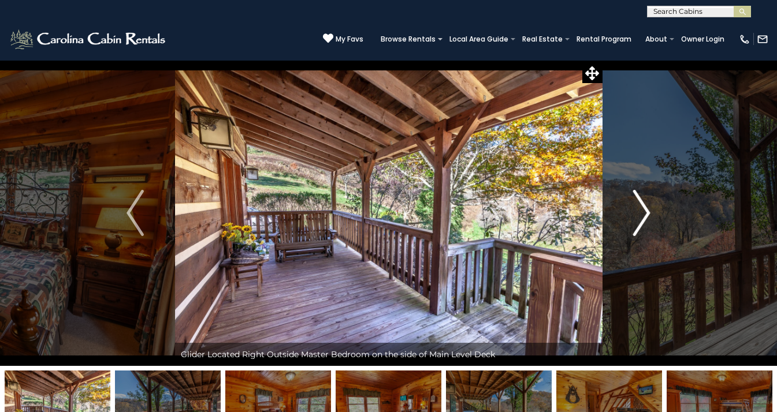
click at [639, 220] on img "Next" at bounding box center [641, 213] width 17 height 46
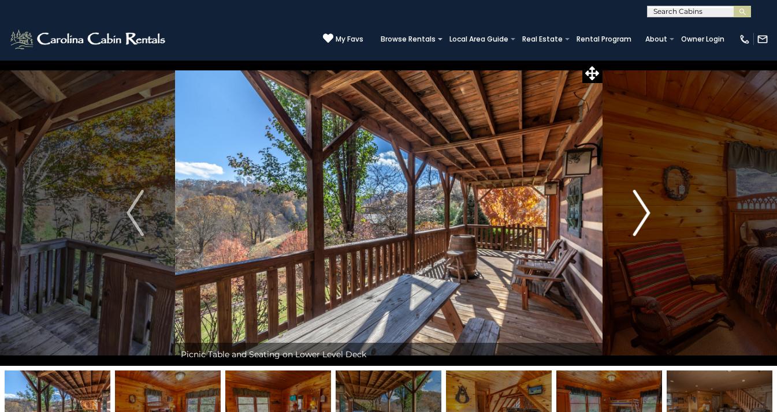
click at [638, 220] on img "Next" at bounding box center [641, 213] width 17 height 46
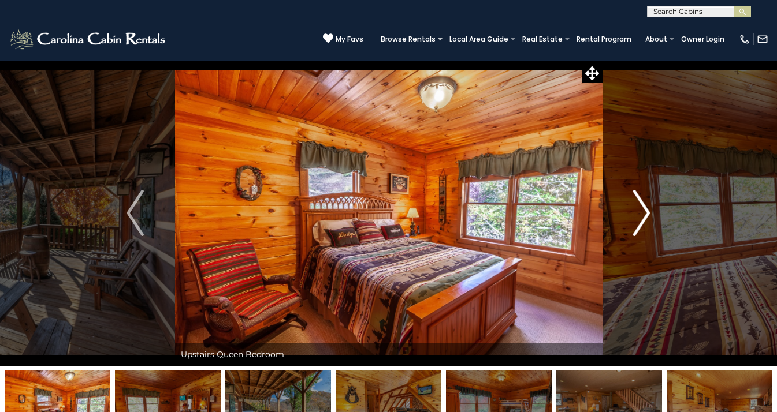
click at [637, 220] on img "Next" at bounding box center [641, 213] width 17 height 46
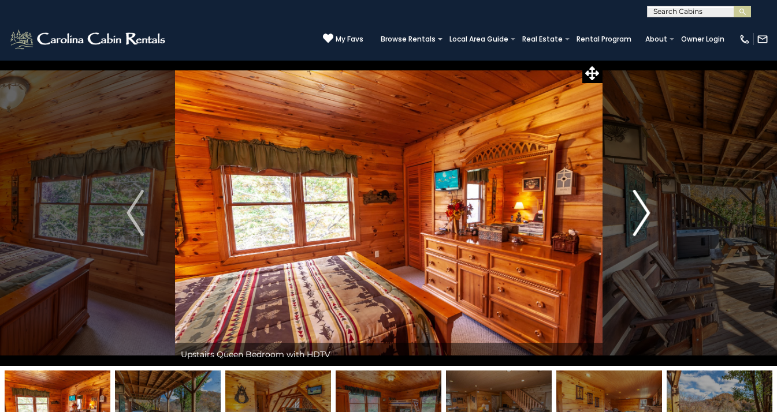
click at [637, 220] on img "Next" at bounding box center [641, 213] width 17 height 46
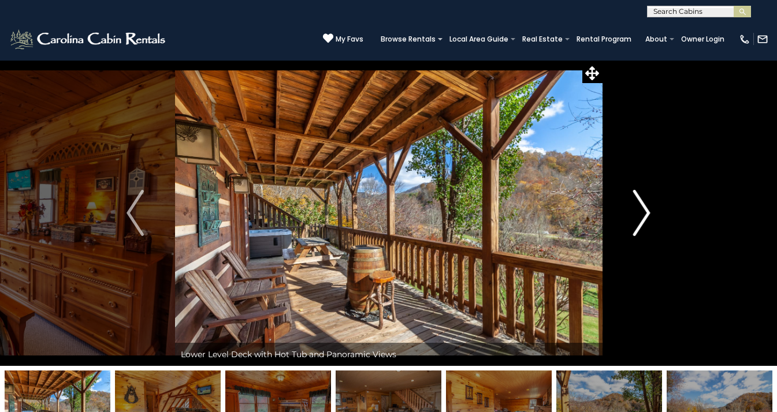
click at [637, 220] on img "Next" at bounding box center [641, 213] width 17 height 46
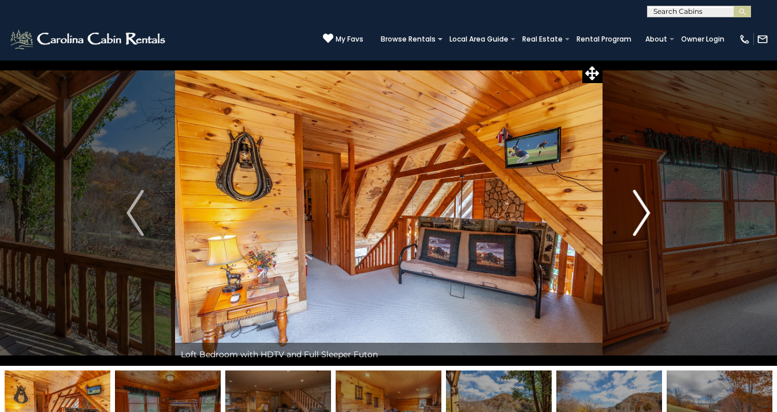
click at [637, 220] on img "Next" at bounding box center [641, 213] width 17 height 46
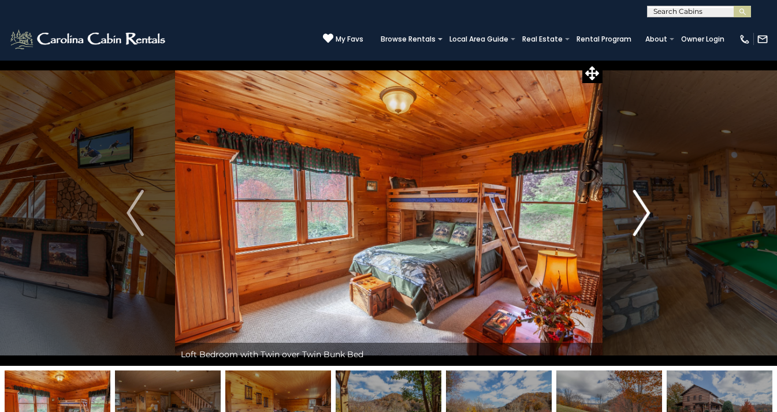
click at [637, 220] on img "Next" at bounding box center [641, 213] width 17 height 46
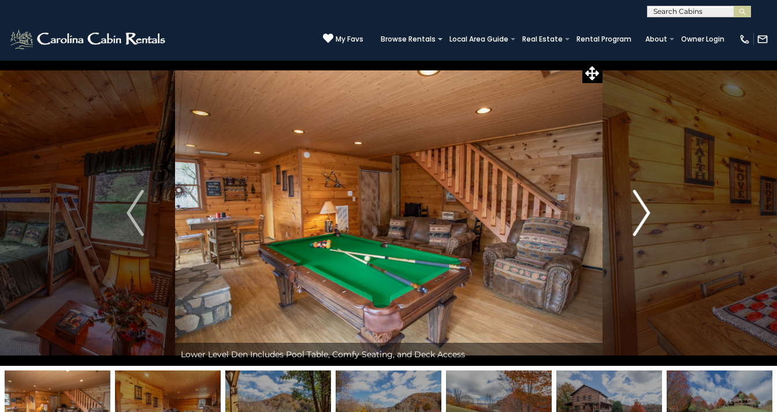
click at [637, 220] on img "Next" at bounding box center [641, 213] width 17 height 46
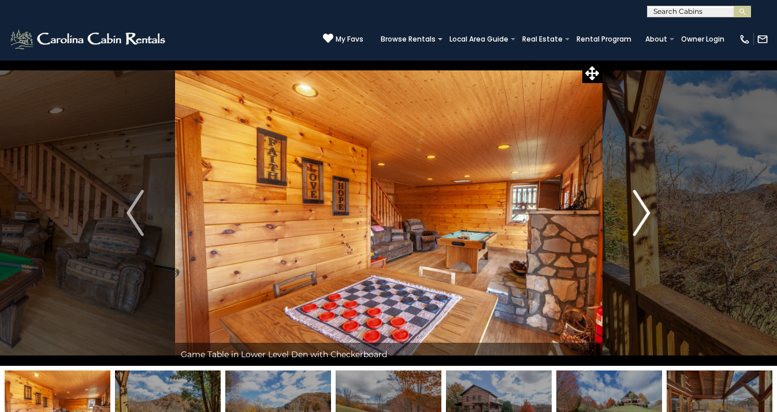
click at [637, 220] on img "Next" at bounding box center [641, 213] width 17 height 46
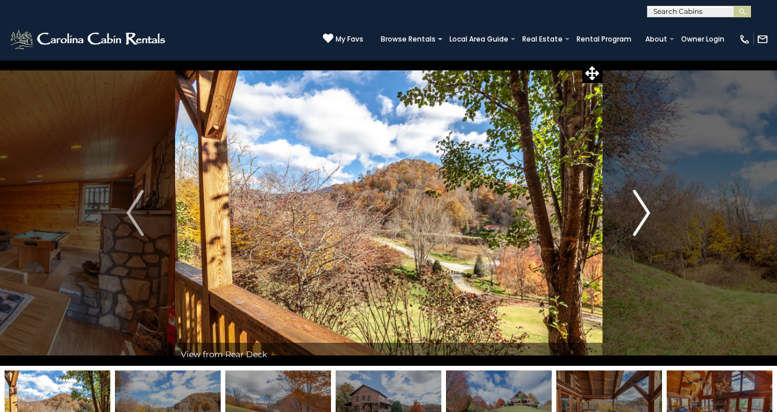
click at [637, 220] on img "Next" at bounding box center [641, 213] width 17 height 46
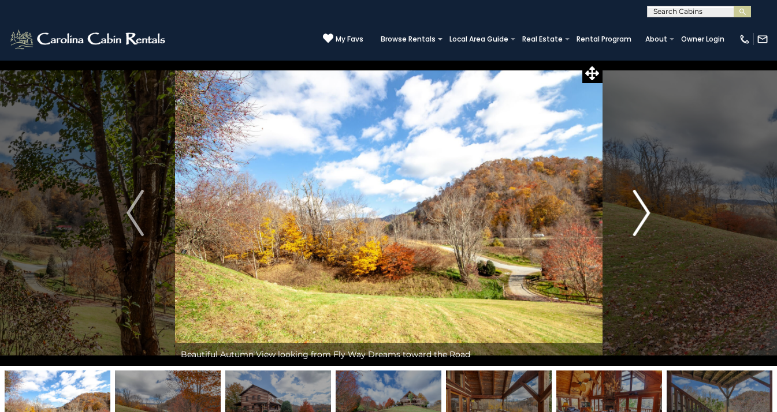
click at [637, 220] on img "Next" at bounding box center [641, 213] width 17 height 46
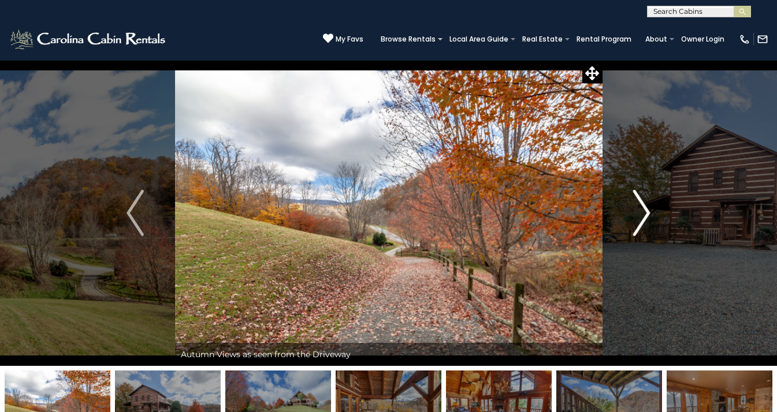
click at [637, 220] on img "Next" at bounding box center [641, 213] width 17 height 46
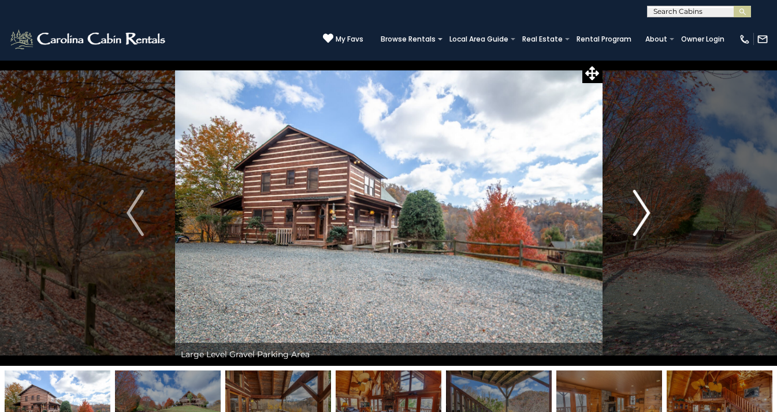
click at [637, 220] on img "Next" at bounding box center [641, 213] width 17 height 46
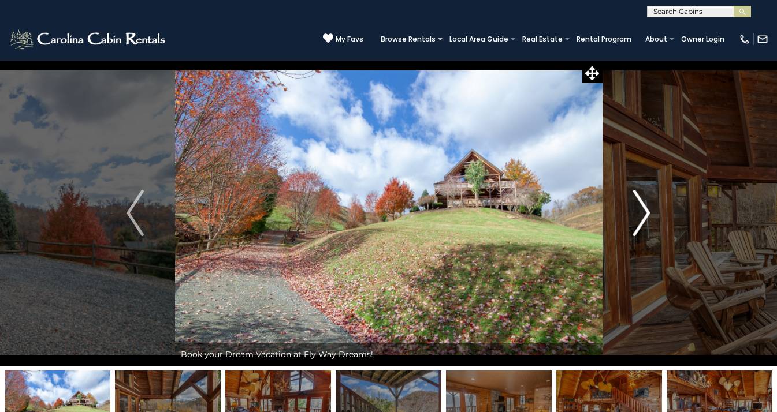
click at [637, 220] on img "Next" at bounding box center [641, 213] width 17 height 46
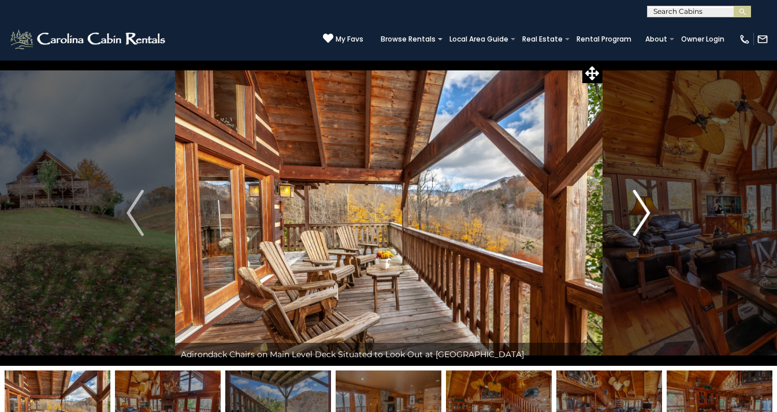
click at [637, 220] on img "Next" at bounding box center [641, 213] width 17 height 46
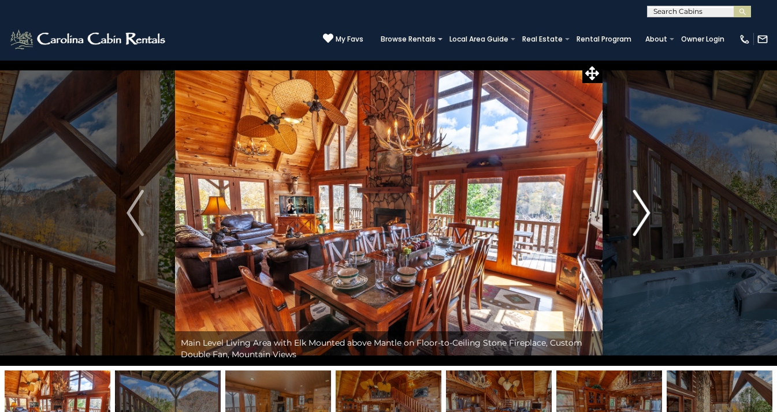
click at [637, 220] on img "Next" at bounding box center [641, 213] width 17 height 46
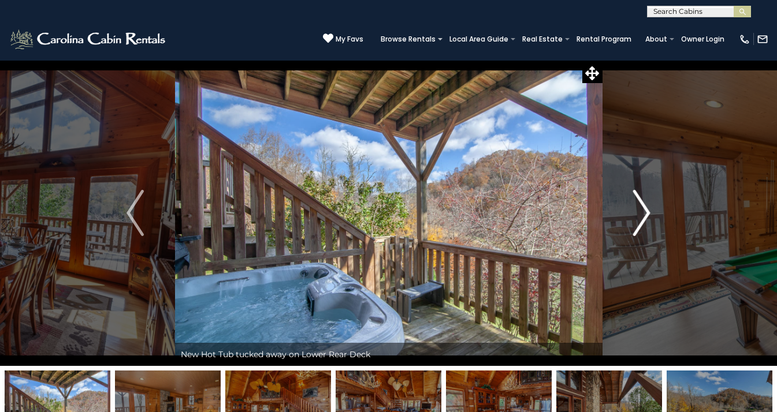
click at [637, 220] on img "Next" at bounding box center [641, 213] width 17 height 46
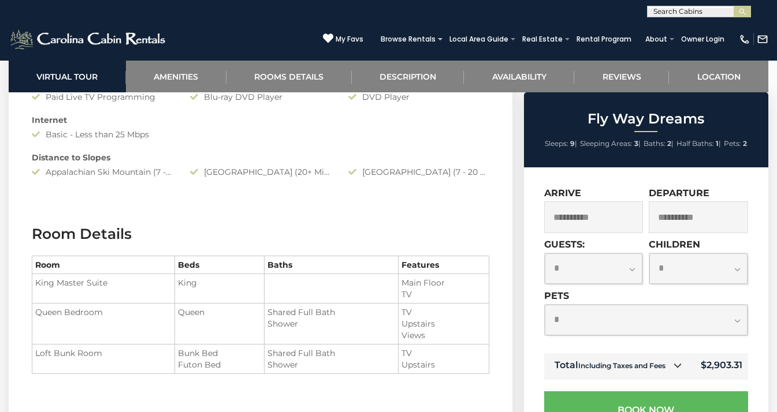
scroll to position [1202, 0]
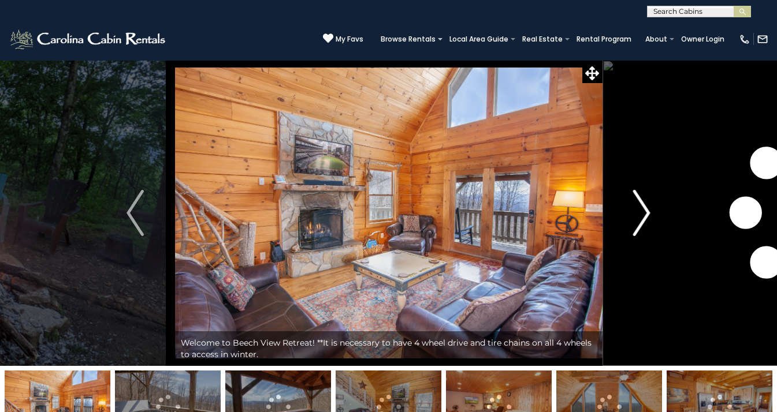
click at [649, 221] on img "Next" at bounding box center [641, 213] width 17 height 46
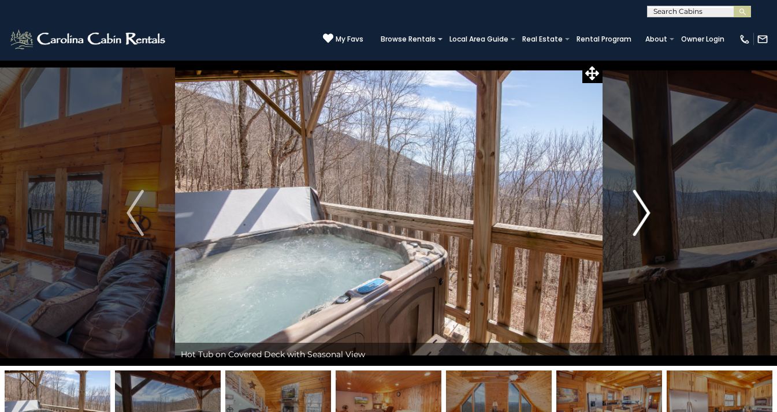
click at [649, 221] on img "Next" at bounding box center [641, 213] width 17 height 46
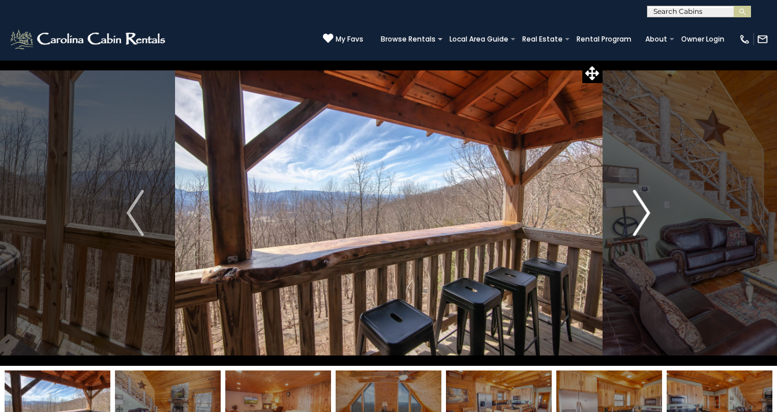
click at [649, 221] on img "Next" at bounding box center [641, 213] width 17 height 46
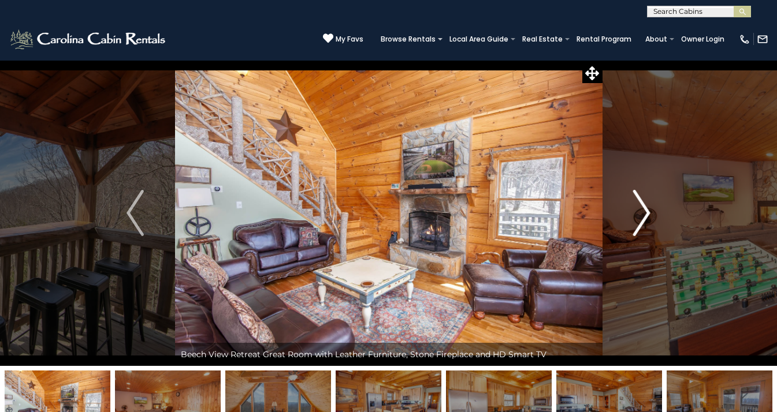
click at [648, 221] on img "Next" at bounding box center [641, 213] width 17 height 46
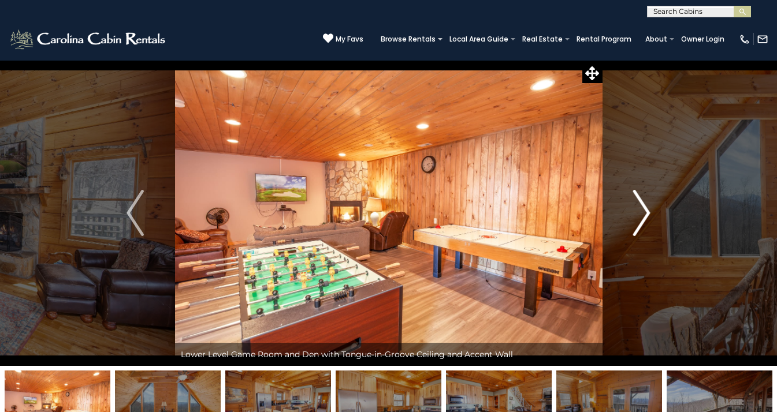
click at [648, 221] on img "Next" at bounding box center [641, 213] width 17 height 46
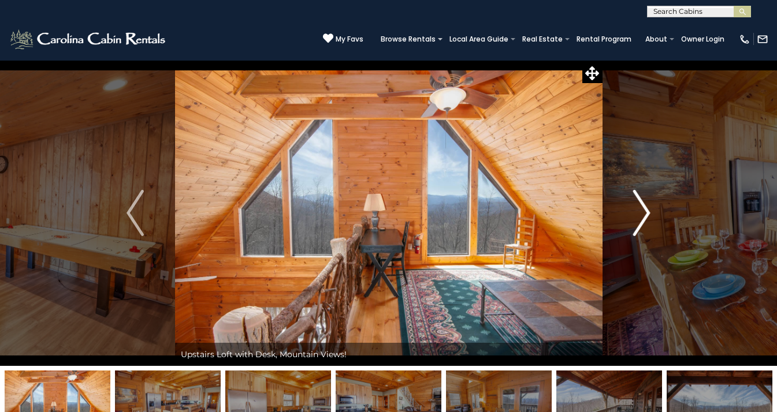
click at [647, 221] on img "Next" at bounding box center [641, 213] width 17 height 46
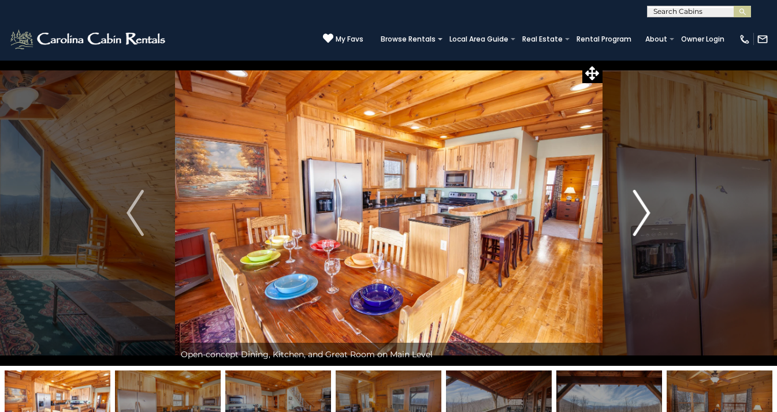
click at [646, 220] on img "Next" at bounding box center [641, 213] width 17 height 46
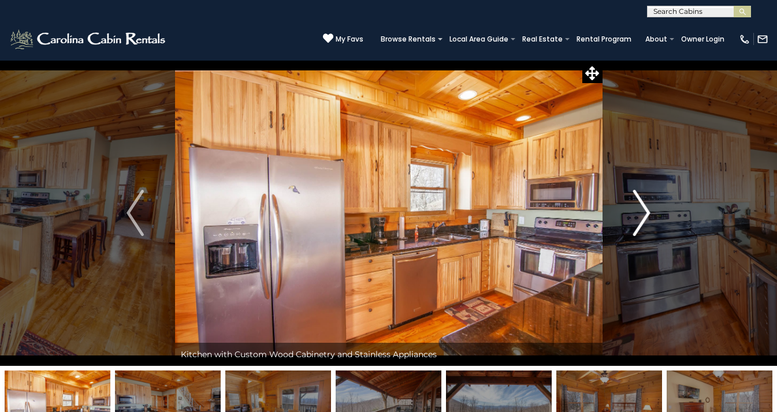
click at [646, 220] on img "Next" at bounding box center [641, 213] width 17 height 46
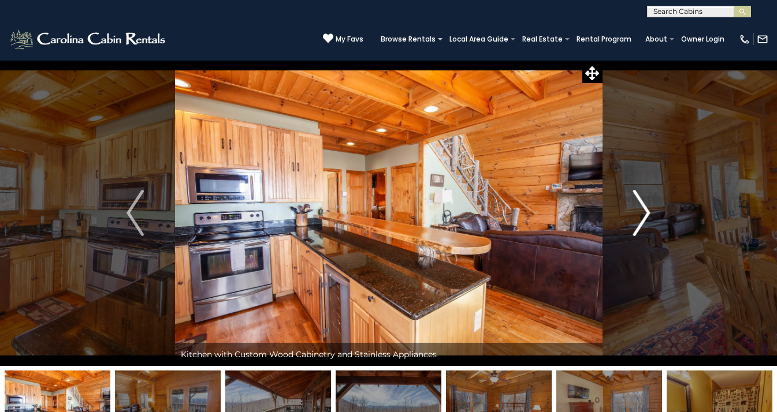
click at [646, 220] on img "Next" at bounding box center [641, 213] width 17 height 46
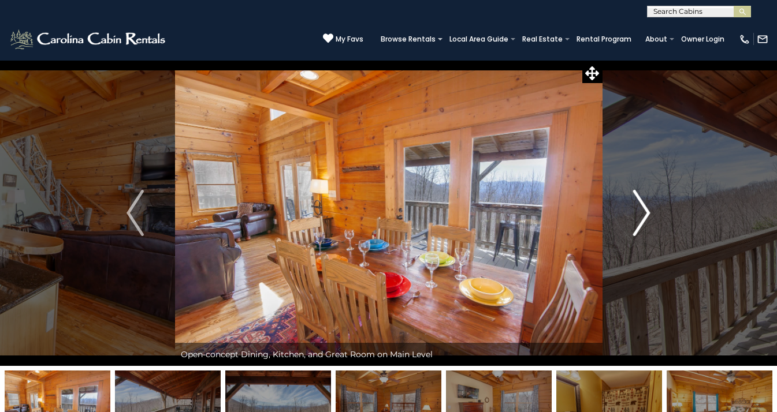
click at [646, 220] on img "Next" at bounding box center [641, 213] width 17 height 46
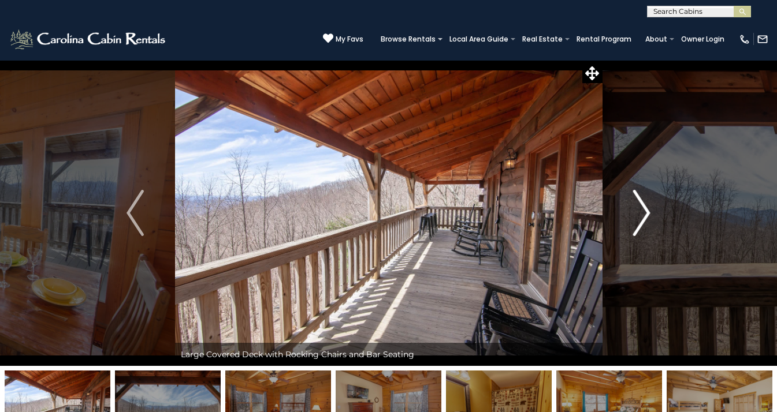
click at [646, 220] on img "Next" at bounding box center [641, 213] width 17 height 46
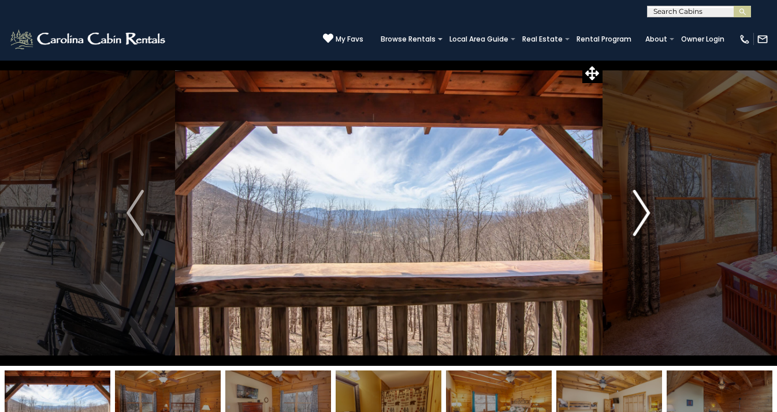
click at [646, 220] on img "Next" at bounding box center [641, 213] width 17 height 46
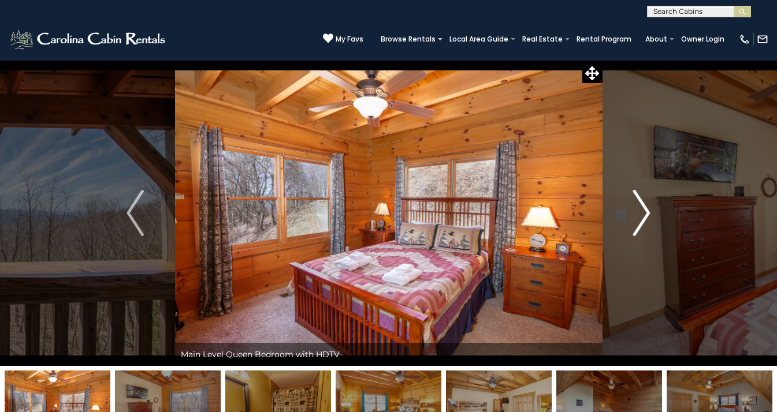
click at [646, 220] on img "Next" at bounding box center [641, 213] width 17 height 46
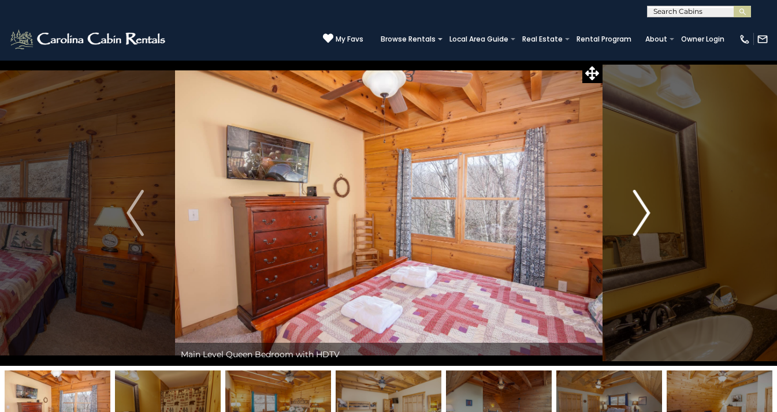
click at [646, 220] on img "Next" at bounding box center [641, 213] width 17 height 46
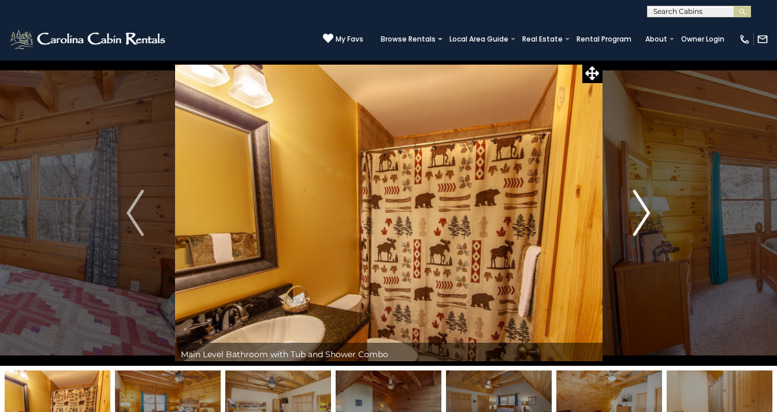
click at [646, 220] on img "Next" at bounding box center [641, 213] width 17 height 46
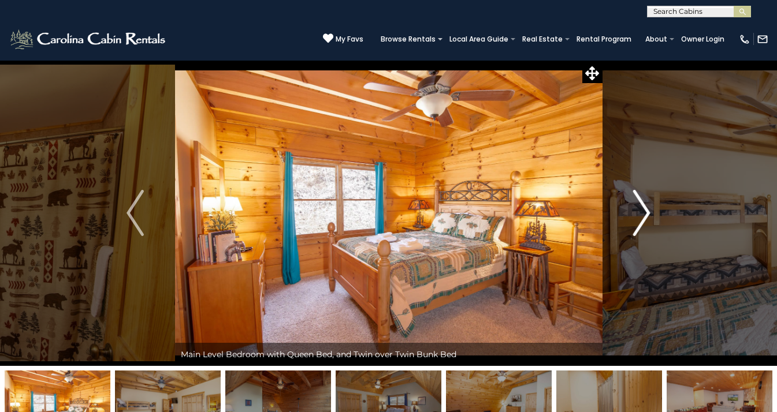
click at [646, 220] on img "Next" at bounding box center [641, 213] width 17 height 46
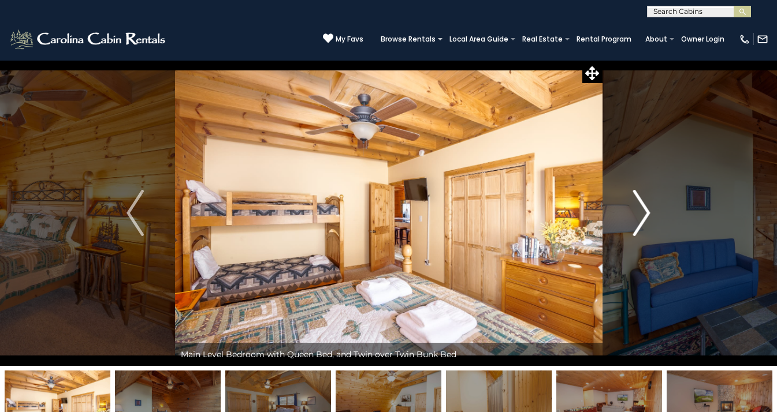
click at [645, 220] on img "Next" at bounding box center [641, 213] width 17 height 46
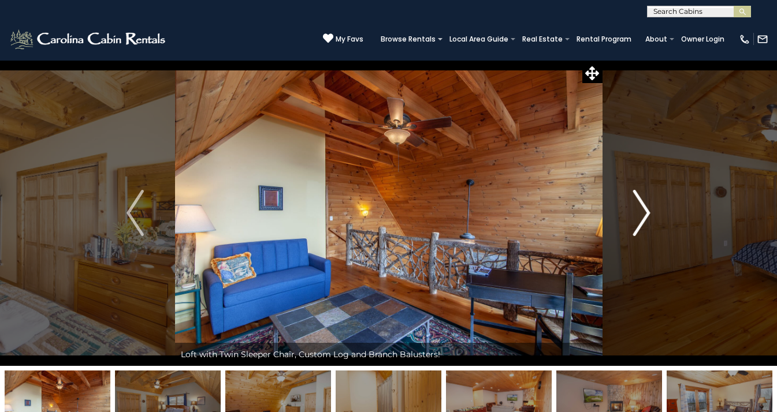
click at [645, 219] on img "Next" at bounding box center [641, 213] width 17 height 46
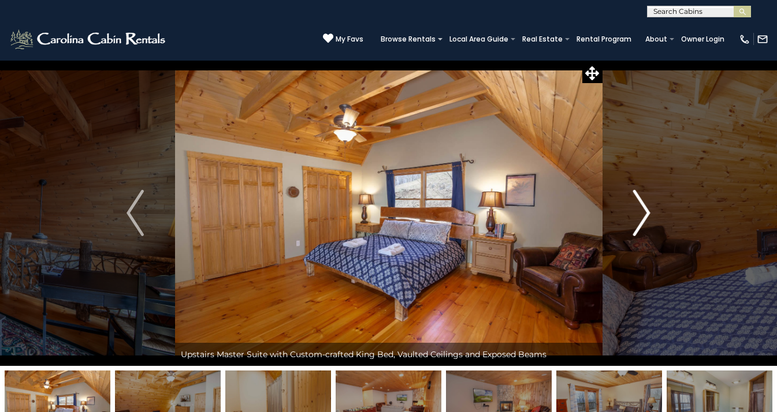
click at [645, 219] on img "Next" at bounding box center [641, 213] width 17 height 46
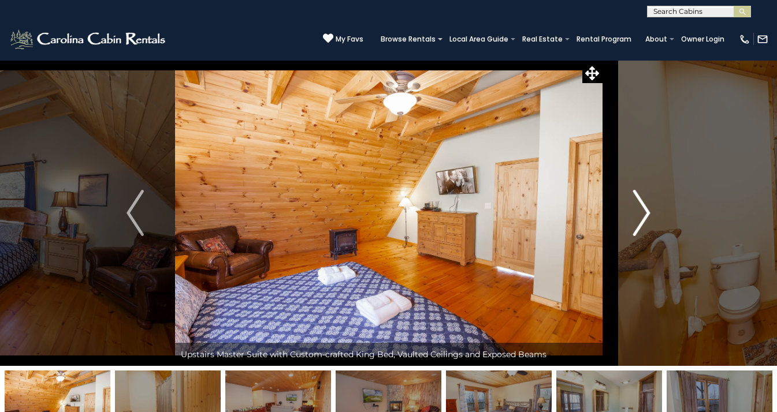
click at [644, 219] on img "Next" at bounding box center [641, 213] width 17 height 46
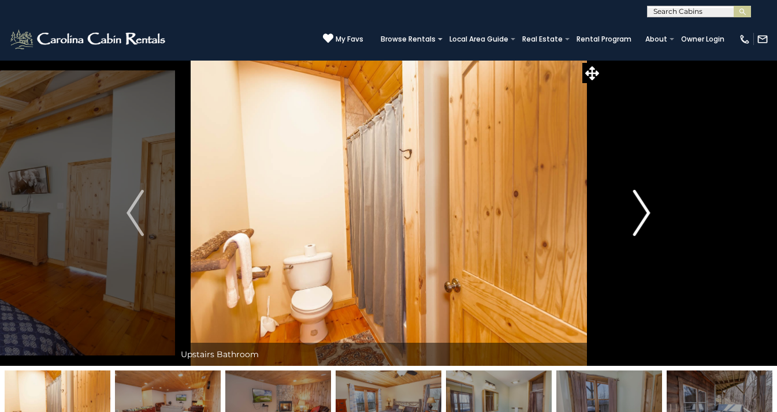
click at [644, 219] on img "Next" at bounding box center [641, 213] width 17 height 46
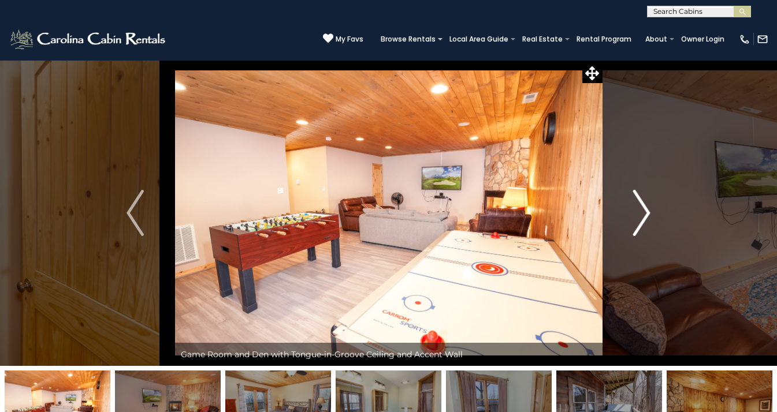
click at [644, 219] on img "Next" at bounding box center [641, 213] width 17 height 46
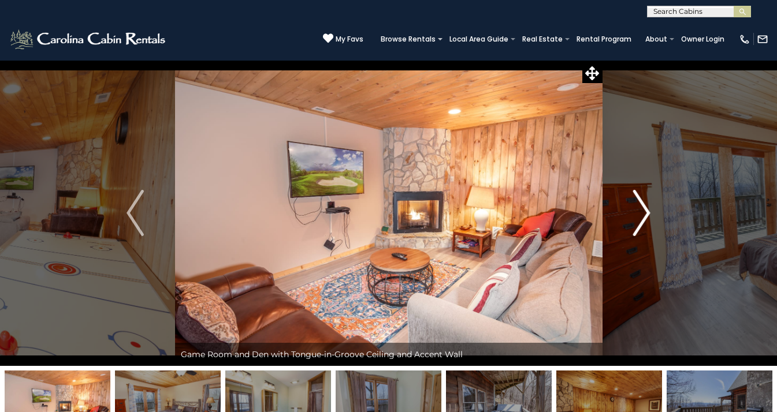
click at [644, 219] on img "Next" at bounding box center [641, 213] width 17 height 46
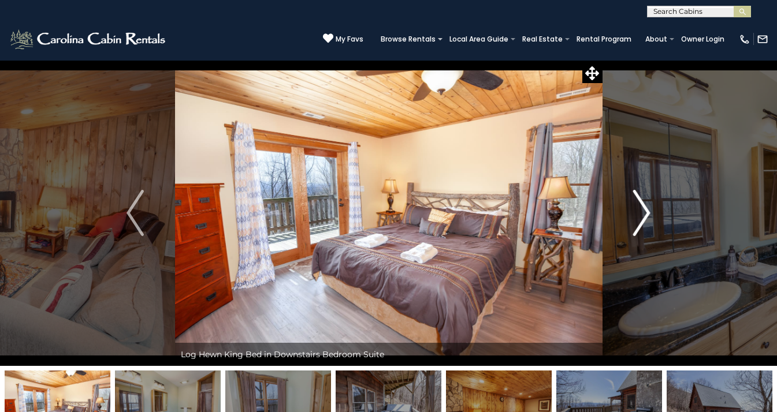
click at [644, 219] on img "Next" at bounding box center [641, 213] width 17 height 46
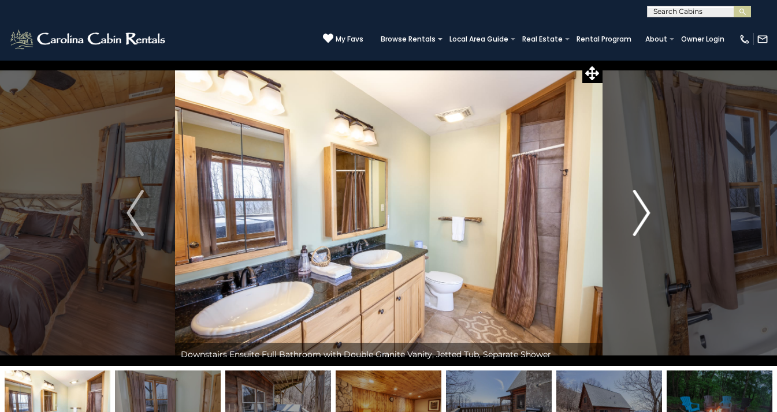
click at [644, 219] on img "Next" at bounding box center [641, 213] width 17 height 46
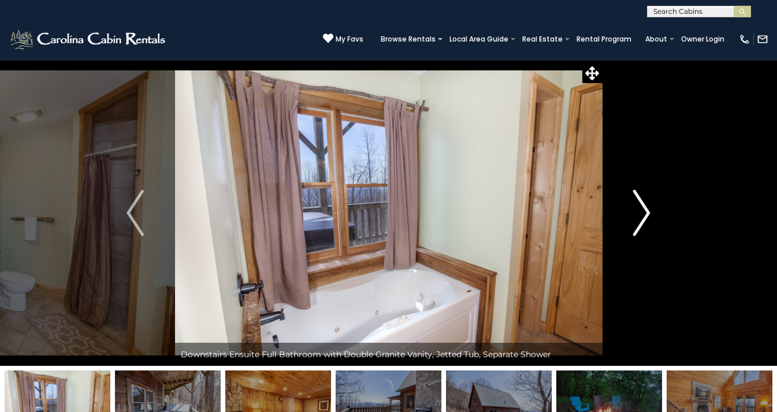
click at [644, 219] on img "Next" at bounding box center [641, 213] width 17 height 46
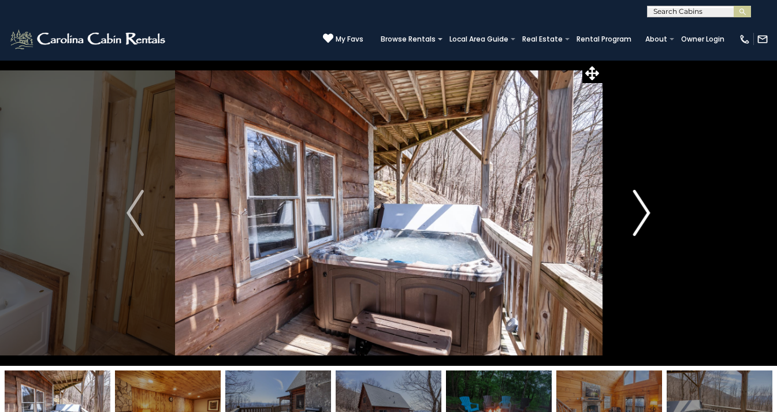
click at [644, 219] on img "Next" at bounding box center [641, 213] width 17 height 46
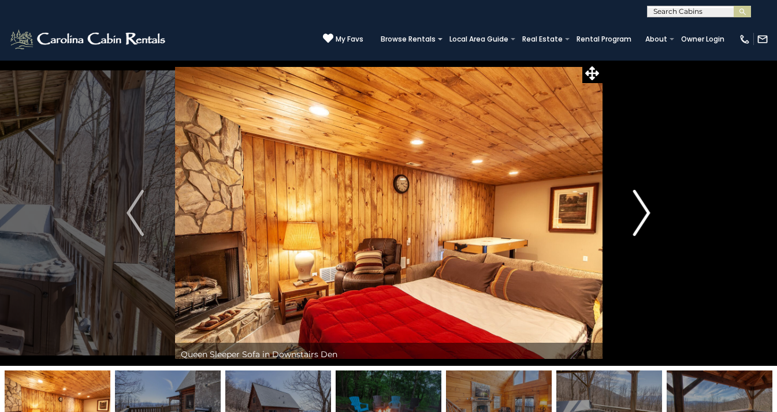
click at [644, 219] on img "Next" at bounding box center [641, 213] width 17 height 46
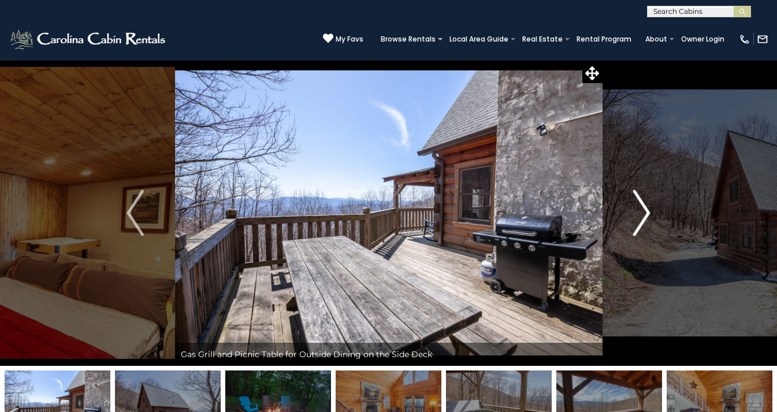
click at [644, 218] on img "Next" at bounding box center [641, 213] width 17 height 46
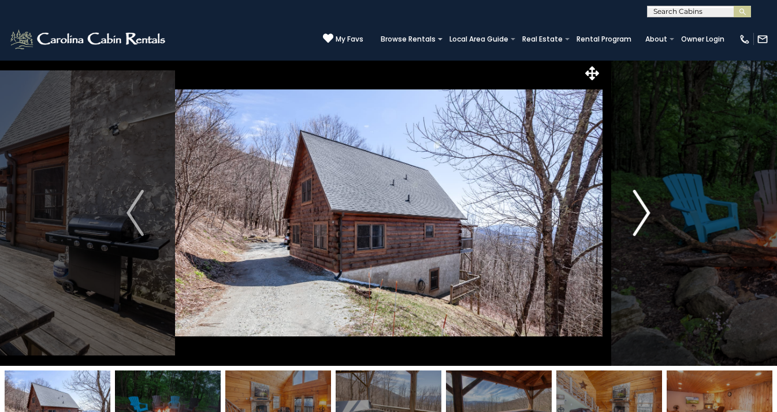
click at [644, 218] on img "Next" at bounding box center [641, 213] width 17 height 46
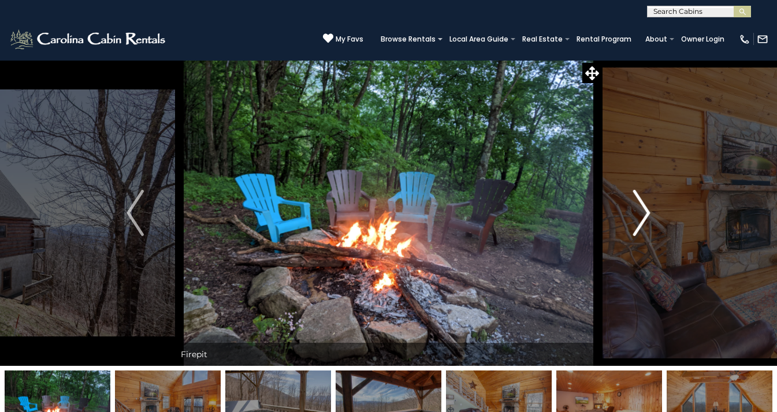
click at [644, 218] on img "Next" at bounding box center [641, 213] width 17 height 46
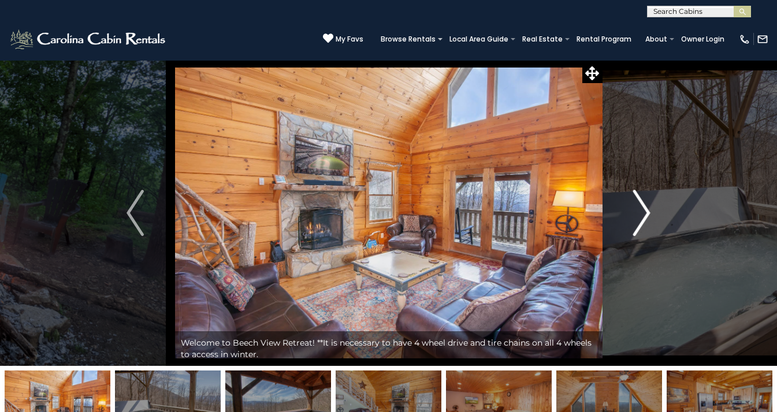
click at [643, 218] on img "Next" at bounding box center [641, 213] width 17 height 46
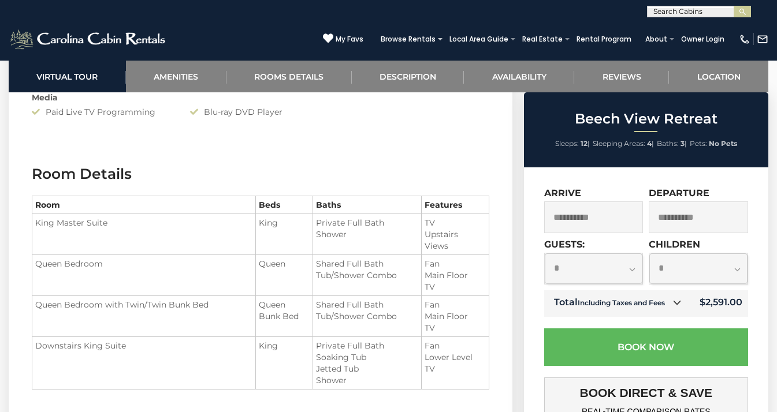
scroll to position [1187, 0]
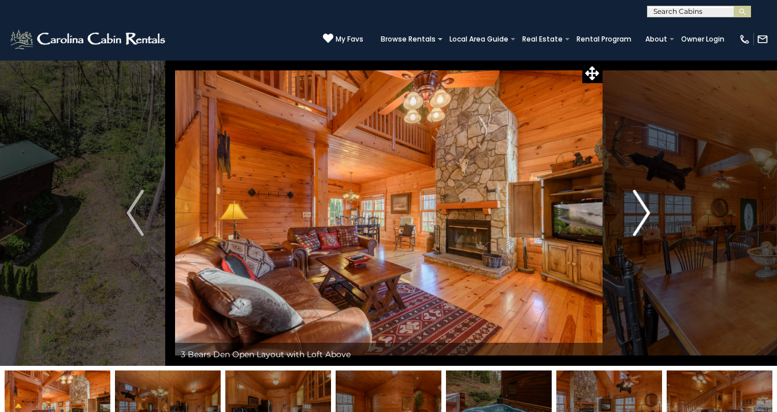
click at [644, 220] on img "Next" at bounding box center [641, 213] width 17 height 46
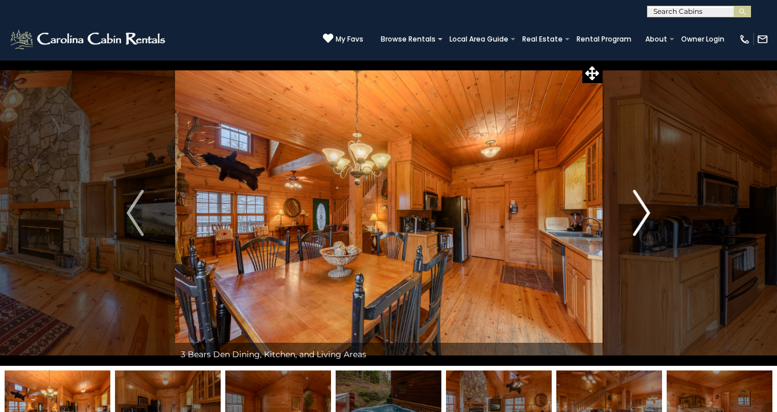
click at [644, 220] on img "Next" at bounding box center [641, 213] width 17 height 46
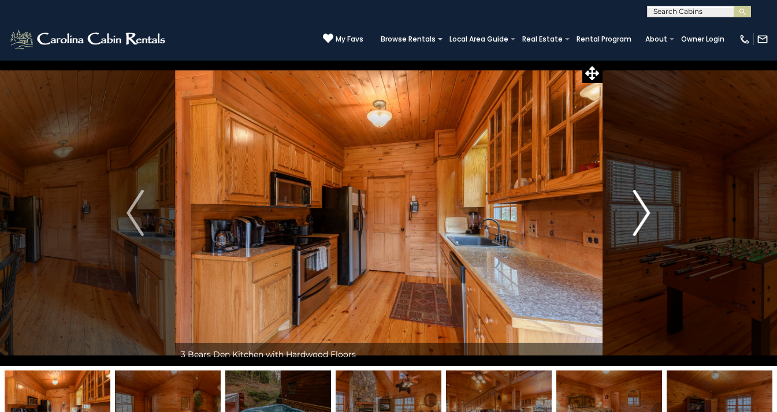
click at [644, 220] on img "Next" at bounding box center [641, 213] width 17 height 46
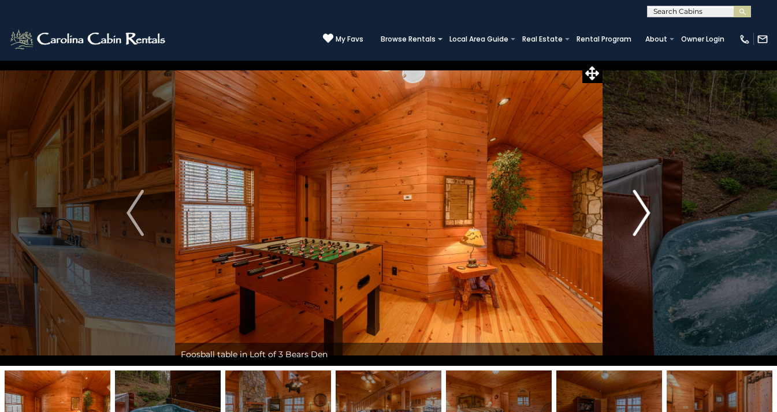
click at [644, 220] on img "Next" at bounding box center [641, 213] width 17 height 46
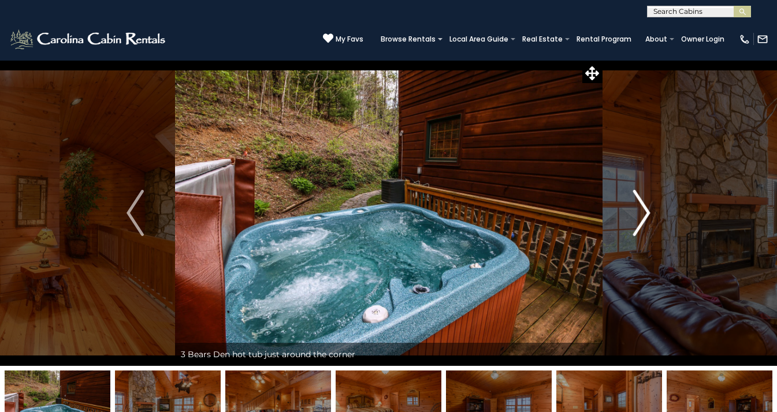
click at [644, 220] on img "Next" at bounding box center [641, 213] width 17 height 46
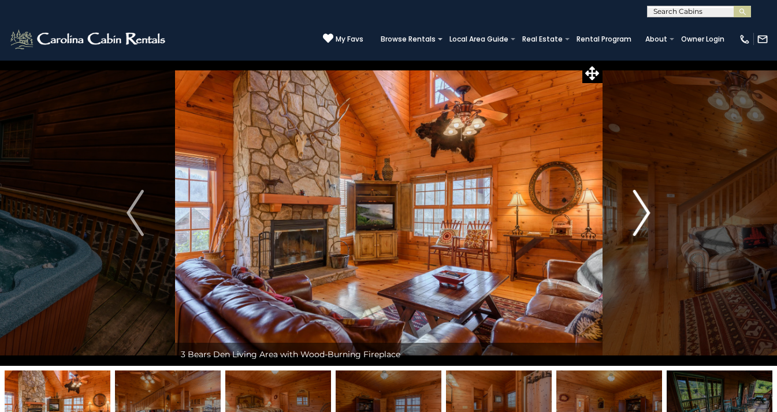
click at [644, 220] on img "Next" at bounding box center [641, 213] width 17 height 46
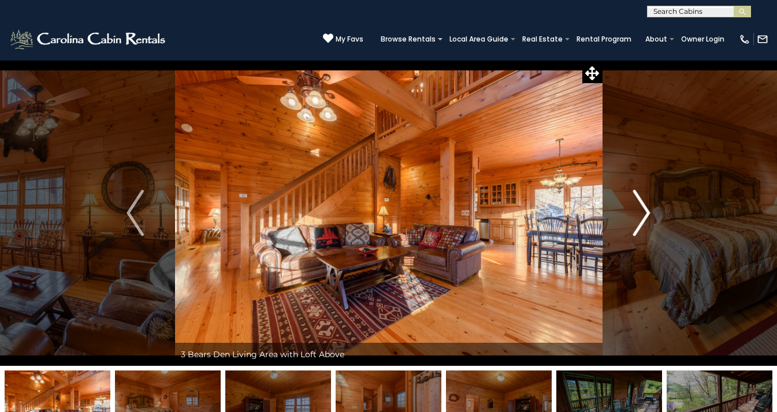
click at [644, 220] on img "Next" at bounding box center [641, 213] width 17 height 46
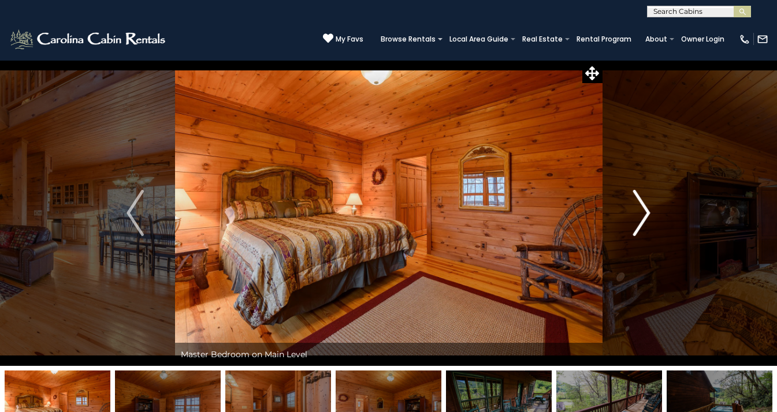
click at [644, 220] on img "Next" at bounding box center [641, 213] width 17 height 46
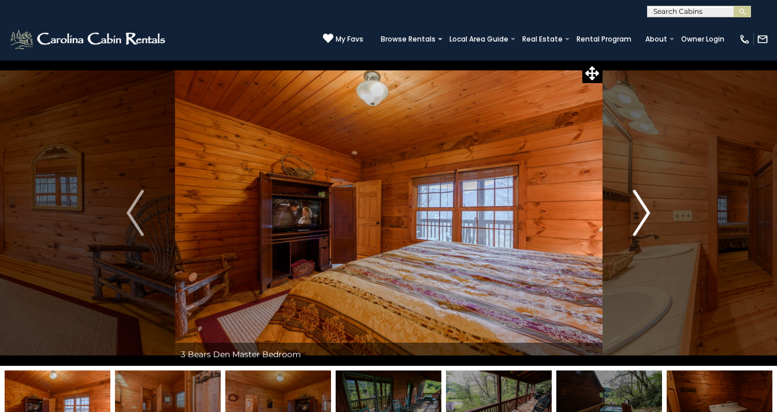
click at [644, 220] on img "Next" at bounding box center [641, 213] width 17 height 46
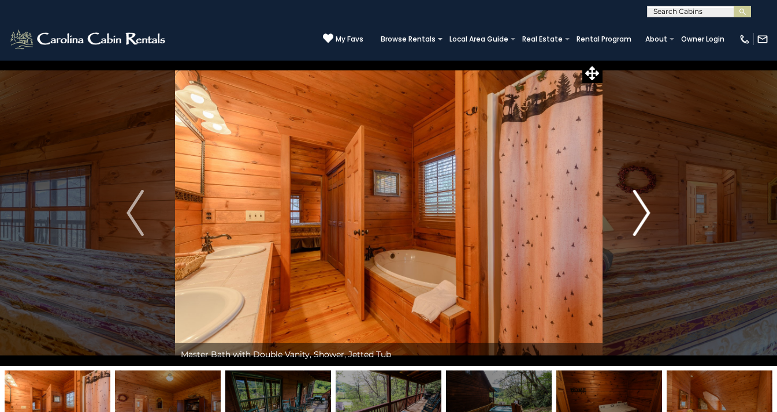
click at [644, 220] on img "Next" at bounding box center [641, 213] width 17 height 46
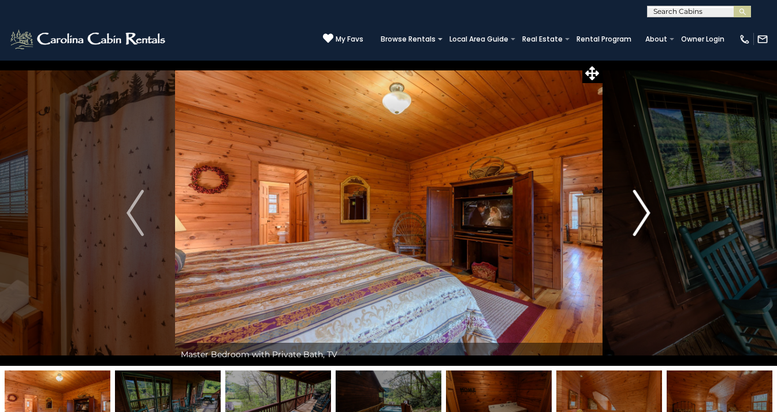
click at [644, 220] on img "Next" at bounding box center [641, 213] width 17 height 46
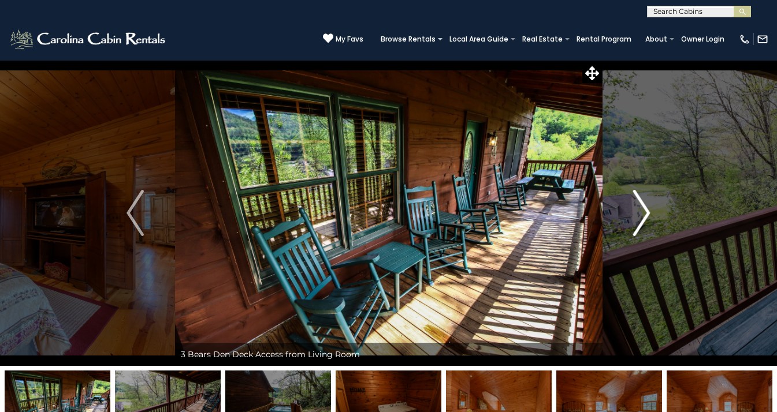
click at [644, 220] on img "Next" at bounding box center [641, 213] width 17 height 46
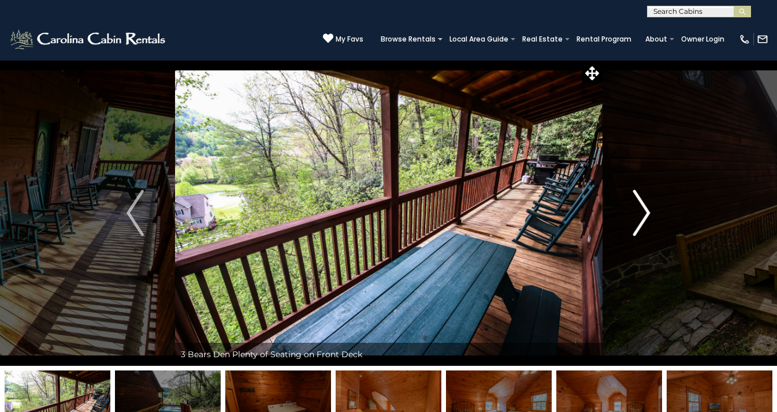
click at [644, 220] on img "Next" at bounding box center [641, 213] width 17 height 46
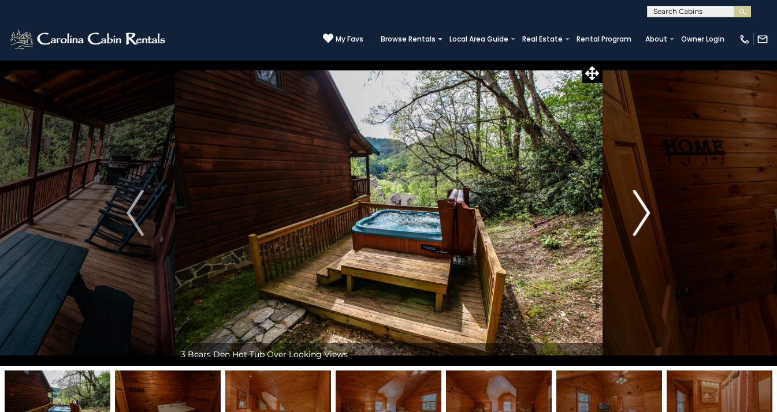
click at [644, 220] on img "Next" at bounding box center [641, 213] width 17 height 46
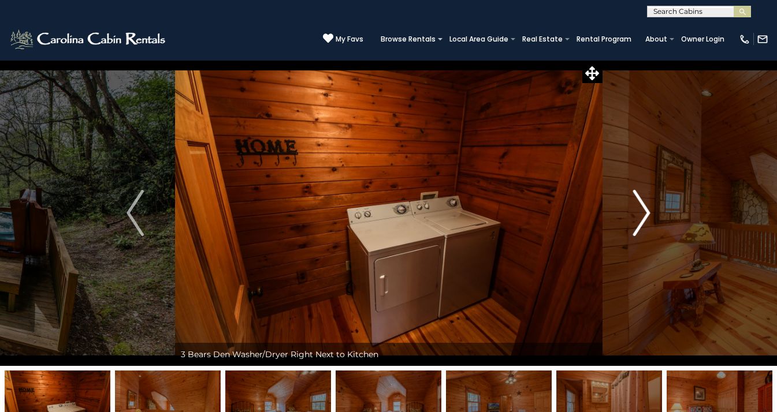
click at [644, 220] on img "Next" at bounding box center [641, 213] width 17 height 46
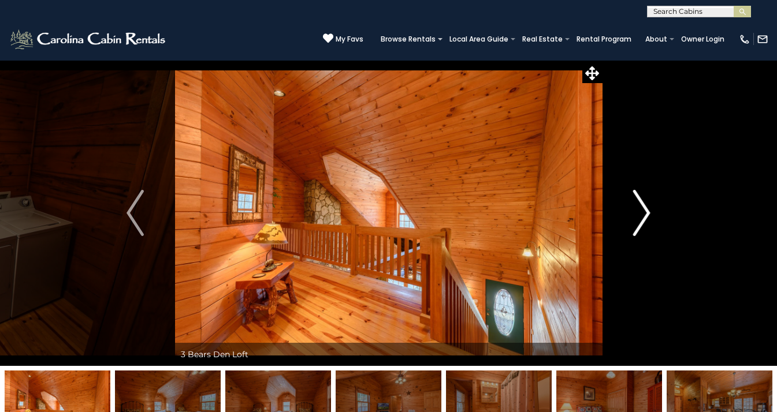
click at [644, 220] on img "Next" at bounding box center [641, 213] width 17 height 46
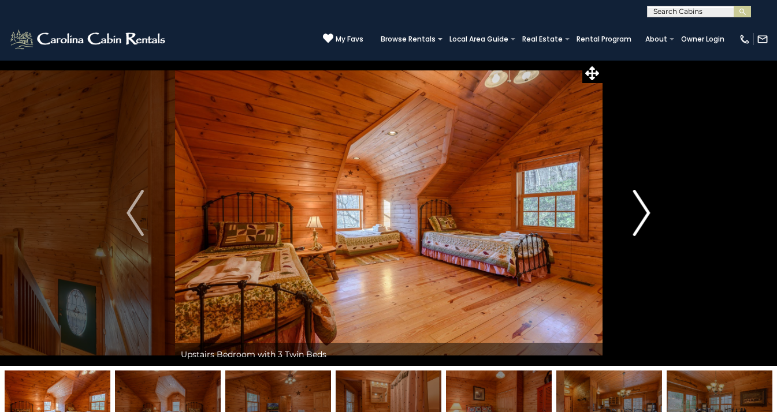
click at [644, 220] on img "Next" at bounding box center [641, 213] width 17 height 46
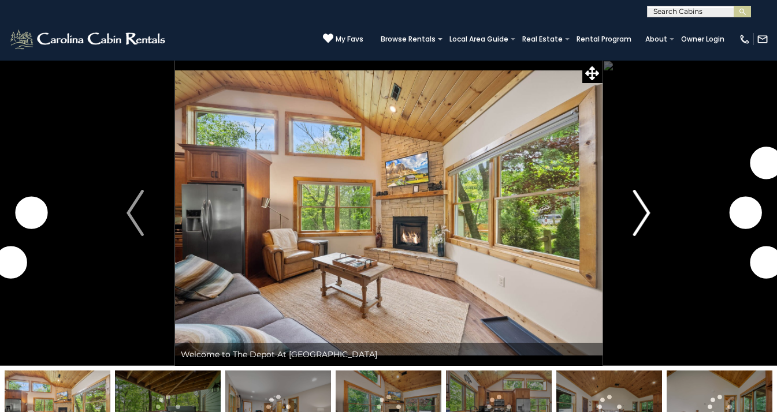
click at [645, 217] on img "Next" at bounding box center [641, 213] width 17 height 46
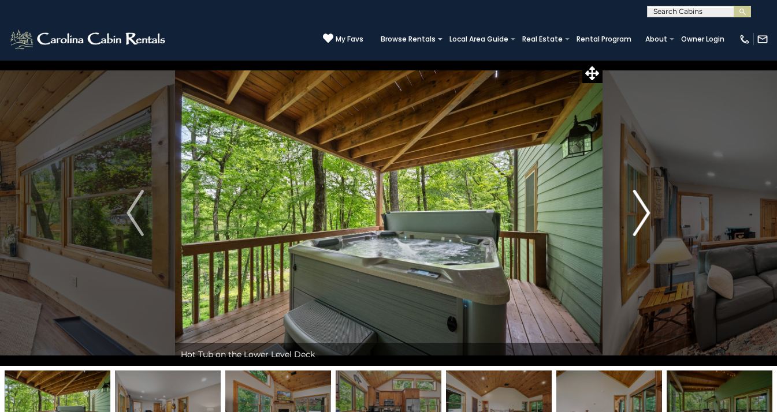
click at [645, 217] on img "Next" at bounding box center [641, 213] width 17 height 46
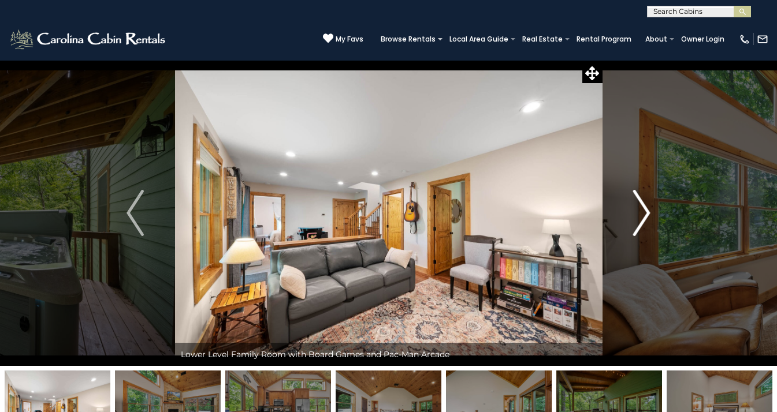
click at [645, 217] on img "Next" at bounding box center [641, 213] width 17 height 46
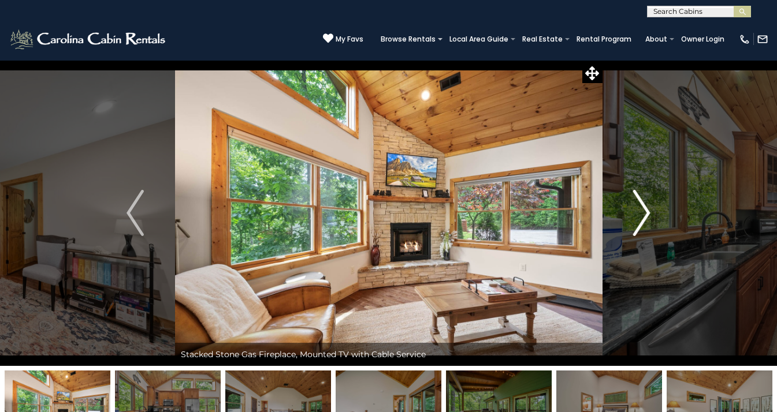
click at [645, 217] on img "Next" at bounding box center [641, 213] width 17 height 46
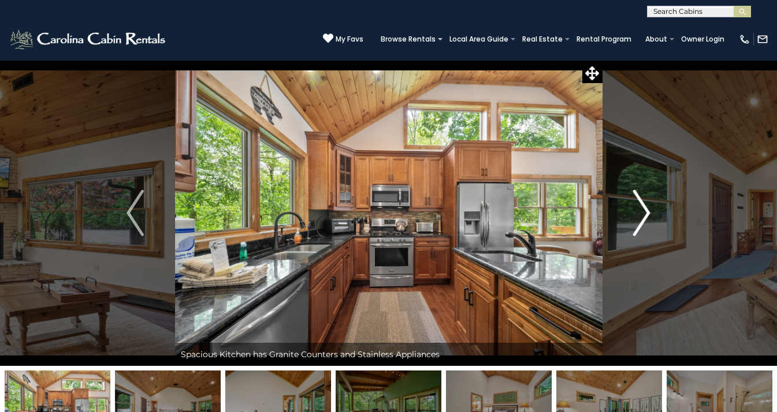
click at [645, 217] on img "Next" at bounding box center [641, 213] width 17 height 46
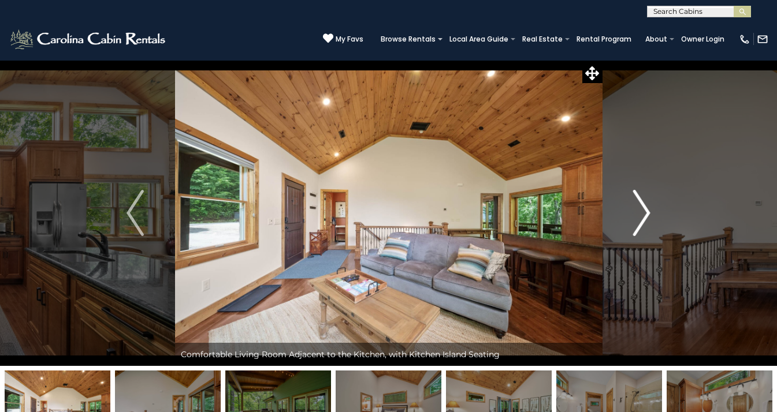
click at [645, 217] on img "Next" at bounding box center [641, 213] width 17 height 46
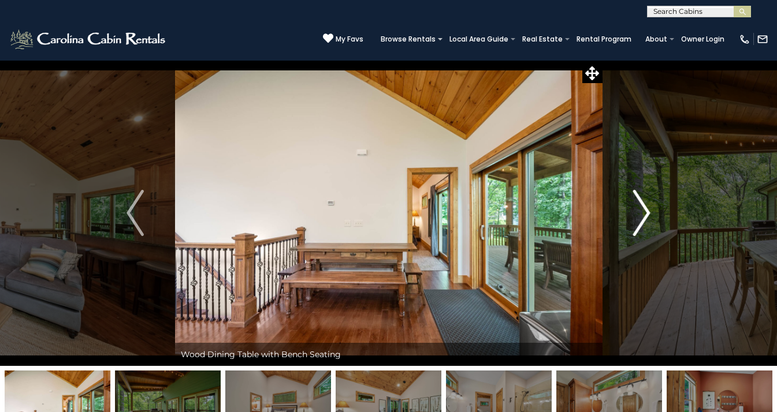
click at [645, 217] on img "Next" at bounding box center [641, 213] width 17 height 46
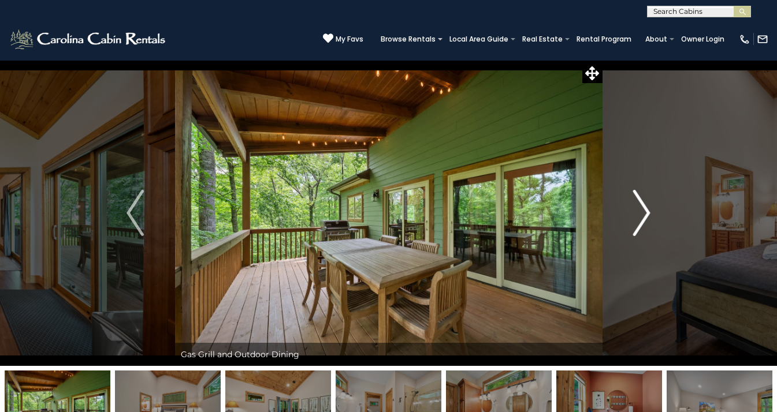
click at [645, 217] on img "Next" at bounding box center [641, 213] width 17 height 46
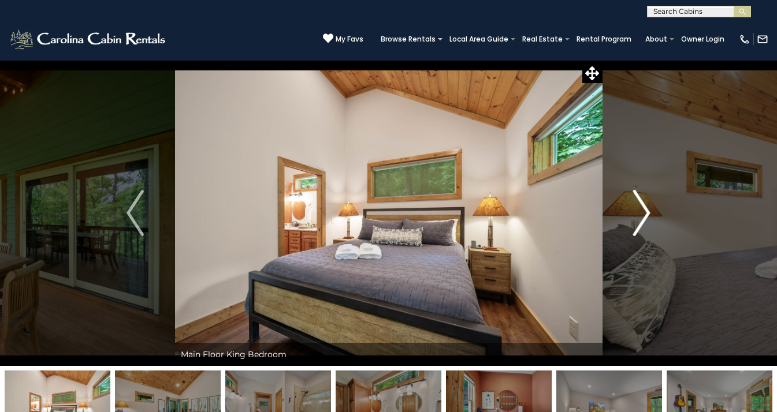
click at [645, 217] on img "Next" at bounding box center [641, 213] width 17 height 46
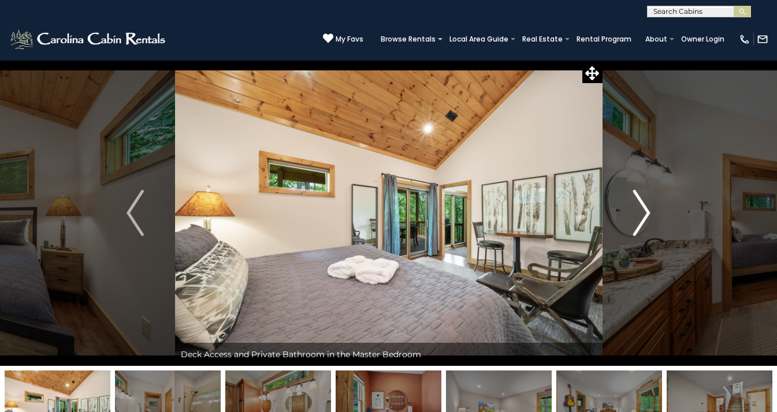
click at [645, 217] on img "Next" at bounding box center [641, 213] width 17 height 46
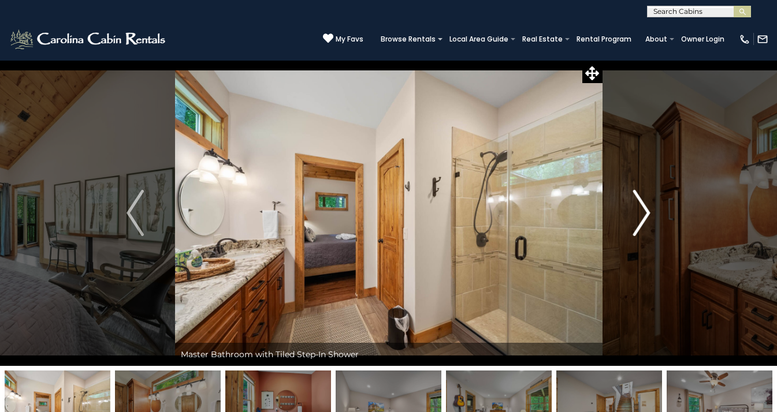
click at [645, 217] on img "Next" at bounding box center [641, 213] width 17 height 46
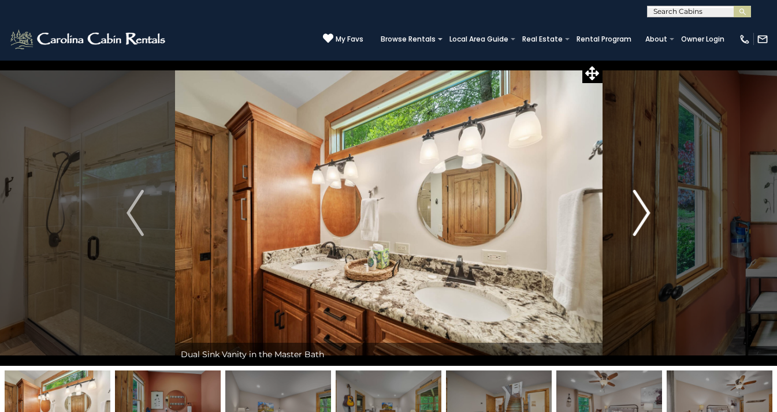
click at [645, 217] on img "Next" at bounding box center [641, 213] width 17 height 46
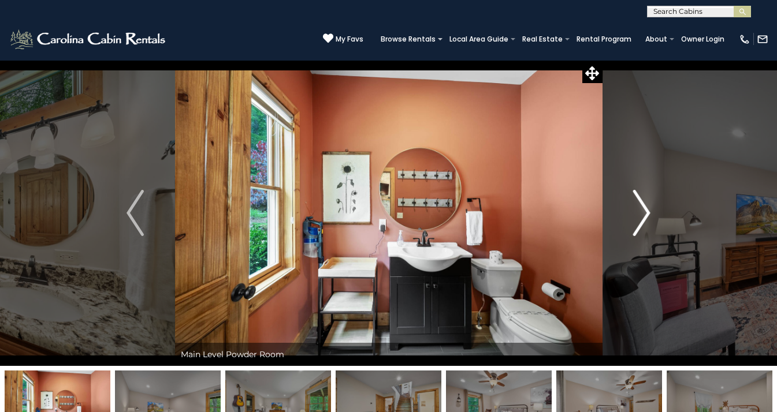
click at [645, 217] on img "Next" at bounding box center [641, 213] width 17 height 46
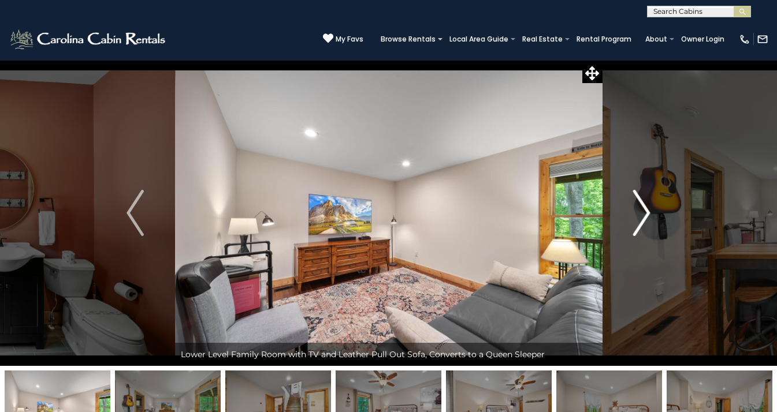
click at [645, 217] on img "Next" at bounding box center [641, 213] width 17 height 46
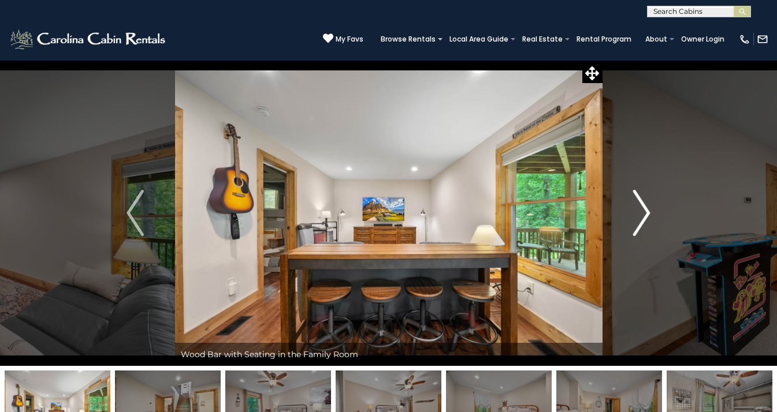
click at [645, 217] on img "Next" at bounding box center [641, 213] width 17 height 46
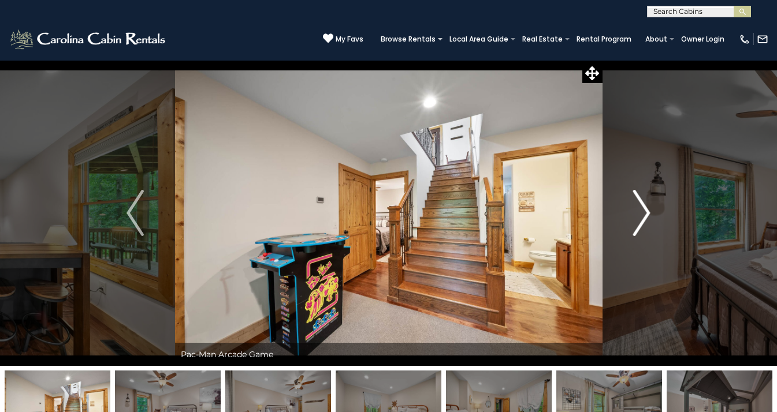
click at [645, 217] on img "Next" at bounding box center [641, 213] width 17 height 46
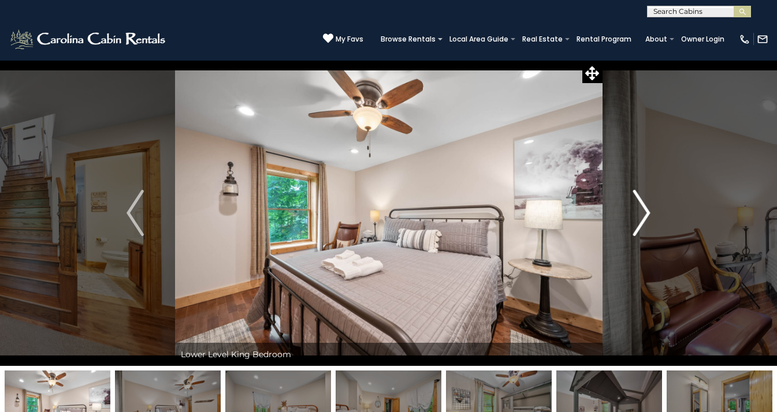
click at [645, 217] on img "Next" at bounding box center [641, 213] width 17 height 46
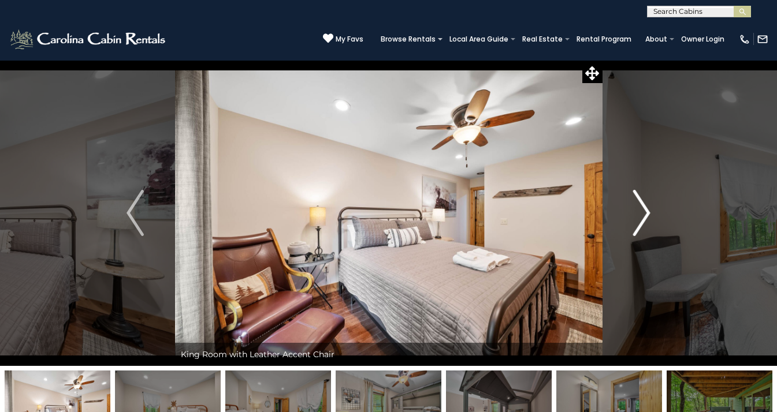
click at [644, 217] on img "Next" at bounding box center [641, 213] width 17 height 46
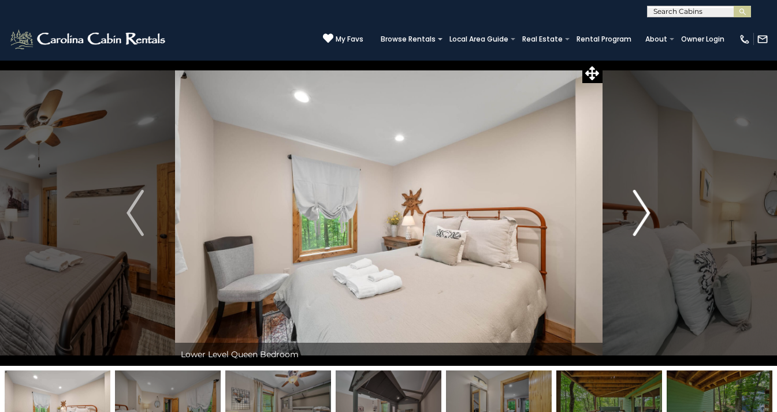
click at [644, 217] on img "Next" at bounding box center [641, 213] width 17 height 46
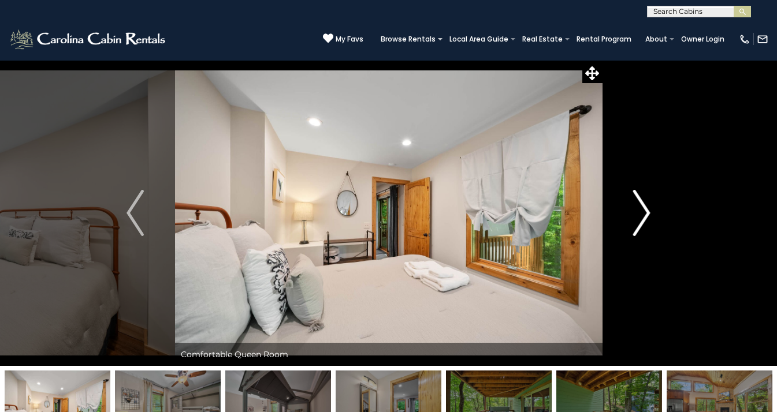
click at [644, 217] on img "Next" at bounding box center [641, 213] width 17 height 46
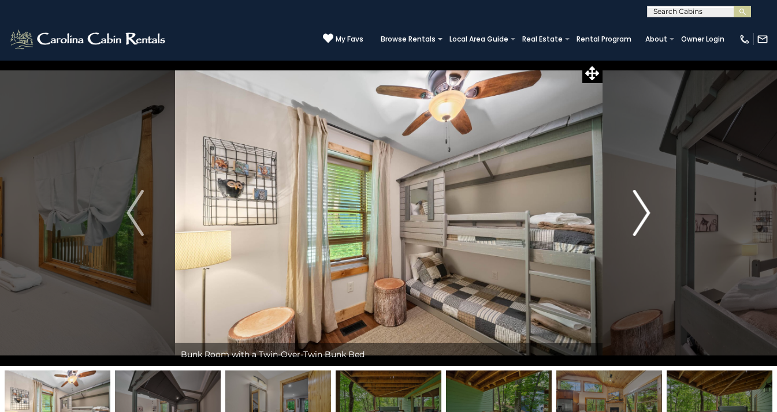
click at [644, 217] on img "Next" at bounding box center [641, 213] width 17 height 46
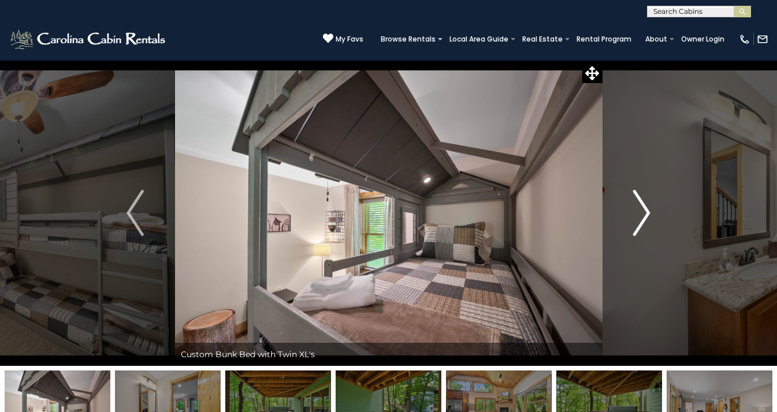
click at [644, 217] on img "Next" at bounding box center [641, 213] width 17 height 46
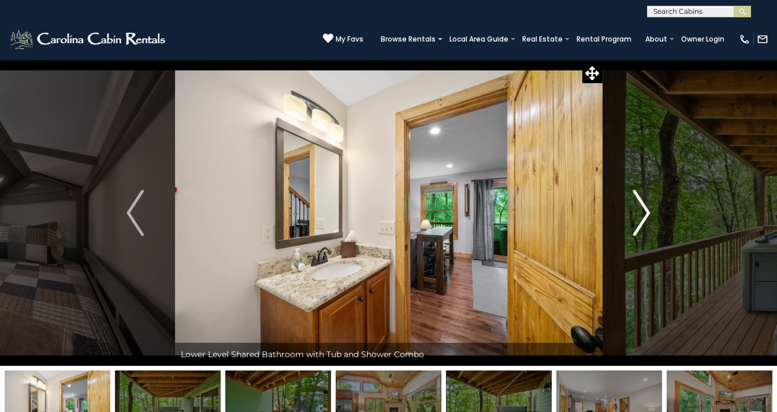
click at [644, 217] on img "Next" at bounding box center [641, 213] width 17 height 46
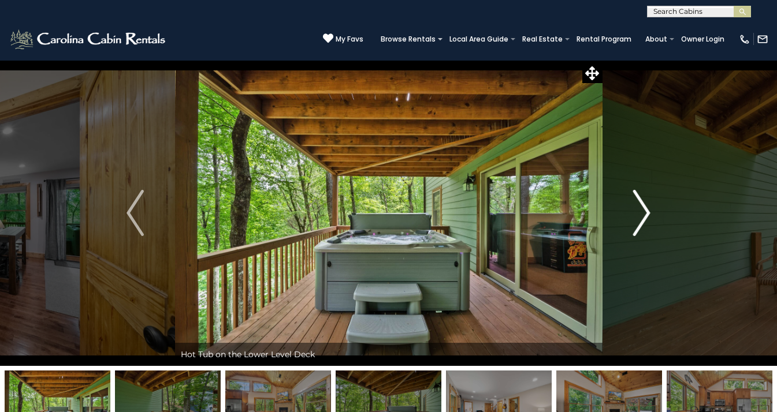
click at [644, 217] on img "Next" at bounding box center [641, 213] width 17 height 46
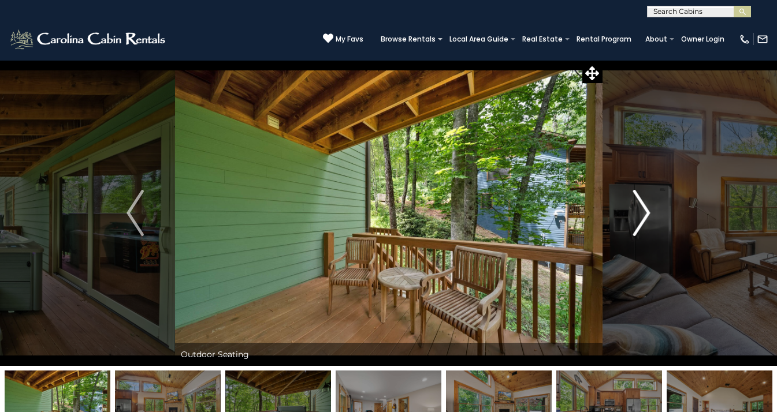
click at [644, 217] on img "Next" at bounding box center [641, 213] width 17 height 46
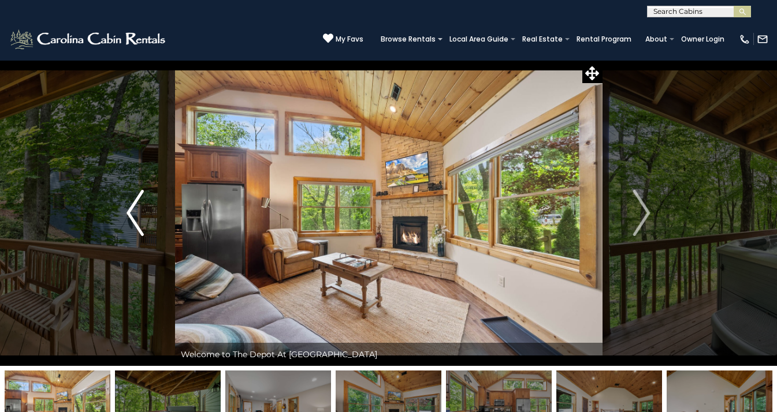
click at [136, 215] on img "Previous" at bounding box center [135, 213] width 17 height 46
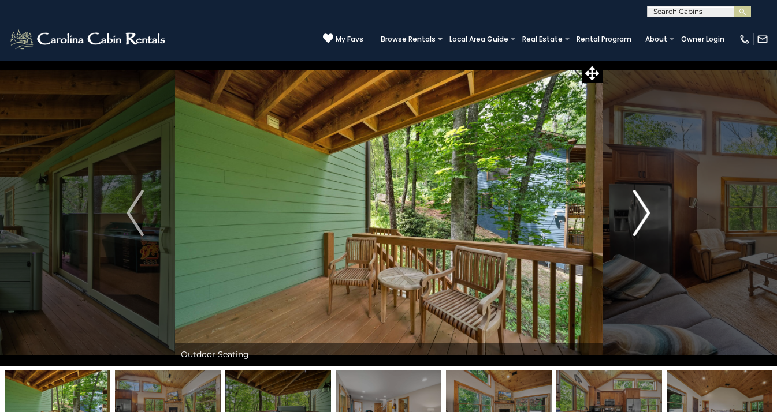
click at [637, 211] on img "Next" at bounding box center [641, 213] width 17 height 46
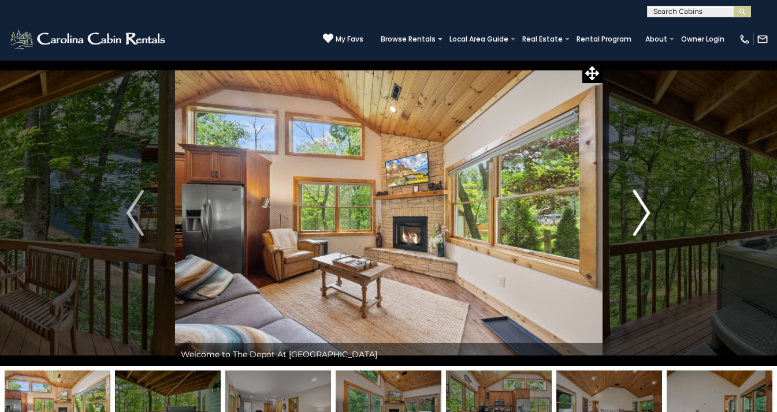
click at [637, 211] on img "Next" at bounding box center [641, 213] width 17 height 46
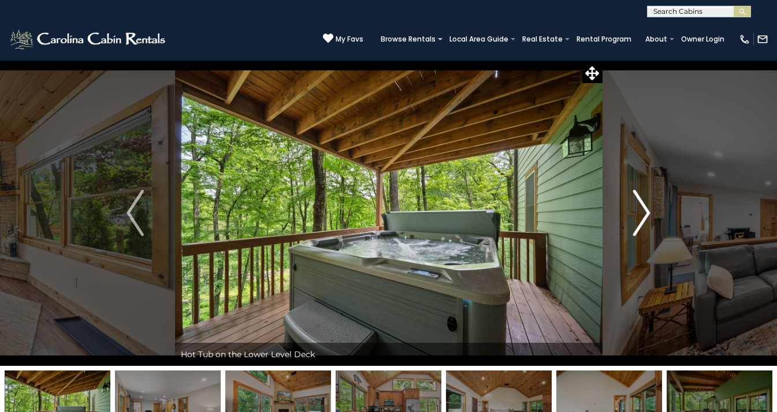
click at [637, 211] on img "Next" at bounding box center [641, 213] width 17 height 46
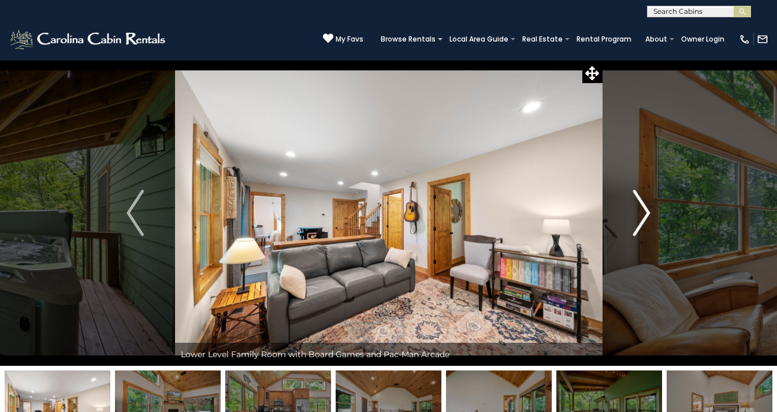
click at [637, 211] on img "Next" at bounding box center [641, 213] width 17 height 46
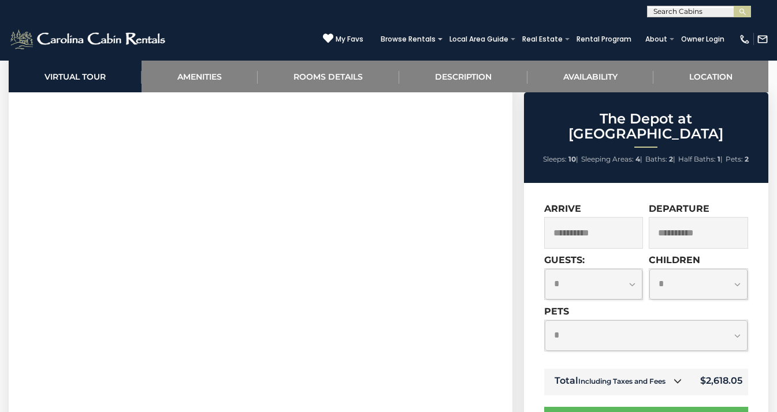
scroll to position [517, 0]
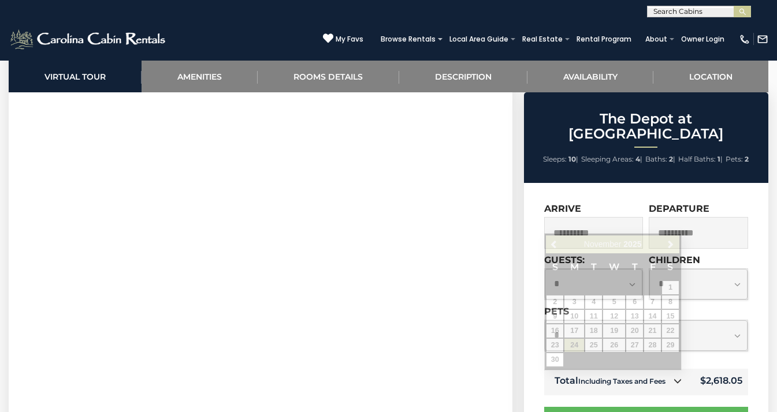
click at [589, 217] on input "**********" at bounding box center [593, 233] width 99 height 32
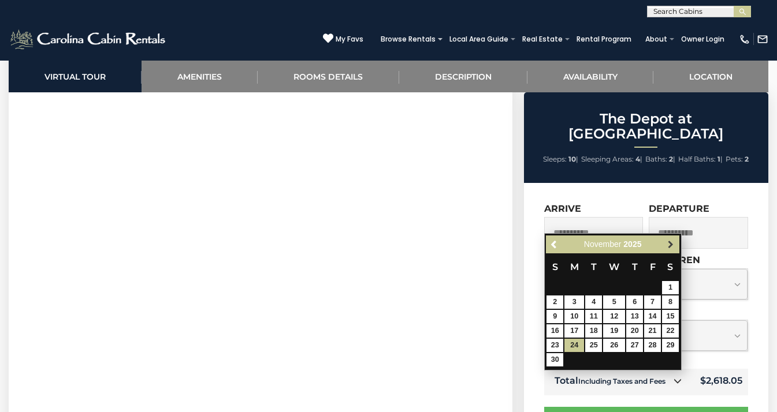
click at [674, 246] on span "Next" at bounding box center [670, 244] width 9 height 9
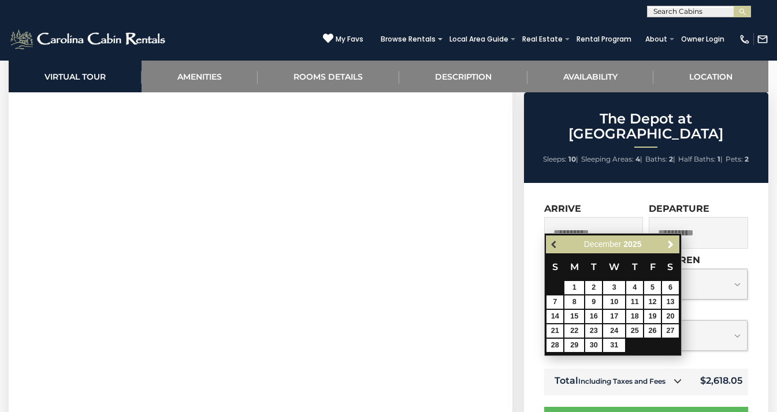
click at [551, 240] on span "Previous" at bounding box center [554, 244] width 9 height 9
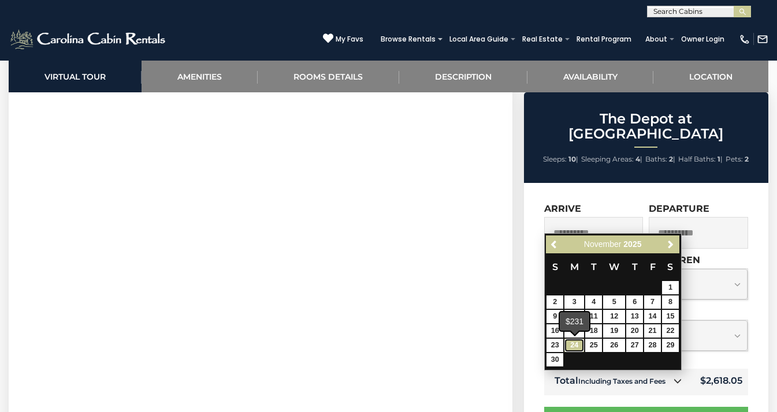
click at [580, 347] on link "24" at bounding box center [574, 345] width 20 height 13
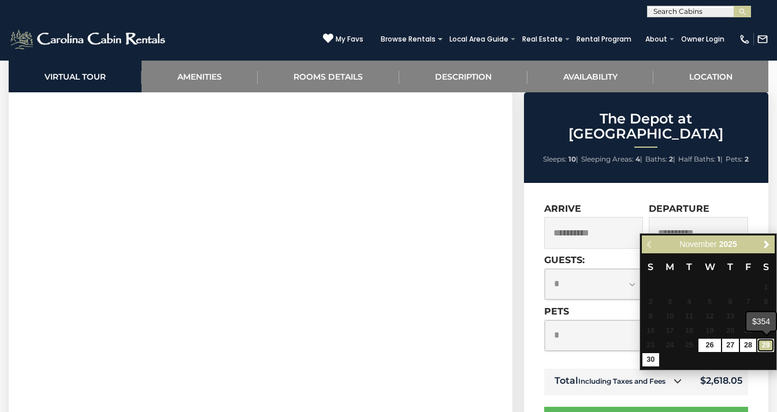
click at [769, 350] on link "29" at bounding box center [765, 345] width 17 height 13
type input "**********"
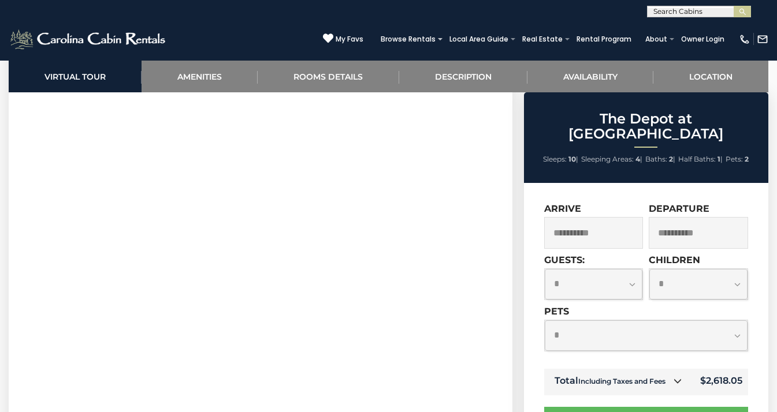
click at [641, 321] on select "**********" at bounding box center [646, 336] width 203 height 31
click at [545, 321] on select "**********" at bounding box center [646, 336] width 203 height 31
click at [713, 326] on select "**********" at bounding box center [646, 336] width 203 height 31
select select "*"
click at [545, 321] on select "**********" at bounding box center [646, 336] width 203 height 31
